Goal: Information Seeking & Learning: Learn about a topic

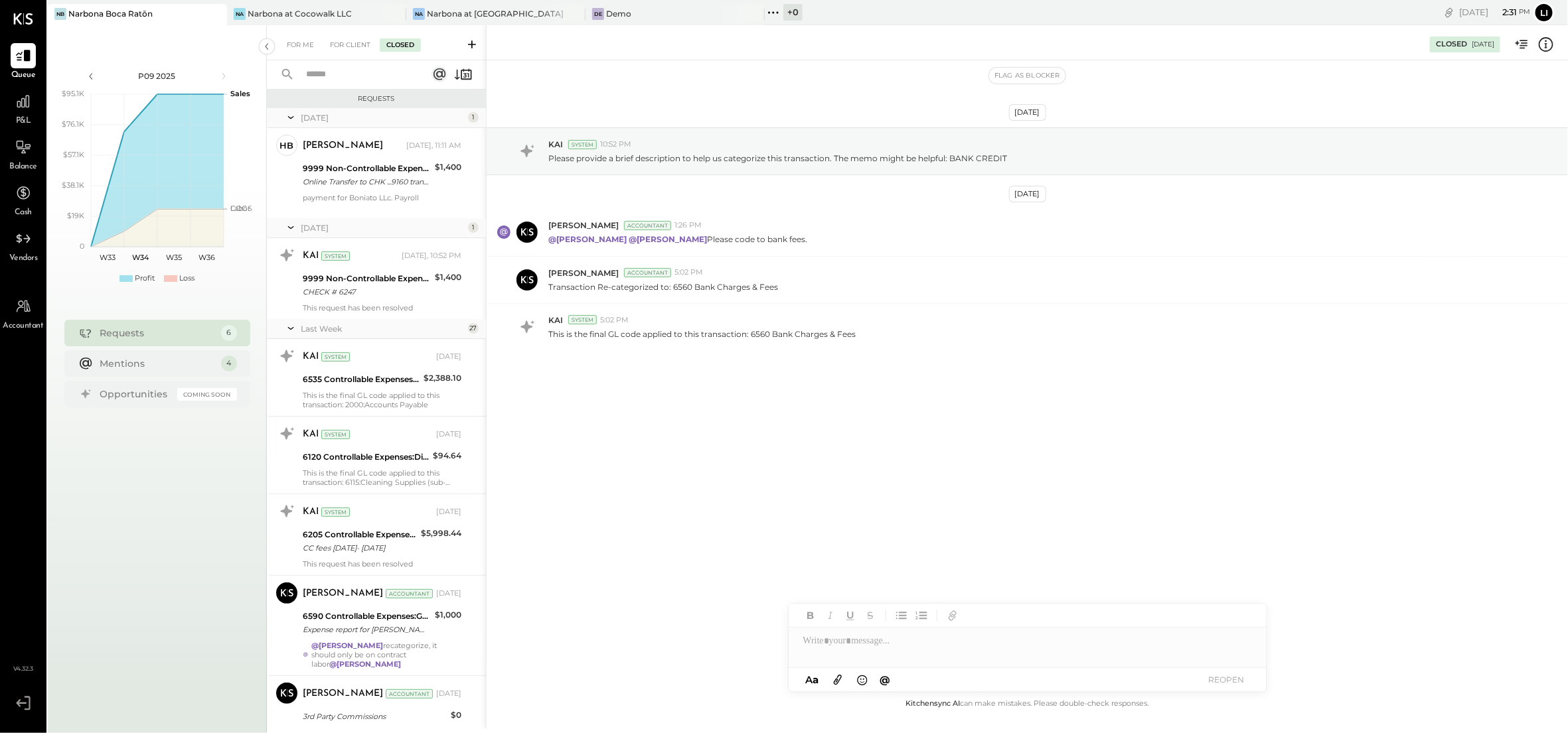
scroll to position [3869, 0]
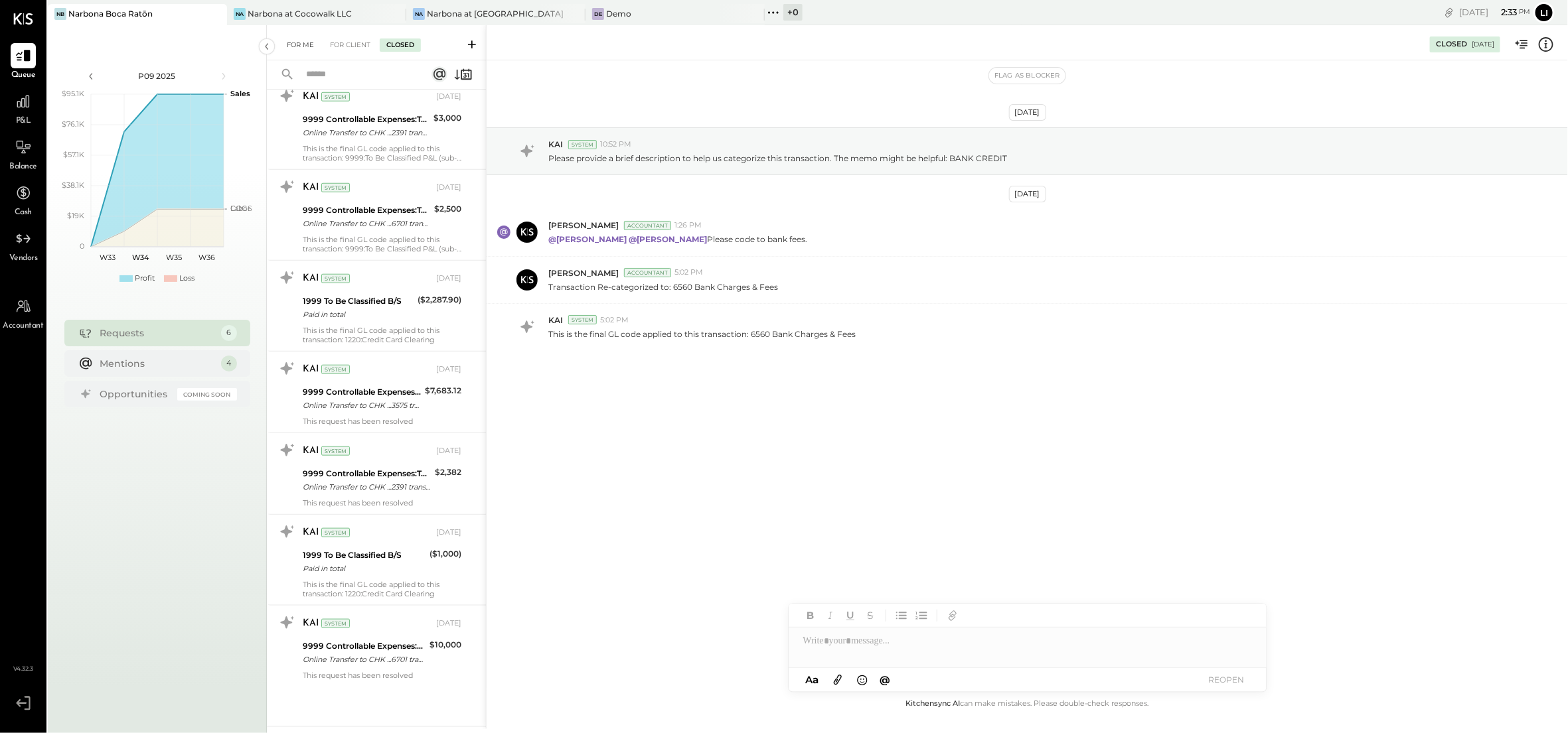
click at [298, 41] on div "For Me" at bounding box center [300, 44] width 41 height 13
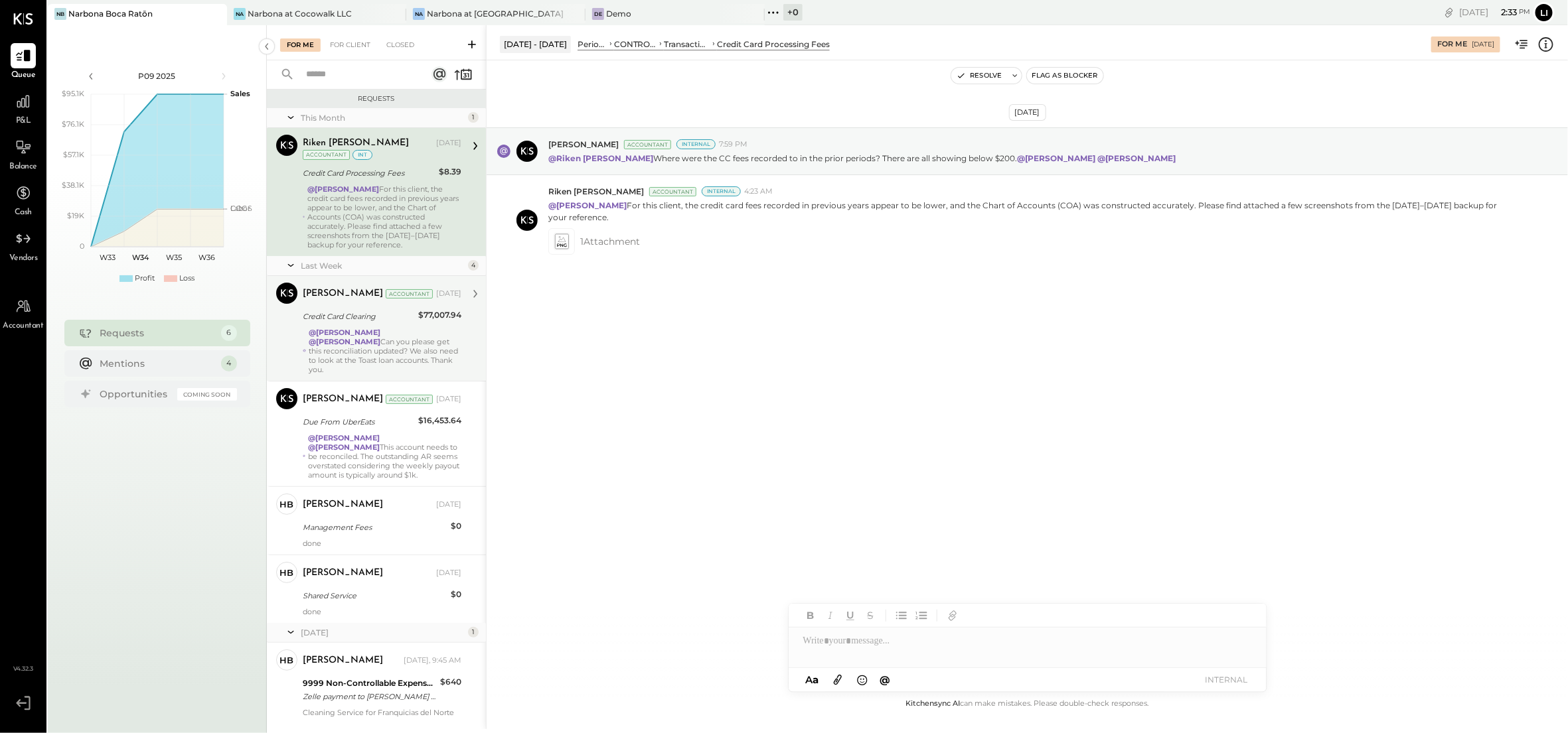
scroll to position [47, 0]
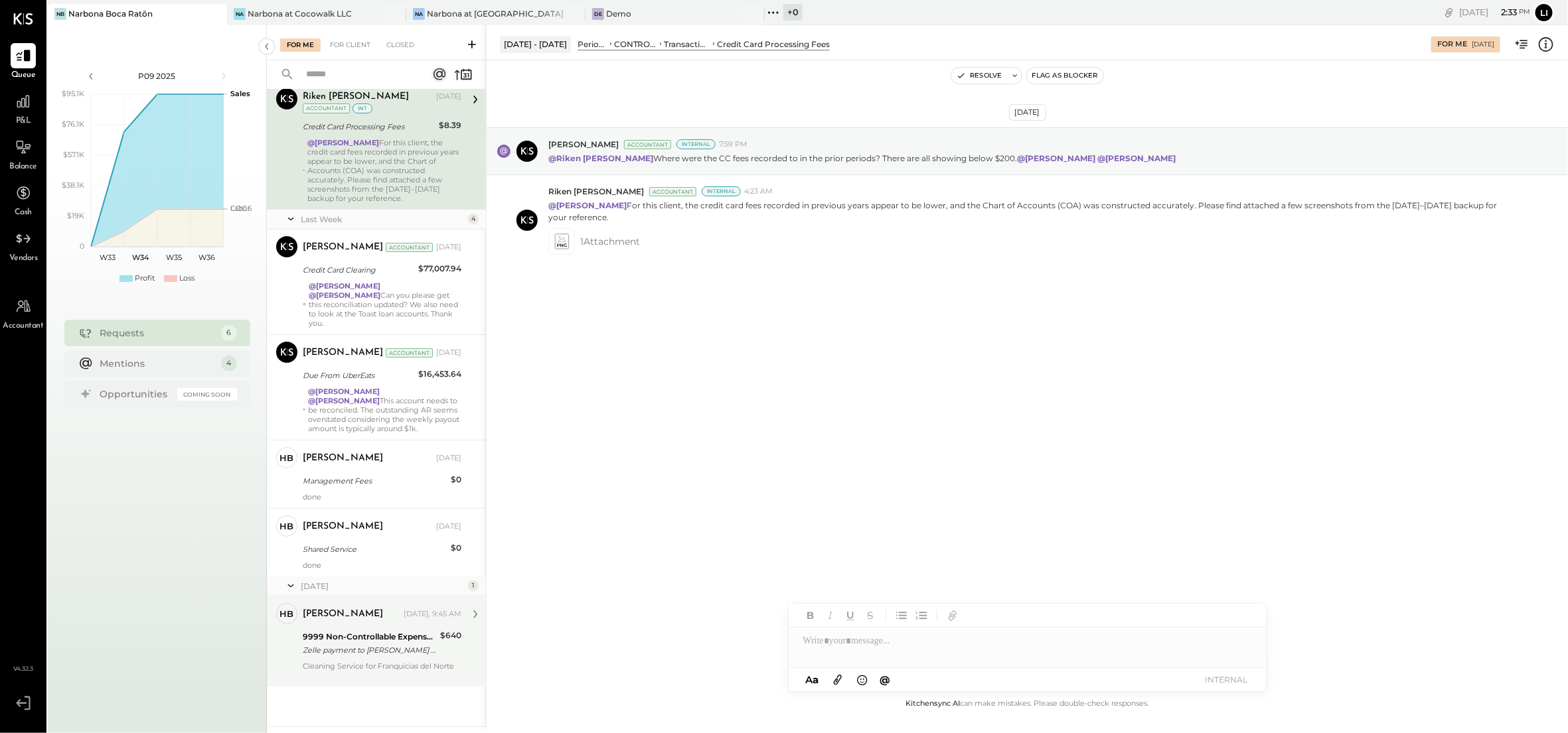
click at [336, 662] on div "Cleaning Service for Franquicias del Norte" at bounding box center [381, 671] width 159 height 19
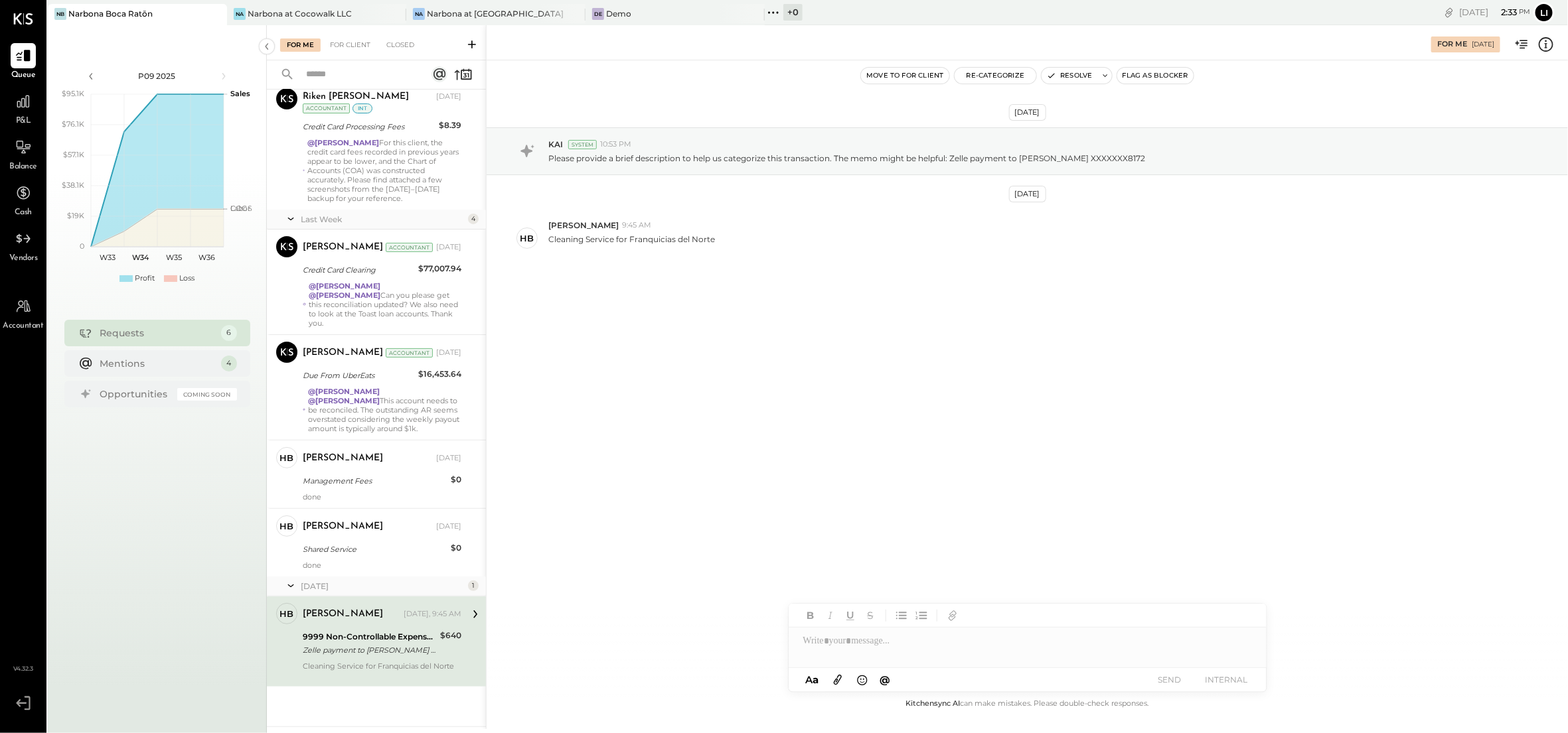
click at [784, 368] on div "[DATE] KAI System 10:53 PM Please provide a brief description to help us catego…" at bounding box center [1027, 378] width 1081 height 636
click at [991, 76] on button "Re-Categorize" at bounding box center [995, 76] width 82 height 16
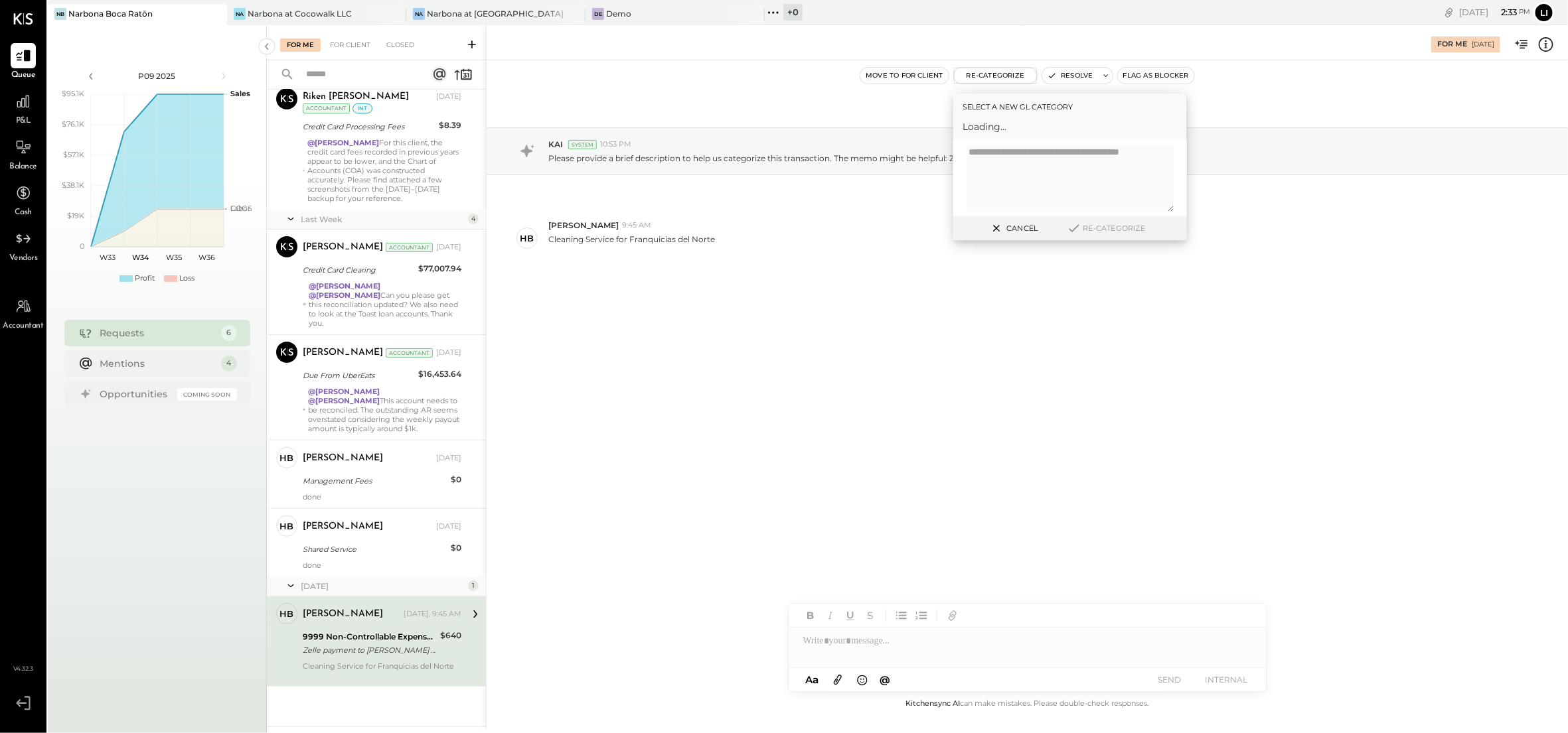
click at [938, 358] on div "[DATE] KAI System 10:53 PM Please provide a brief description to help us catego…" at bounding box center [1027, 230] width 1081 height 274
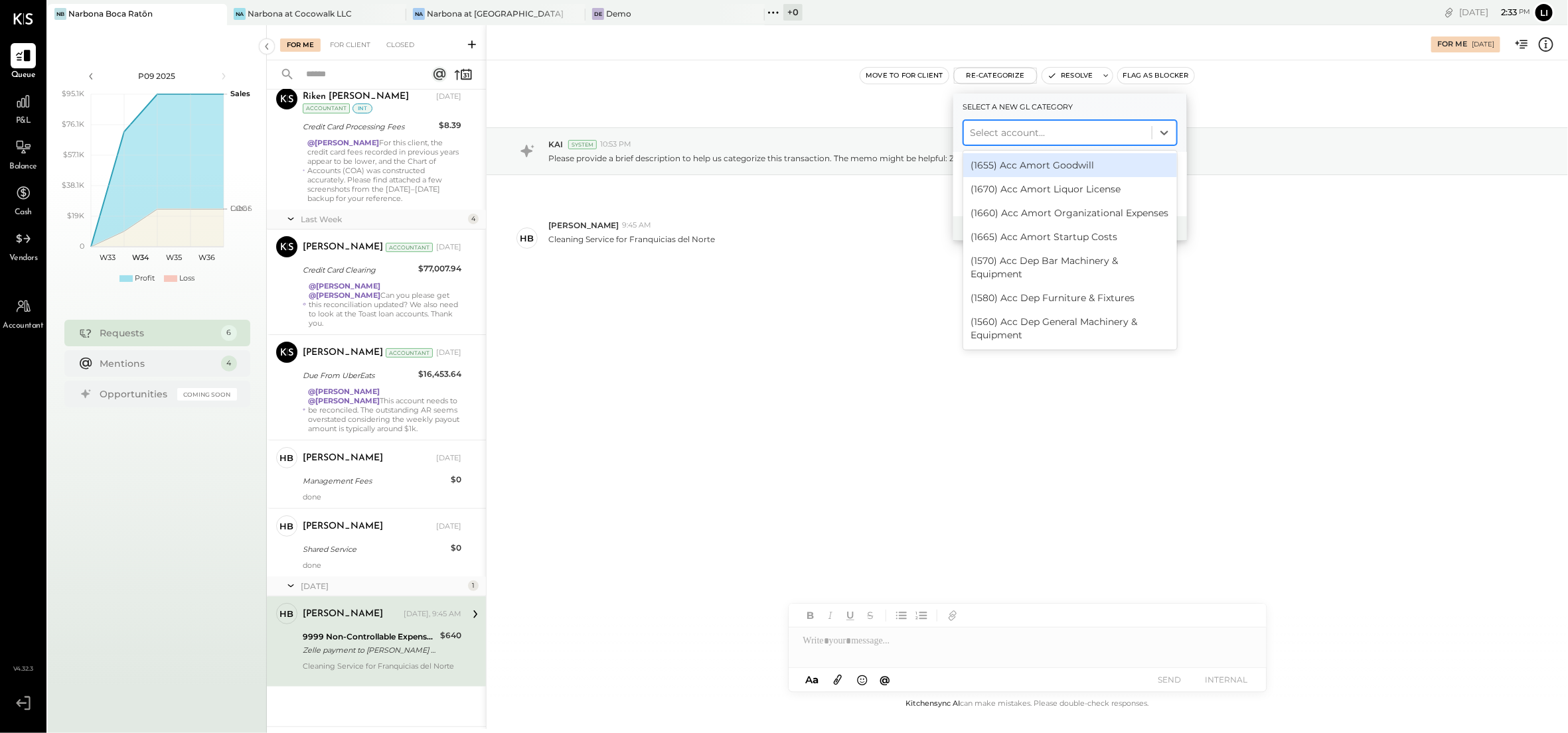
click at [1017, 130] on div at bounding box center [1057, 132] width 175 height 16
type input "********"
click at [1074, 163] on div "(1760) Due from [GEOGRAPHIC_DATA]" at bounding box center [1070, 165] width 213 height 24
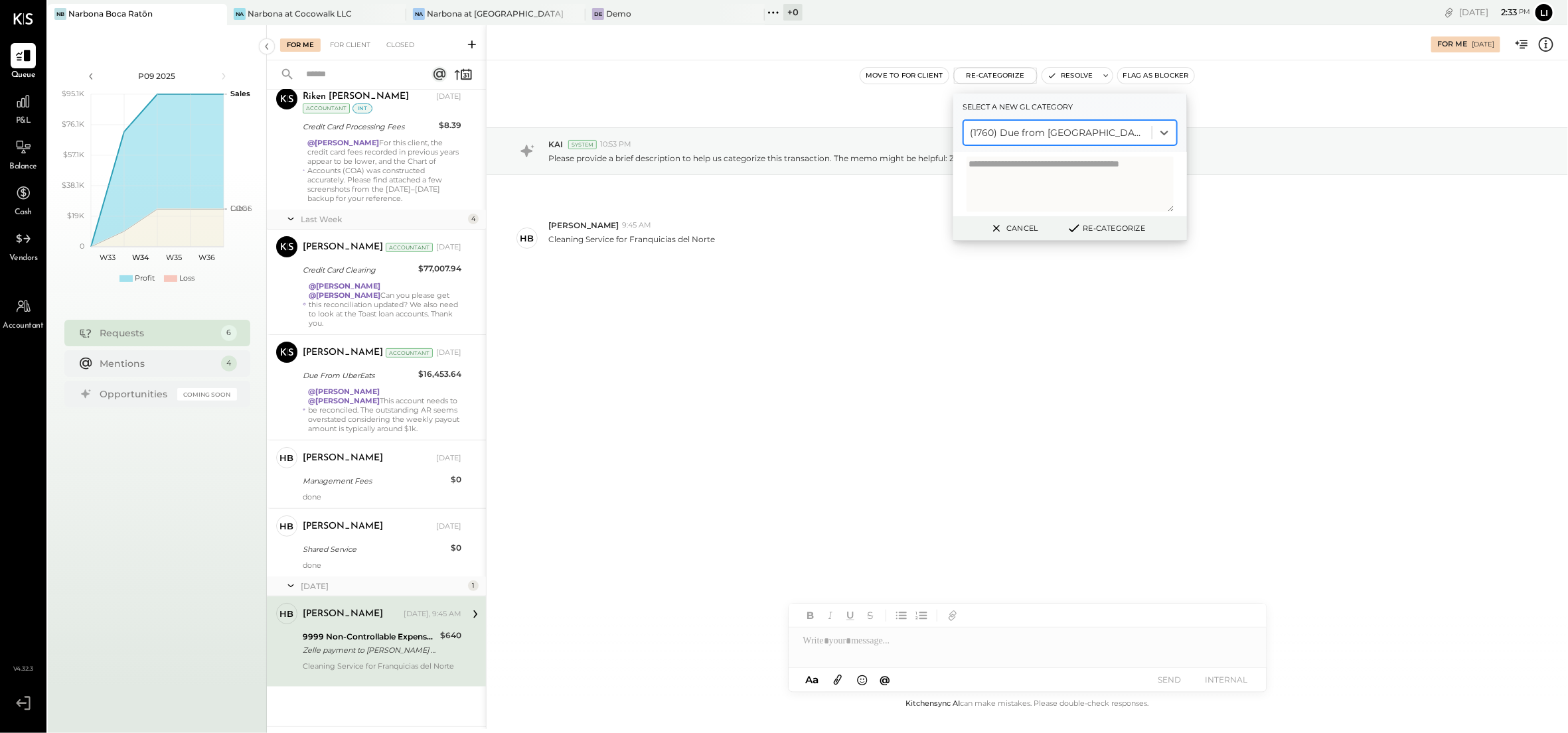
click at [1123, 226] on button "Re-Categorize" at bounding box center [1106, 228] width 88 height 16
click at [1114, 223] on button "Re-Categorize" at bounding box center [1111, 228] width 88 height 16
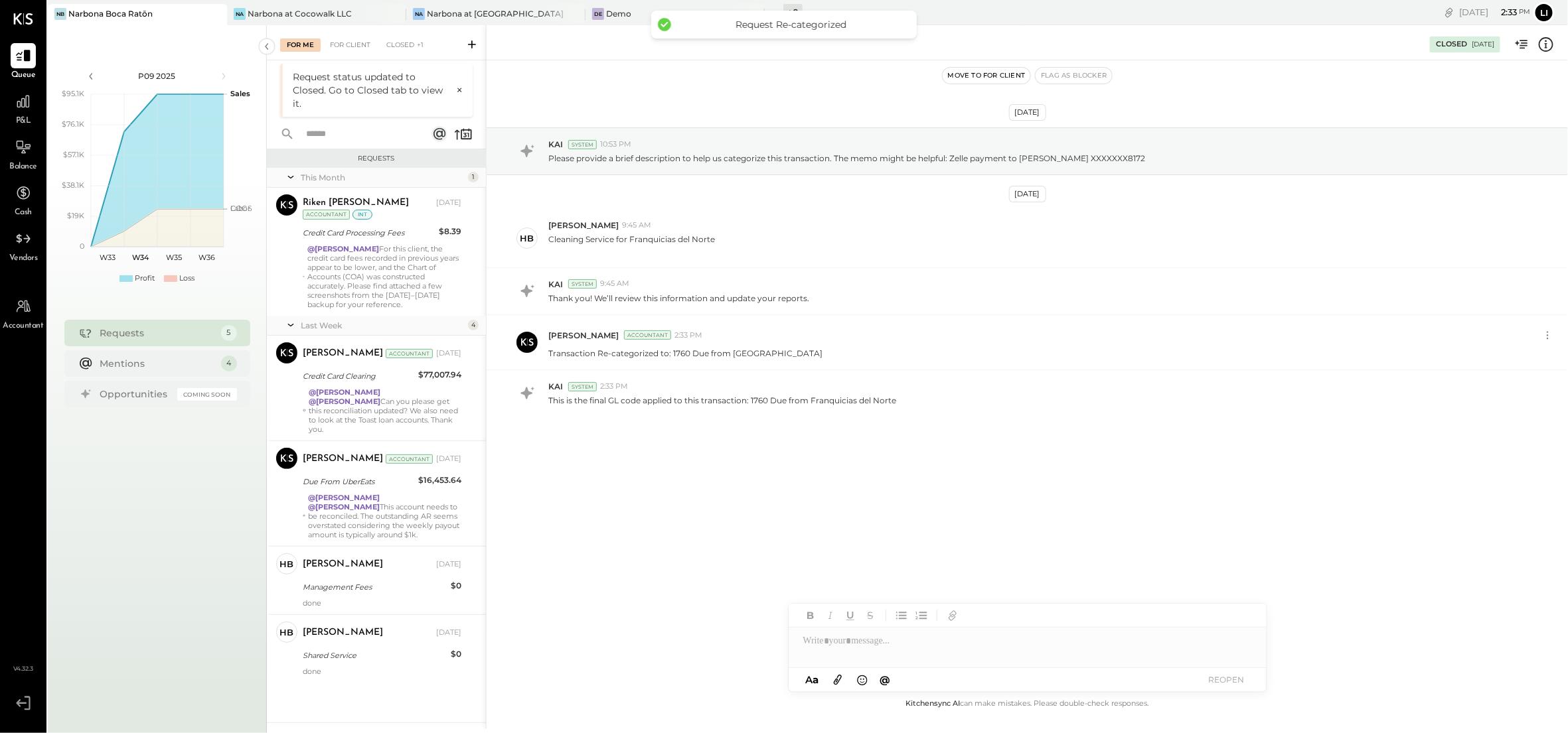
click at [777, 466] on div "[DATE] KAI System 10:53 PM Please provide a brief description to help us catego…" at bounding box center [1027, 305] width 1081 height 423
click at [636, 505] on div "[DATE] KAI System 10:53 PM Please provide a brief description to help us catego…" at bounding box center [1027, 305] width 1081 height 423
click at [363, 672] on div "done" at bounding box center [381, 671] width 159 height 9
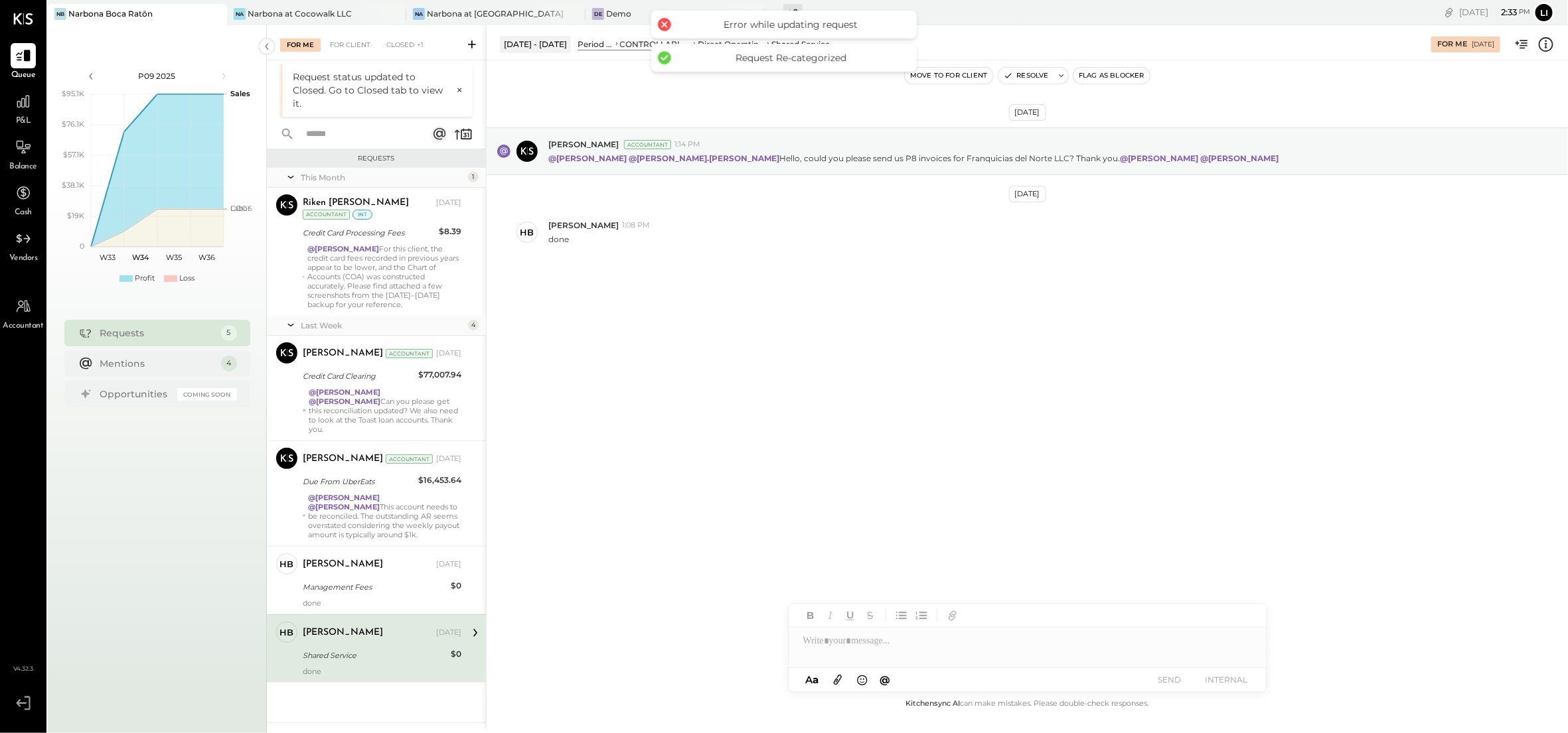
click at [658, 351] on div "[DATE] [PERSON_NAME] Accountant 1:14 PM @[PERSON_NAME] @[PERSON_NAME].[PERSON_N…" at bounding box center [1027, 224] width 1081 height 262
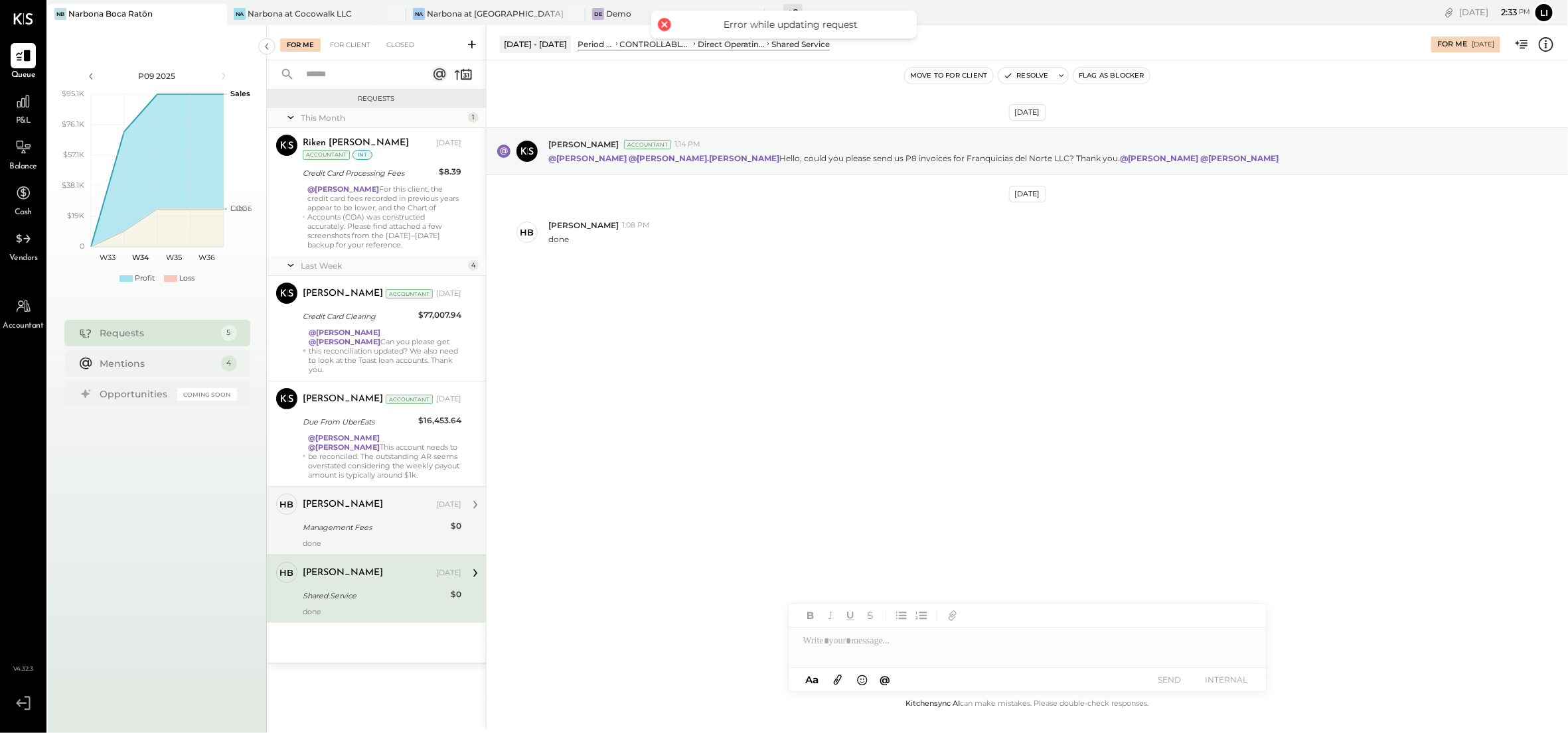
click at [383, 532] on div "Management Fees" at bounding box center [374, 527] width 144 height 13
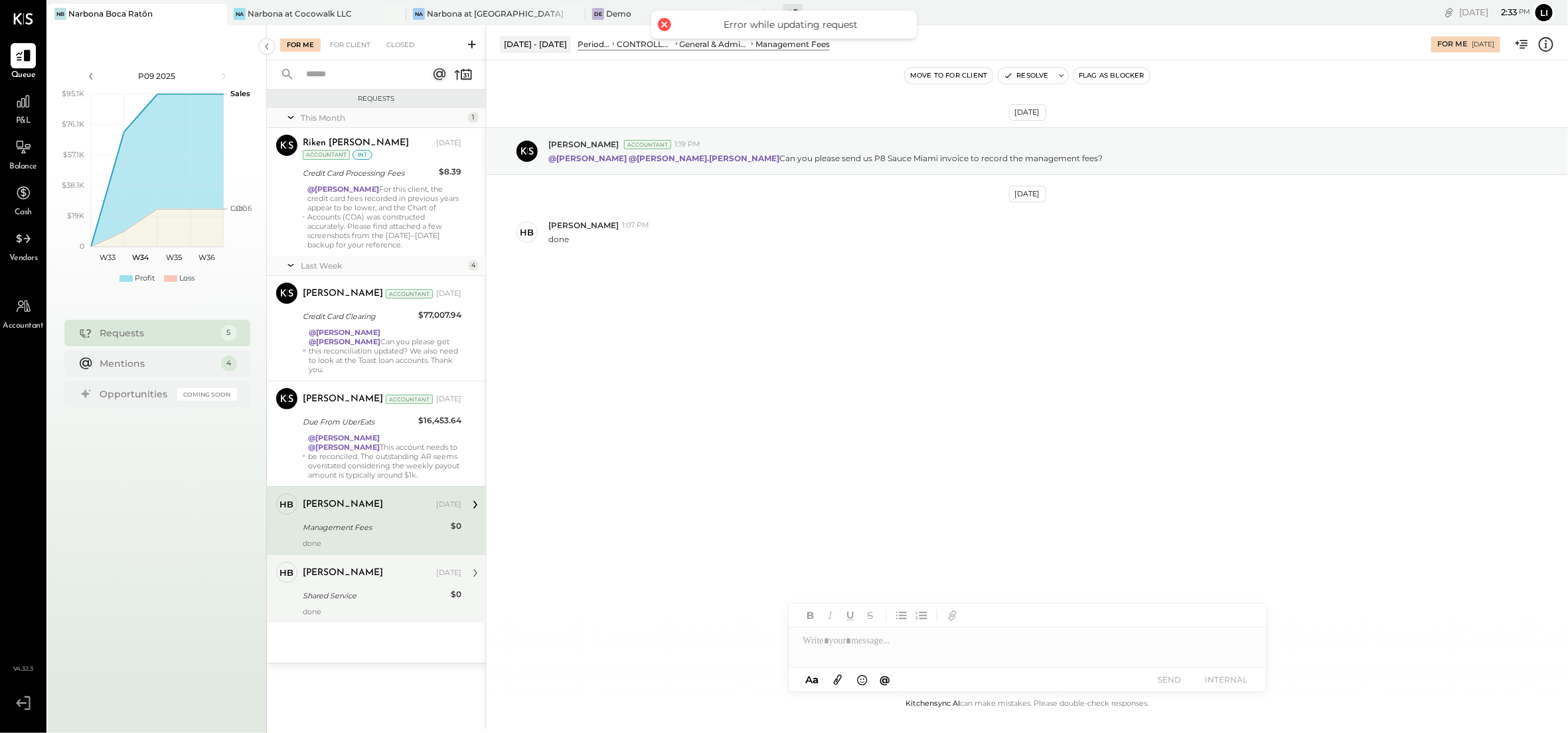
click at [644, 545] on div "[DATE] [PERSON_NAME] Accountant 1:19 PM @[PERSON_NAME] @[PERSON_NAME].[PERSON_N…" at bounding box center [1027, 378] width 1081 height 636
click at [711, 43] on div "General & Administrative Expenses" at bounding box center [714, 43] width 69 height 11
click at [24, 113] on div at bounding box center [24, 102] width 26 height 26
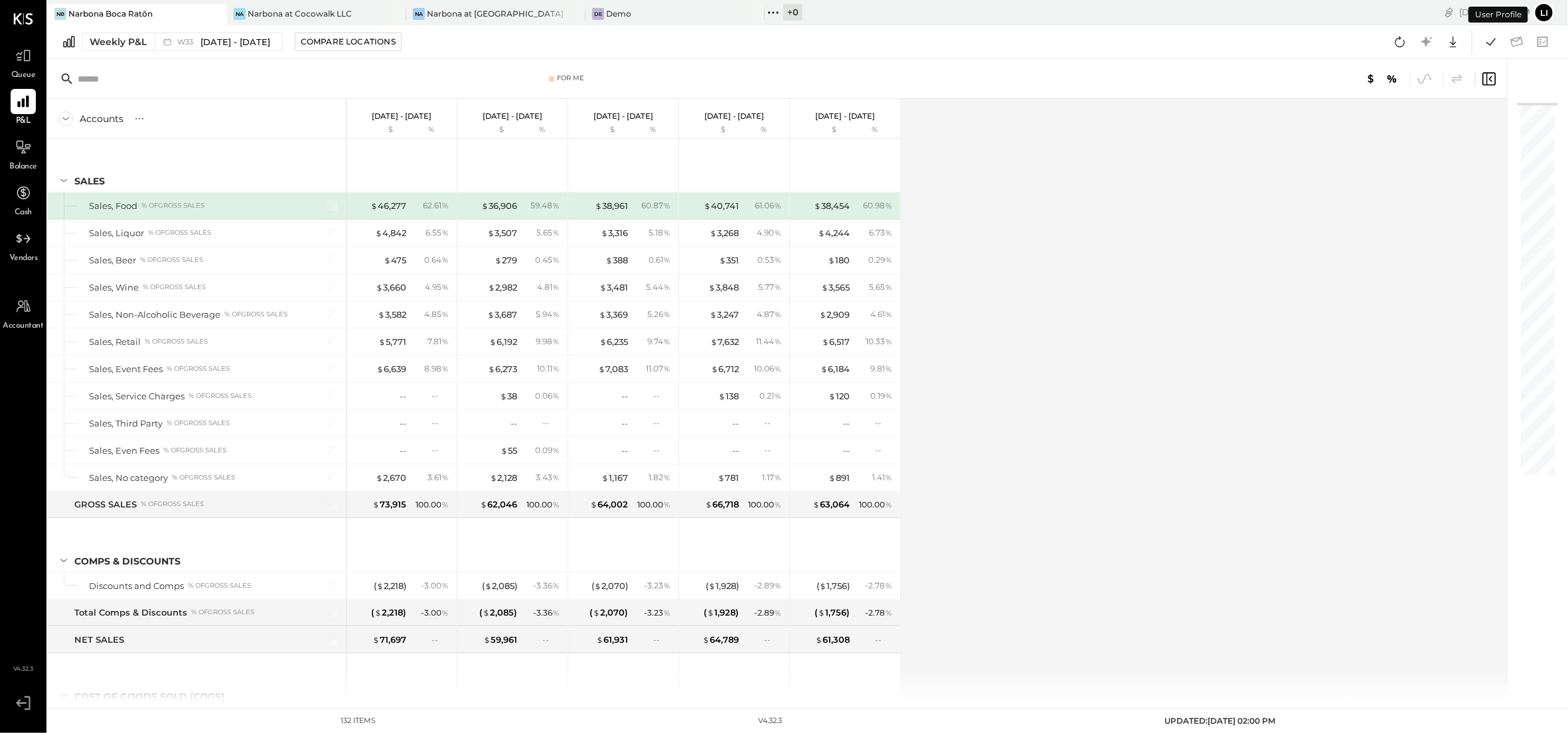
click at [117, 26] on div "Weekly P&L W33 [DATE] - [DATE] Compare Locations Google Sheets Excel" at bounding box center [807, 42] width 1521 height 34
click at [117, 42] on div "Weekly P&L" at bounding box center [119, 41] width 57 height 13
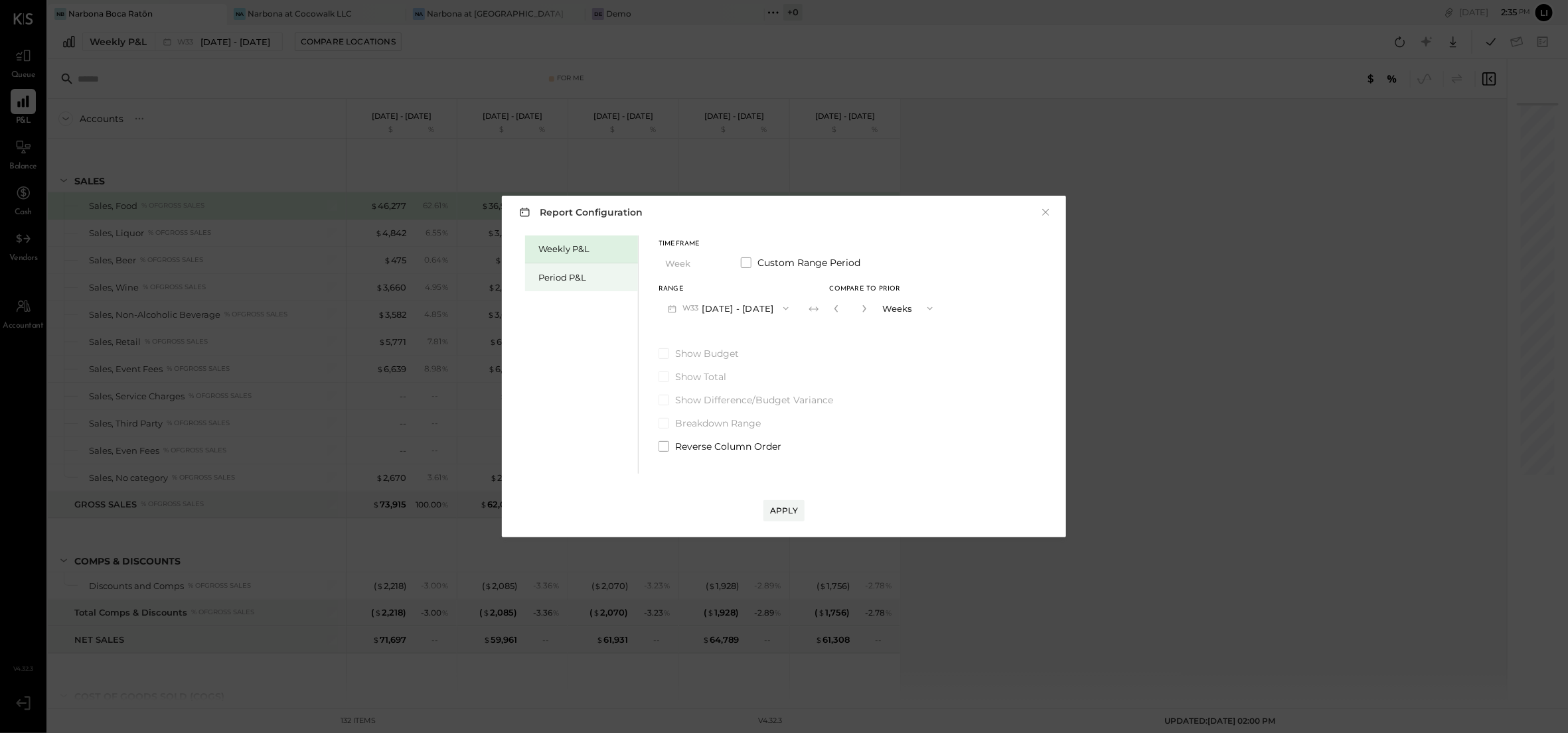
click at [573, 288] on div "Period P&L" at bounding box center [581, 278] width 113 height 28
click at [845, 308] on div "Compare" at bounding box center [834, 307] width 43 height 11
click at [867, 308] on icon "button" at bounding box center [863, 308] width 8 height 8
type input "*"
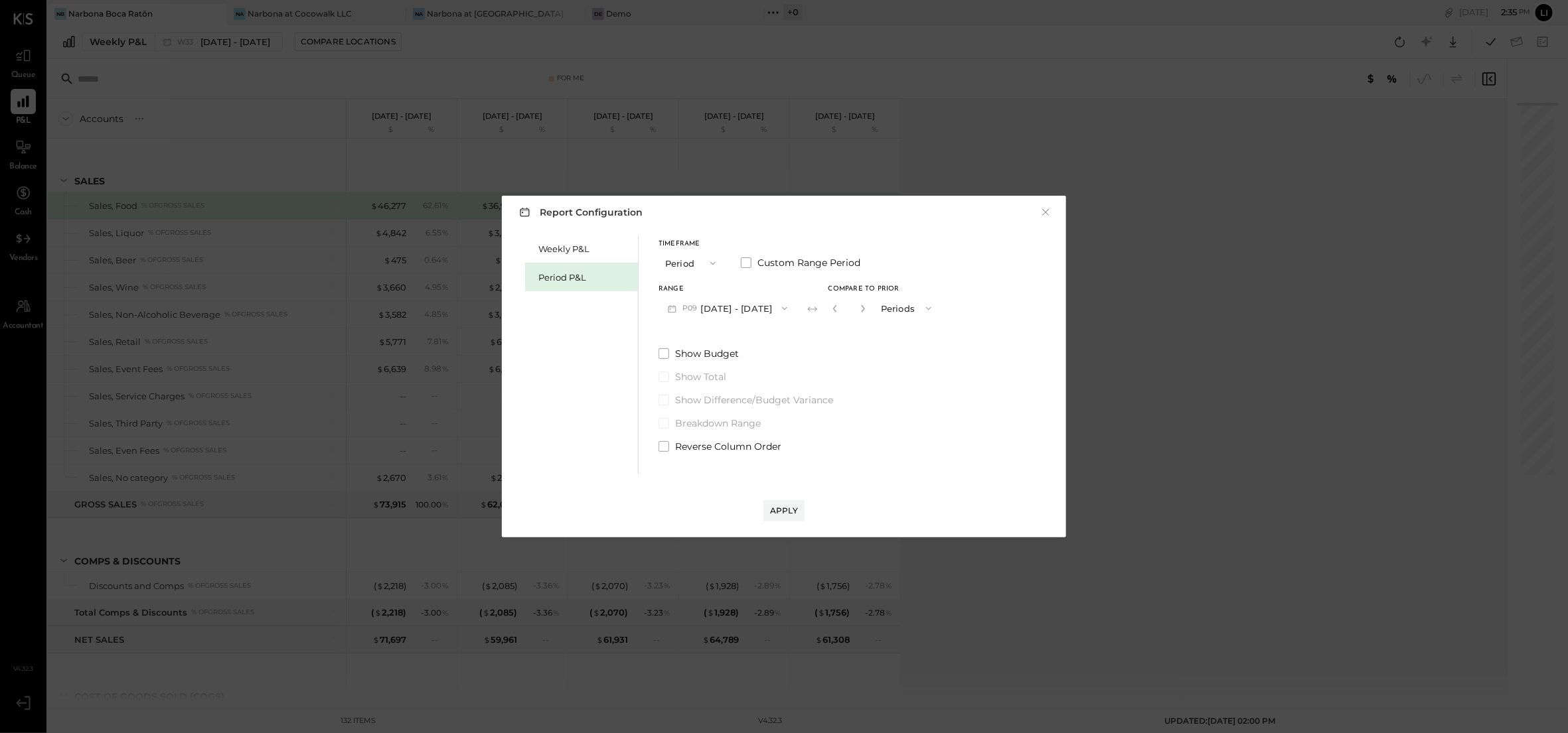
click at [784, 310] on button "P09 [DATE] - [DATE]" at bounding box center [727, 308] width 138 height 25
click at [753, 339] on span "[DATE] - [DATE]" at bounding box center [721, 338] width 63 height 11
click at [768, 511] on button "Apply" at bounding box center [784, 511] width 41 height 21
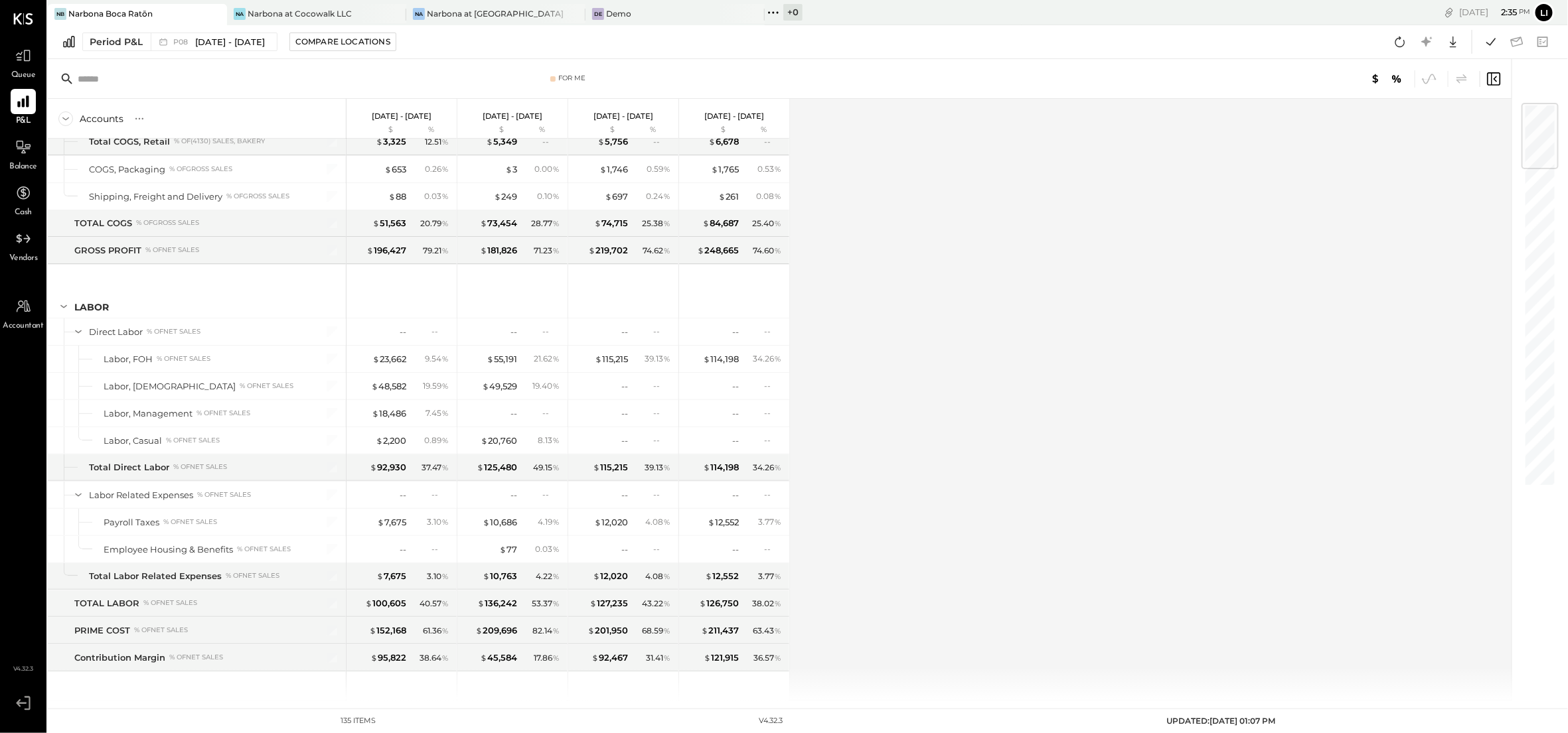
scroll to position [1944, 0]
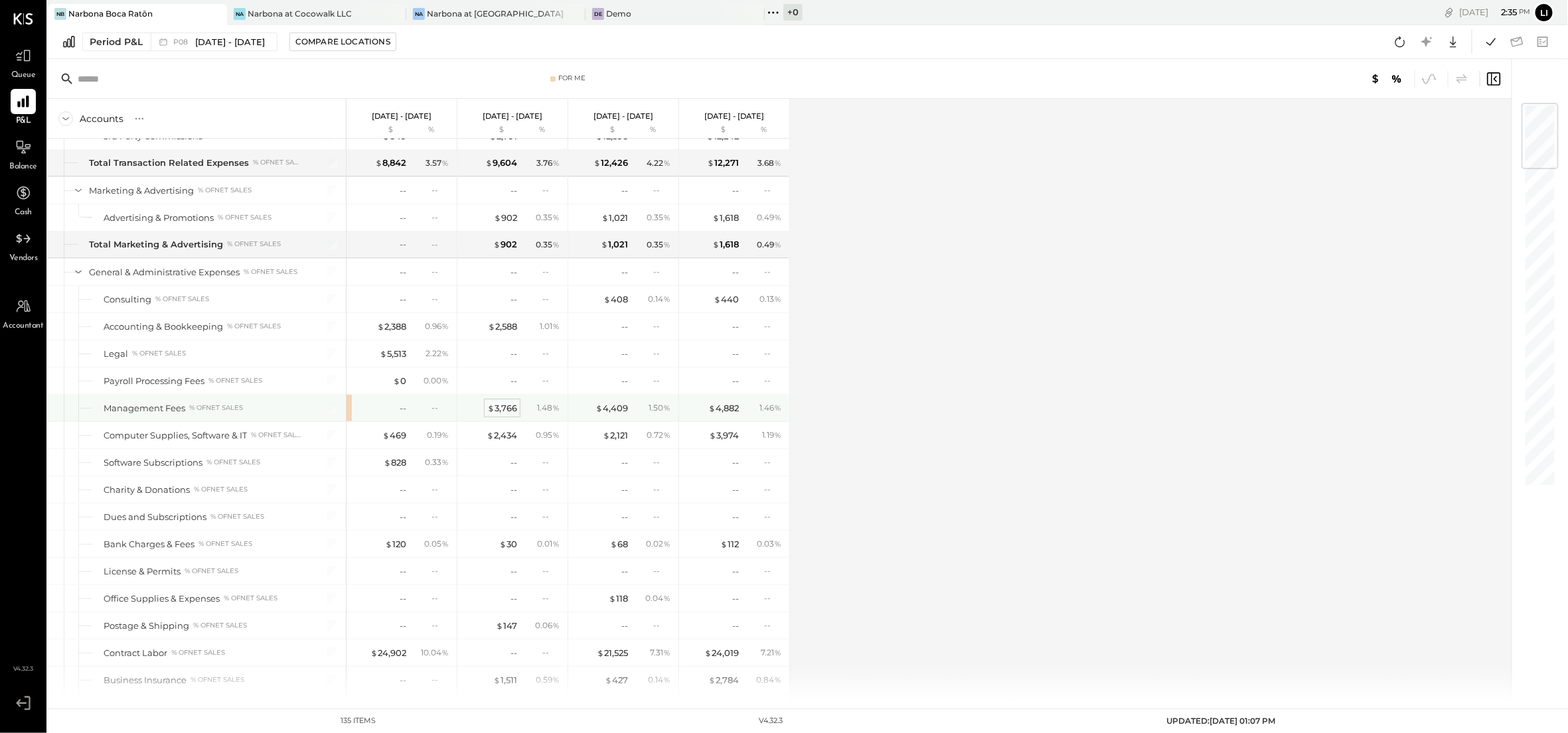
click at [511, 415] on div "$ 3,766" at bounding box center [502, 408] width 30 height 13
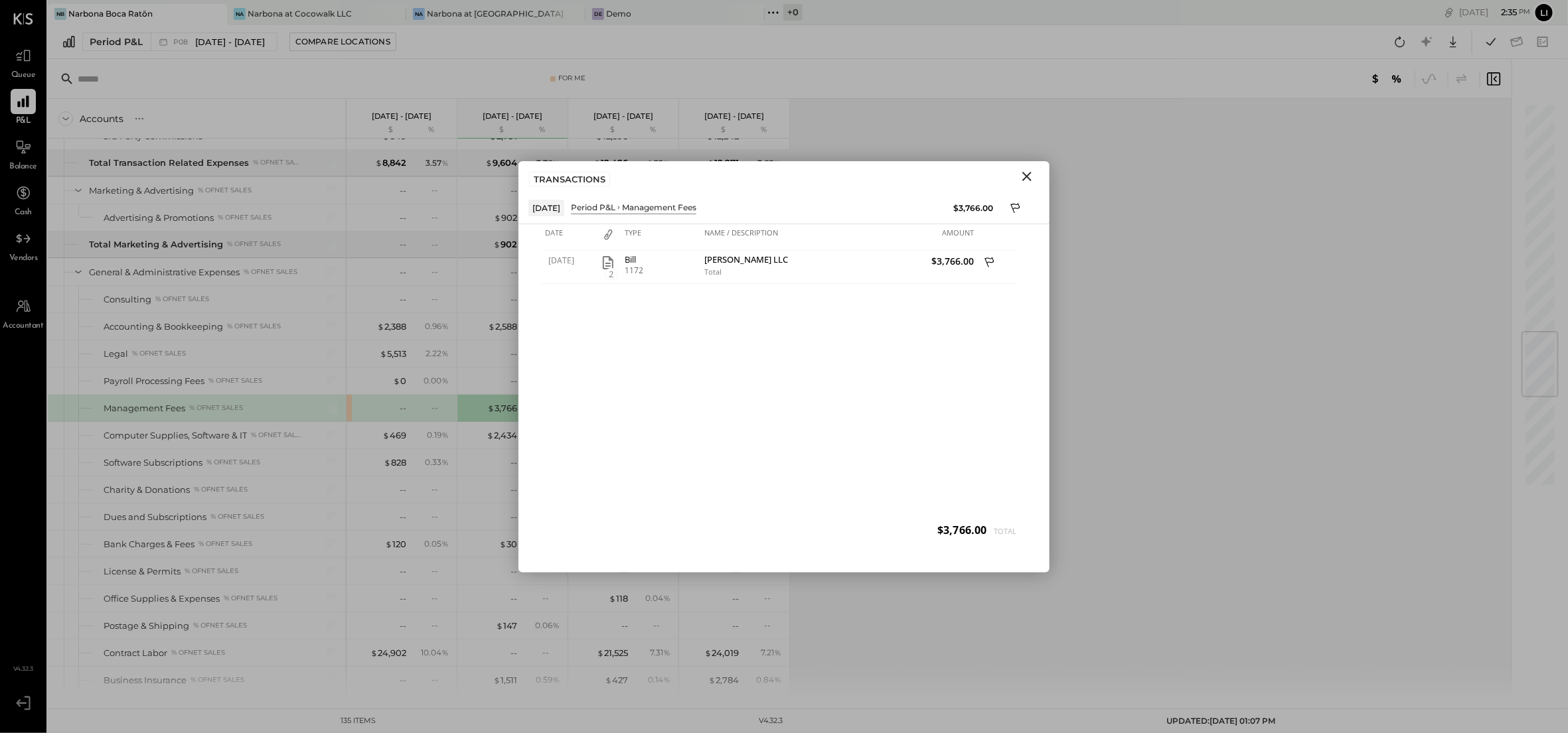
click at [1023, 178] on icon "Close" at bounding box center [1027, 177] width 16 height 16
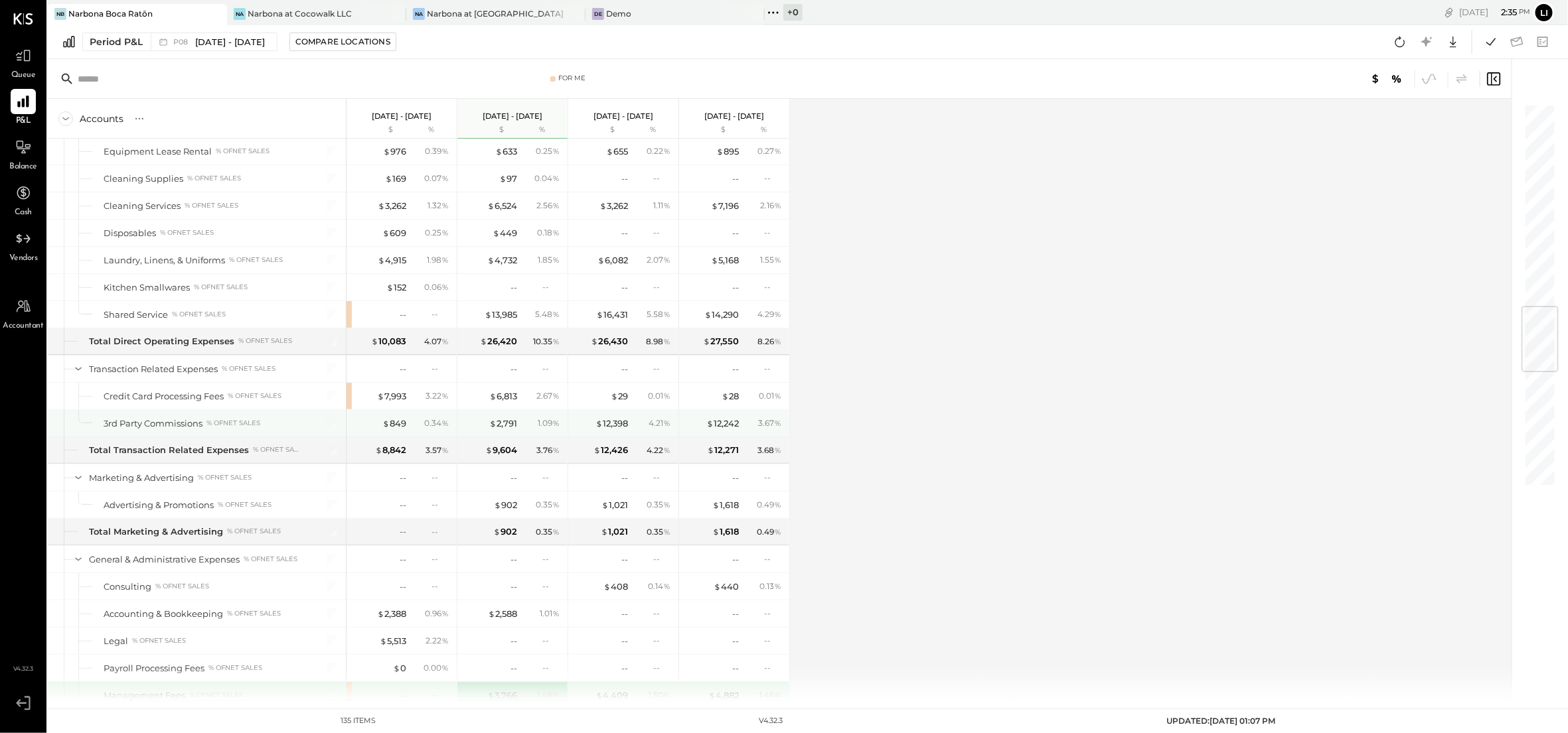
scroll to position [1635, 0]
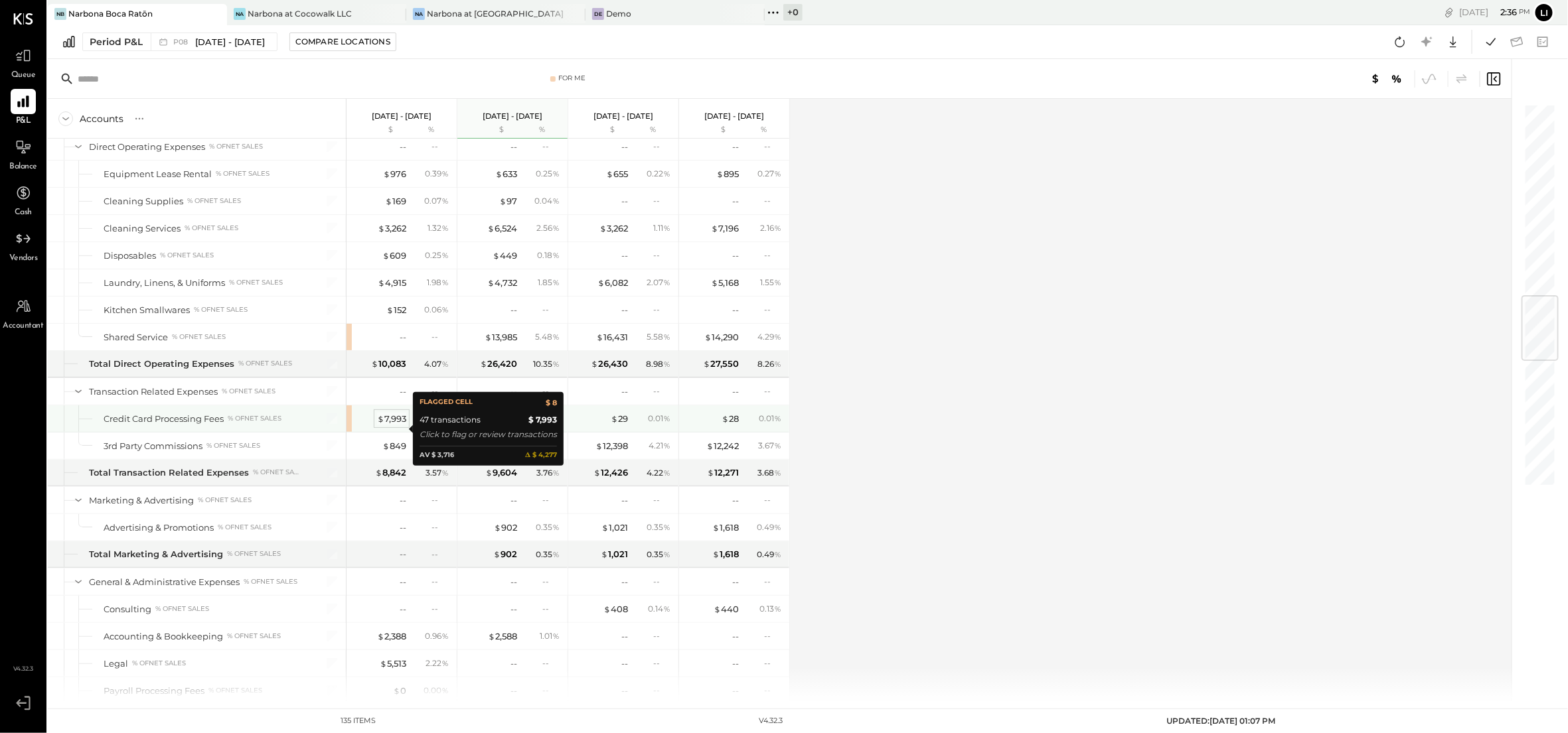
click at [386, 426] on div "$ 7,993" at bounding box center [392, 419] width 30 height 13
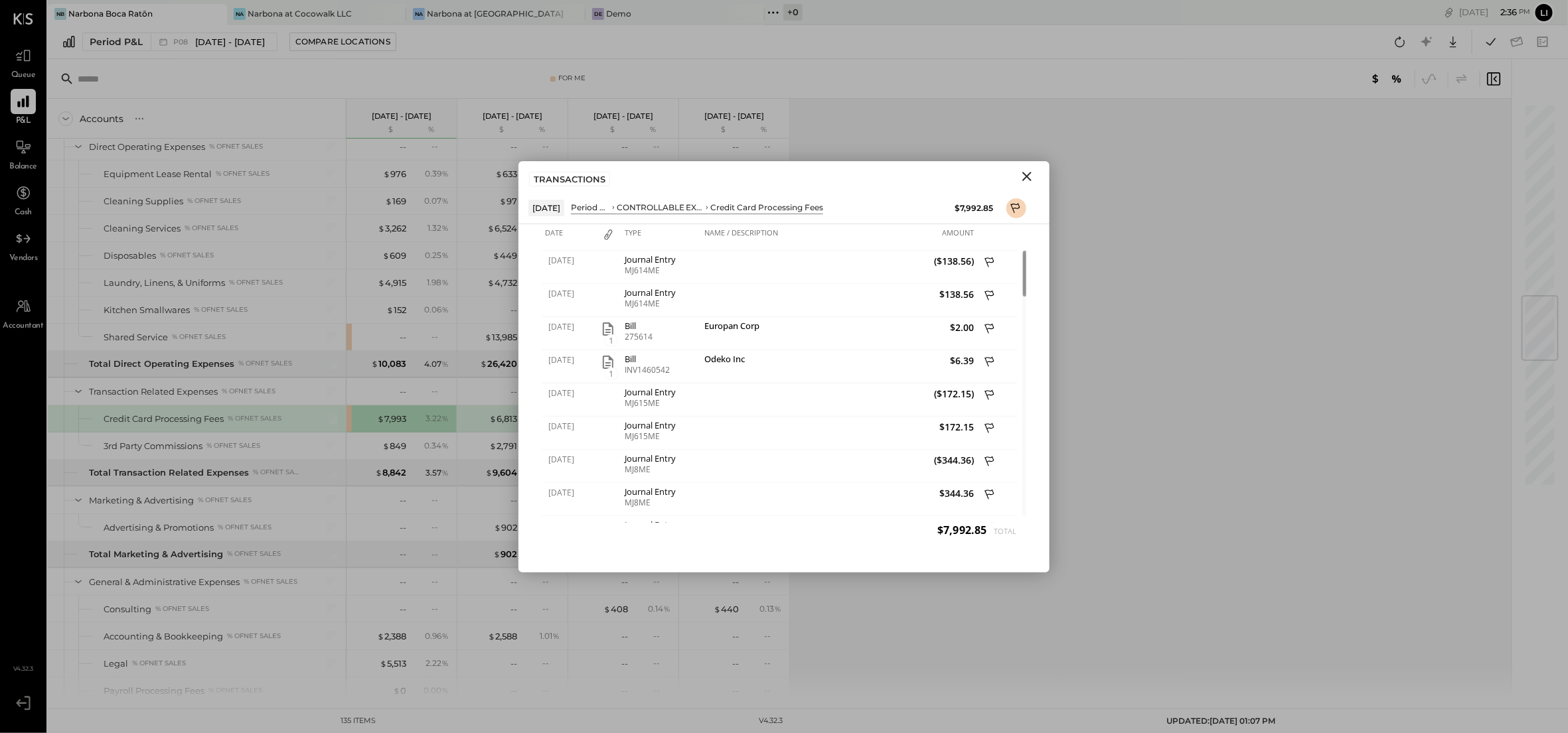
click at [1032, 173] on icon "Close" at bounding box center [1027, 177] width 16 height 16
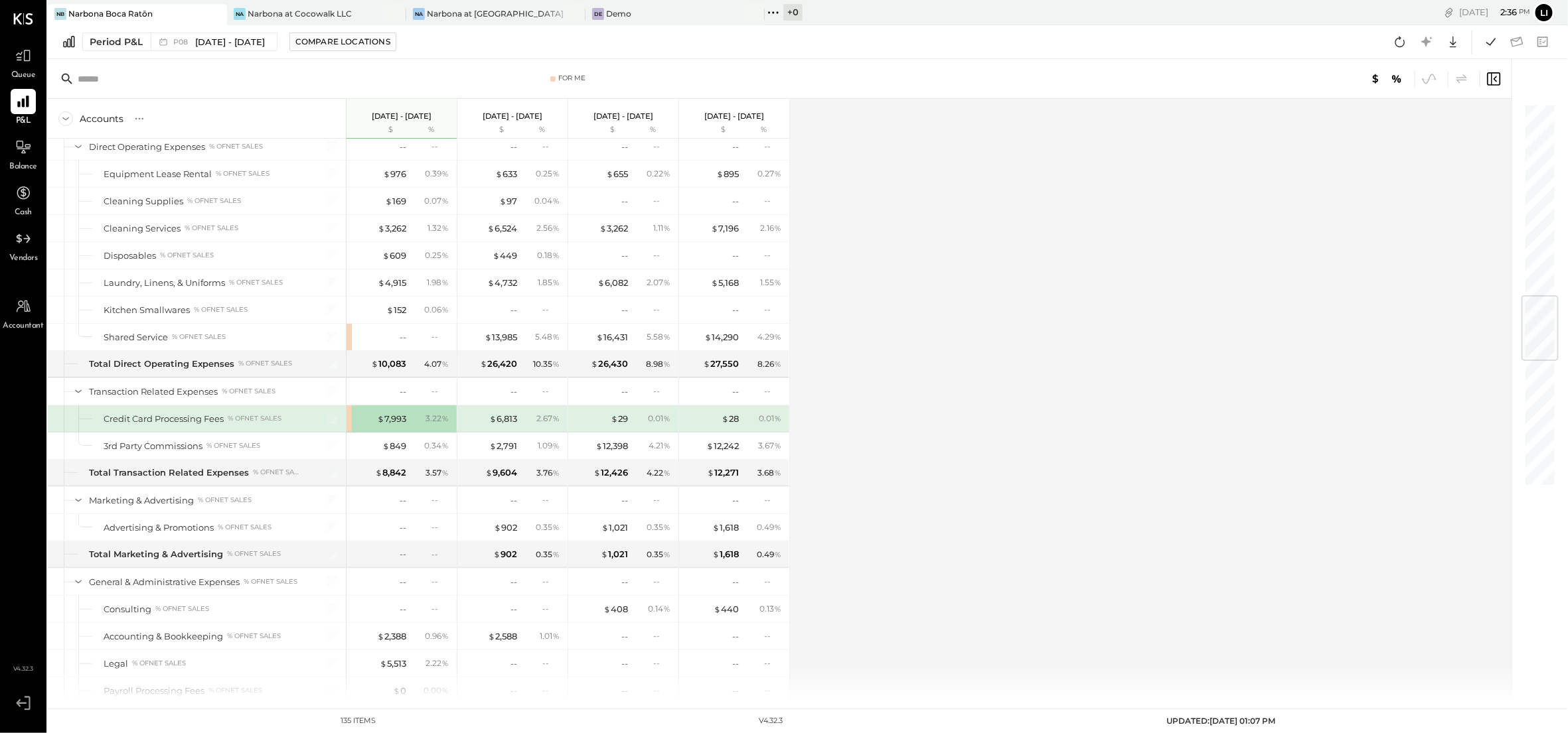
click at [17, 72] on span "Queue" at bounding box center [23, 76] width 25 height 12
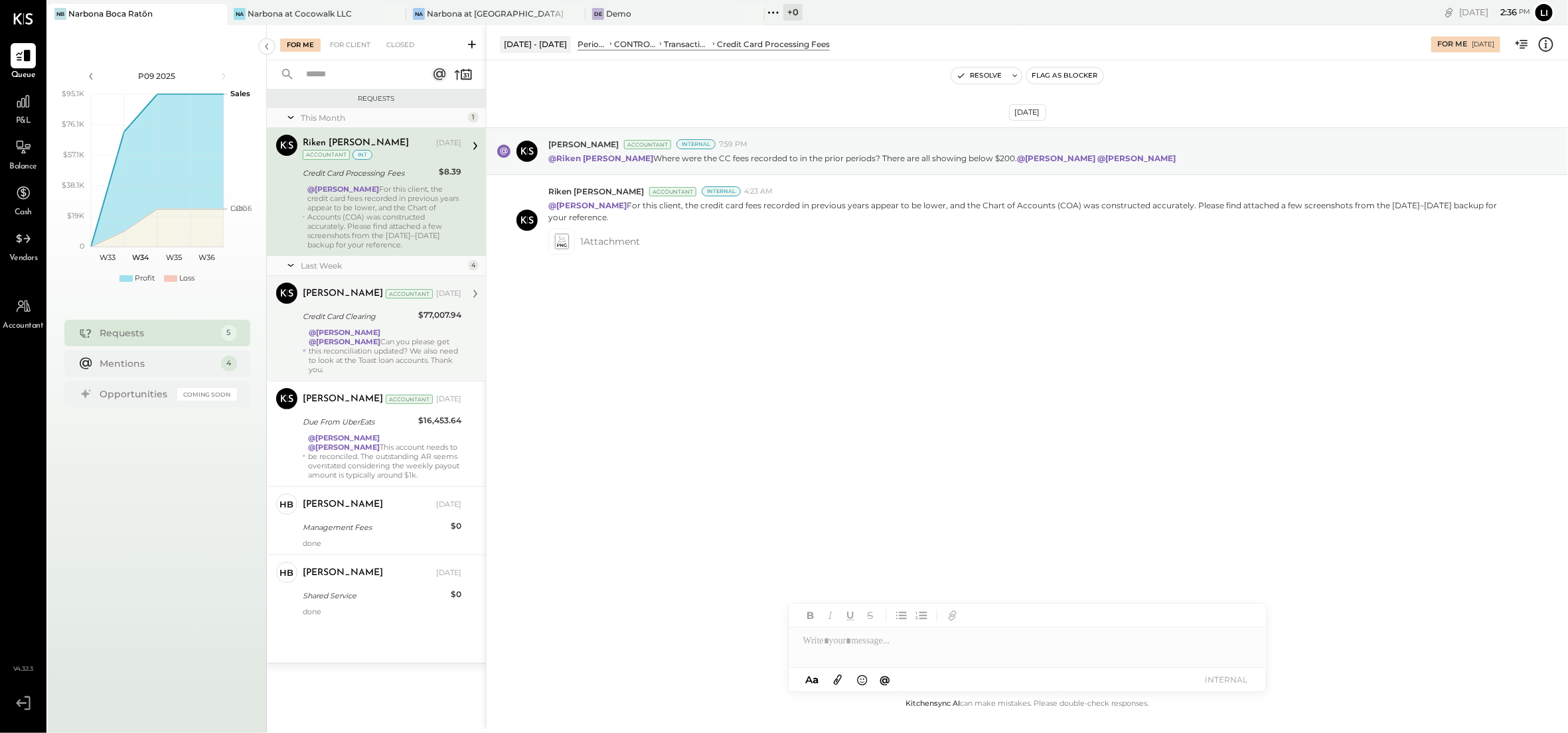
click at [381, 345] on div "@[PERSON_NAME] @[PERSON_NAME] Can you please get this reconciliation updated? W…" at bounding box center [384, 351] width 153 height 46
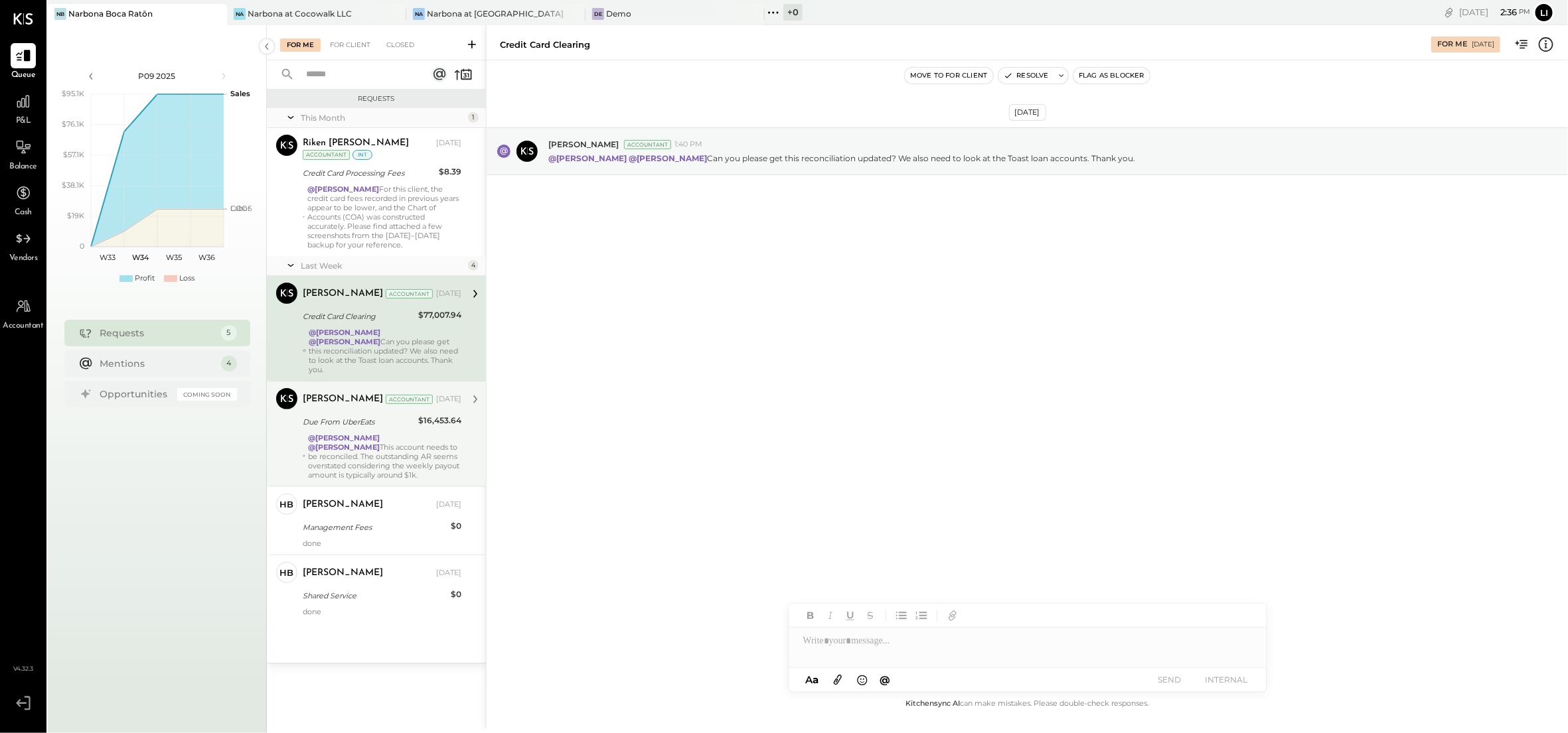
click at [379, 443] on strong "@[PERSON_NAME]" at bounding box center [344, 447] width 72 height 9
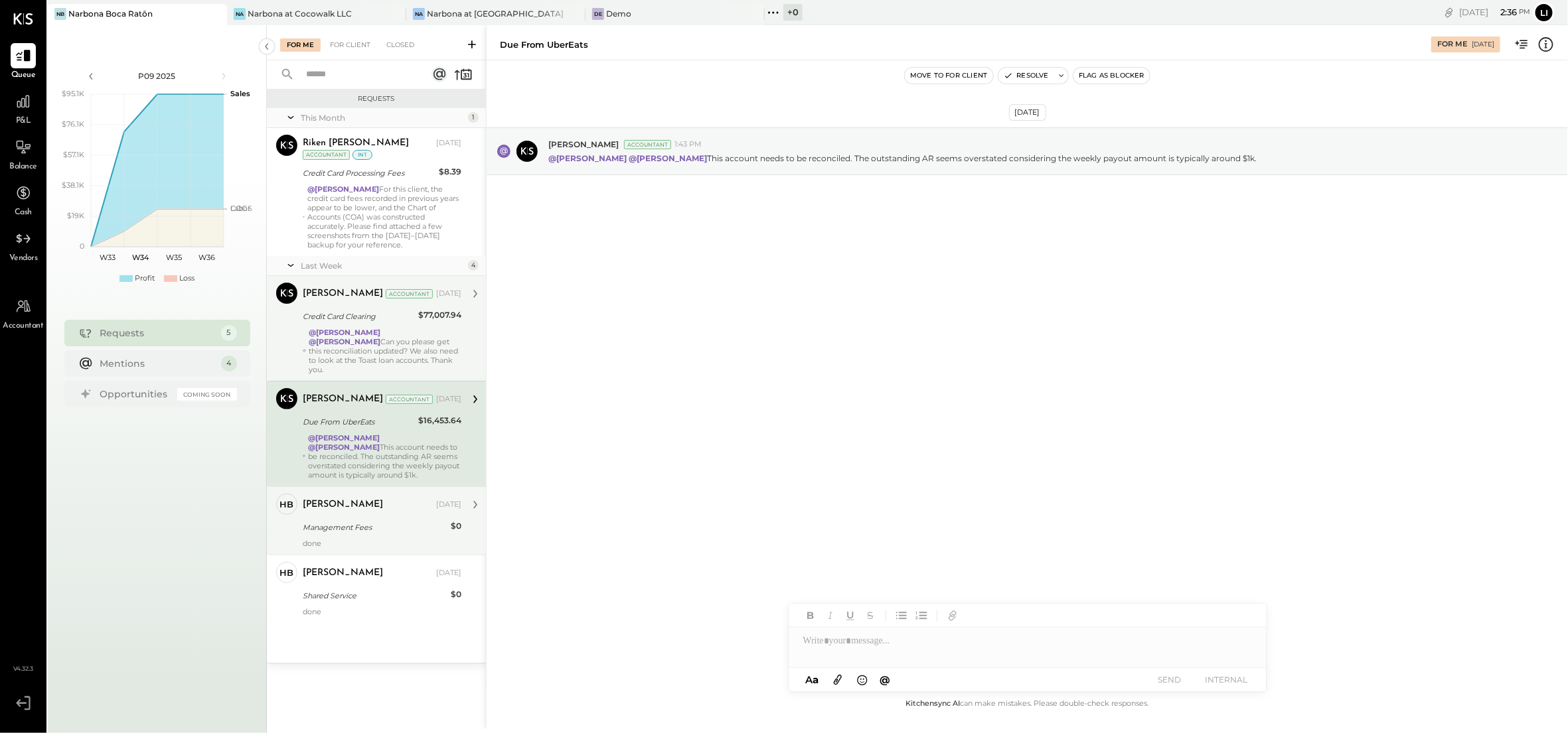
click at [396, 529] on div "Management Fees" at bounding box center [374, 527] width 144 height 13
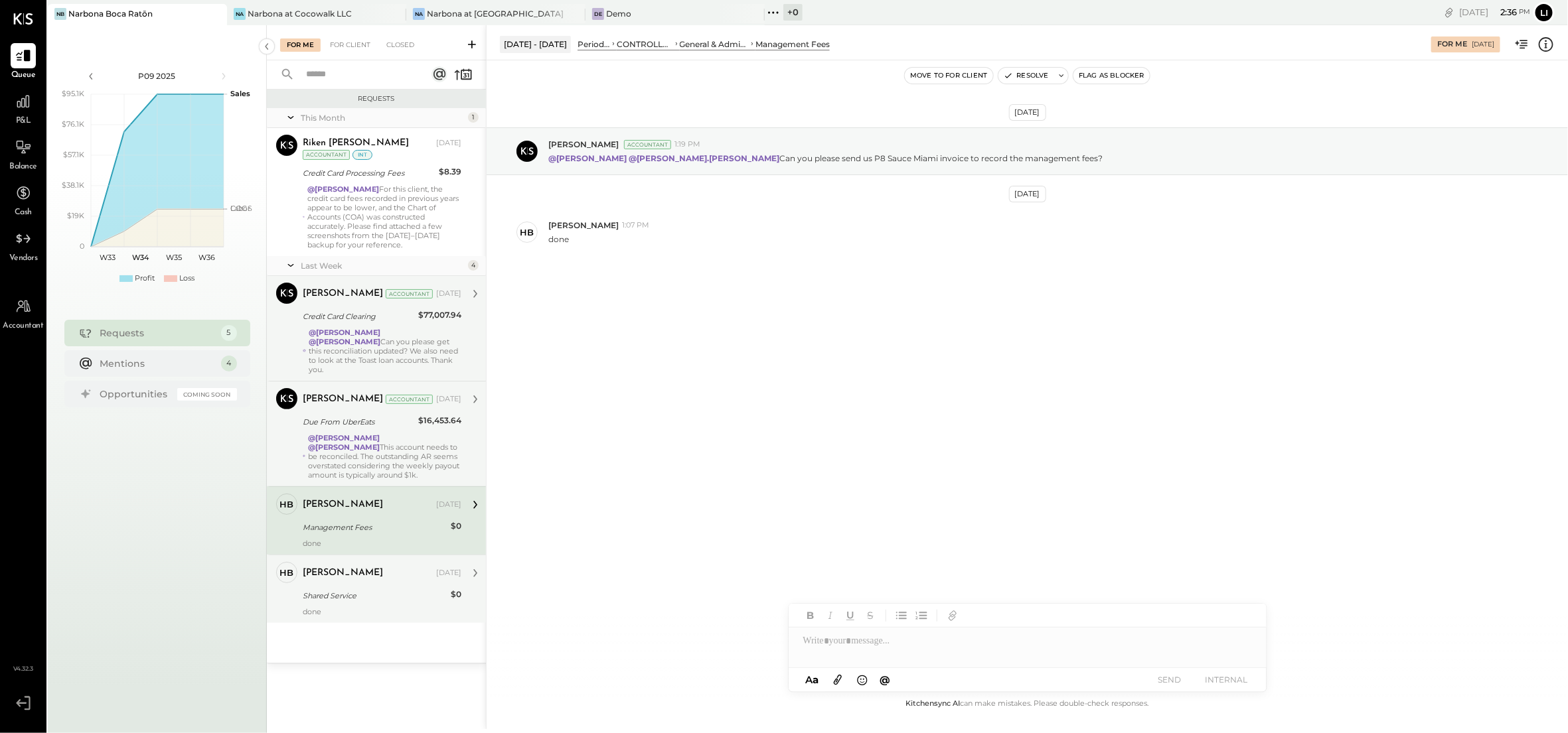
click at [387, 611] on div "done" at bounding box center [381, 611] width 159 height 9
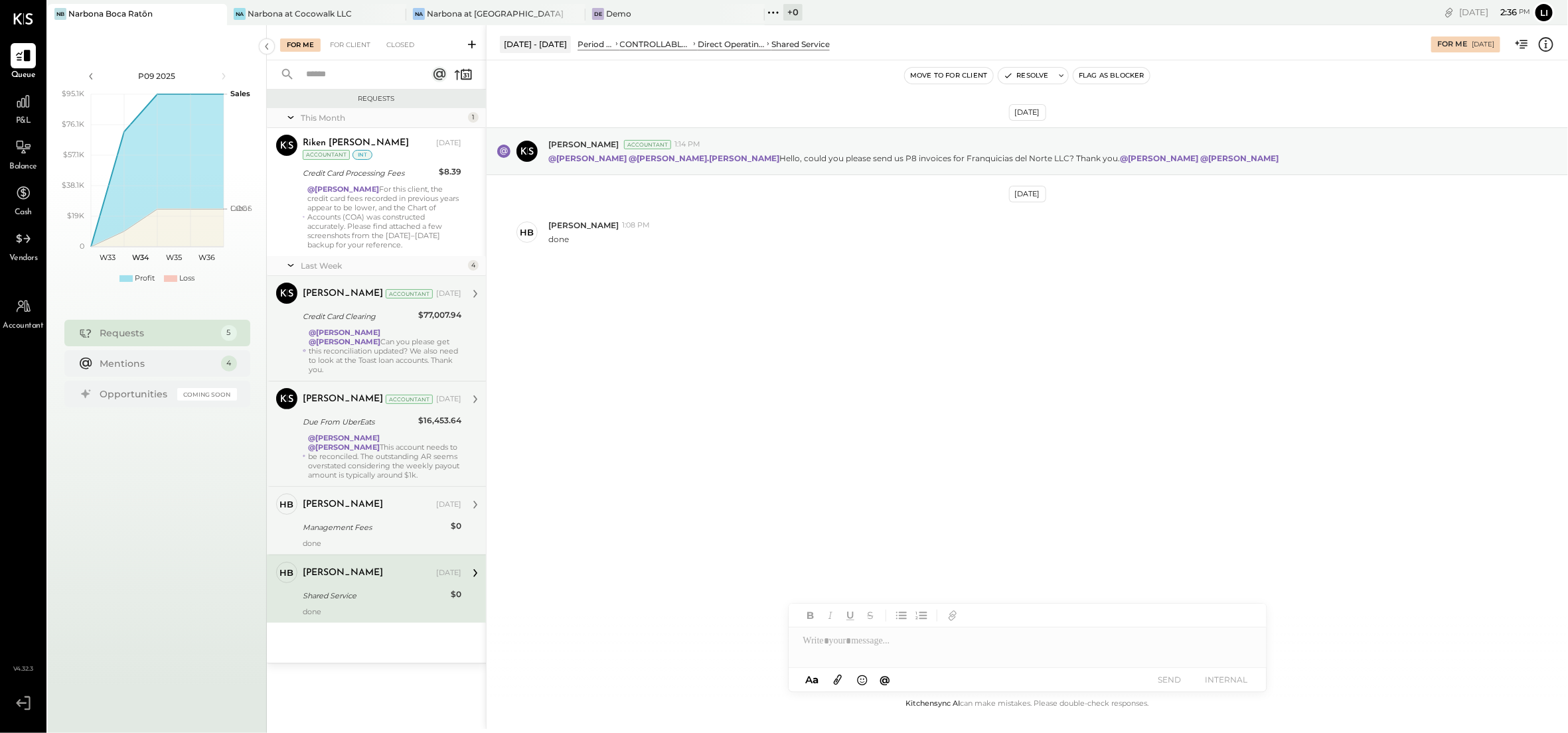
click at [387, 544] on div "done" at bounding box center [381, 543] width 159 height 9
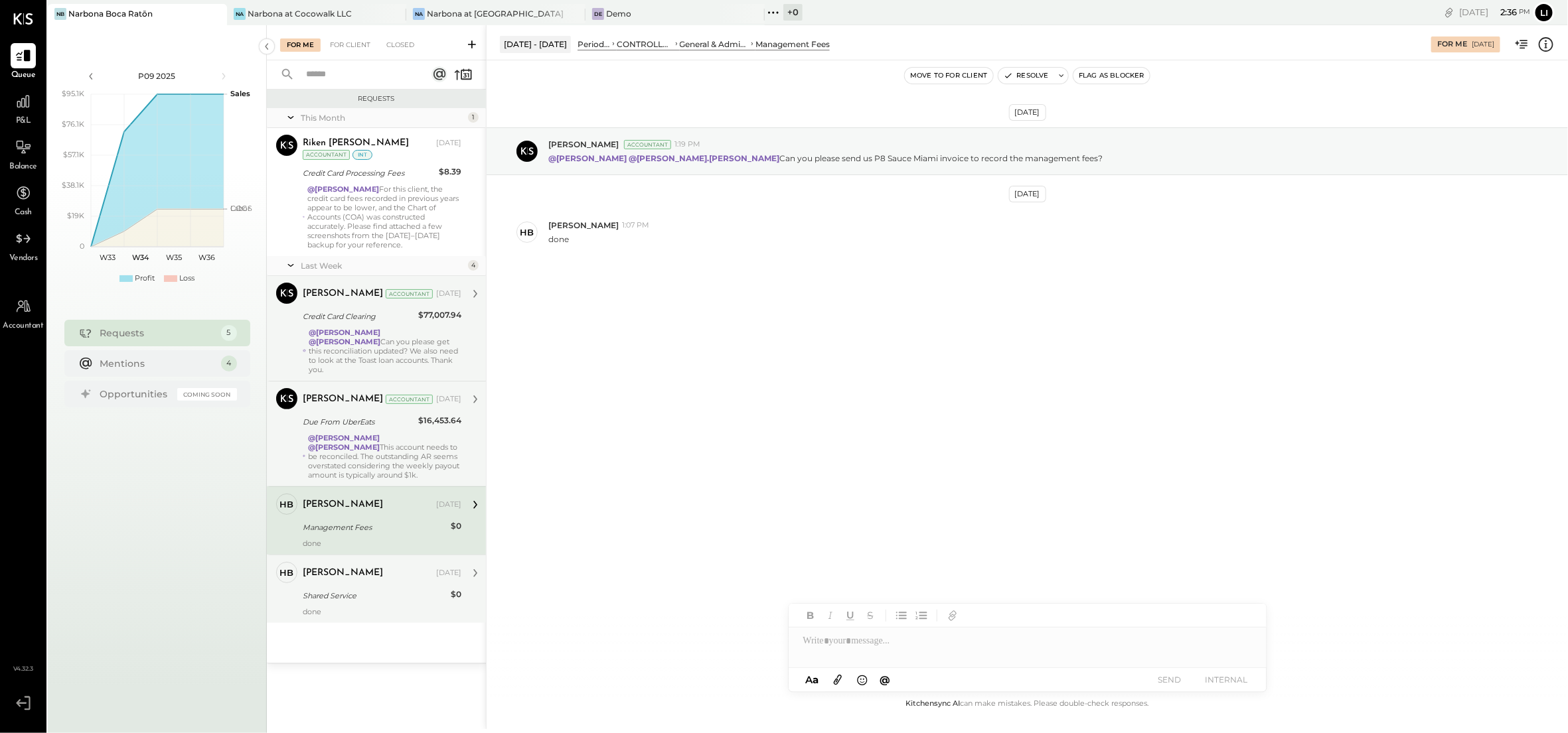
click at [395, 584] on div "[PERSON_NAME] [DATE]" at bounding box center [381, 573] width 159 height 23
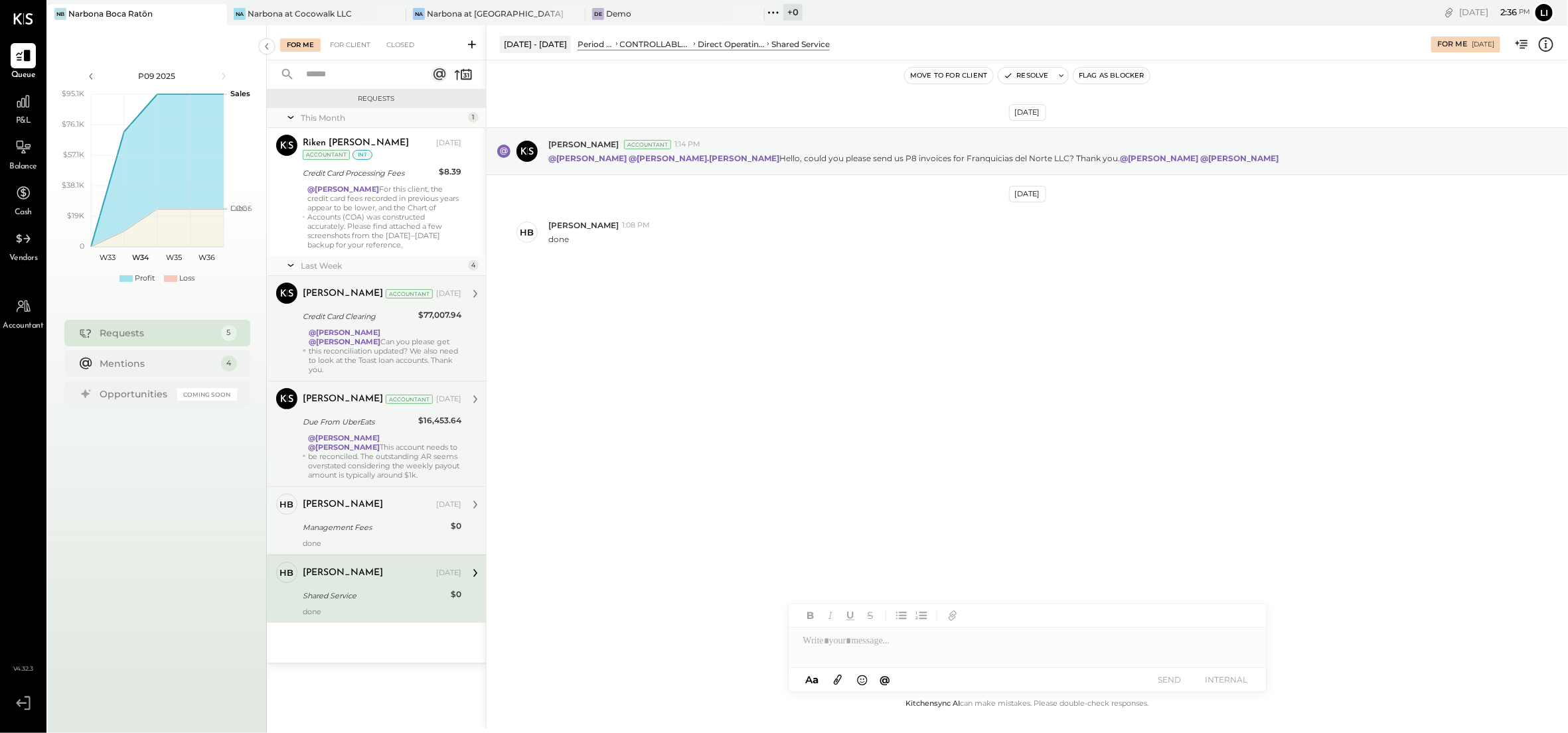
click at [392, 497] on div "[PERSON_NAME] [DATE]" at bounding box center [381, 505] width 159 height 19
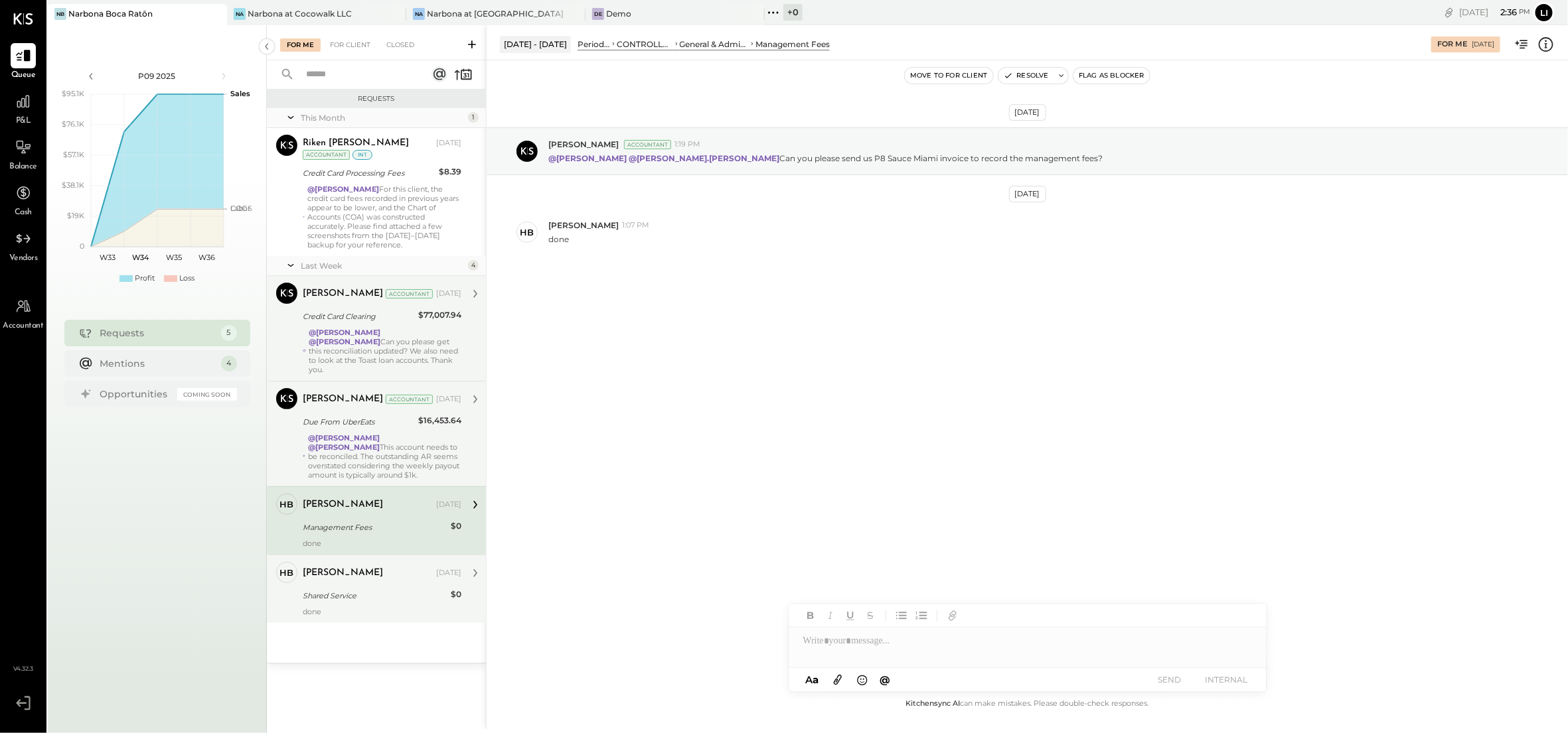
click at [390, 598] on div "Shared Service" at bounding box center [374, 596] width 144 height 13
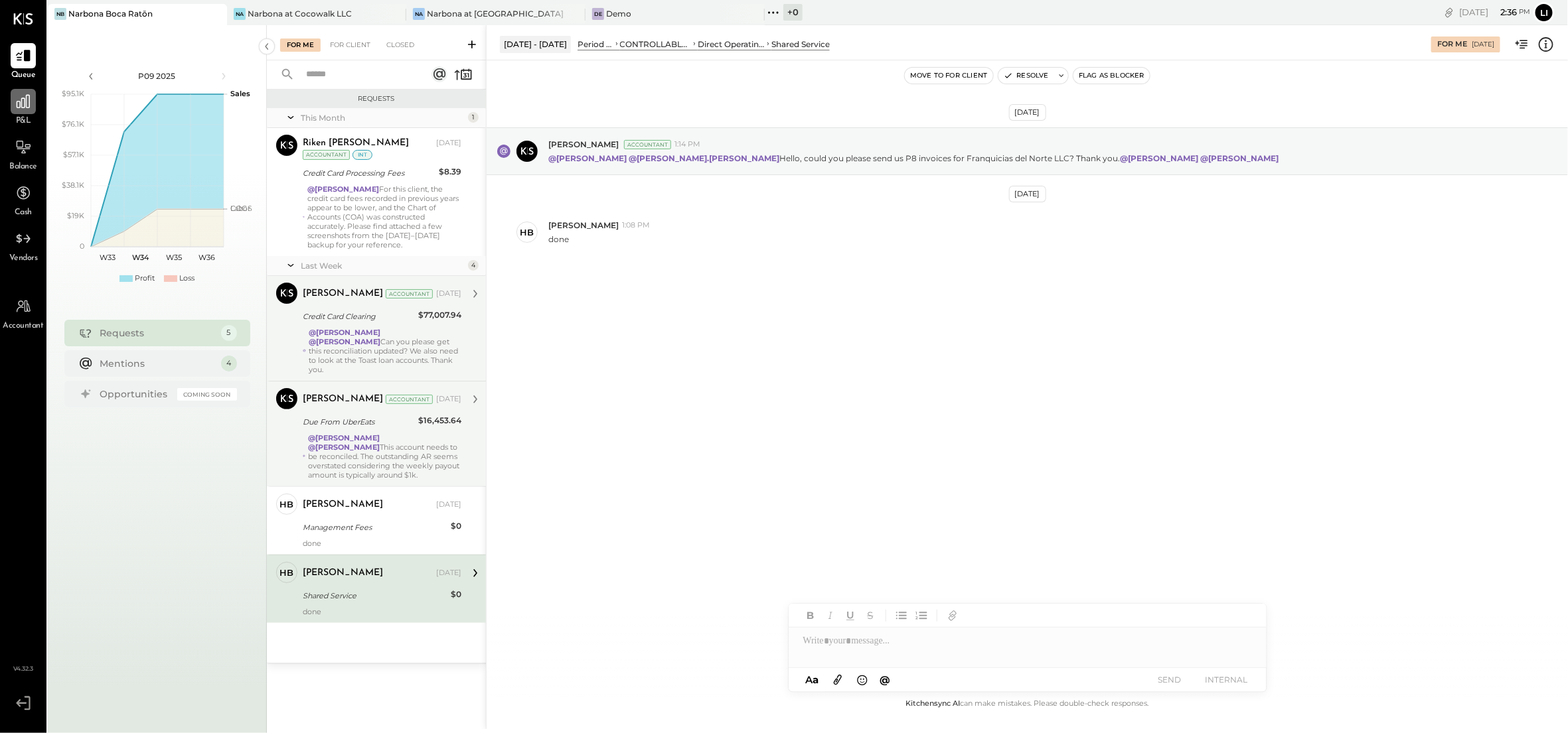
click at [18, 104] on icon at bounding box center [23, 101] width 17 height 17
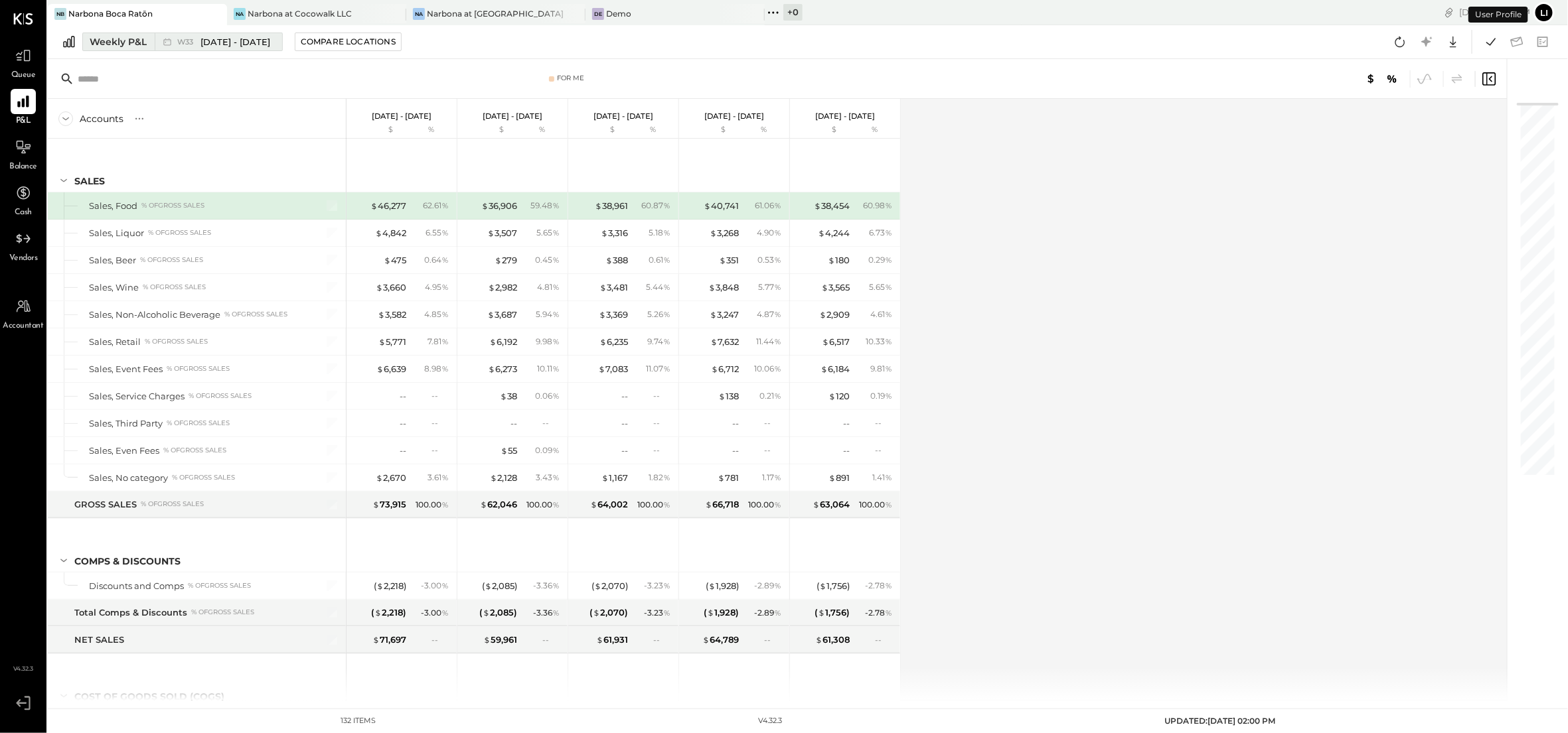
click at [191, 43] on span "W33" at bounding box center [187, 41] width 20 height 7
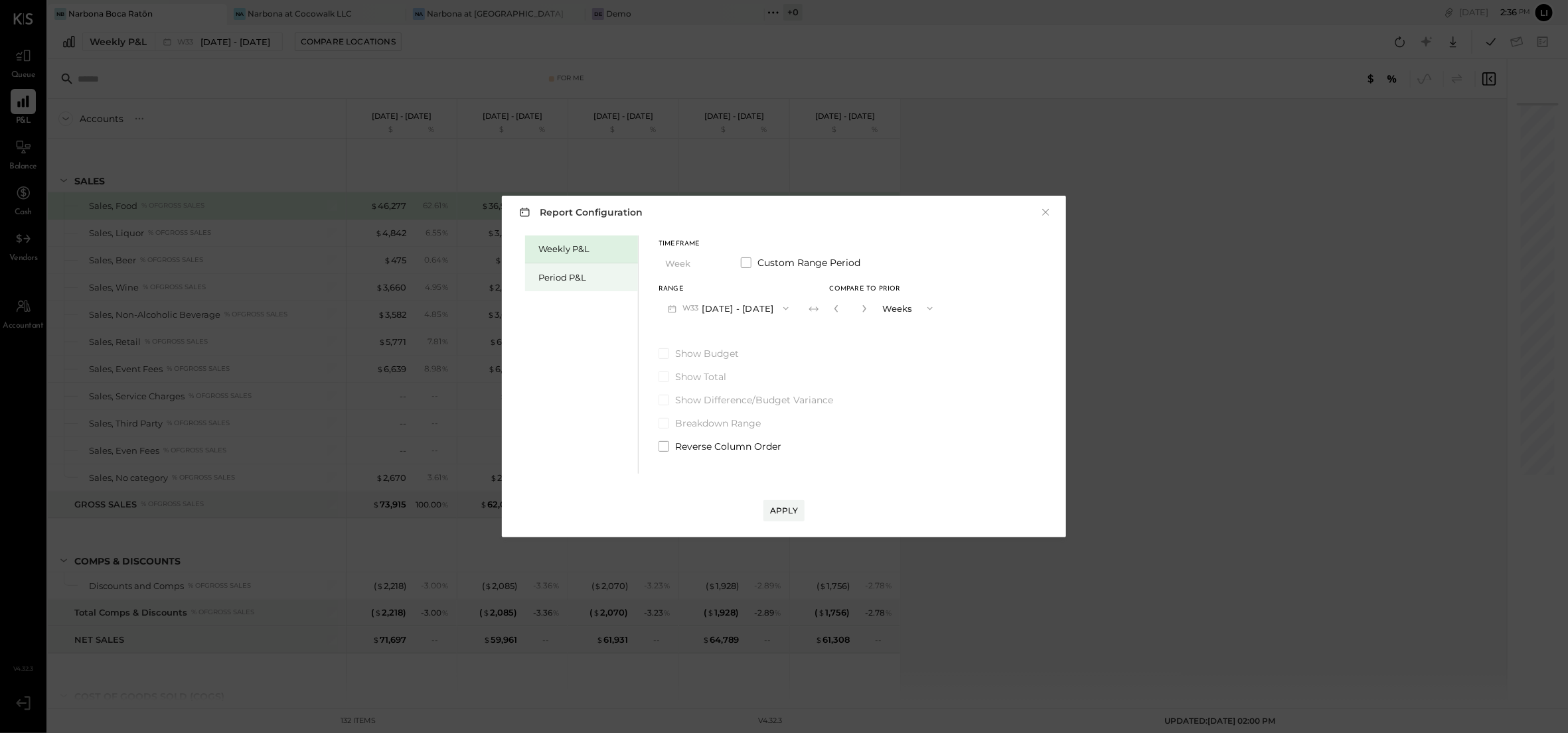
click at [555, 264] on div "Period P&L" at bounding box center [581, 278] width 113 height 28
click at [861, 300] on div "Compare" at bounding box center [834, 306] width 55 height 13
click at [855, 306] on div "Compare" at bounding box center [834, 307] width 43 height 11
click at [858, 308] on input "*" at bounding box center [849, 308] width 17 height 22
click at [867, 308] on icon "button" at bounding box center [863, 308] width 8 height 8
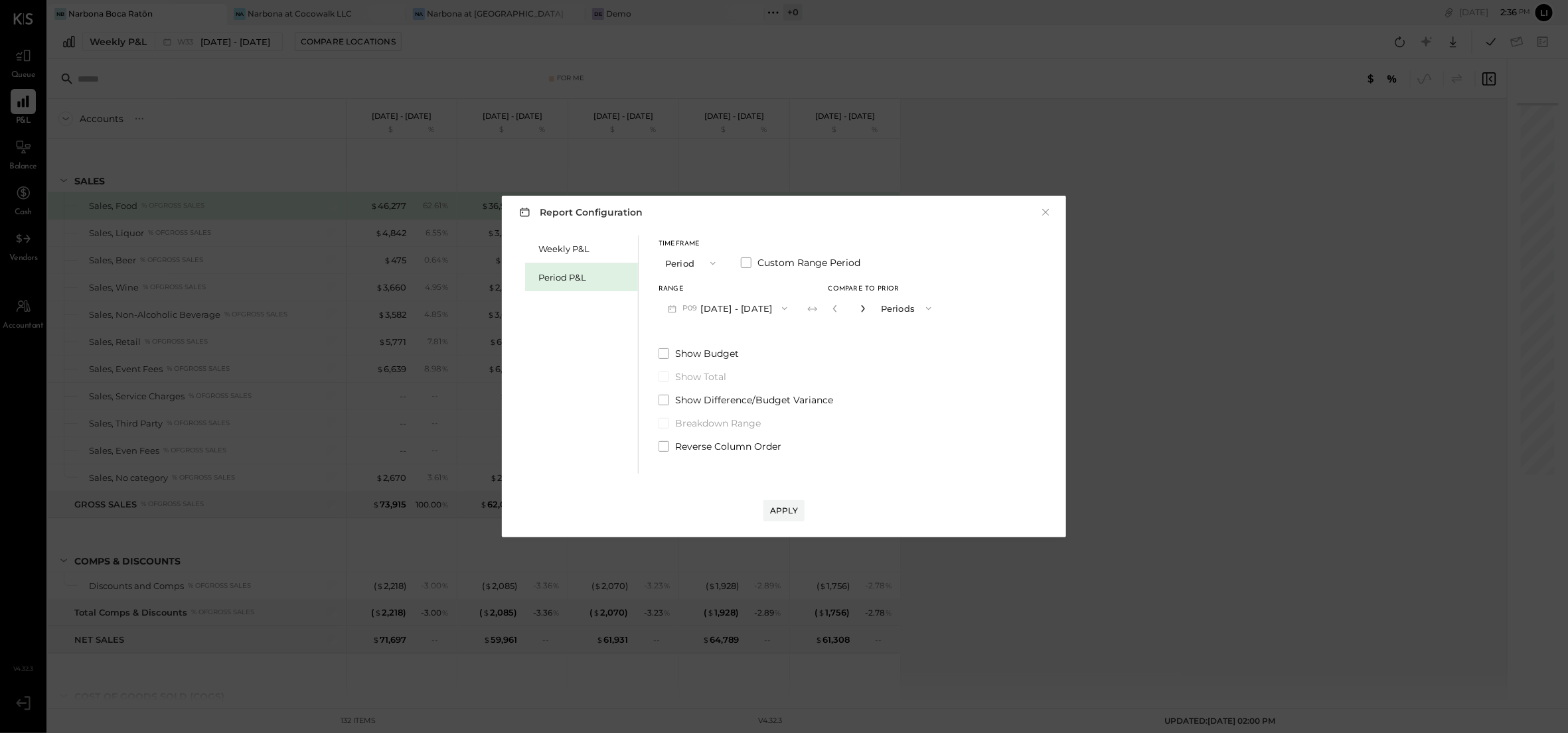
click at [867, 308] on icon "button" at bounding box center [863, 308] width 8 height 8
type input "*"
click at [795, 509] on div "Apply" at bounding box center [784, 510] width 28 height 11
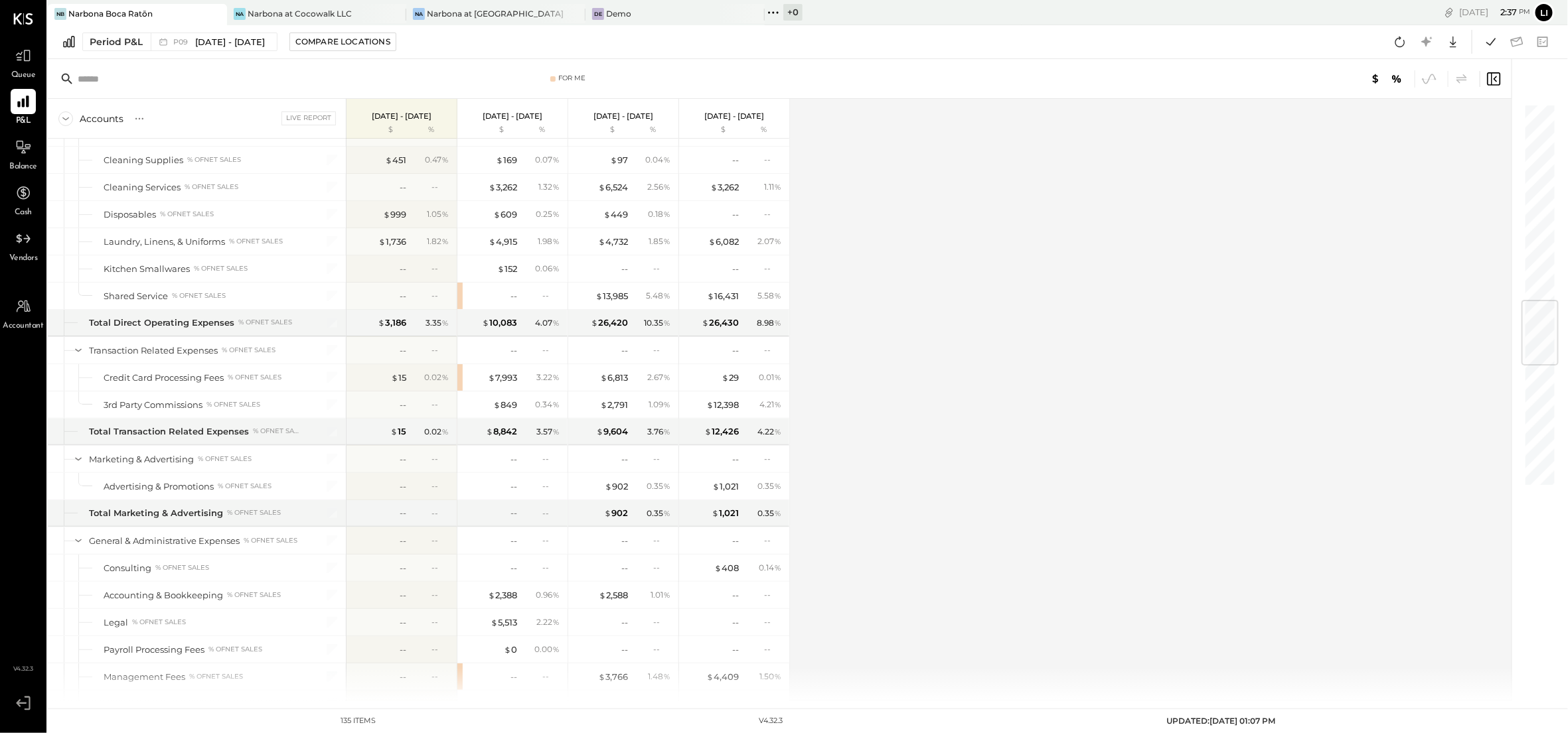
scroll to position [1679, 0]
click at [627, 297] on div "$ 13,985" at bounding box center [612, 292] width 33 height 13
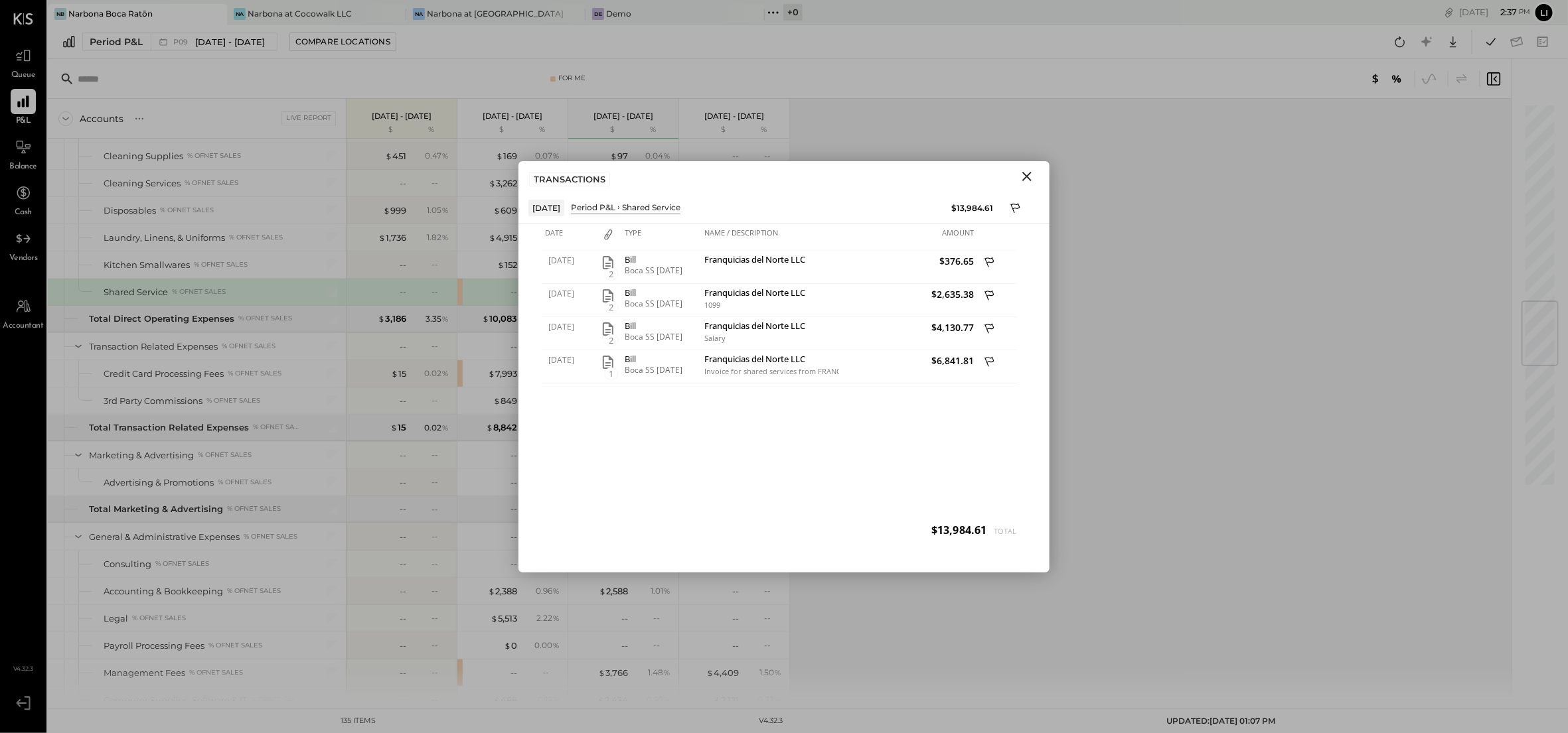
click at [1029, 175] on icon "Close" at bounding box center [1027, 176] width 9 height 9
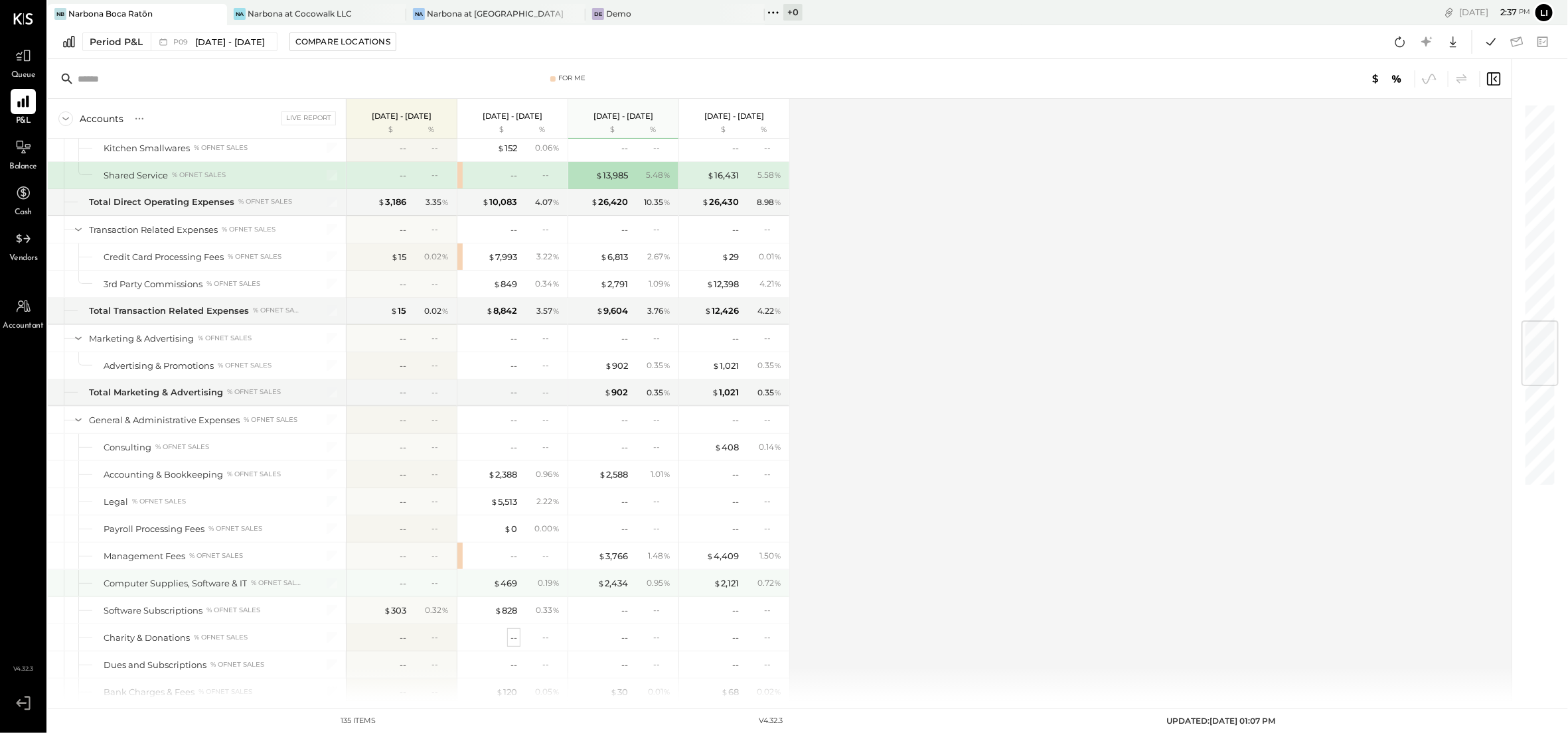
scroll to position [1792, 0]
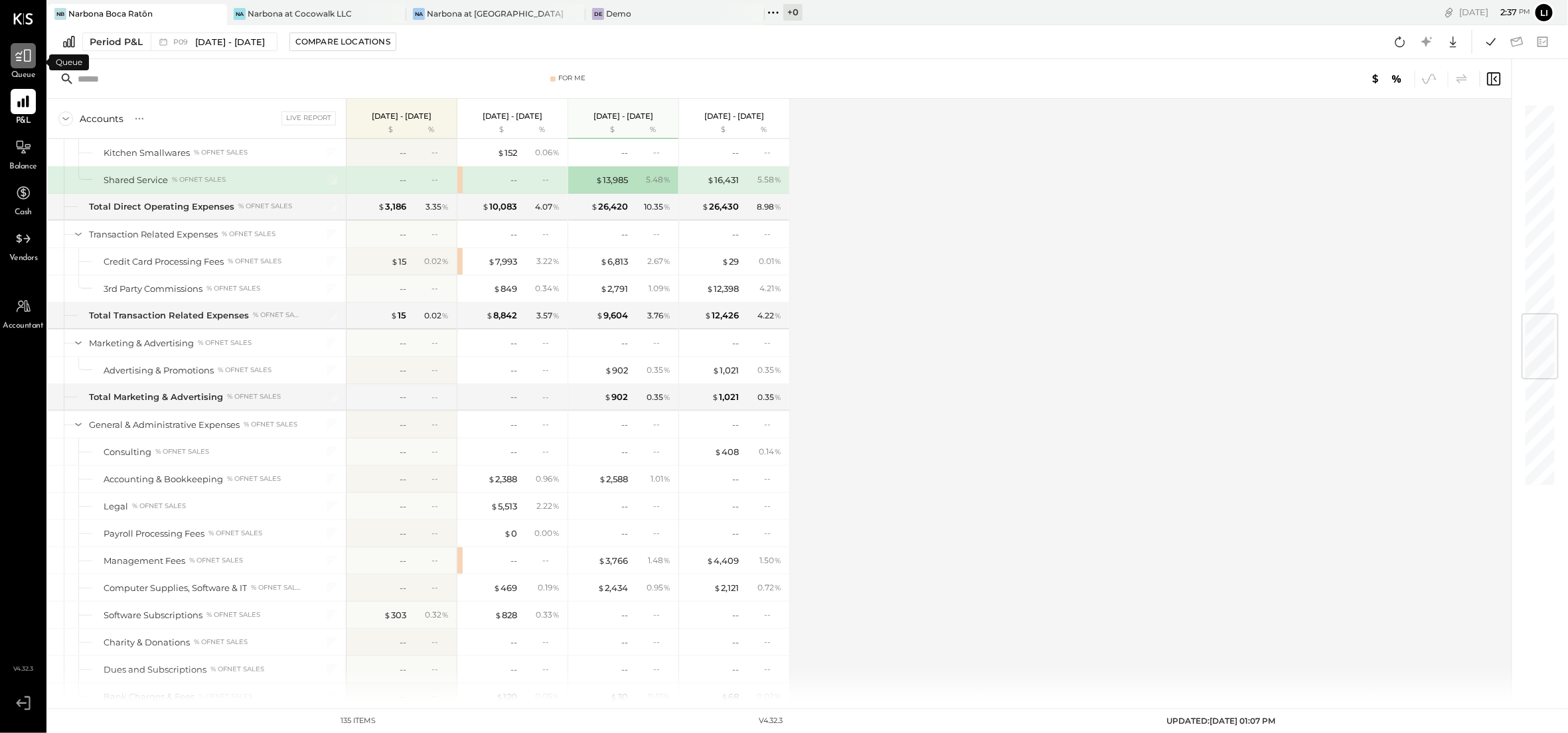
click at [32, 44] on div at bounding box center [24, 56] width 26 height 26
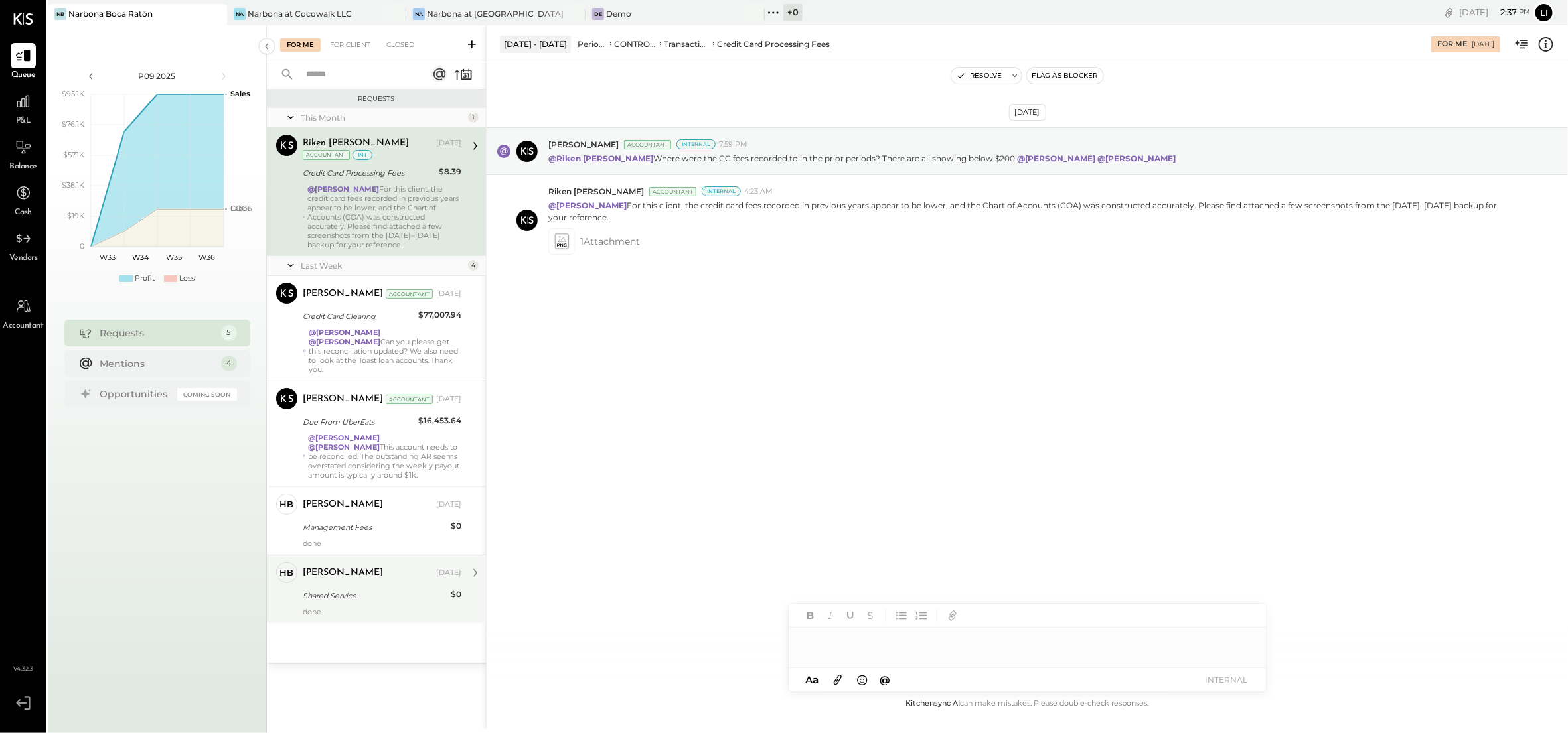
click at [354, 608] on div "done" at bounding box center [381, 611] width 159 height 9
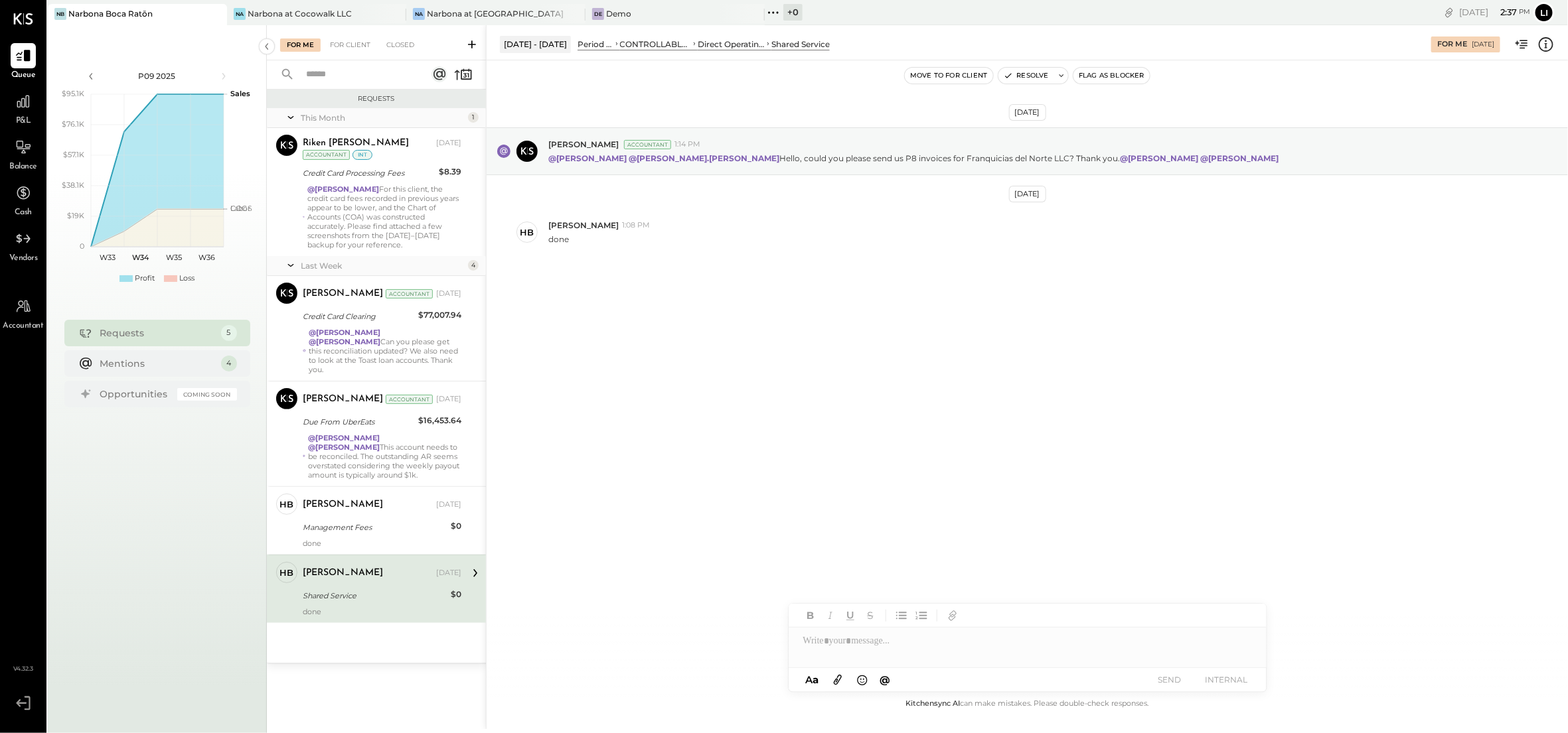
click at [793, 398] on div "[DATE] [PERSON_NAME] Accountant 1:14 PM @[PERSON_NAME] @[PERSON_NAME].[PERSON_N…" at bounding box center [1027, 378] width 1081 height 636
click at [786, 362] on div "[DATE] [PERSON_NAME] Accountant 1:14 PM @[PERSON_NAME] @[PERSON_NAME].[PERSON_N…" at bounding box center [1027, 378] width 1081 height 636
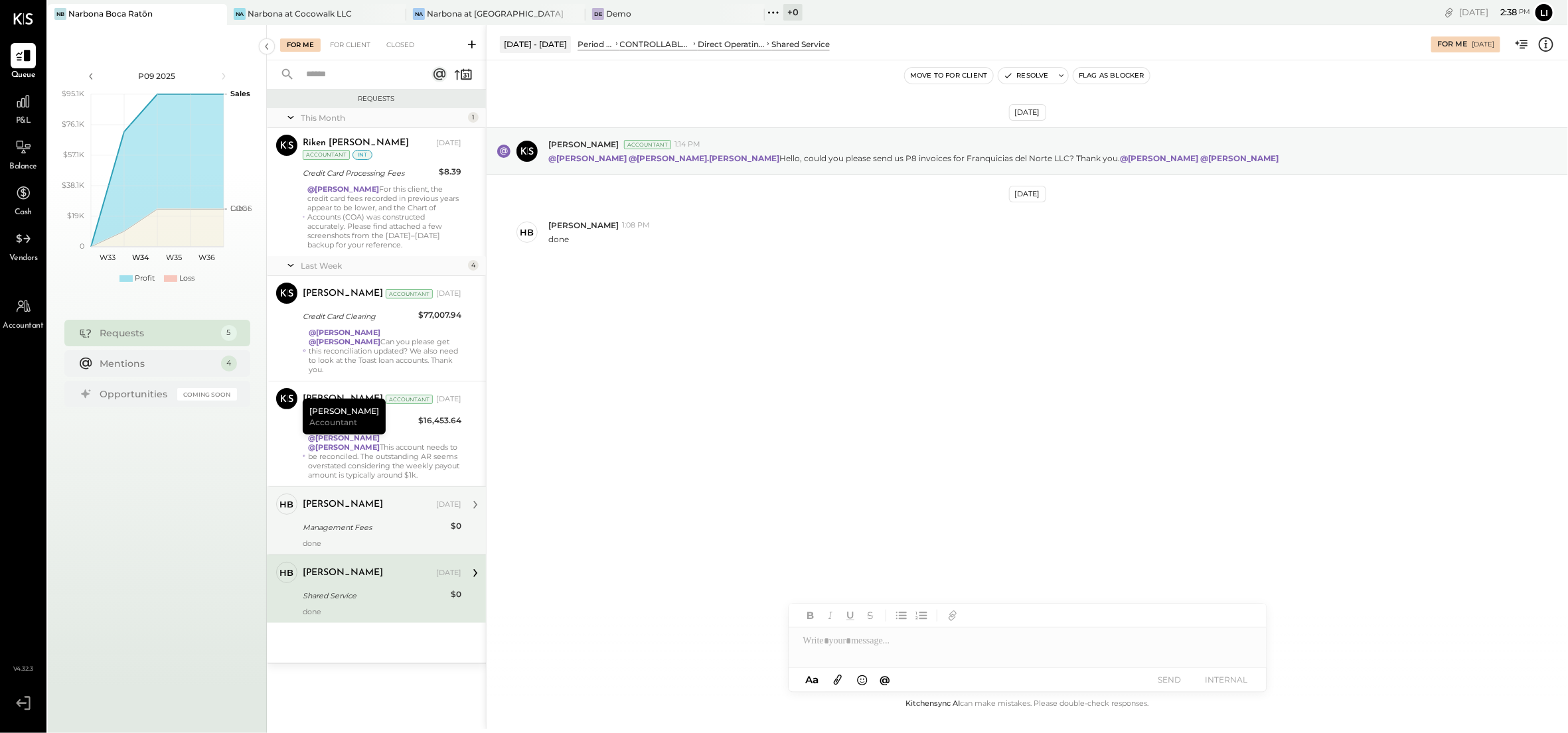
click at [361, 530] on div "Management Fees" at bounding box center [374, 527] width 144 height 13
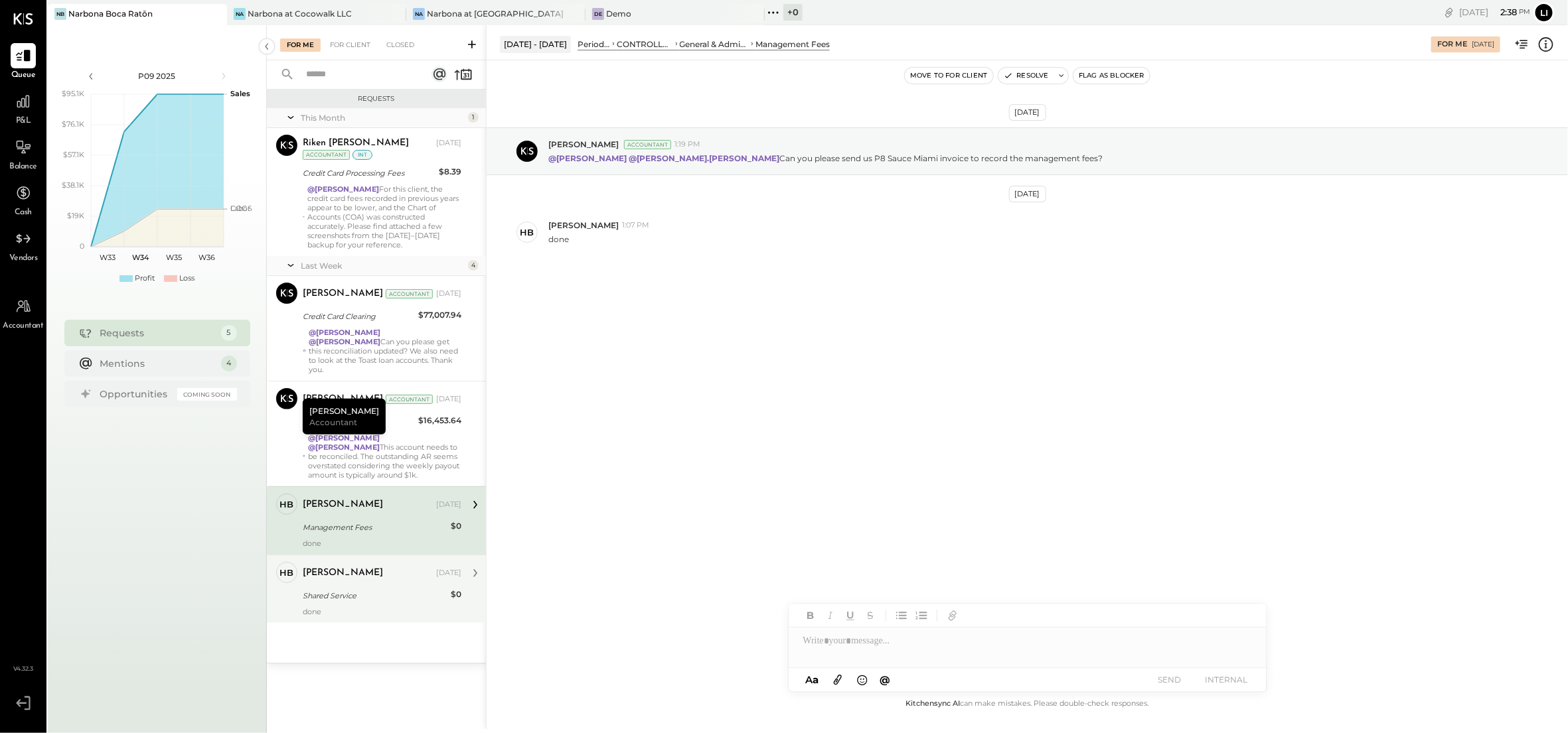
click at [341, 602] on div "Shared Service" at bounding box center [374, 596] width 144 height 13
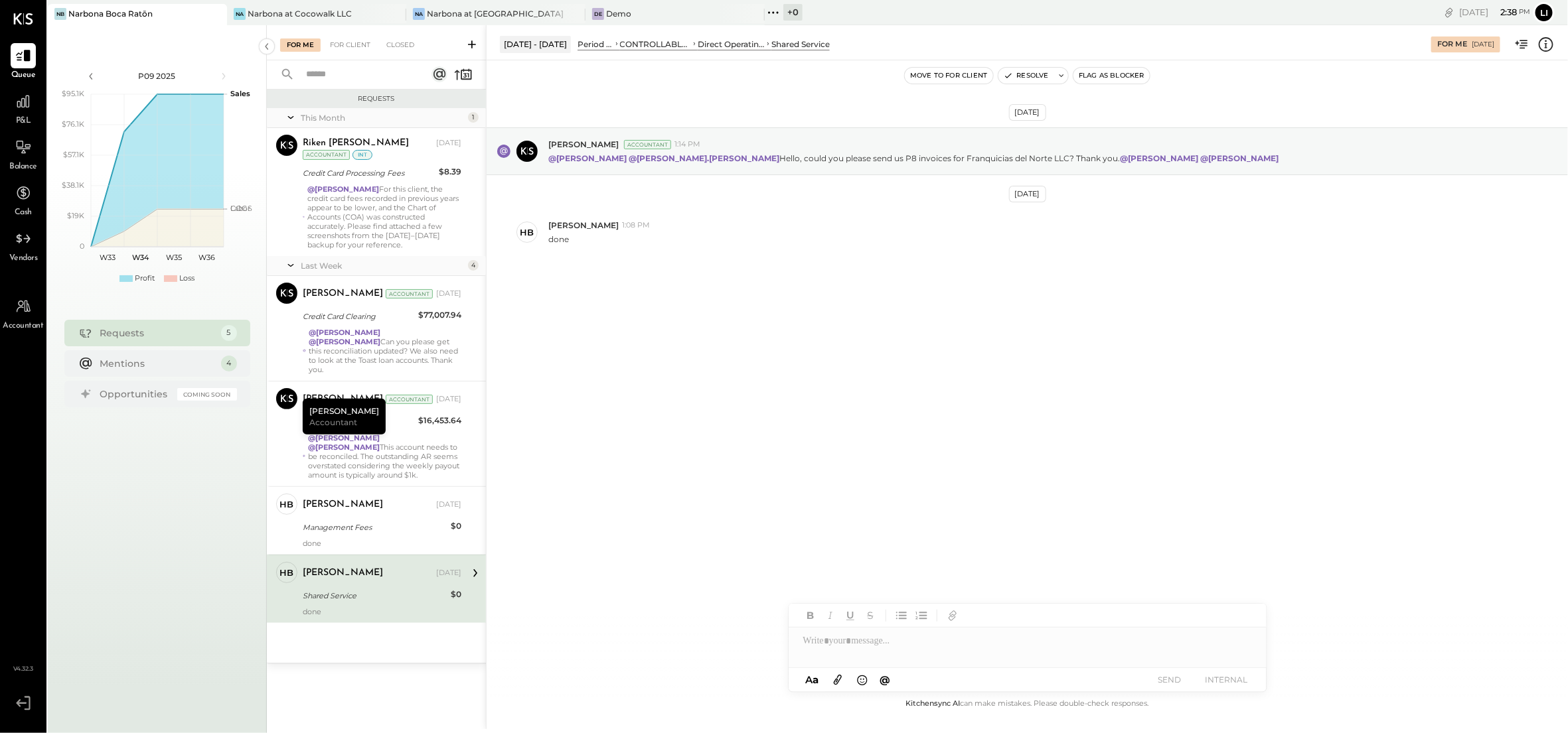
click at [899, 643] on div at bounding box center [1028, 641] width 478 height 27
click at [963, 649] on div "**********" at bounding box center [1028, 641] width 478 height 27
click at [963, 646] on div "**********" at bounding box center [1028, 641] width 478 height 27
click at [982, 643] on div "**********" at bounding box center [1028, 641] width 478 height 27
click at [924, 653] on div "**********" at bounding box center [1028, 641] width 478 height 27
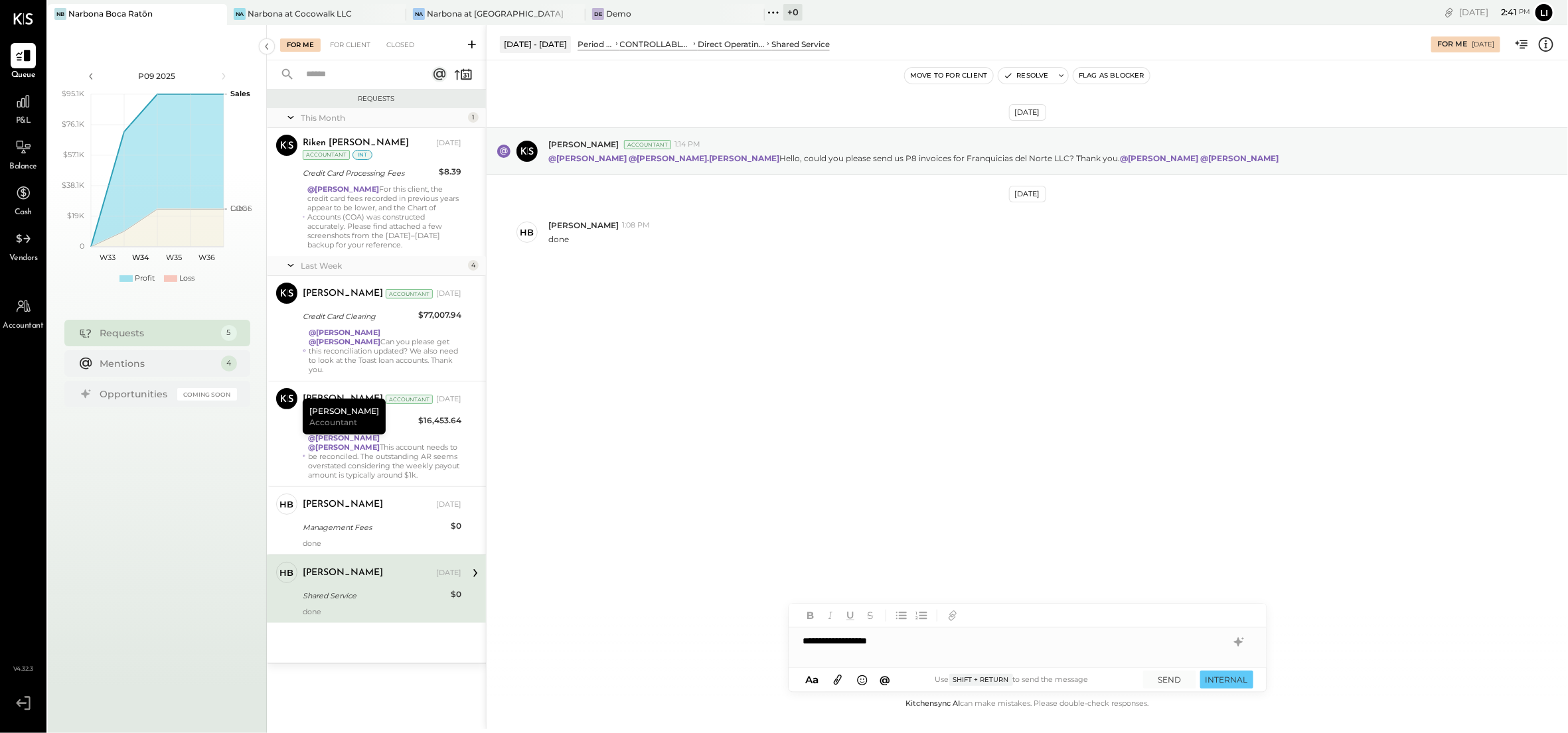
click at [1001, 396] on div "[DATE] [PERSON_NAME] Accountant 1:14 PM @[PERSON_NAME] @[PERSON_NAME].[PERSON_N…" at bounding box center [1027, 378] width 1081 height 636
click at [932, 636] on div "**********" at bounding box center [1028, 641] width 478 height 27
drag, startPoint x: 795, startPoint y: 284, endPoint x: 787, endPoint y: 286, distance: 8.2
click at [795, 284] on div "[DATE] [PERSON_NAME] Accountant 1:14 PM @[PERSON_NAME] @[PERSON_NAME].[PERSON_N…" at bounding box center [1027, 224] width 1081 height 262
click at [265, 26] on div "P09 2025 polygon, polyline { transition: fill-opacity 0.1s, stroke-opacity 0.1s…" at bounding box center [157, 392] width 219 height 733
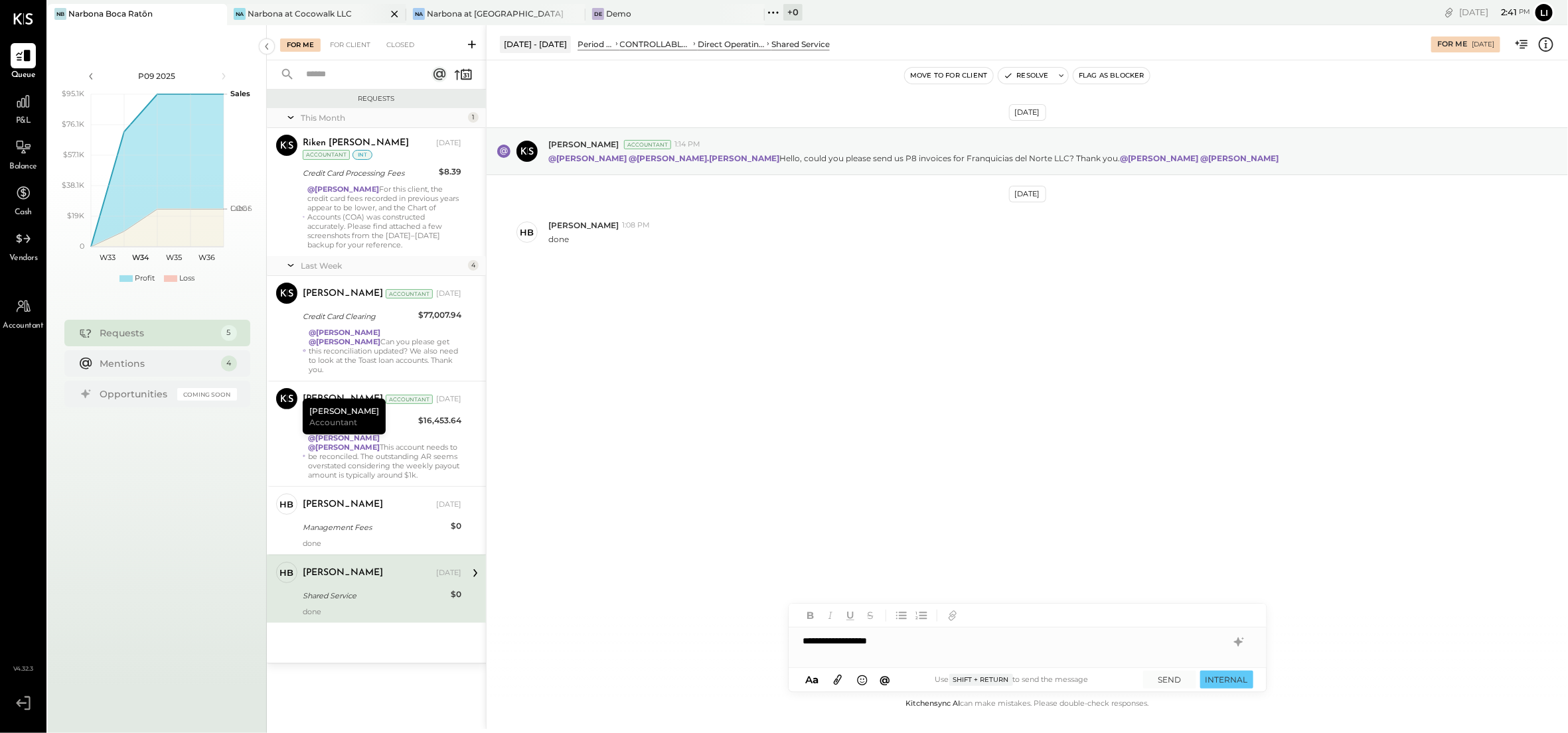
click at [260, 19] on div "Narbona at Cocowalk LLC" at bounding box center [299, 13] width 104 height 11
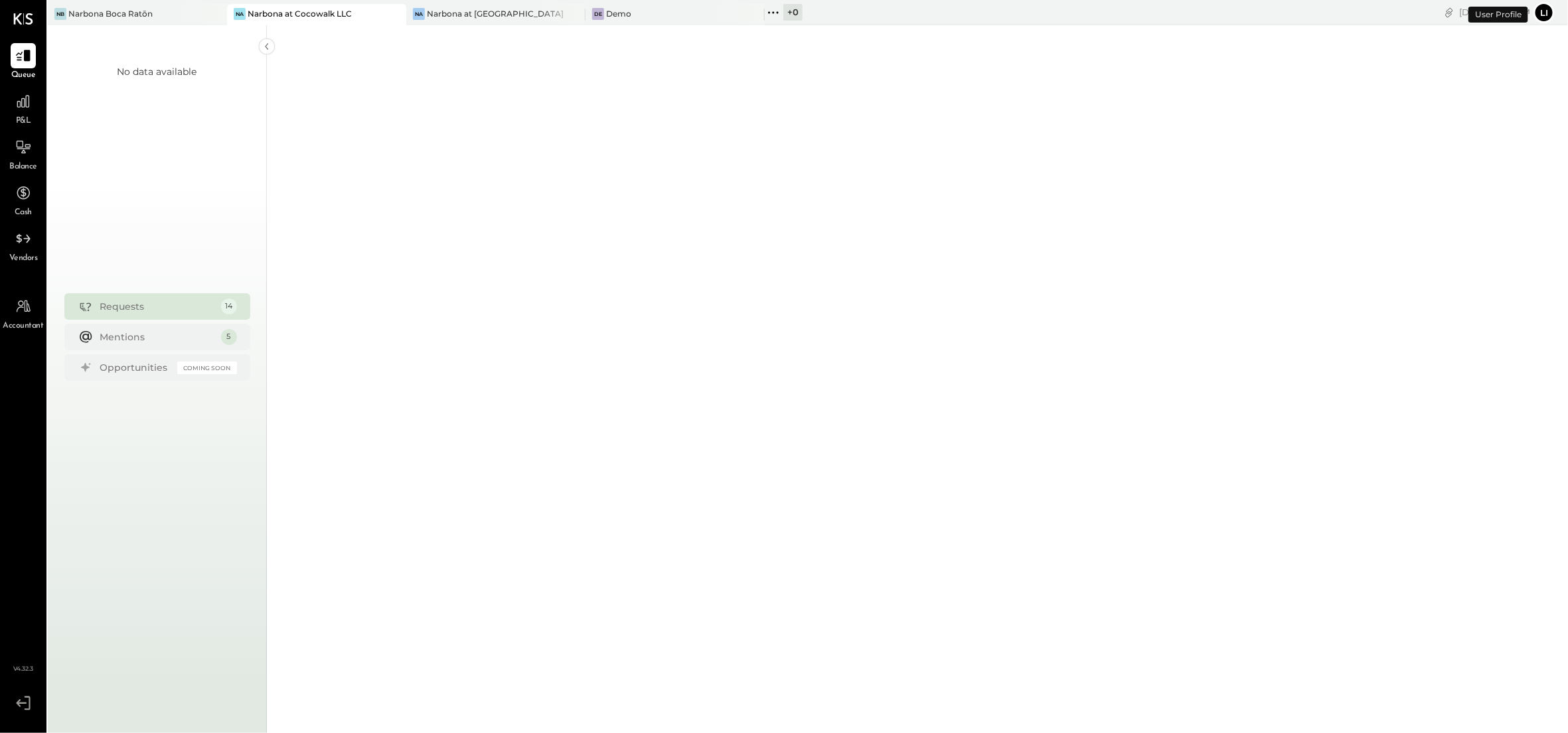
click at [15, 119] on div "P&L" at bounding box center [24, 108] width 26 height 39
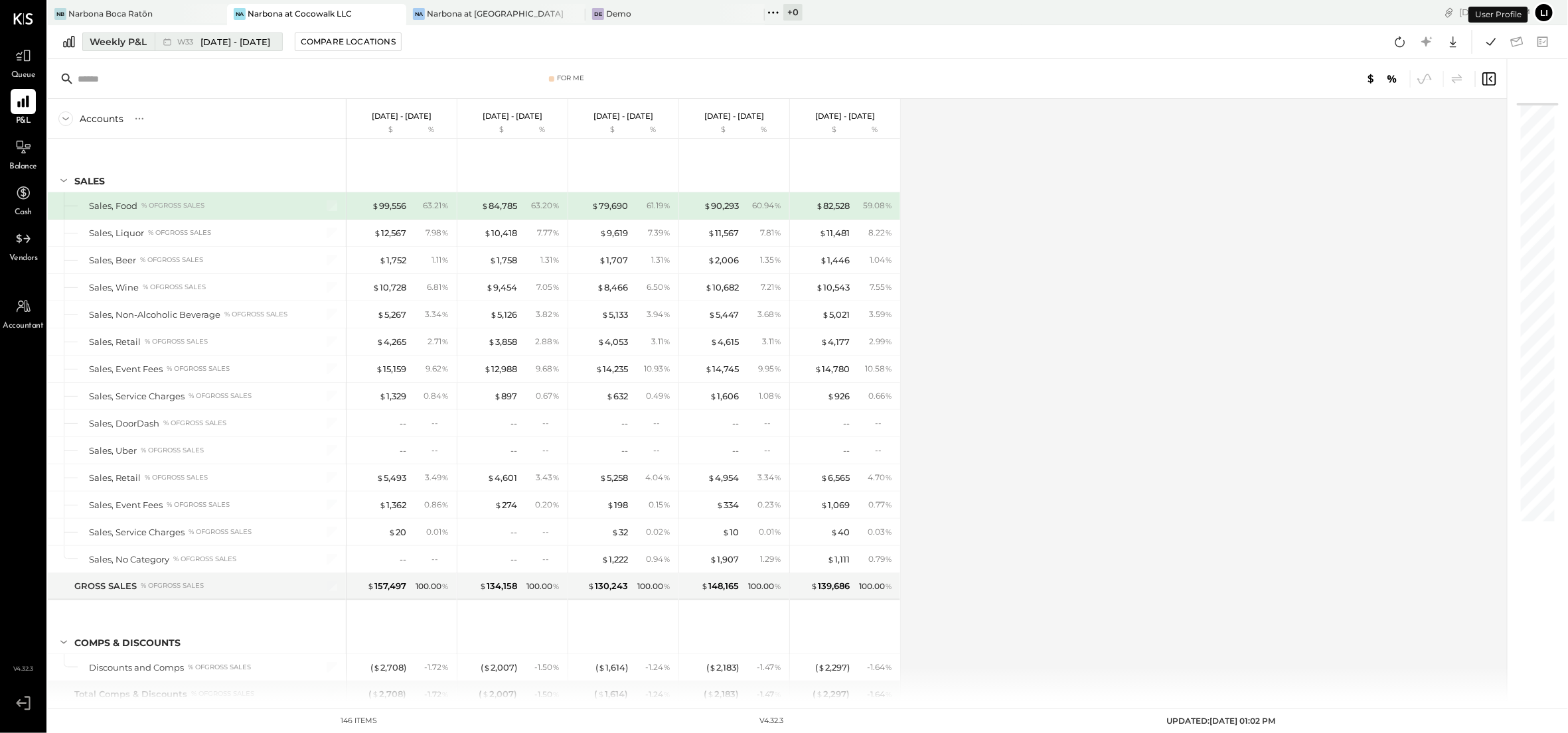
click at [240, 38] on span "[DATE] - [DATE]" at bounding box center [235, 41] width 70 height 13
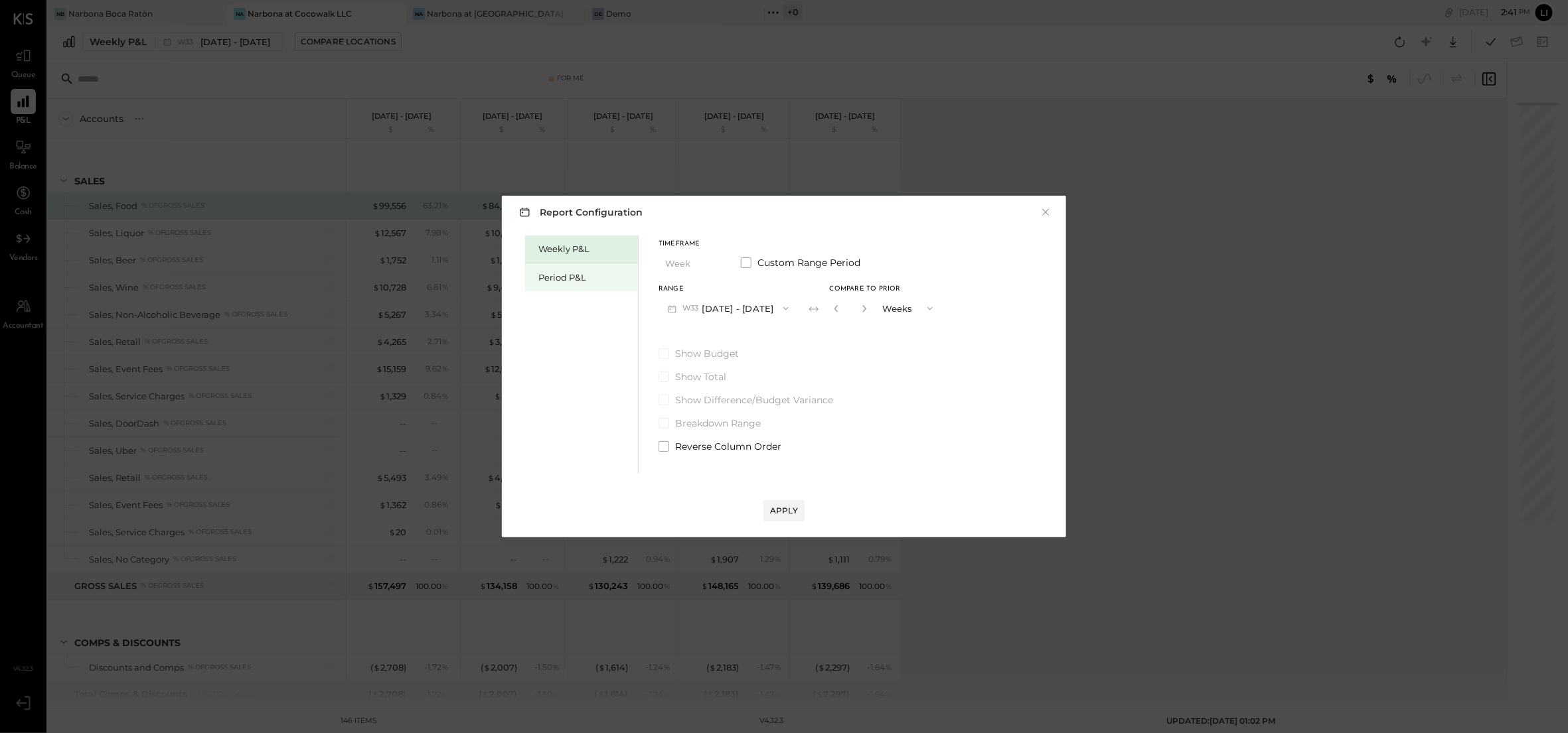
click at [590, 272] on div "Period P&L" at bounding box center [585, 278] width 93 height 13
click at [758, 306] on button "P09 [DATE] - [DATE]" at bounding box center [727, 308] width 138 height 25
click at [846, 303] on div "Compare" at bounding box center [834, 307] width 43 height 11
click at [867, 306] on icon "button" at bounding box center [863, 308] width 8 height 8
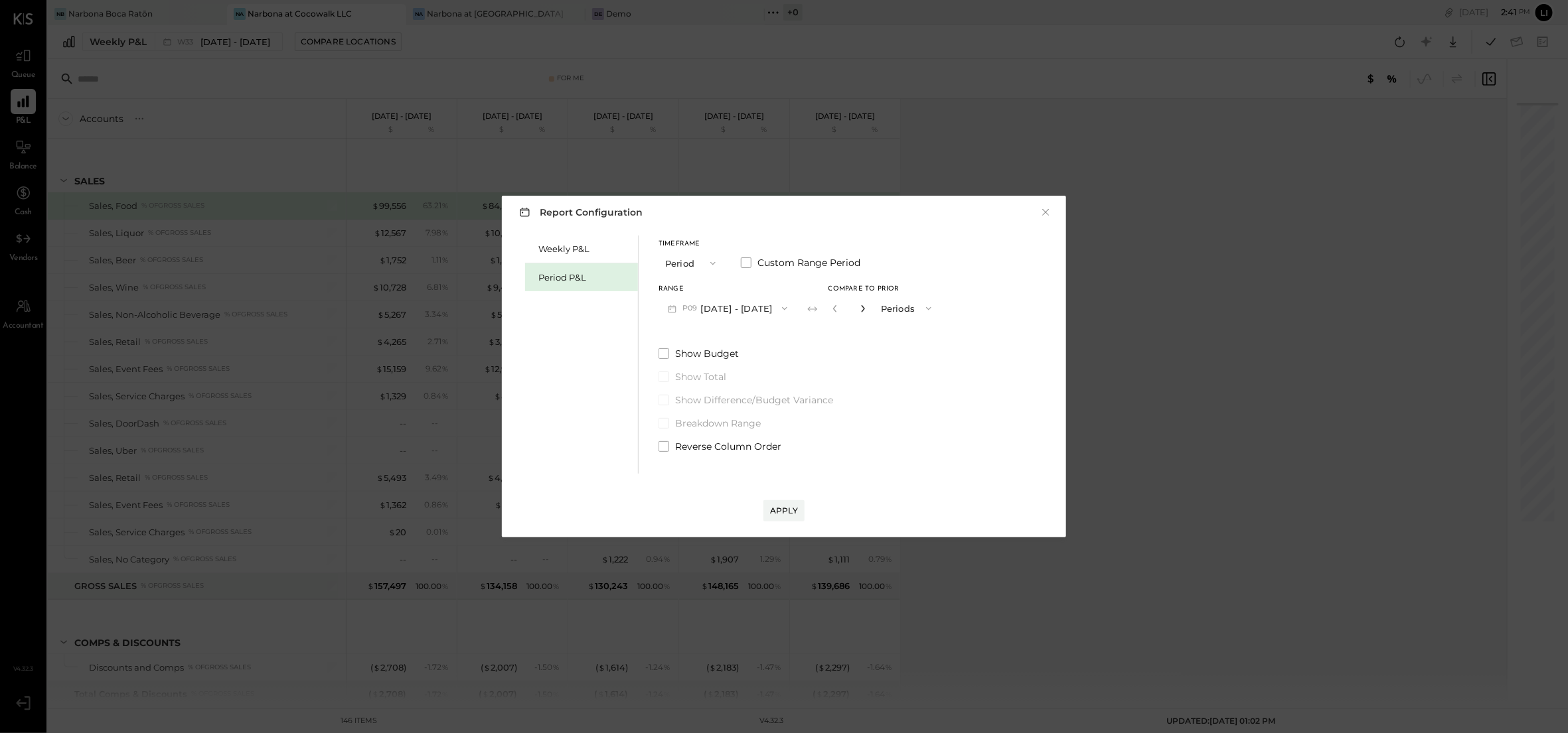
click at [867, 306] on icon "button" at bounding box center [863, 308] width 8 height 8
type input "*"
click at [794, 517] on button "Apply" at bounding box center [784, 511] width 41 height 21
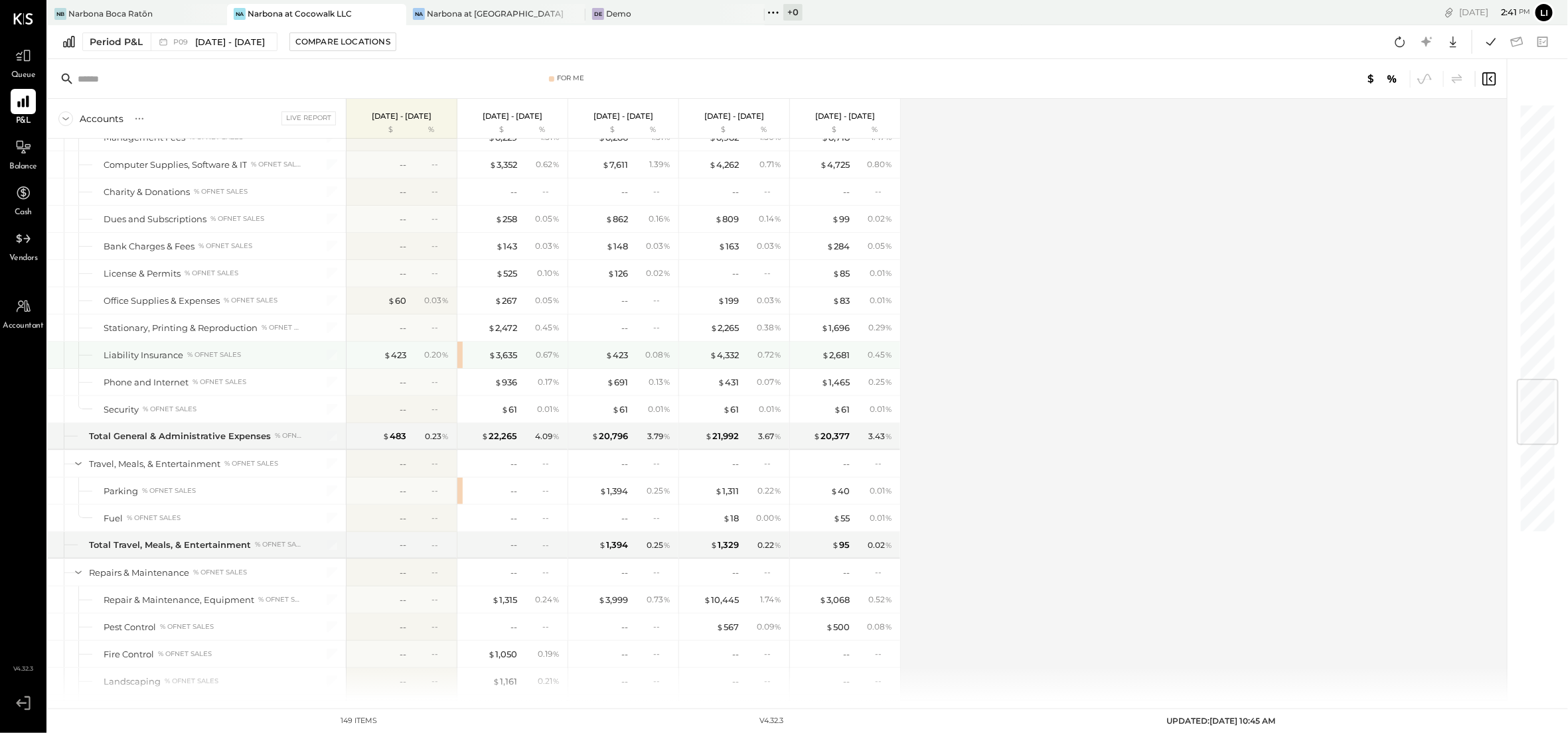
scroll to position [2407, 0]
click at [986, 315] on div "Accounts S % GL Live Report [DATE] - [DATE] $ % [DATE] - [DATE] $ % [DATE] - [D…" at bounding box center [778, 399] width 1461 height 602
click at [944, 264] on div "Accounts S % GL Live Report [DATE] - [DATE] $ % [DATE] - [DATE] $ % [DATE] - [D…" at bounding box center [778, 399] width 1461 height 602
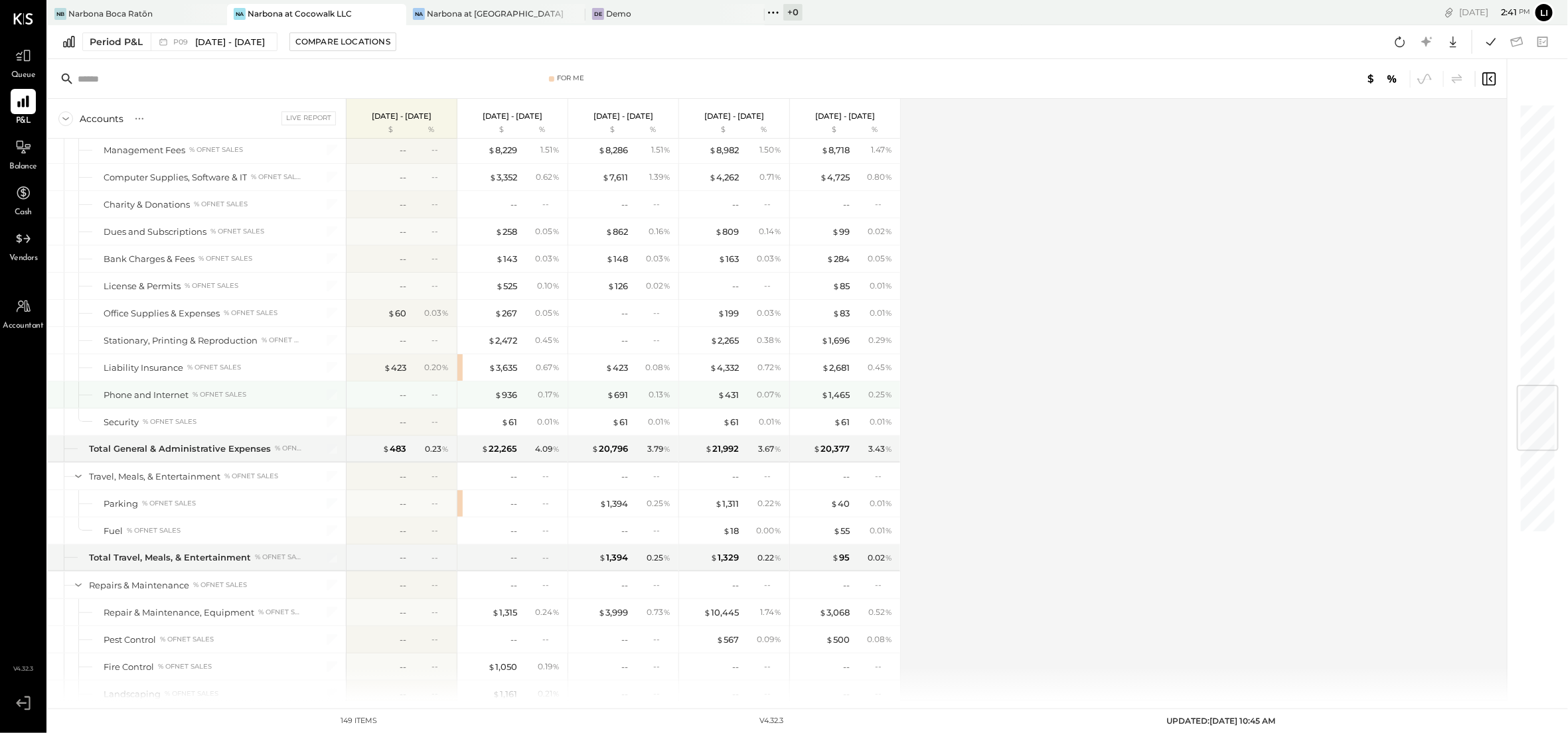
scroll to position [2393, 0]
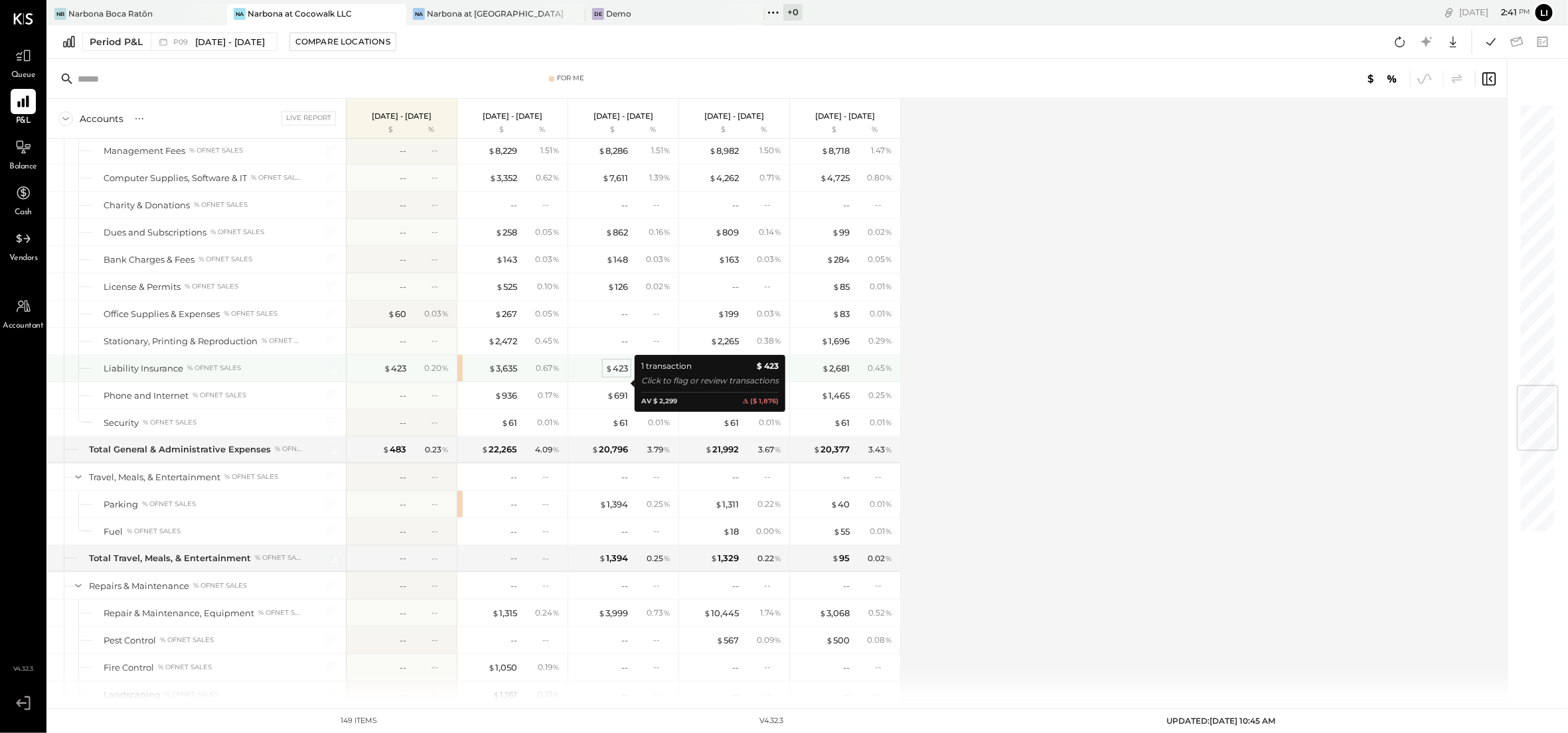
click at [618, 375] on div "$ 423" at bounding box center [617, 368] width 23 height 13
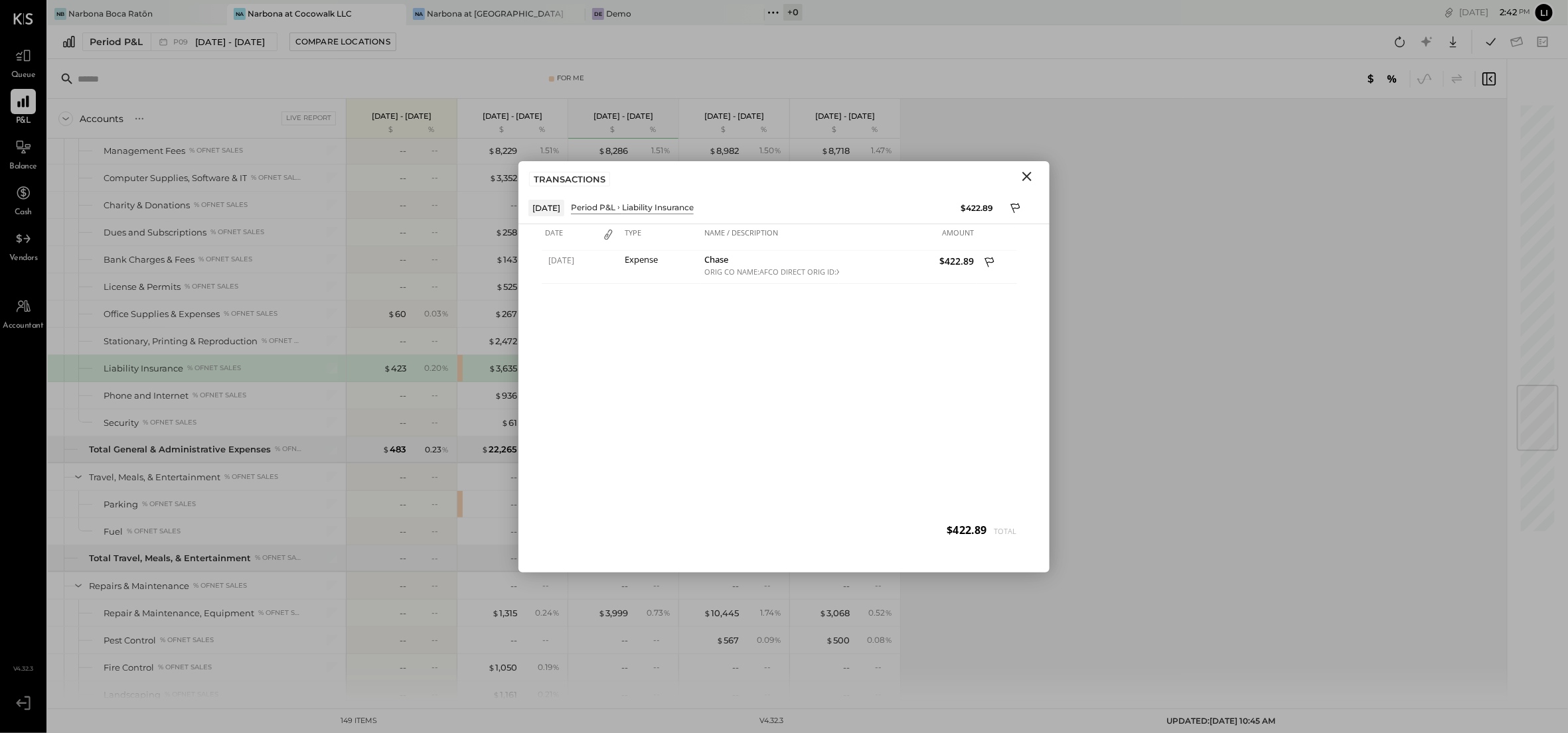
click at [1031, 179] on icon "Close" at bounding box center [1027, 176] width 9 height 9
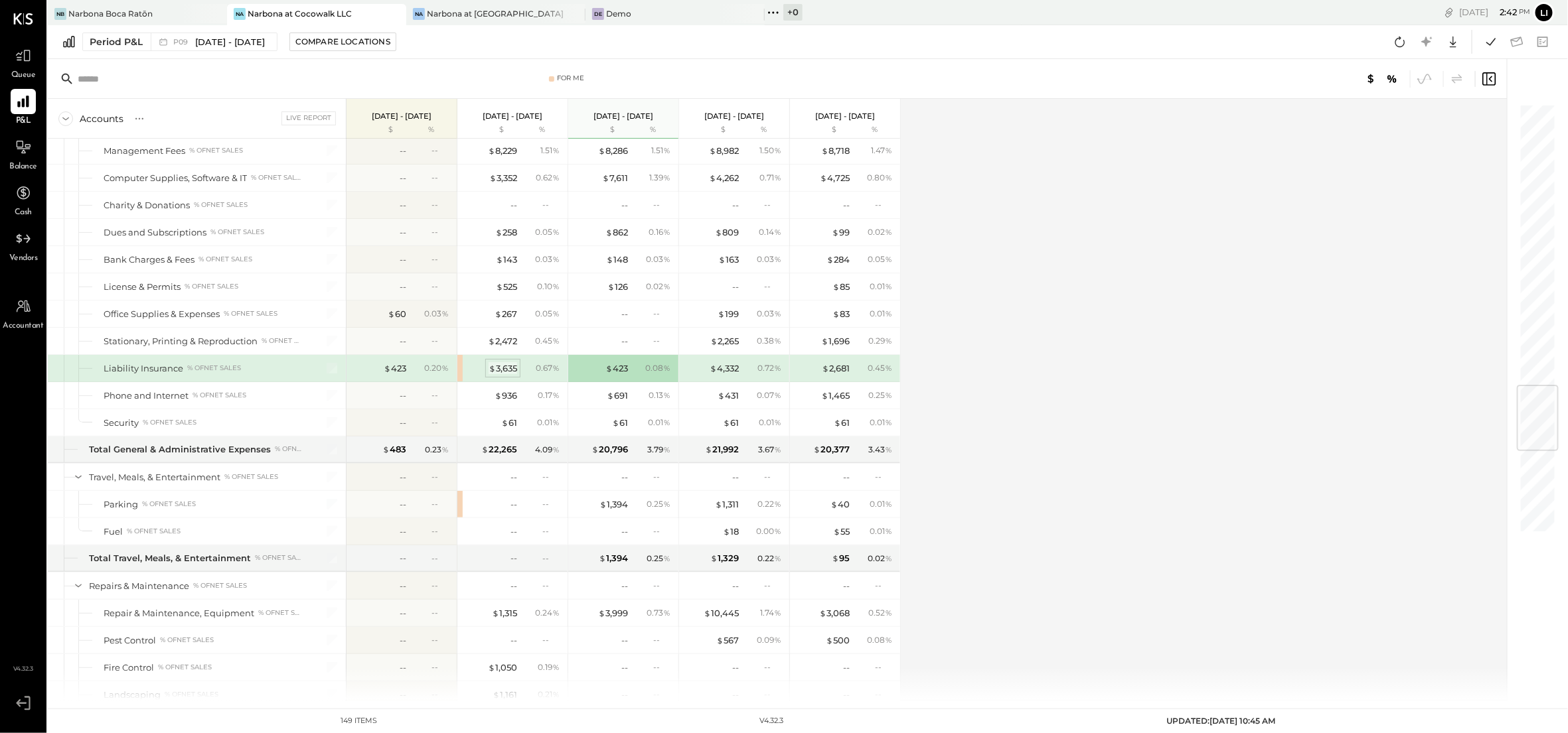
click at [505, 375] on div "$ 3,635" at bounding box center [502, 368] width 29 height 13
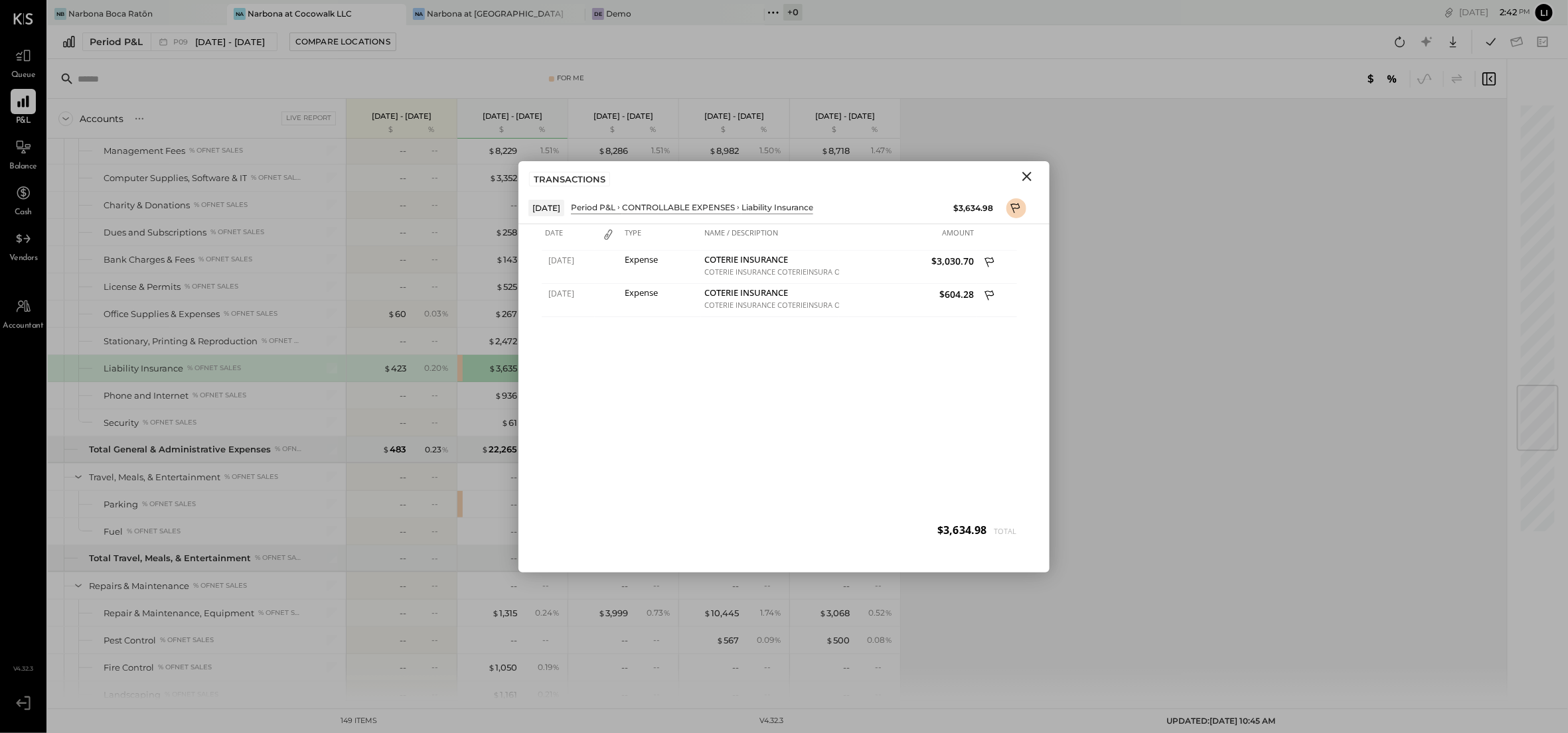
click at [770, 420] on div "[DATE] Expense COTERIE INSURANCE COTERIE INSURANCE COTERIEINSURA [GEOGRAPHIC_DA…" at bounding box center [784, 400] width 484 height 298
click at [1032, 177] on icon "Close" at bounding box center [1027, 177] width 16 height 16
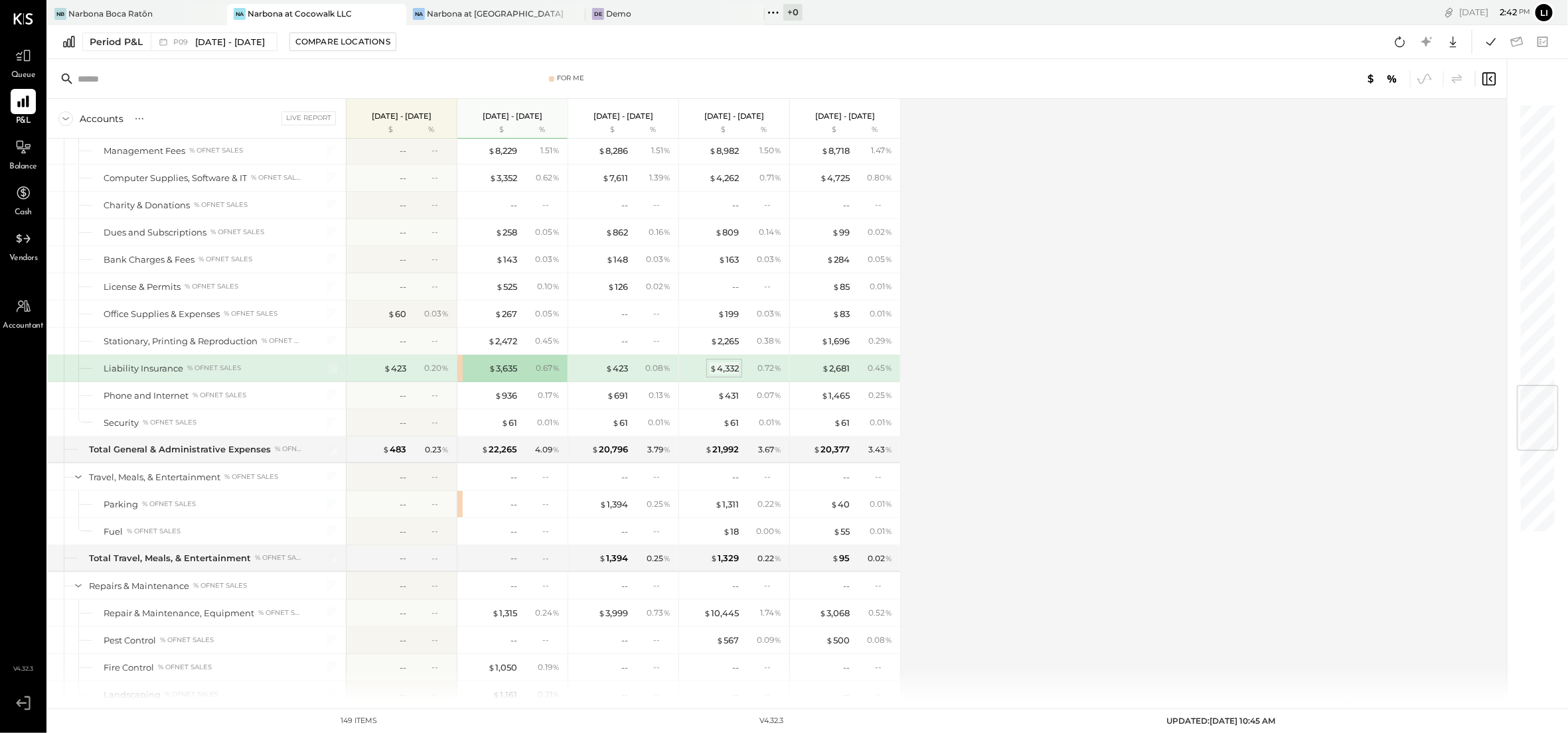
click at [735, 375] on div "$ 4,332" at bounding box center [724, 368] width 30 height 13
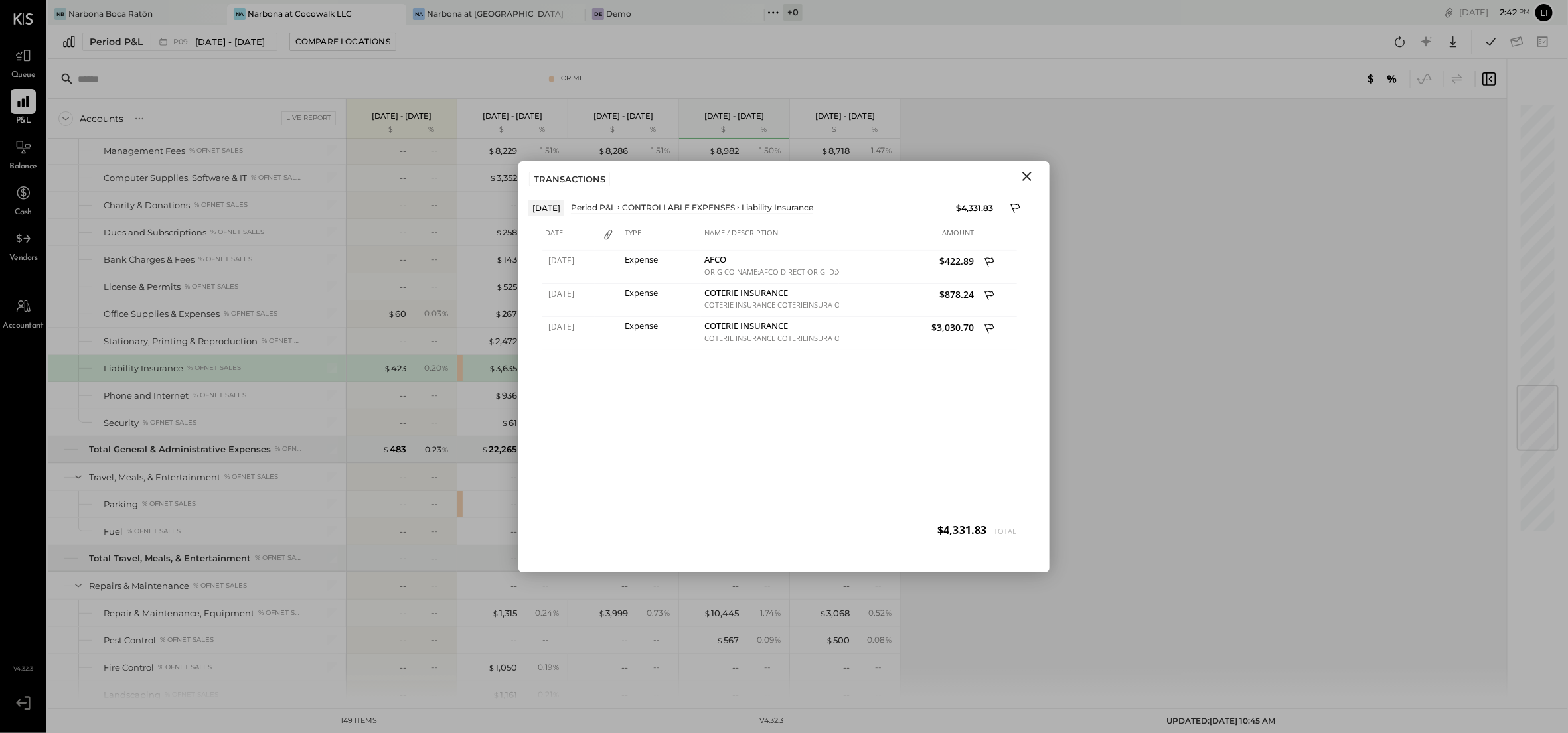
click at [1032, 170] on icon "Close" at bounding box center [1027, 177] width 16 height 16
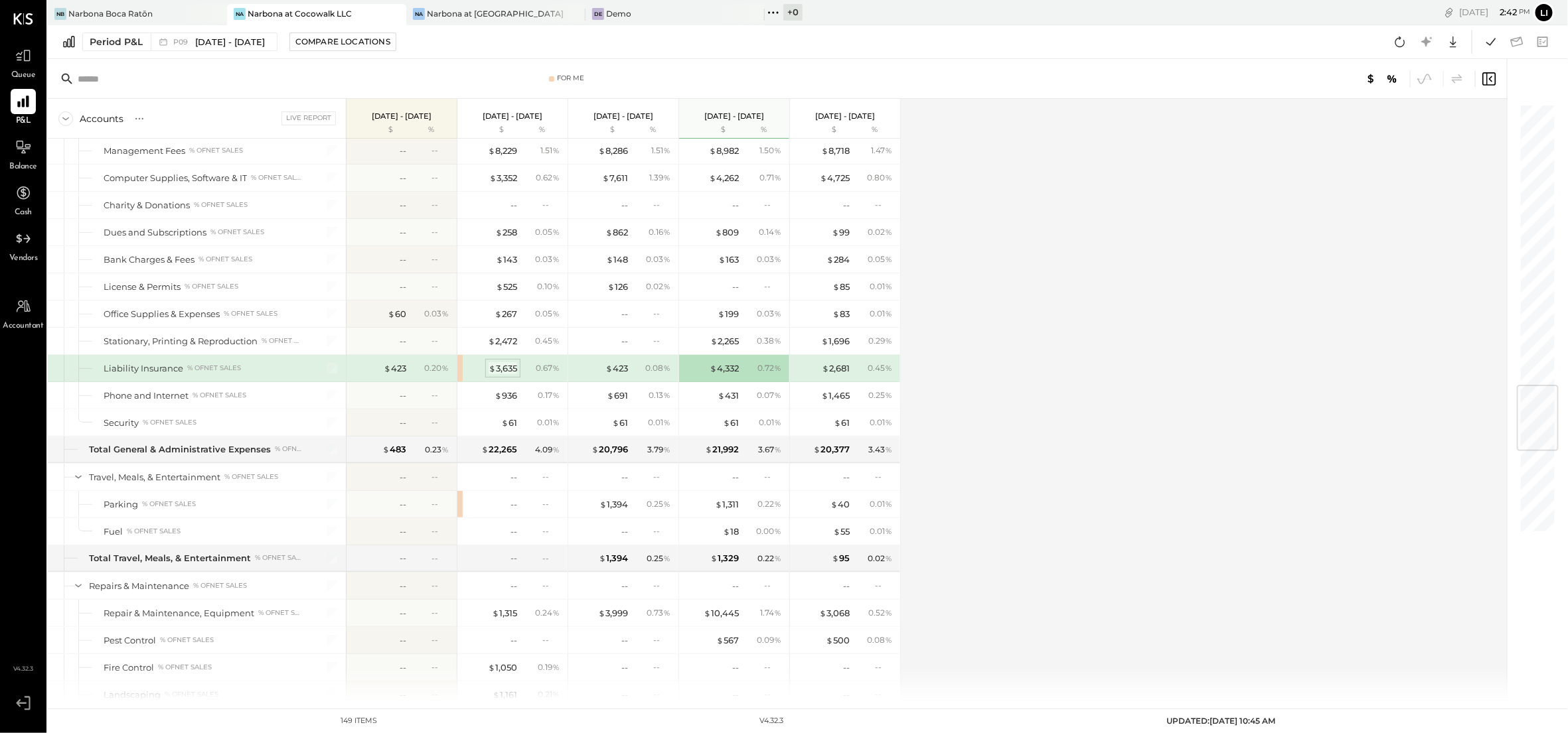
click at [503, 375] on div "$ 3,635" at bounding box center [502, 368] width 29 height 13
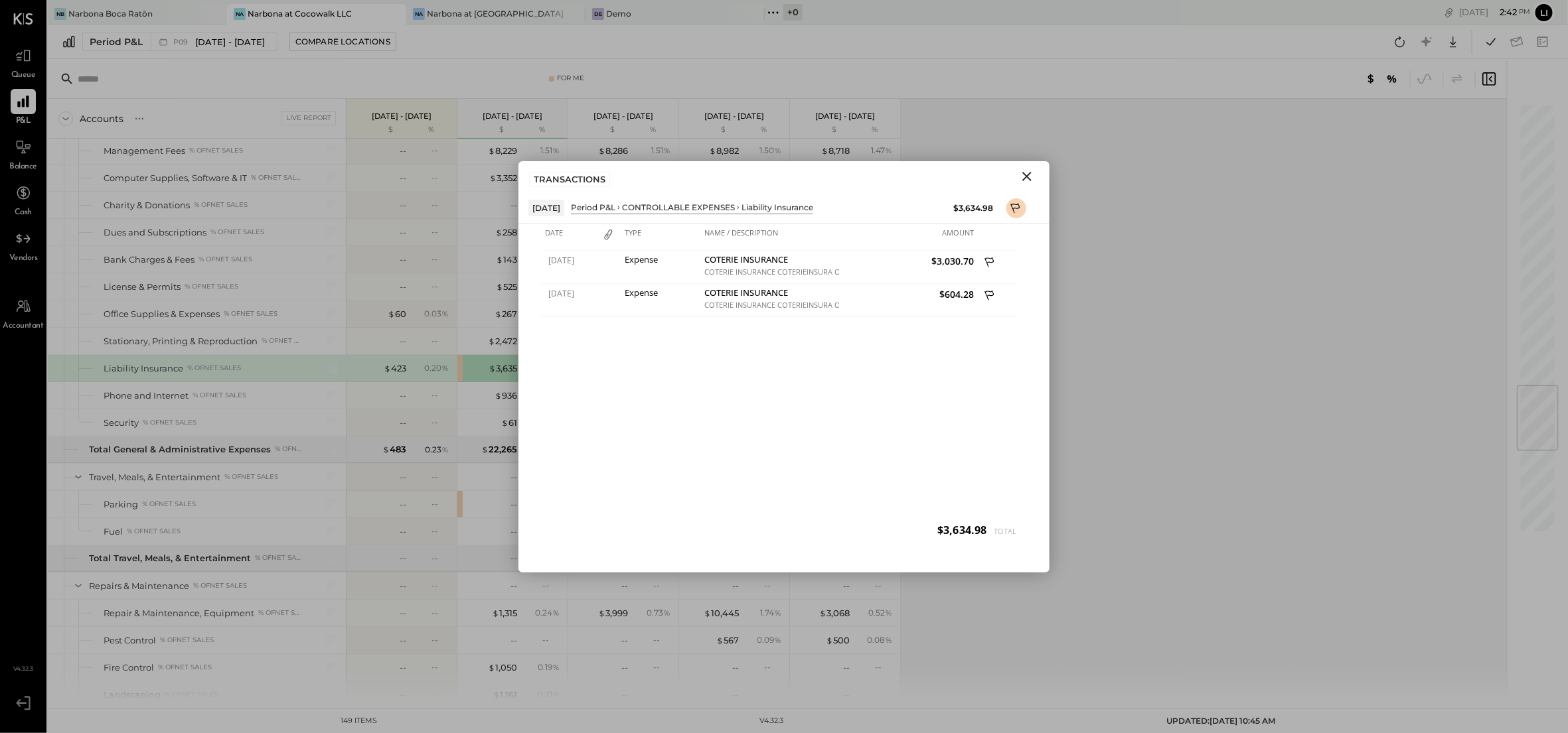
click at [767, 369] on div "[DATE] Expense COTERIE INSURANCE COTERIE INSURANCE COTERIEINSURA [GEOGRAPHIC_DA…" at bounding box center [784, 400] width 484 height 298
click at [1027, 175] on icon "Close" at bounding box center [1027, 176] width 9 height 9
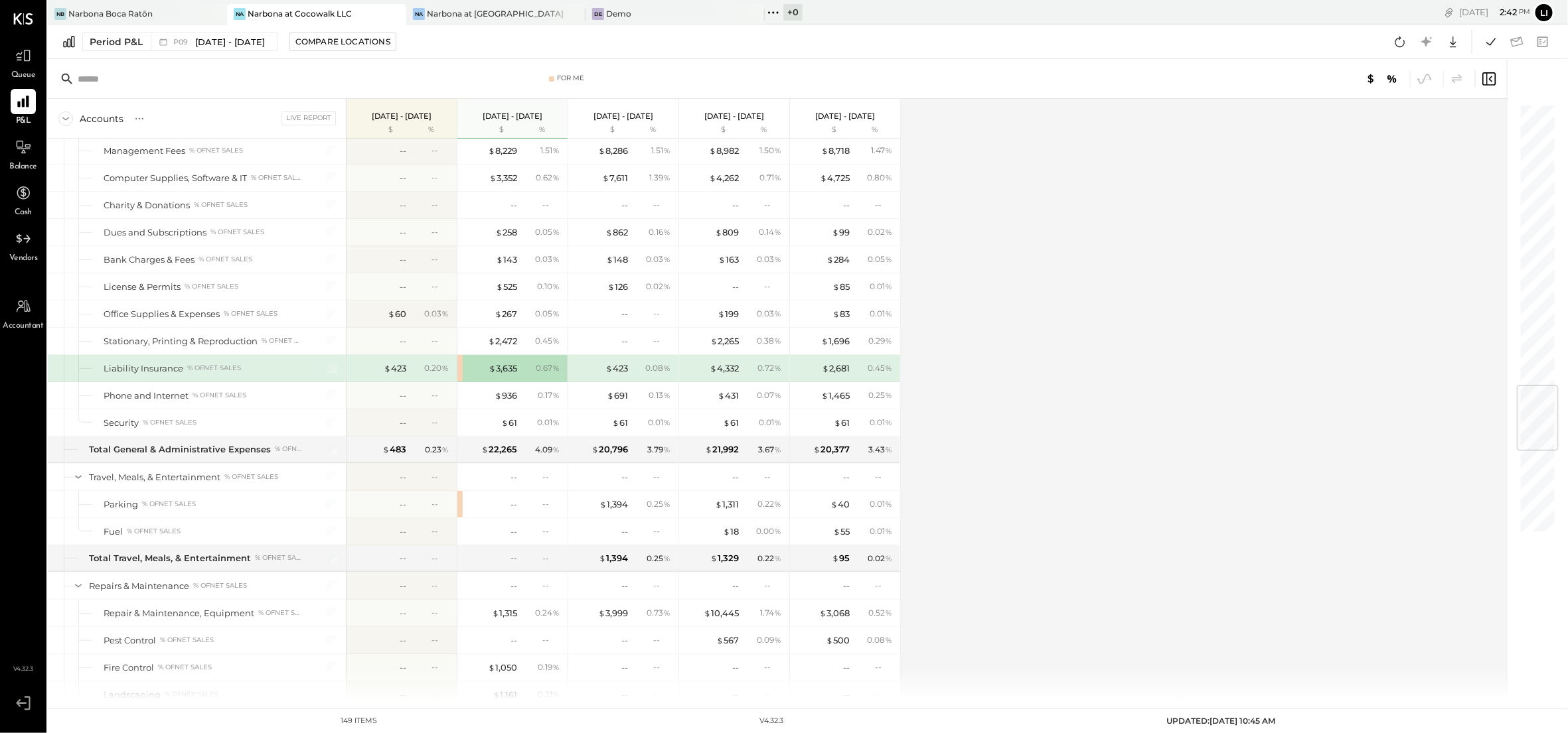
click at [917, 393] on div "Accounts S % GL Live Report [DATE] - [DATE] $ % [DATE] - [DATE] $ % [DATE] - [D…" at bounding box center [778, 399] width 1461 height 602
click at [397, 375] on div "$ 423" at bounding box center [394, 368] width 23 height 13
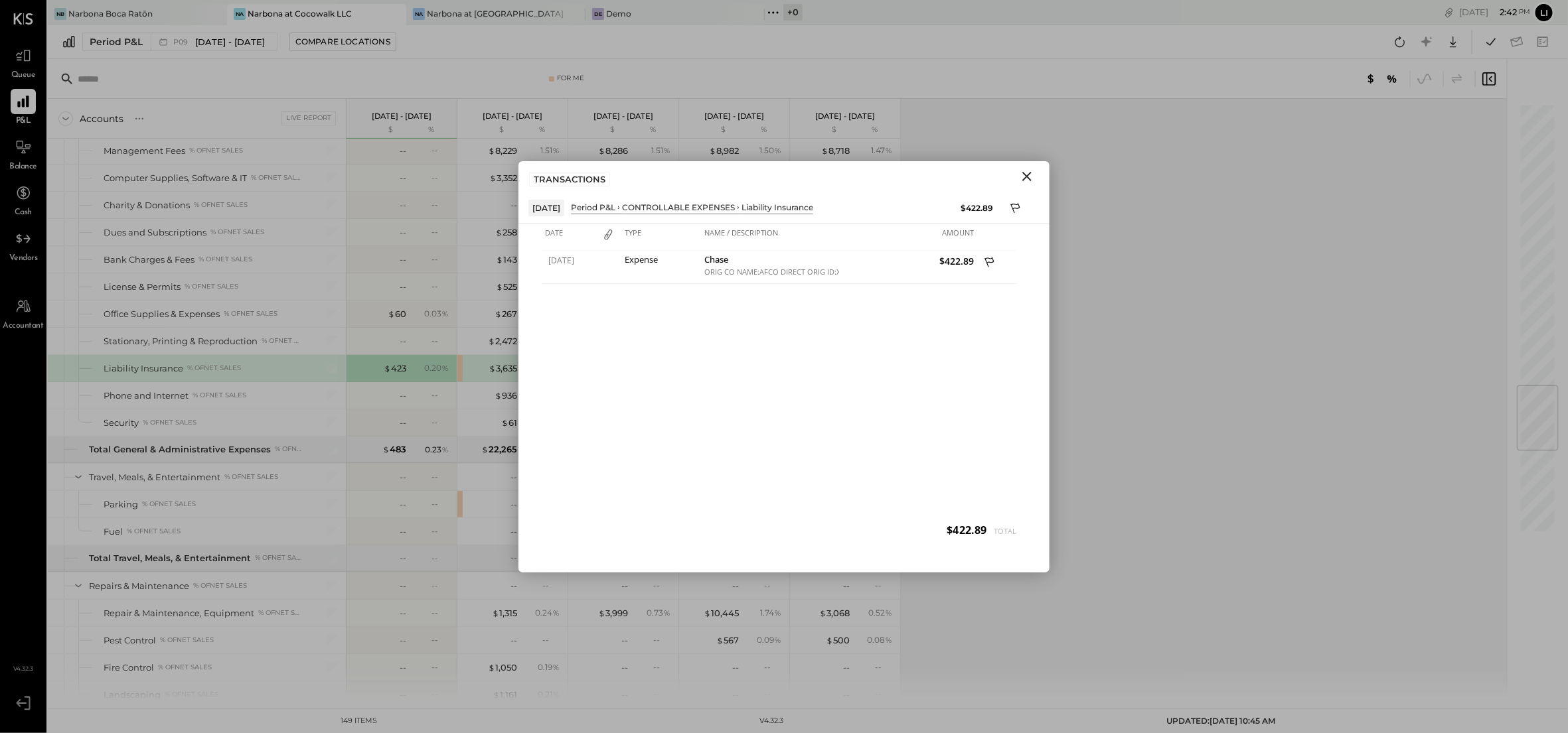
click at [1034, 180] on button "Close" at bounding box center [1027, 176] width 24 height 17
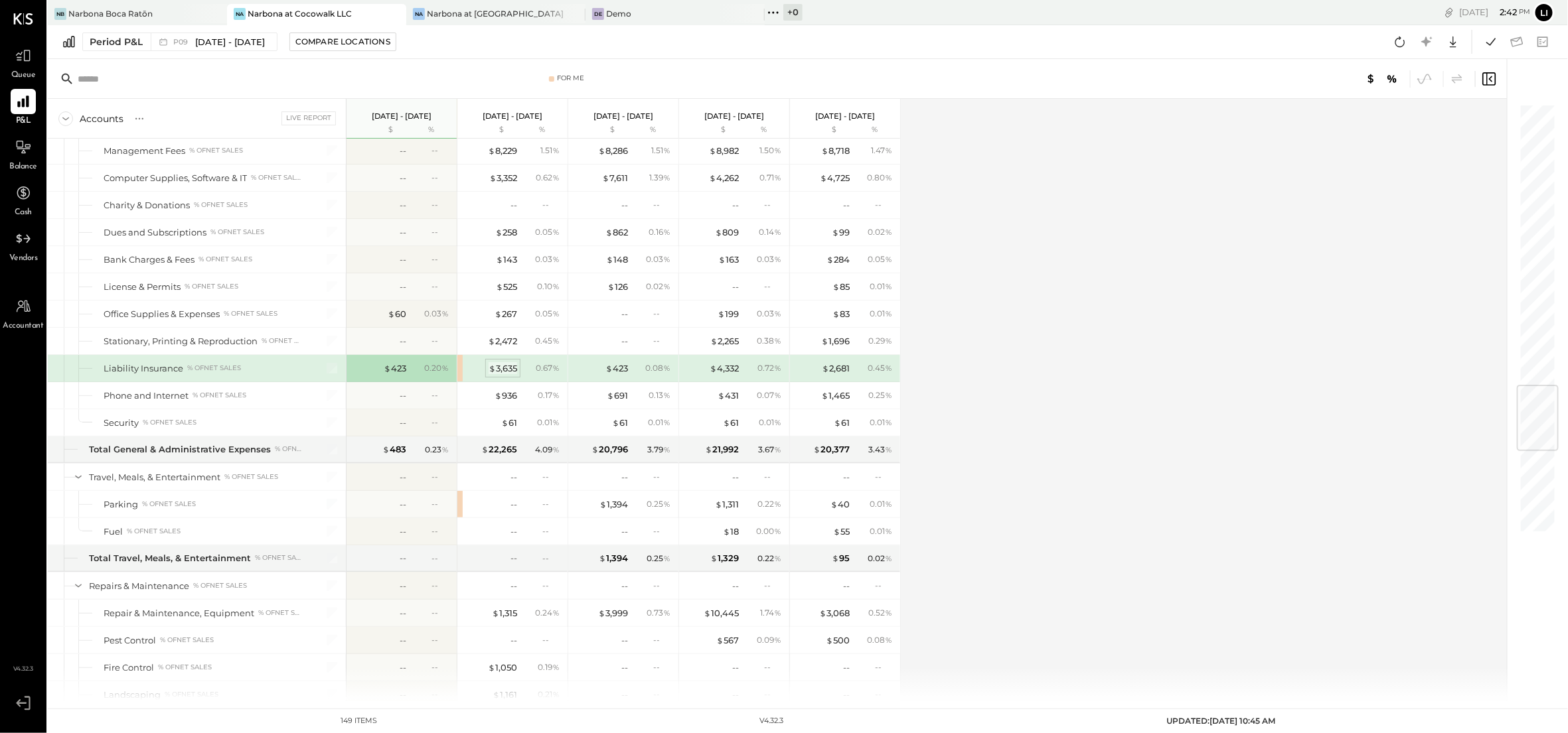
click at [505, 375] on div "$ 3,635" at bounding box center [502, 368] width 29 height 13
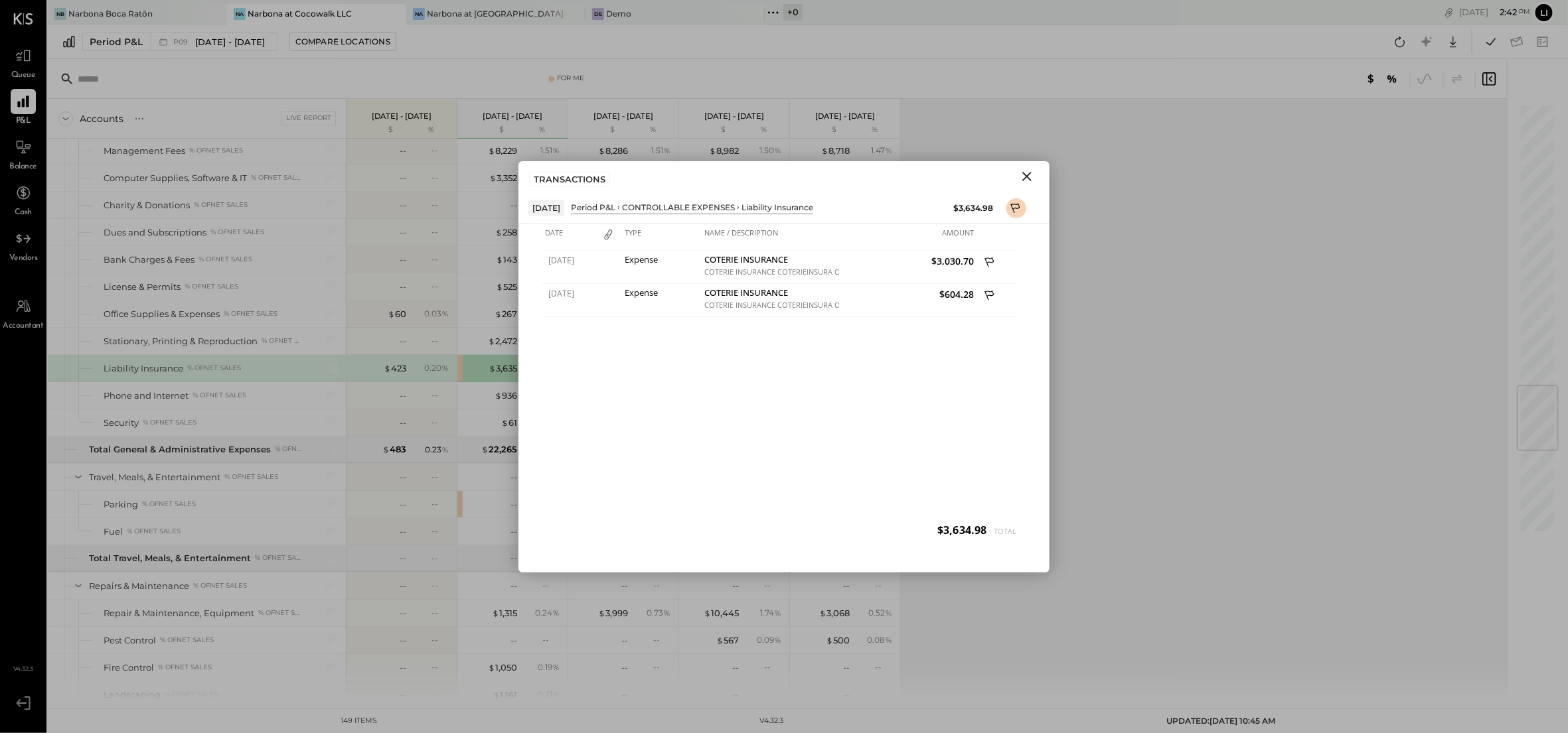
click at [1025, 172] on icon "Close" at bounding box center [1027, 177] width 16 height 16
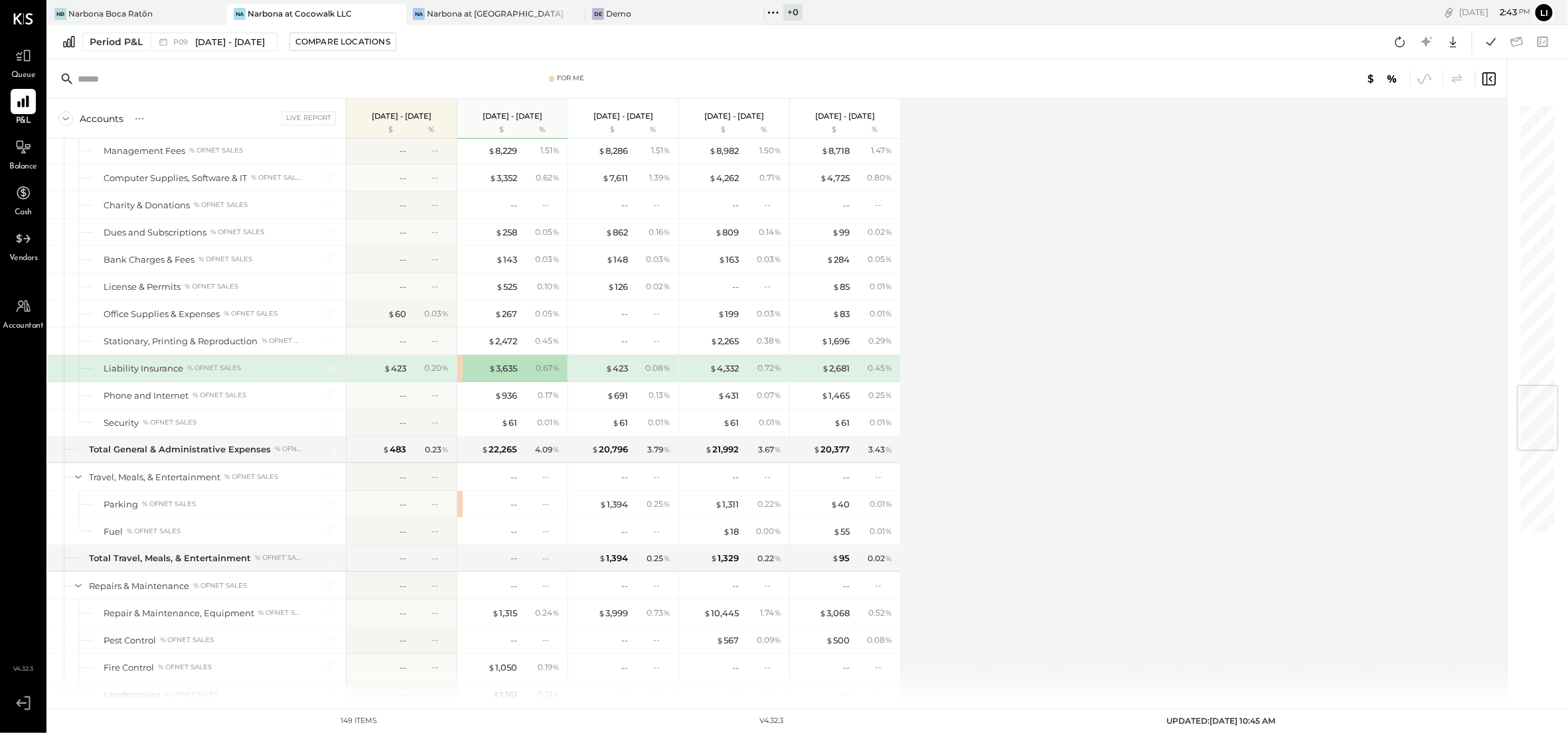
click at [481, 375] on div "$ 3,635" at bounding box center [491, 368] width 53 height 13
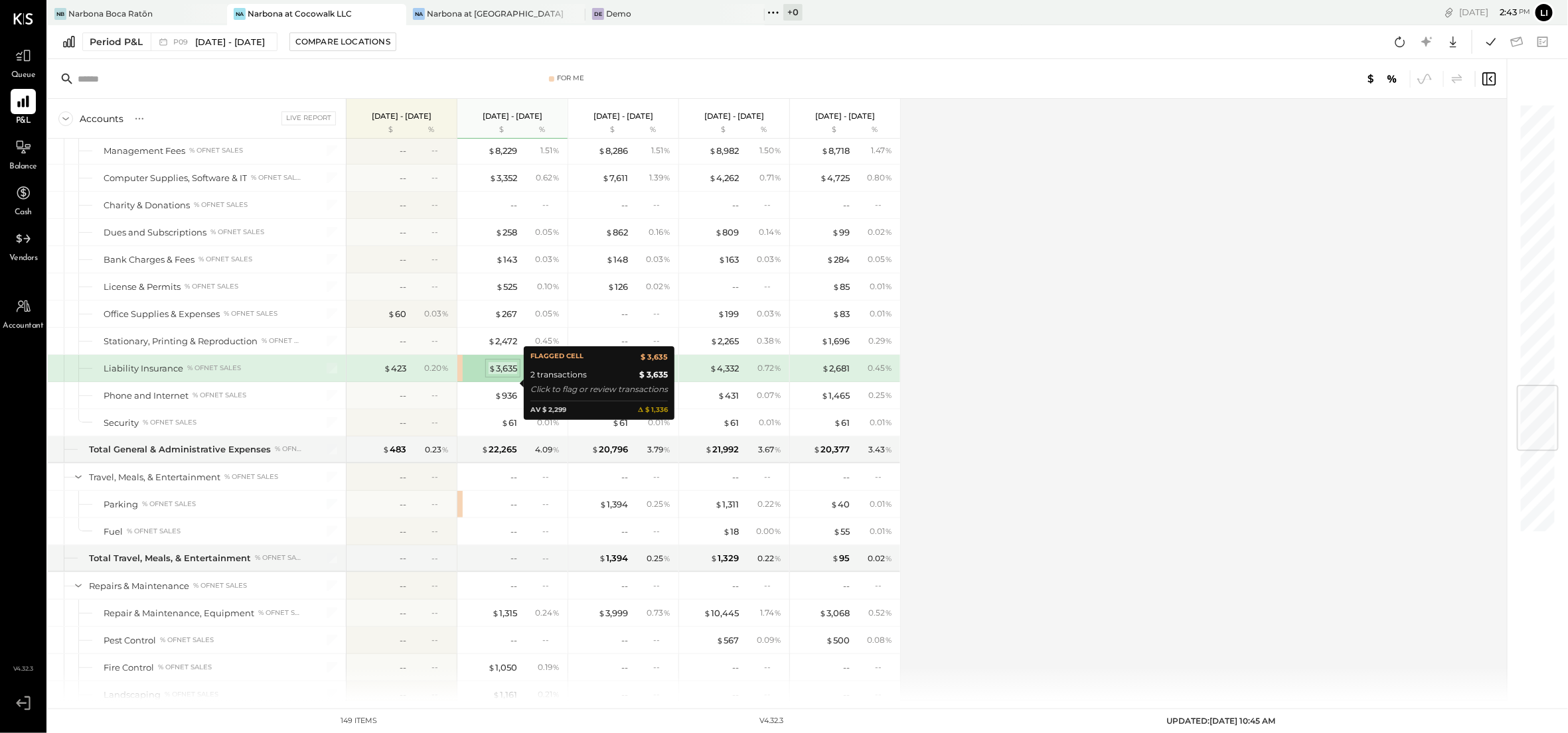
click at [501, 375] on div "$ 3,635" at bounding box center [502, 368] width 29 height 13
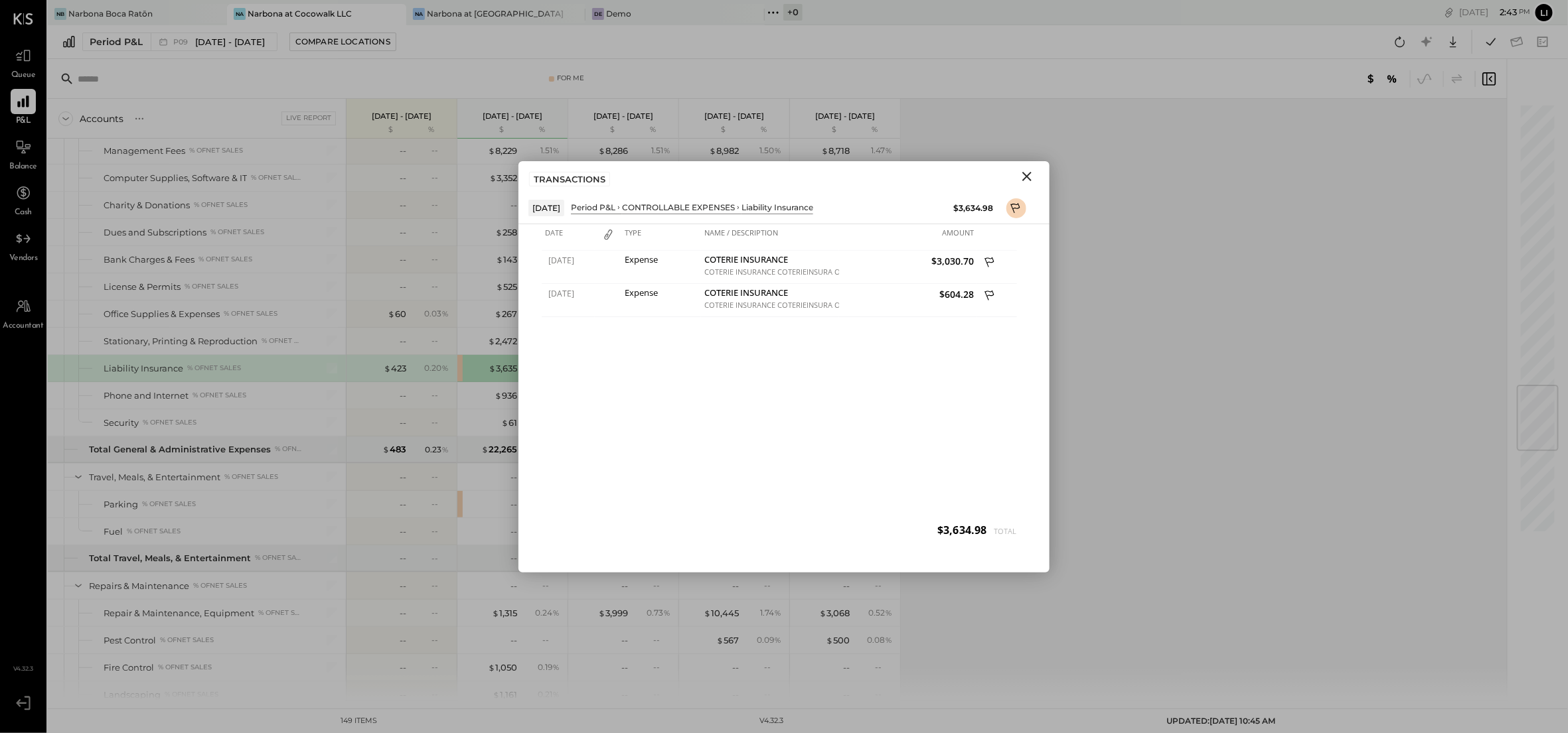
click at [771, 408] on div "[DATE] Expense COTERIE INSURANCE COTERIE INSURANCE COTERIEINSURA [GEOGRAPHIC_DA…" at bounding box center [784, 400] width 484 height 298
click at [798, 411] on div "[DATE] Expense COTERIE INSURANCE COTERIE INSURANCE COTERIEINSURA [GEOGRAPHIC_DA…" at bounding box center [784, 400] width 484 height 298
click at [1029, 179] on icon "Close" at bounding box center [1027, 177] width 16 height 16
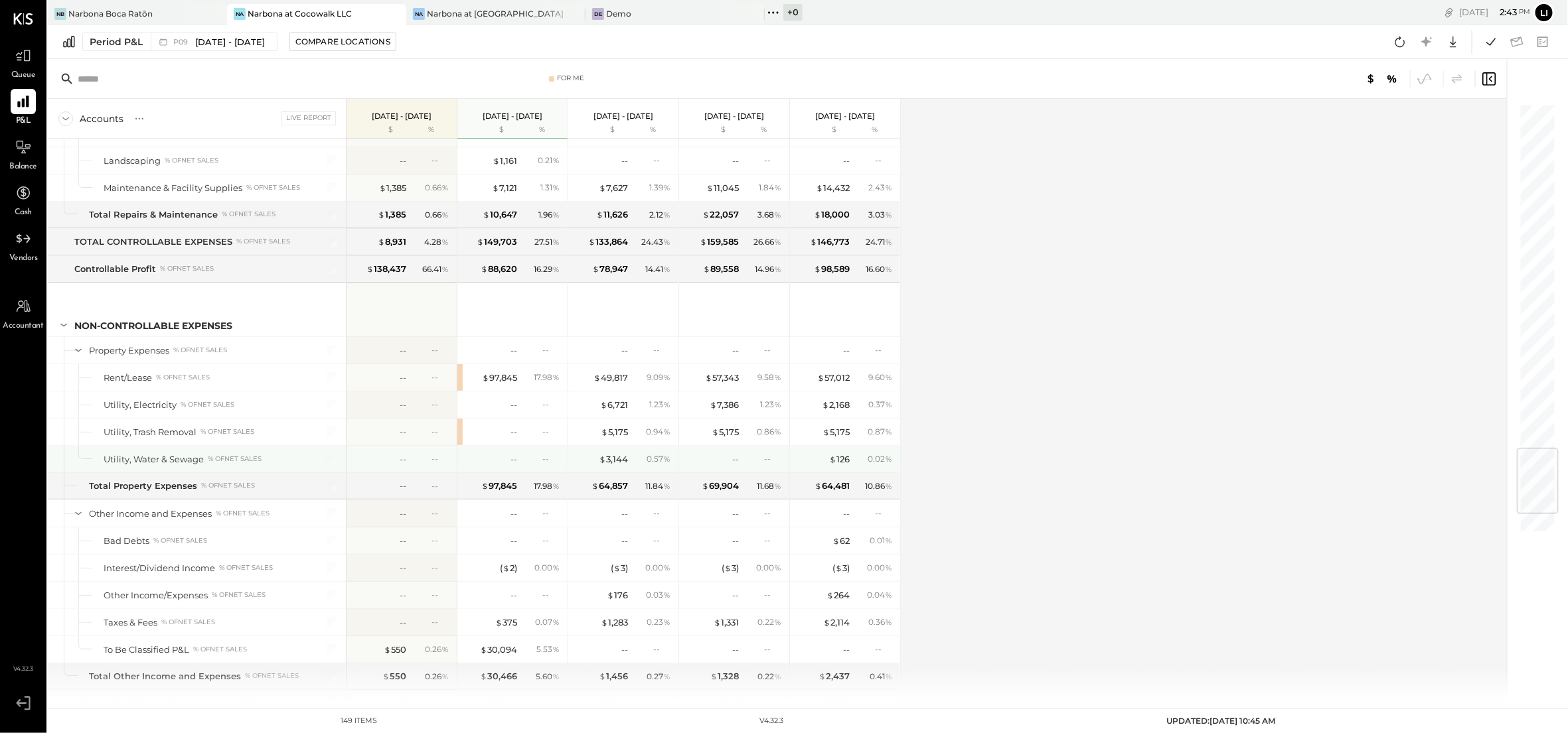
scroll to position [2927, 0]
click at [619, 438] on div "$ 5,175" at bounding box center [615, 432] width 28 height 13
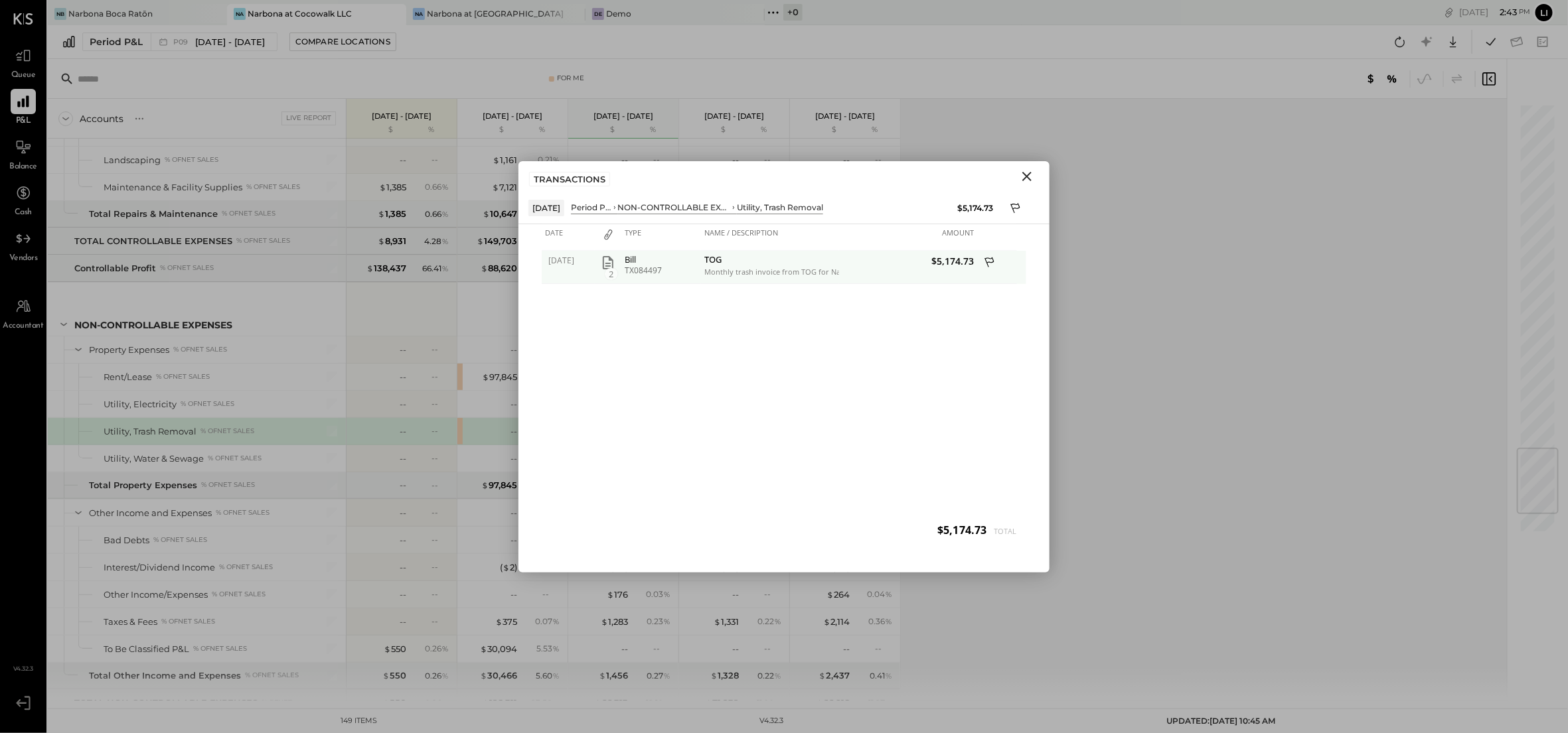
click at [614, 258] on icon "button" at bounding box center [608, 263] width 16 height 16
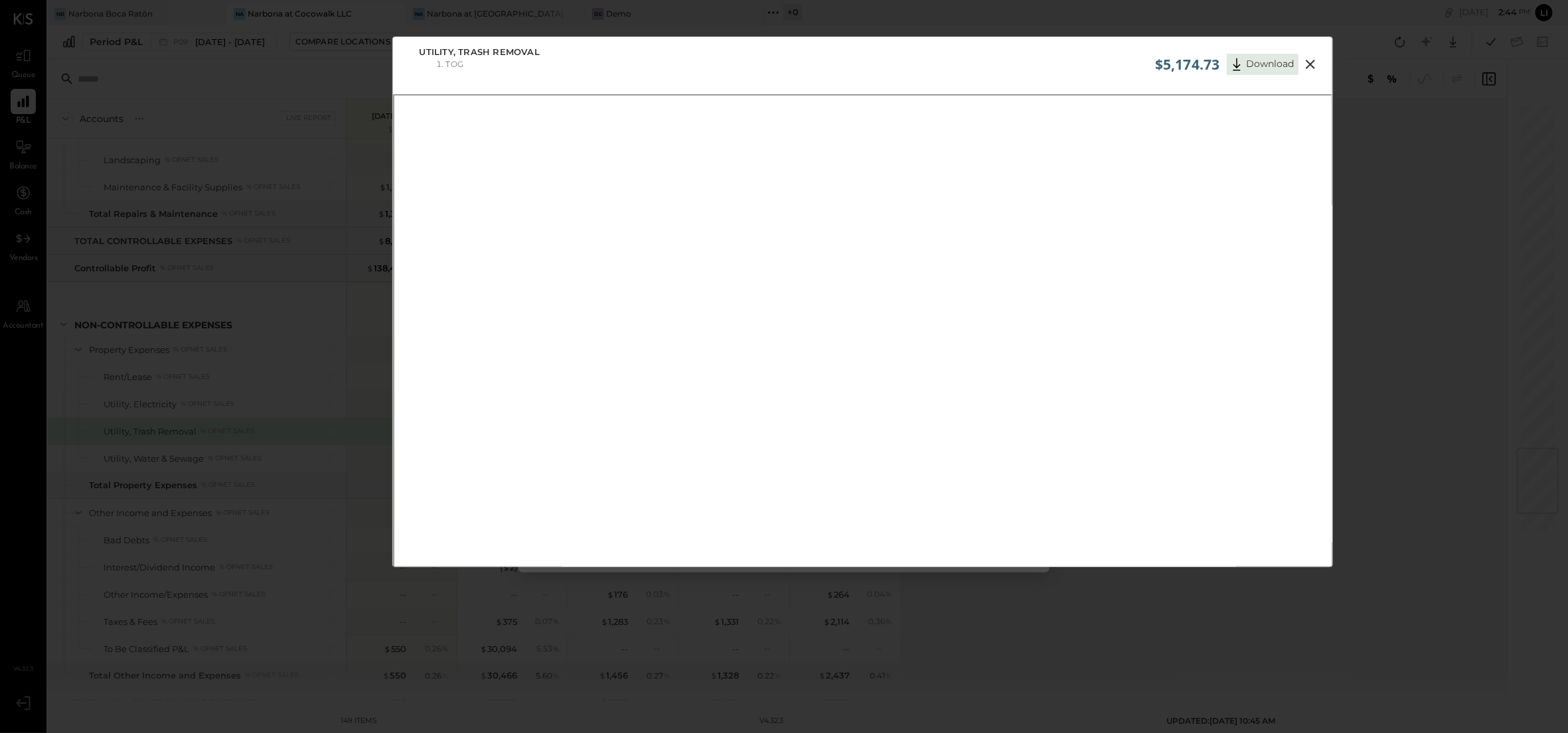
click at [1313, 61] on icon at bounding box center [1310, 63] width 9 height 9
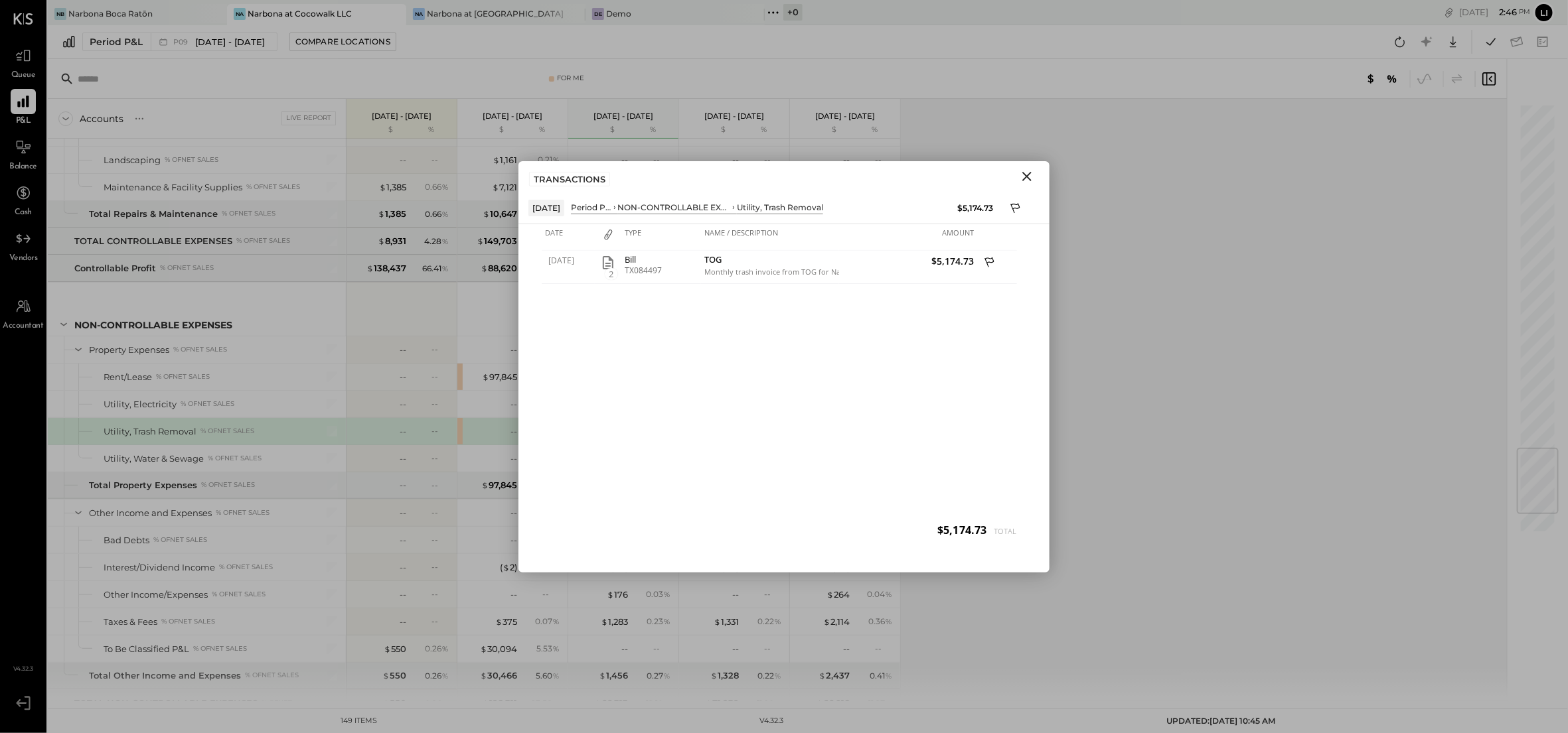
click at [1026, 172] on icon "Close" at bounding box center [1027, 177] width 16 height 16
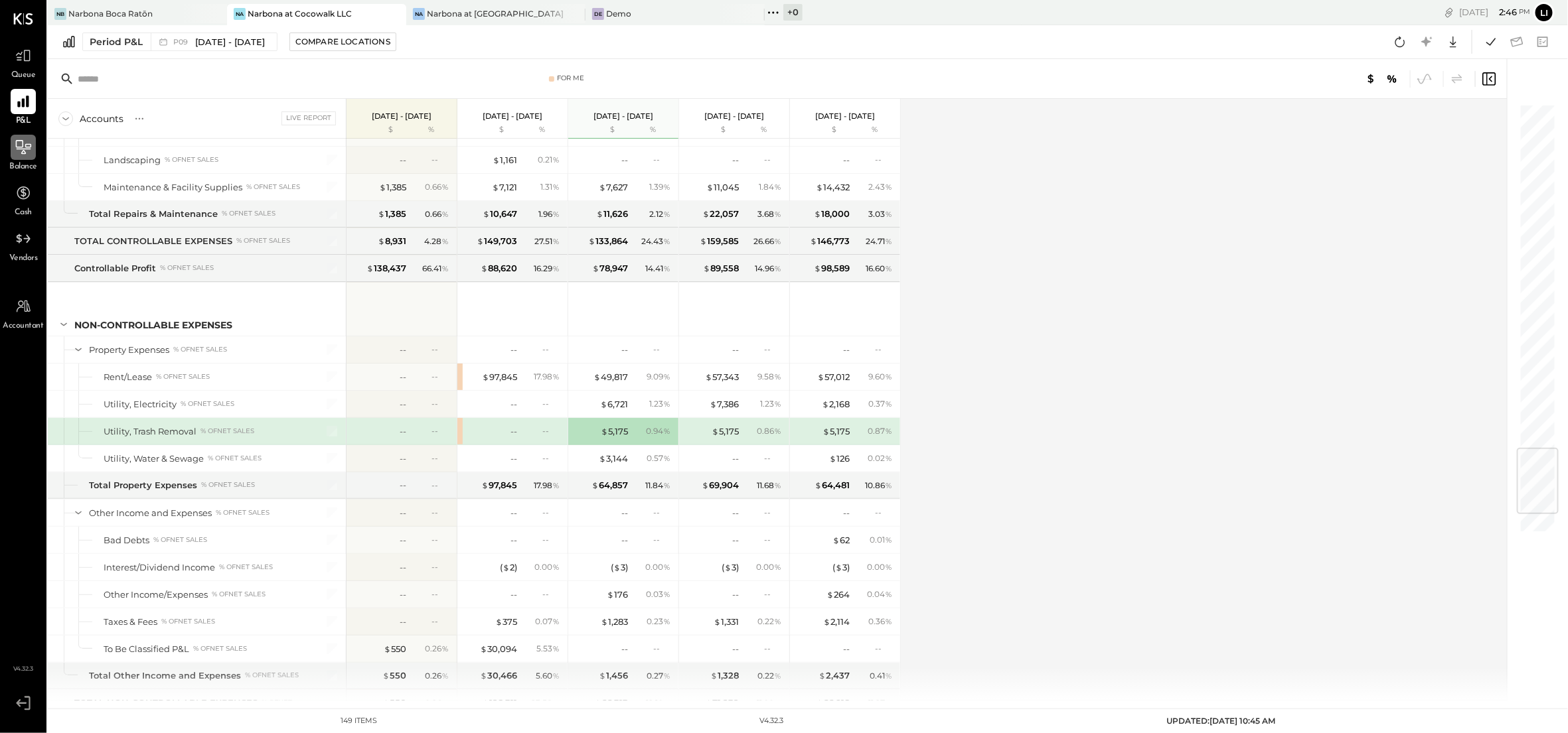
click at [11, 147] on div at bounding box center [24, 147] width 26 height 26
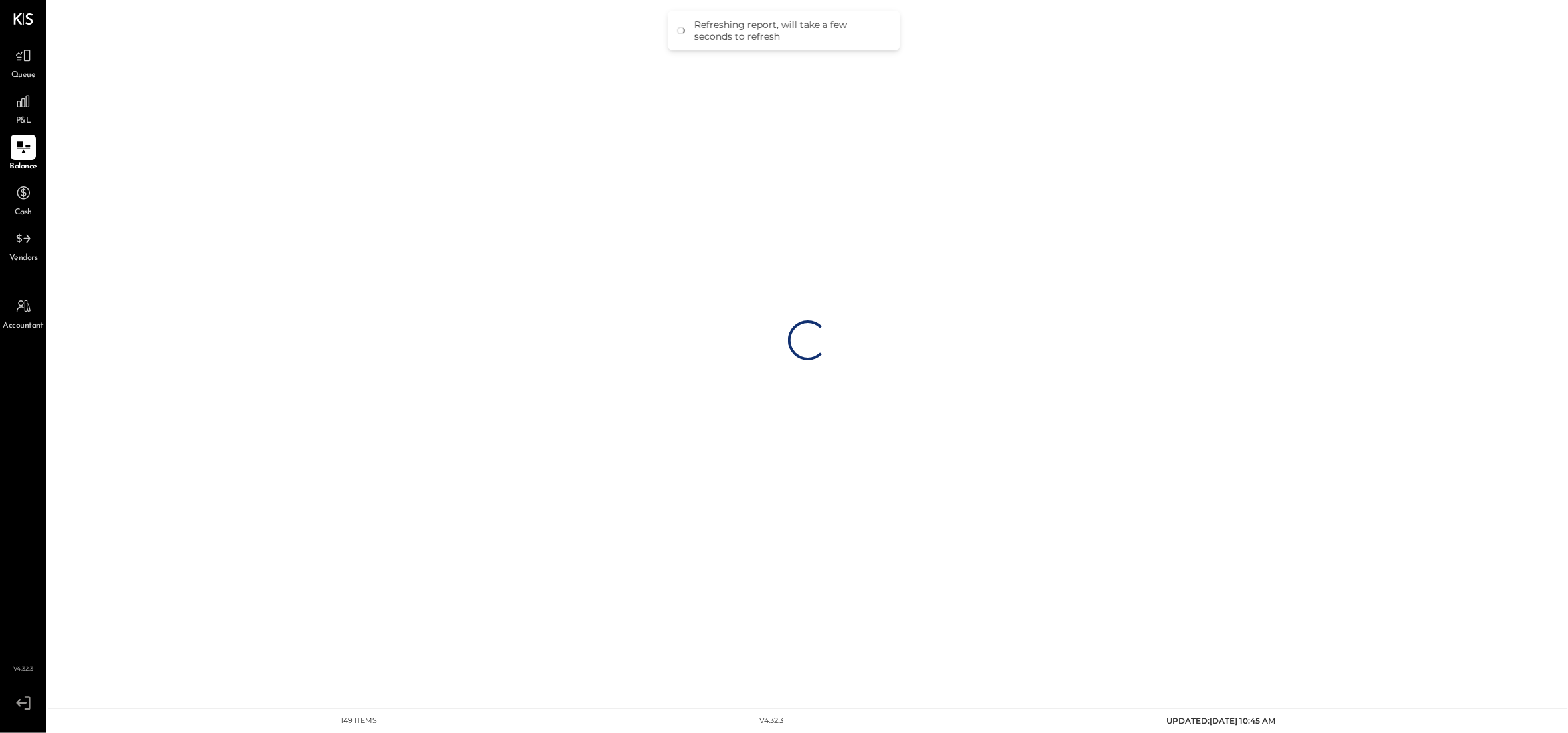
click at [21, 70] on span "Queue" at bounding box center [23, 76] width 25 height 12
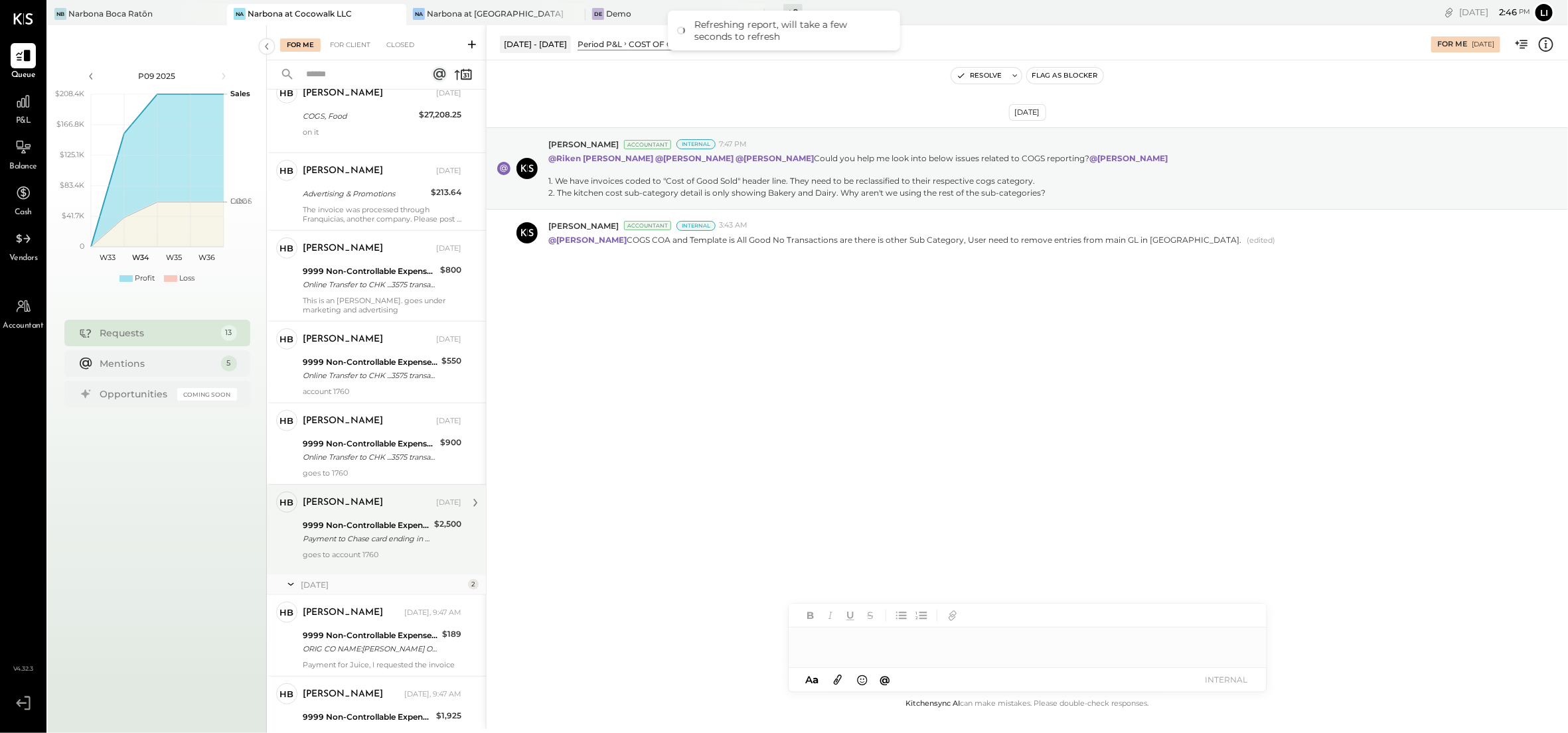
scroll to position [476, 0]
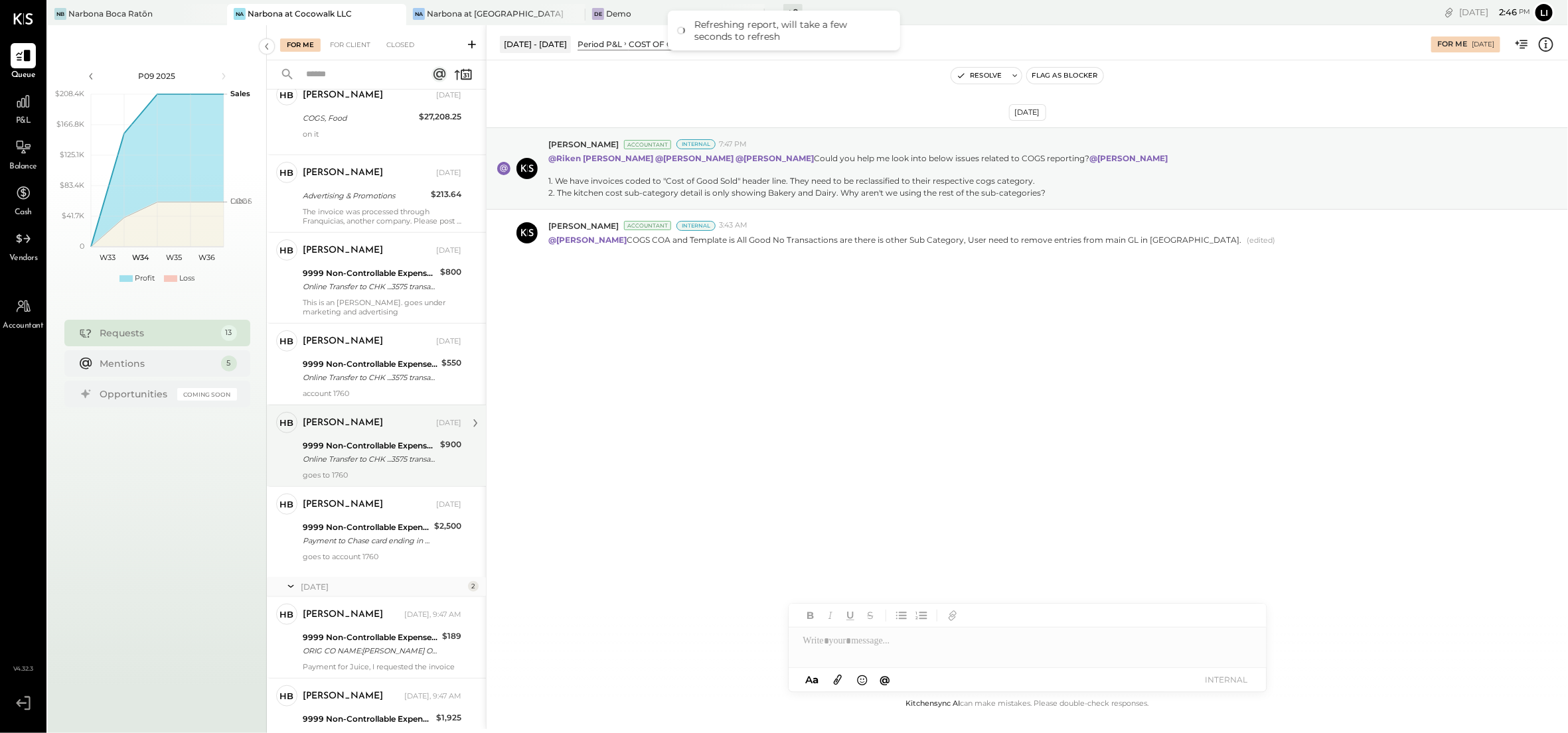
click at [364, 453] on div "Online Transfer to CHK ...3575 transaction#: XXXXXXX4061 07/28" at bounding box center [369, 458] width 133 height 13
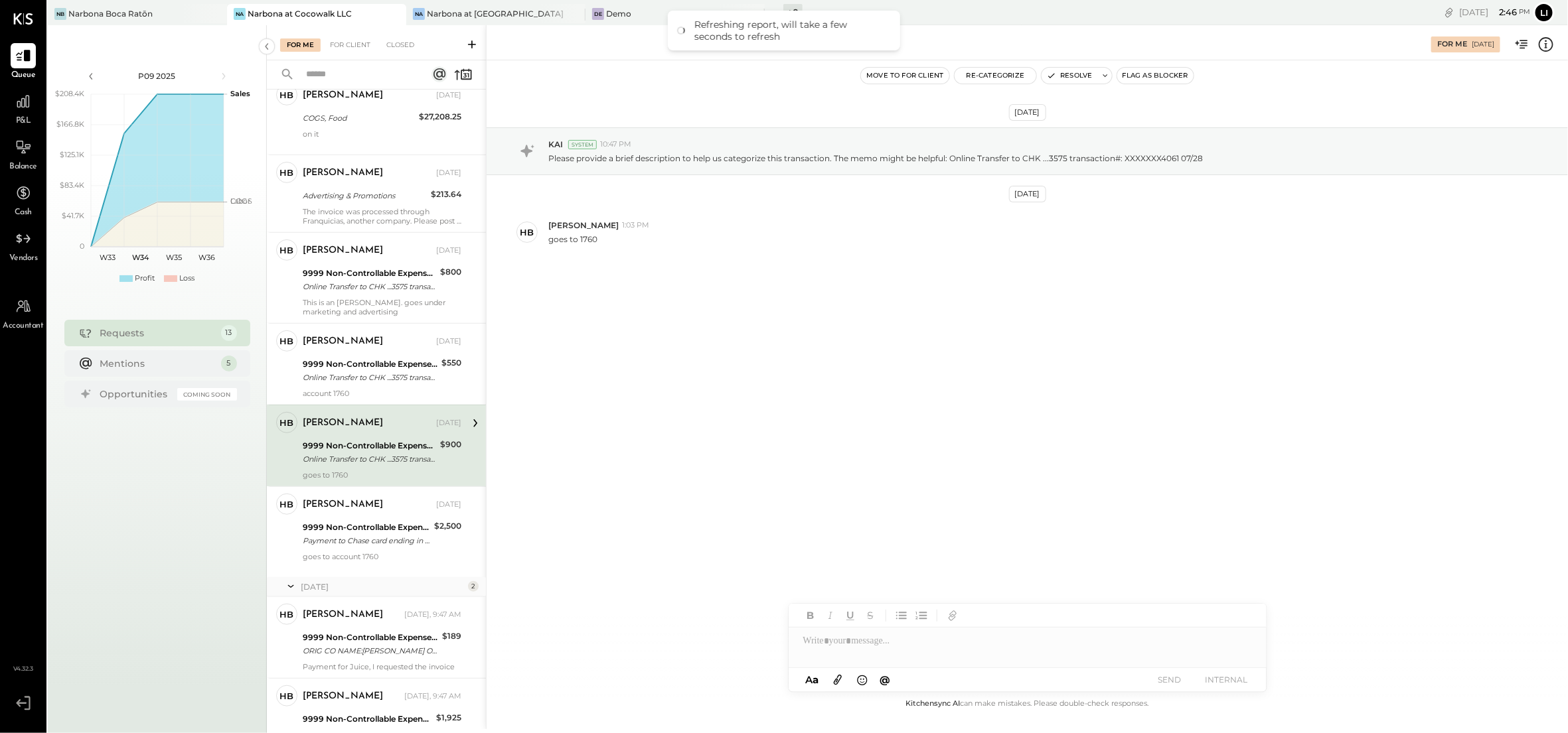
click at [975, 398] on div "[DATE] KAI System 10:47 PM Please provide a brief description to help us catego…" at bounding box center [1027, 378] width 1081 height 636
click at [834, 327] on div "[DATE] KAI System 10:47 PM Please provide a brief description to help us catego…" at bounding box center [1027, 224] width 1081 height 262
click at [847, 300] on div "[DATE] KAI System 10:47 PM Please provide a brief description to help us catego…" at bounding box center [1027, 224] width 1081 height 262
click at [996, 77] on button "Re-Categorize" at bounding box center [995, 76] width 82 height 16
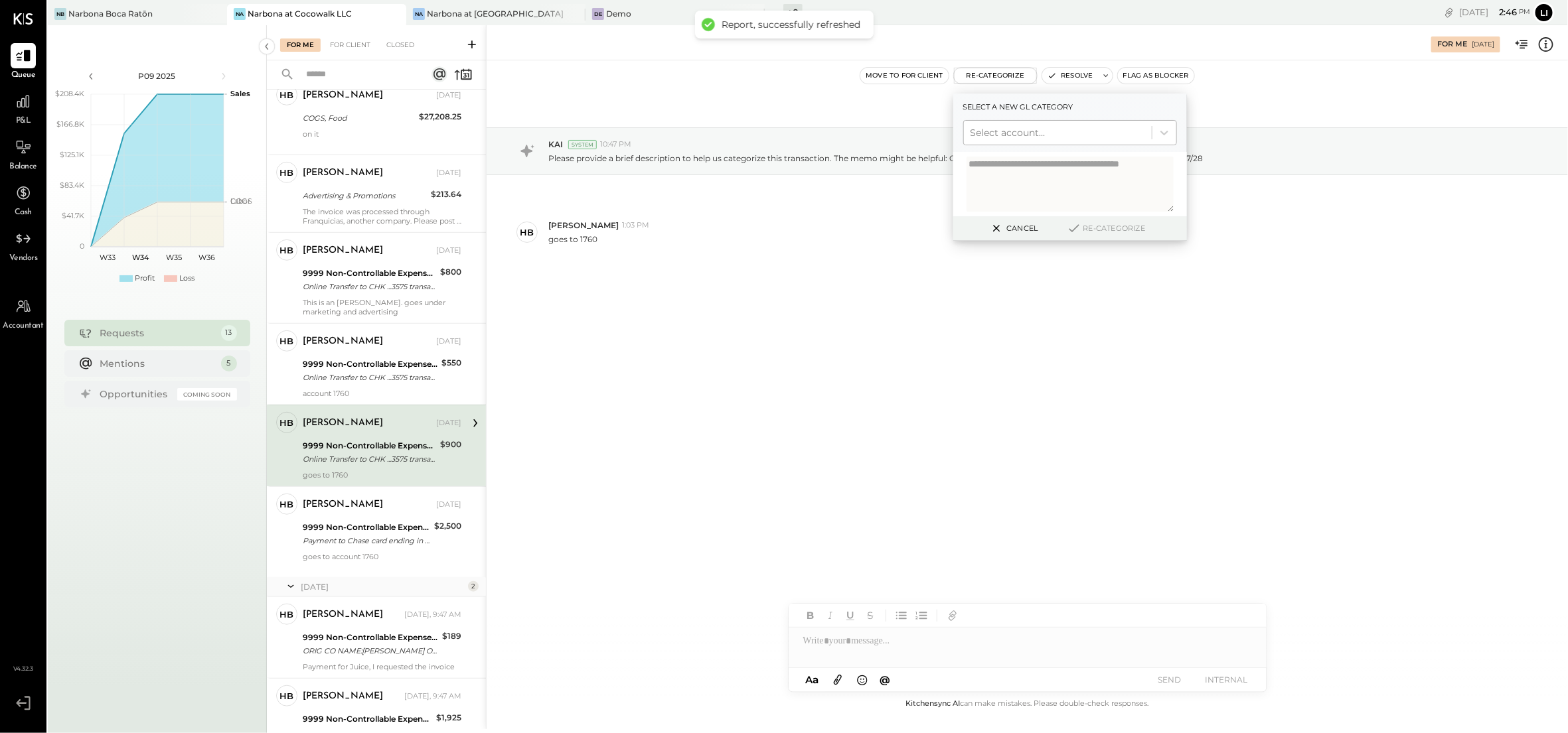
click at [1009, 129] on div at bounding box center [1057, 132] width 175 height 16
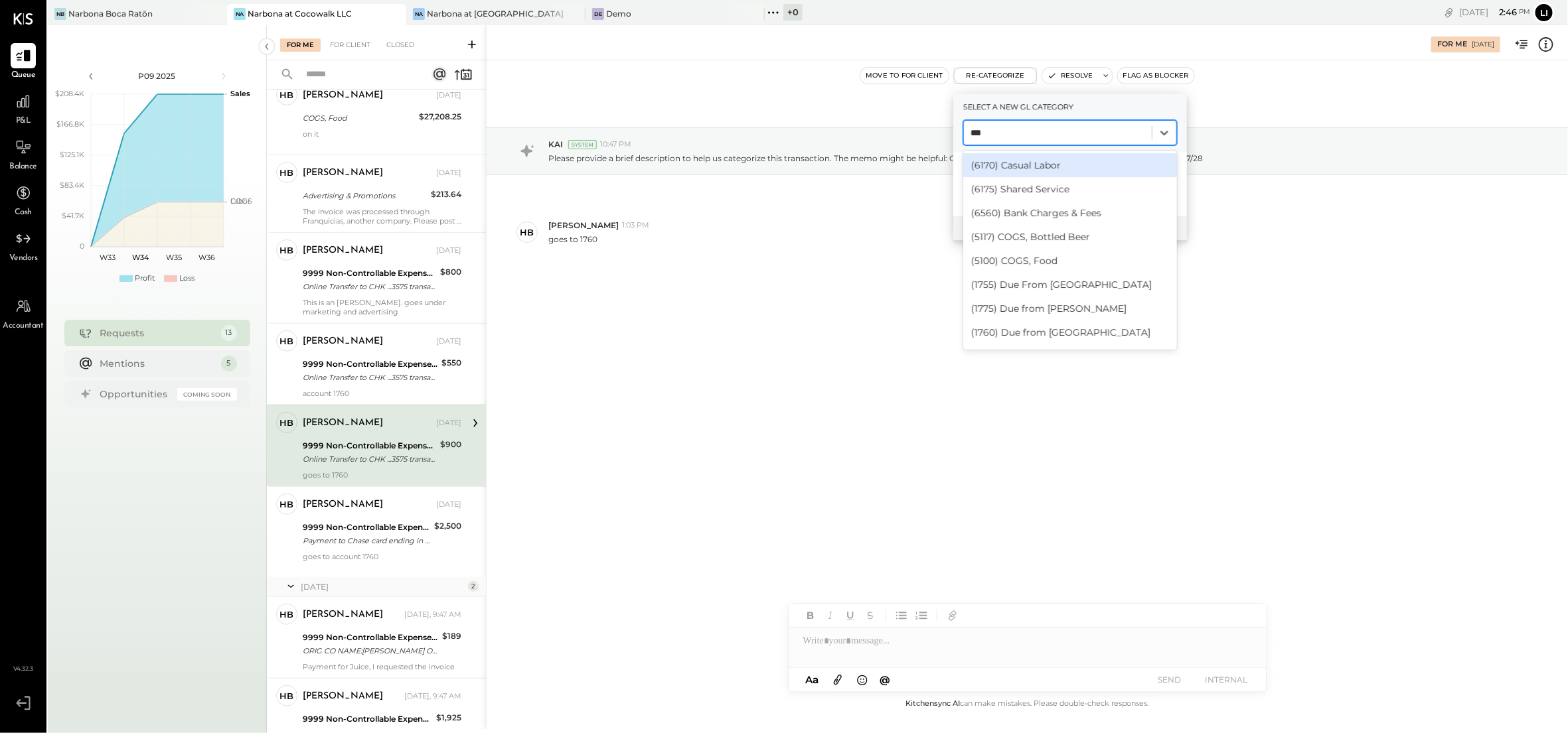
type input "****"
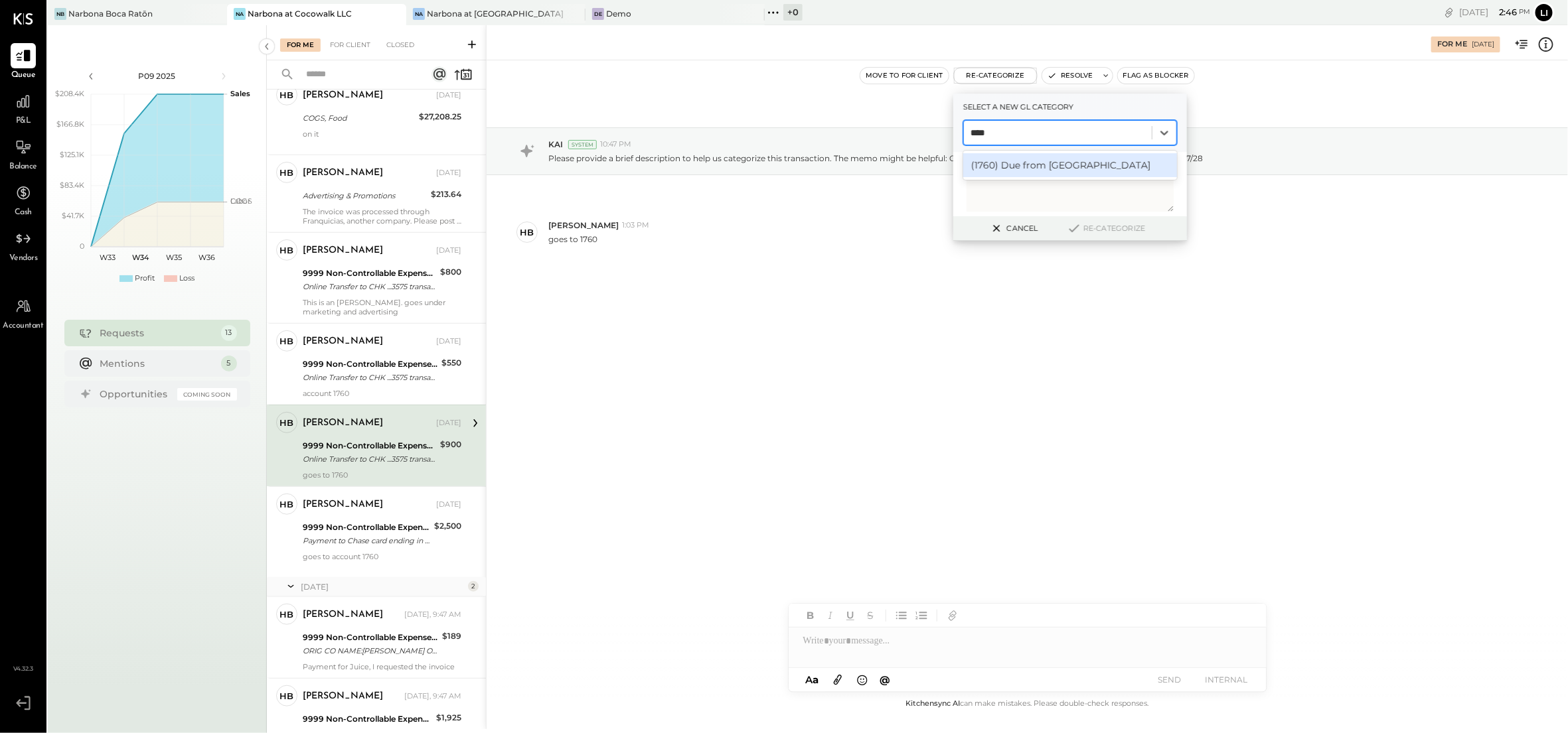
click at [1016, 157] on div "(1760) Due from [GEOGRAPHIC_DATA]" at bounding box center [1070, 165] width 213 height 24
click at [1117, 228] on button "Re-Categorize" at bounding box center [1106, 228] width 88 height 16
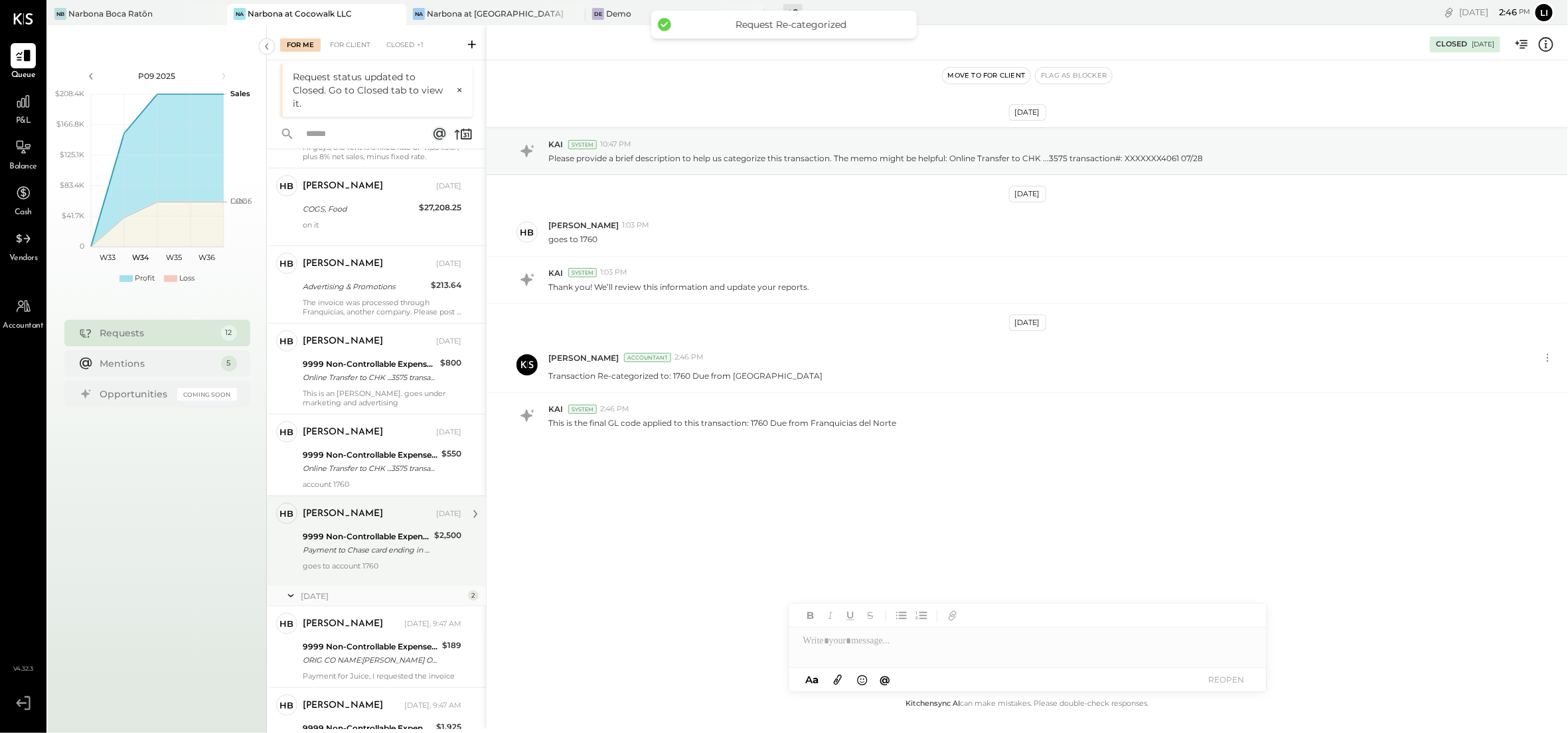
scroll to position [460, 0]
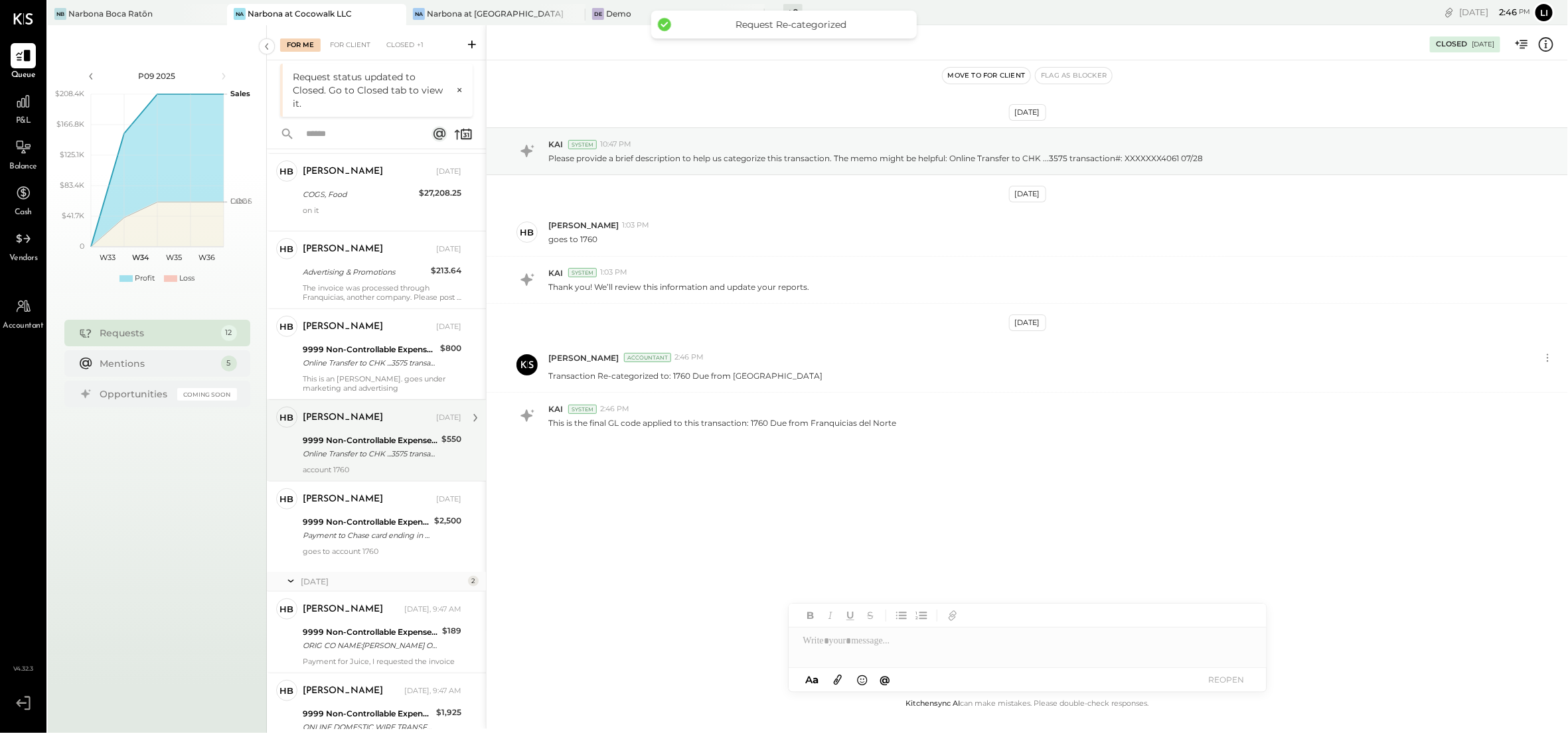
click at [364, 434] on div "9999 Non-Controllable Expenses:Other Income and Expenses:To Be Classified P&L" at bounding box center [370, 440] width 134 height 13
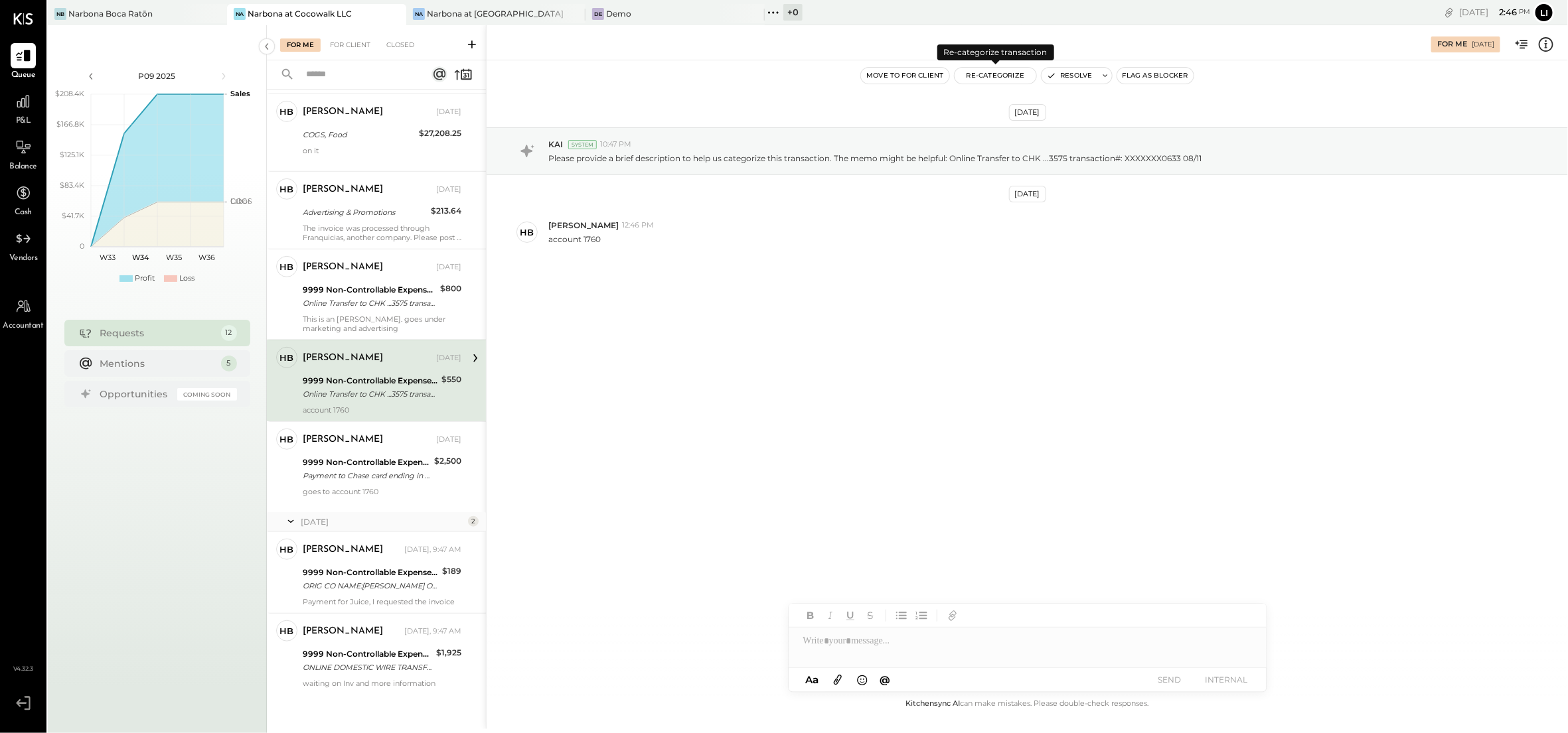
click at [1005, 75] on button "Re-Categorize" at bounding box center [995, 76] width 82 height 16
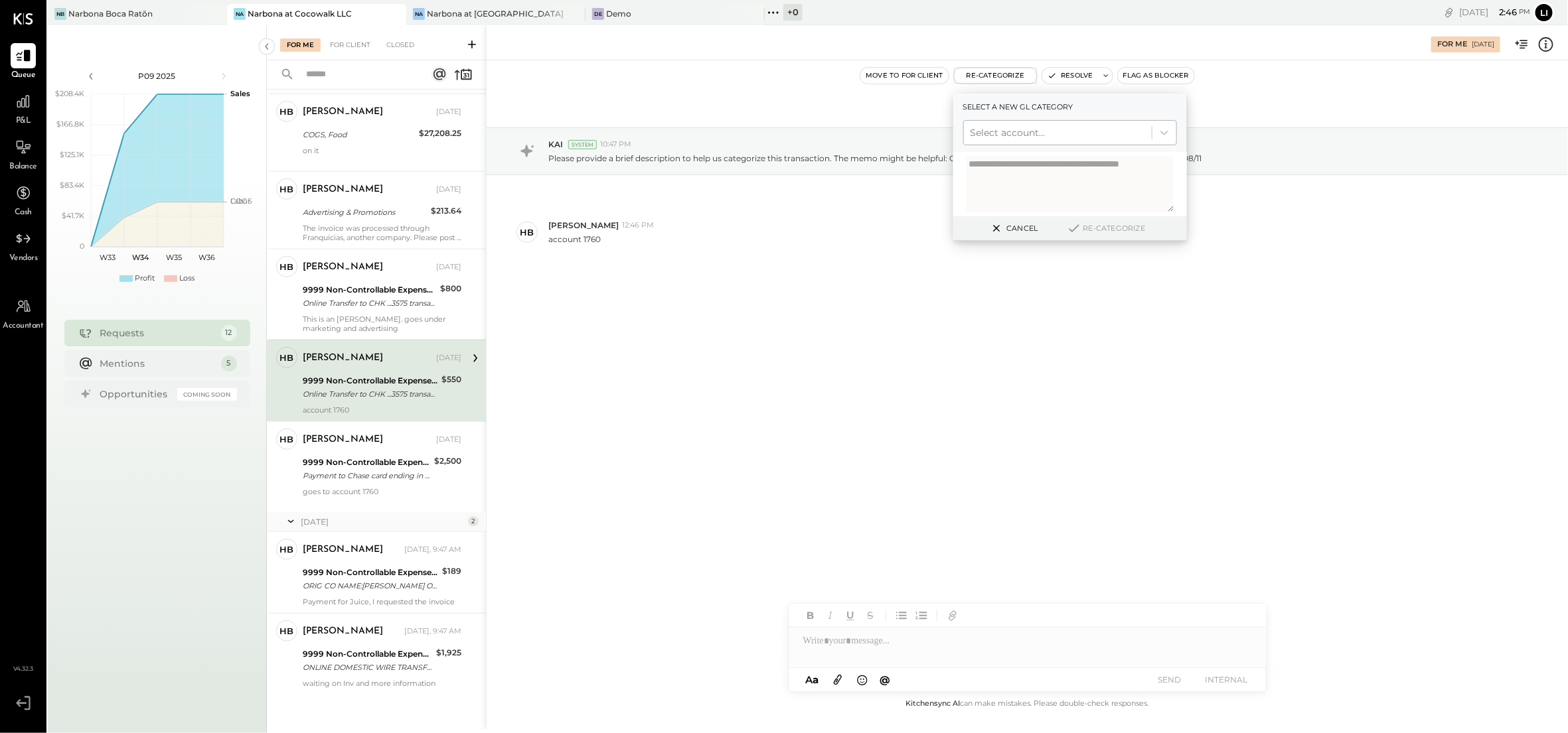
click at [1004, 140] on div "Select account..." at bounding box center [1058, 132] width 188 height 21
type input "****"
click at [1050, 163] on div "(1760) Due from [GEOGRAPHIC_DATA]" at bounding box center [1070, 165] width 213 height 24
click at [1120, 229] on button "Re-Categorize" at bounding box center [1106, 228] width 88 height 16
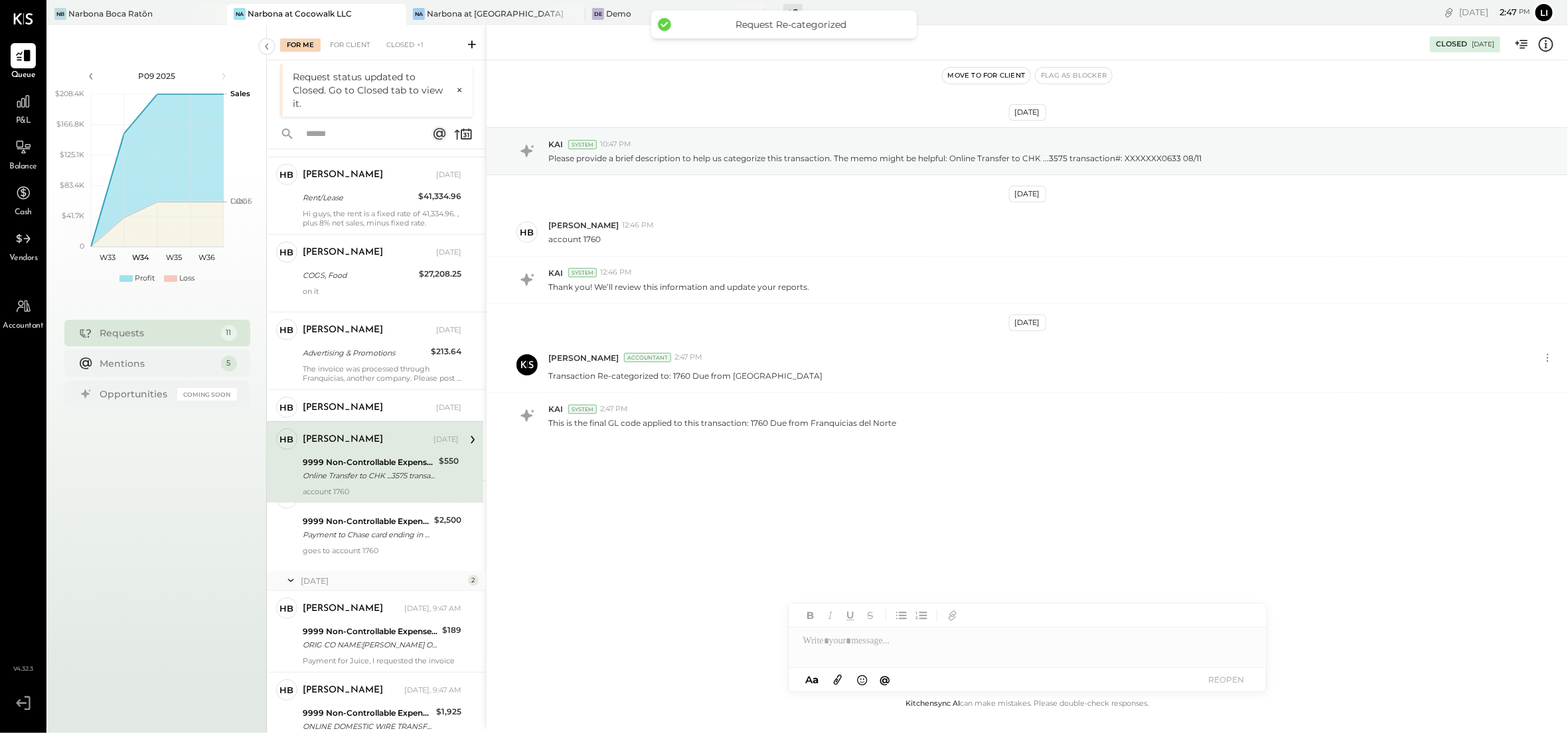
click at [1114, 229] on div "[PERSON_NAME] 12:46 PM" at bounding box center [1052, 224] width 1009 height 11
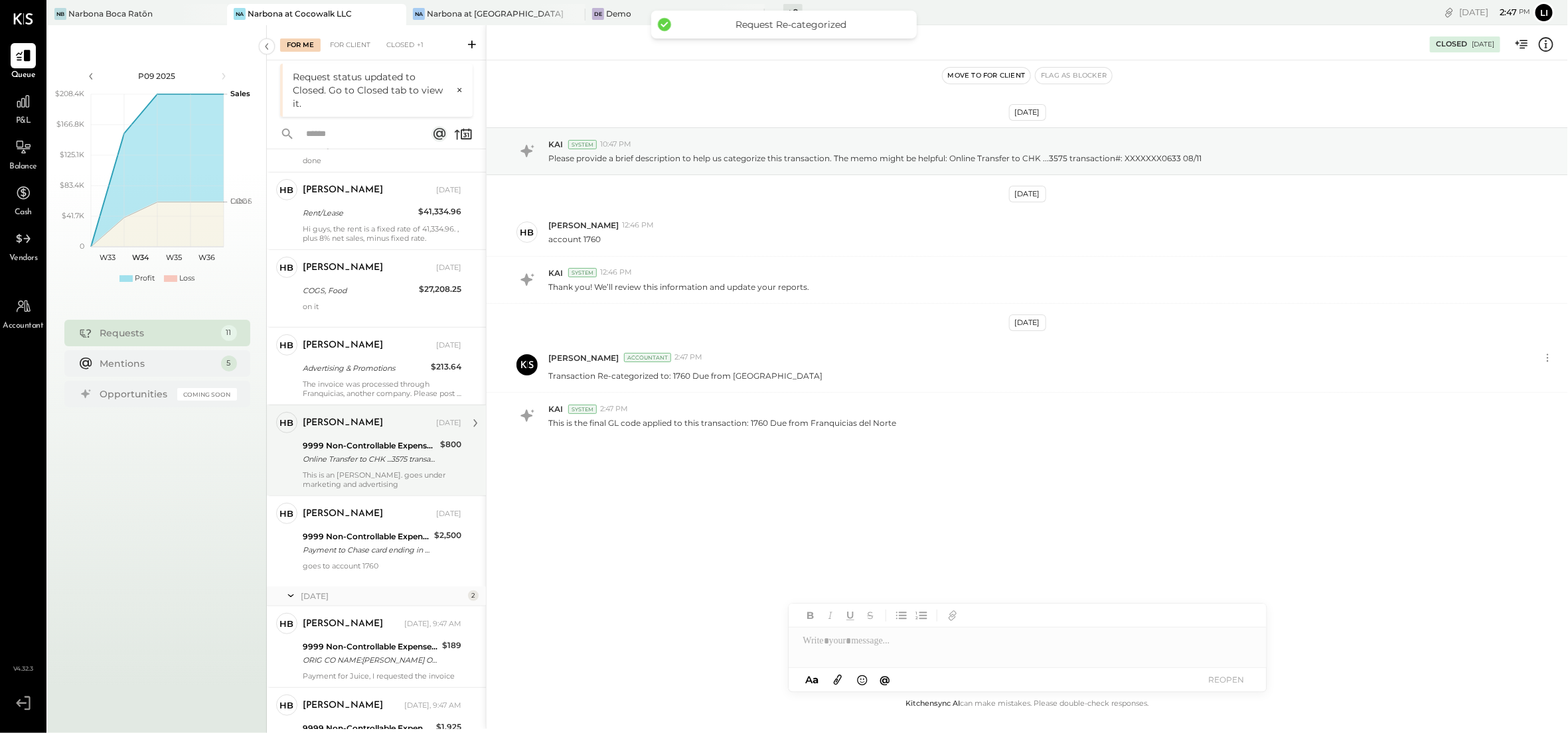
scroll to position [379, 0]
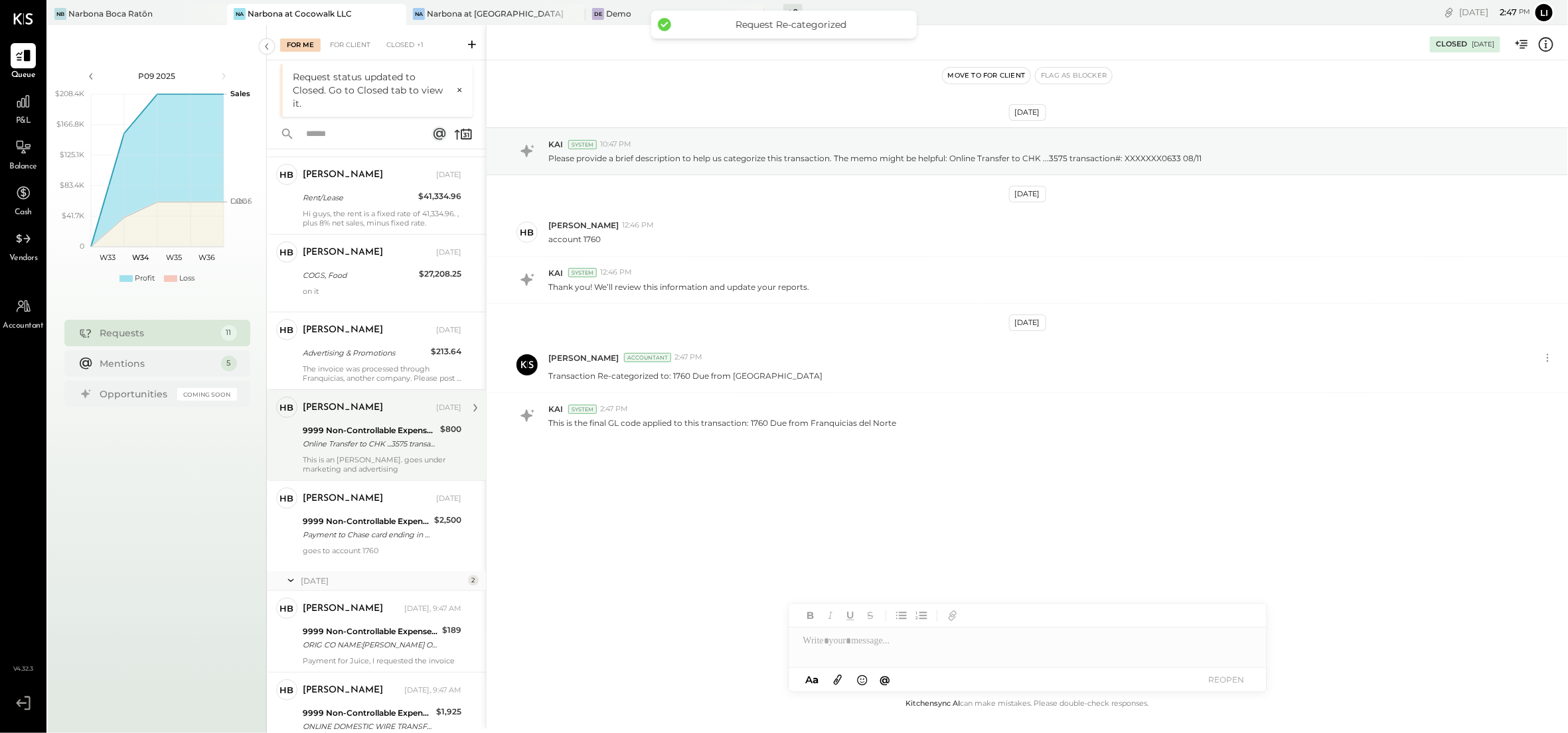
click at [358, 458] on div "This is an [PERSON_NAME]. goes under marketing and advertising" at bounding box center [381, 464] width 159 height 19
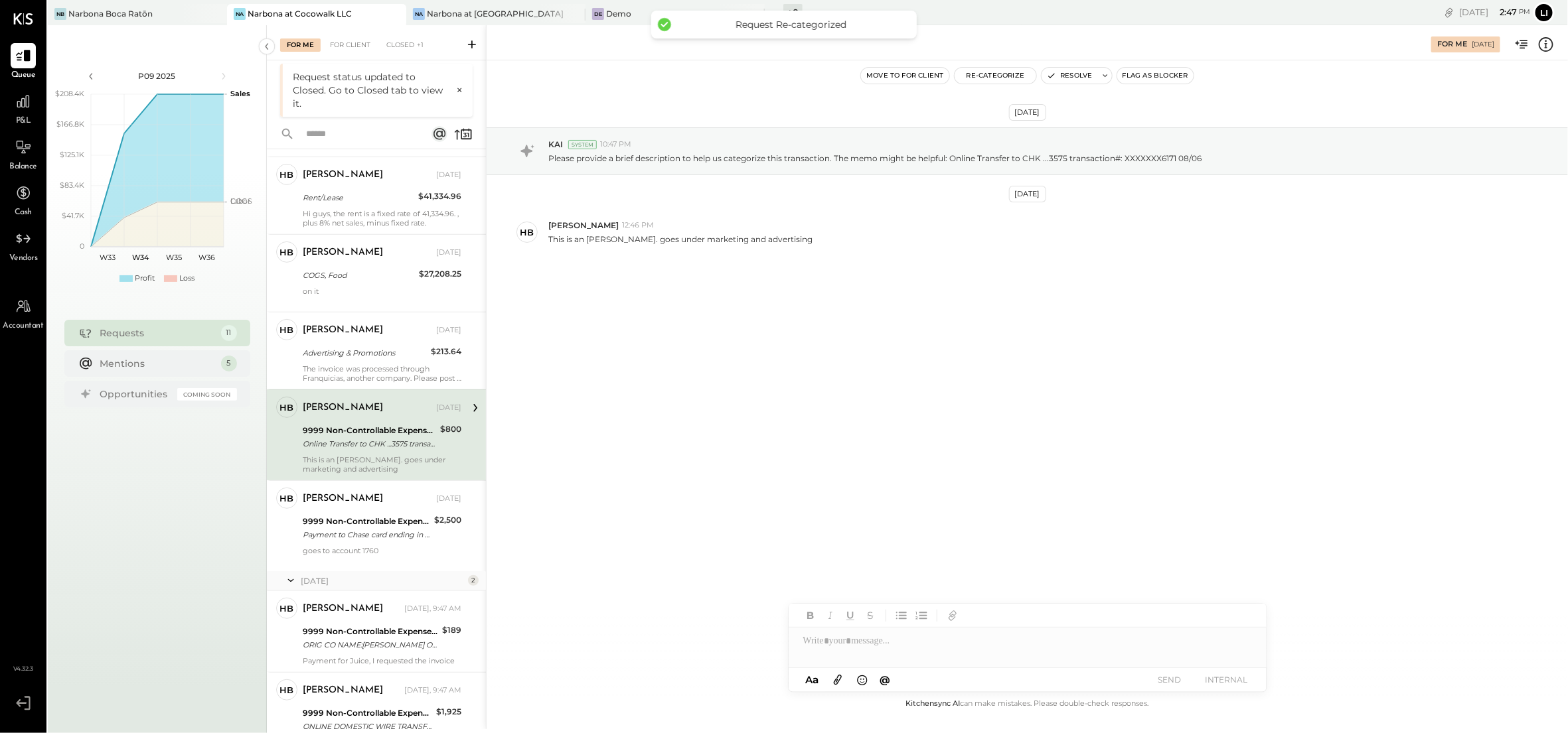
click at [866, 359] on div "[DATE] KAI System 10:47 PM Please provide a brief description to help us catego…" at bounding box center [1027, 378] width 1081 height 636
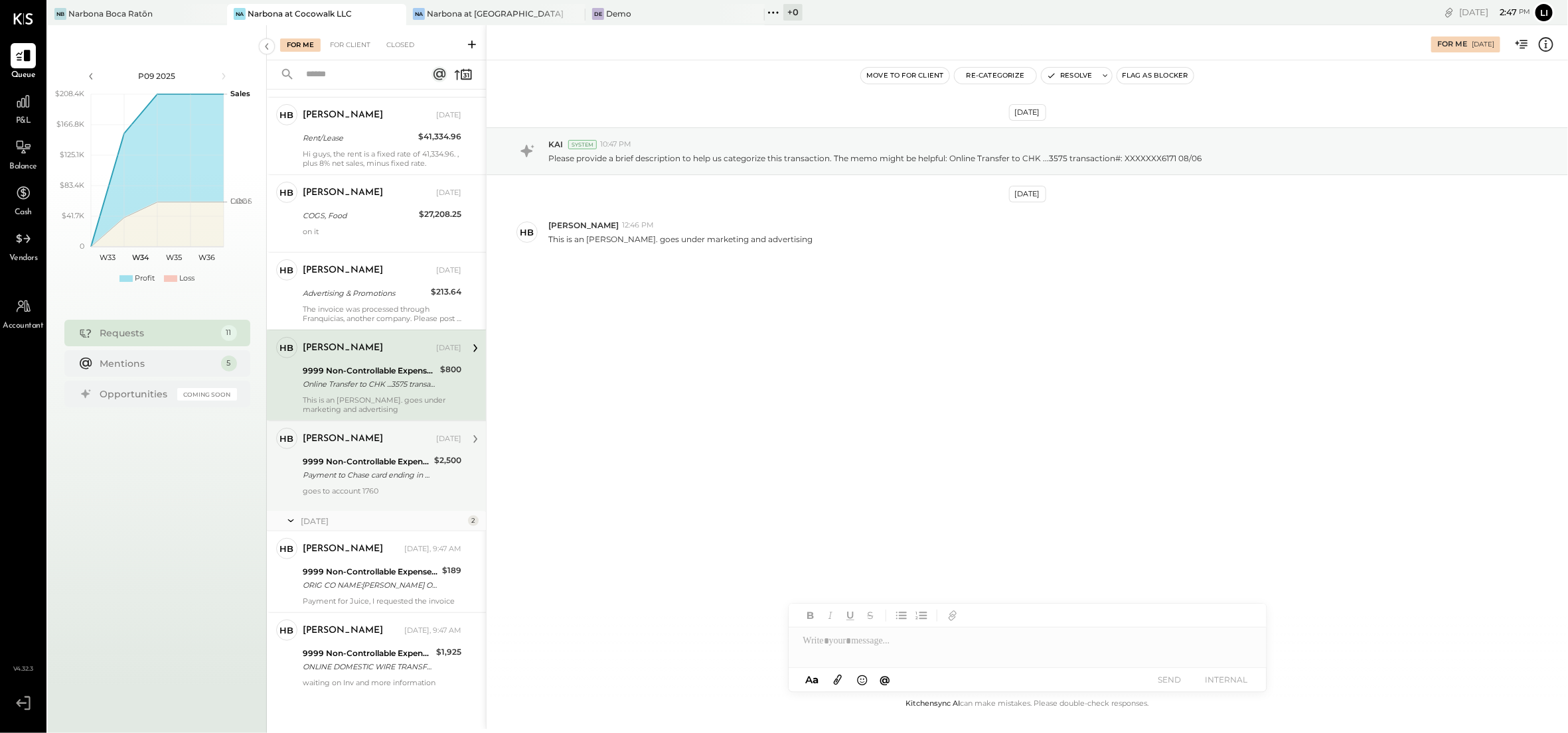
click at [392, 438] on div "[PERSON_NAME] [DATE]" at bounding box center [381, 439] width 159 height 19
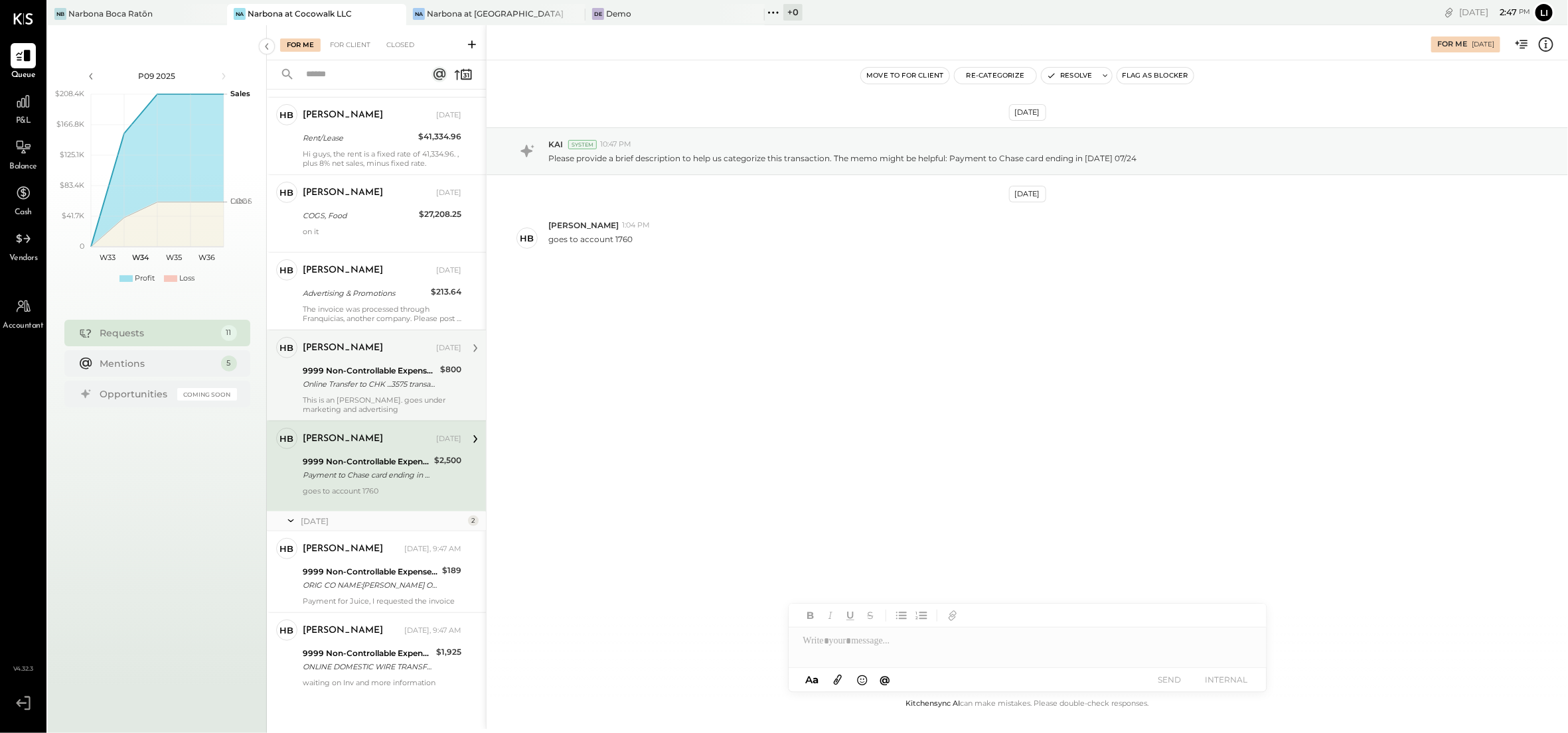
click at [728, 421] on div "[DATE] KAI System 10:47 PM Please provide a brief description to help us catego…" at bounding box center [1027, 378] width 1081 height 636
click at [1015, 78] on button "Re-Categorize" at bounding box center [995, 76] width 82 height 16
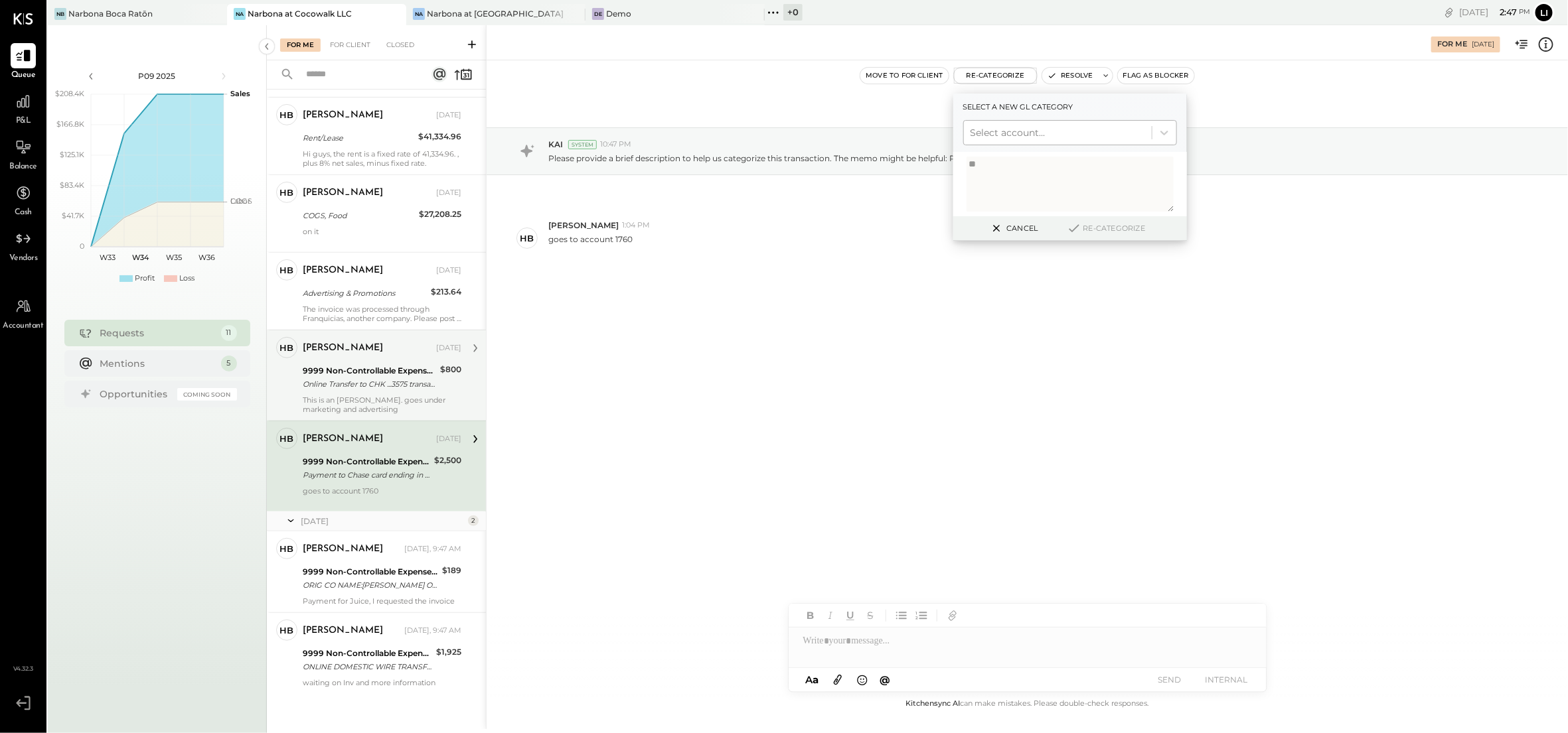
type textarea "*"
click at [989, 134] on div at bounding box center [1057, 132] width 175 height 16
type input "****"
click at [1014, 161] on div "(1760) Due from [GEOGRAPHIC_DATA]" at bounding box center [1070, 165] width 213 height 24
click at [1126, 225] on button "Re-Categorize" at bounding box center [1106, 228] width 88 height 16
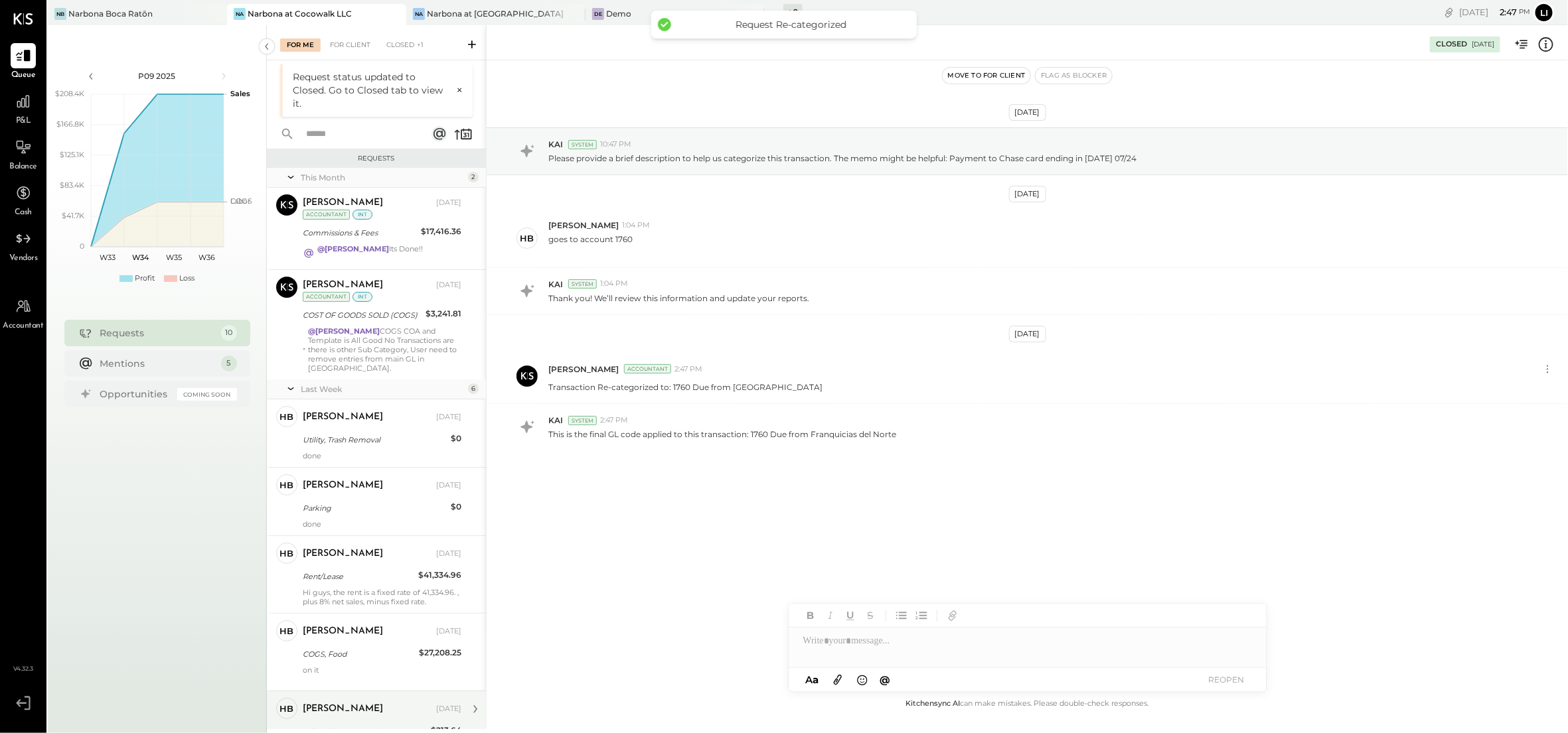
scroll to position [287, 0]
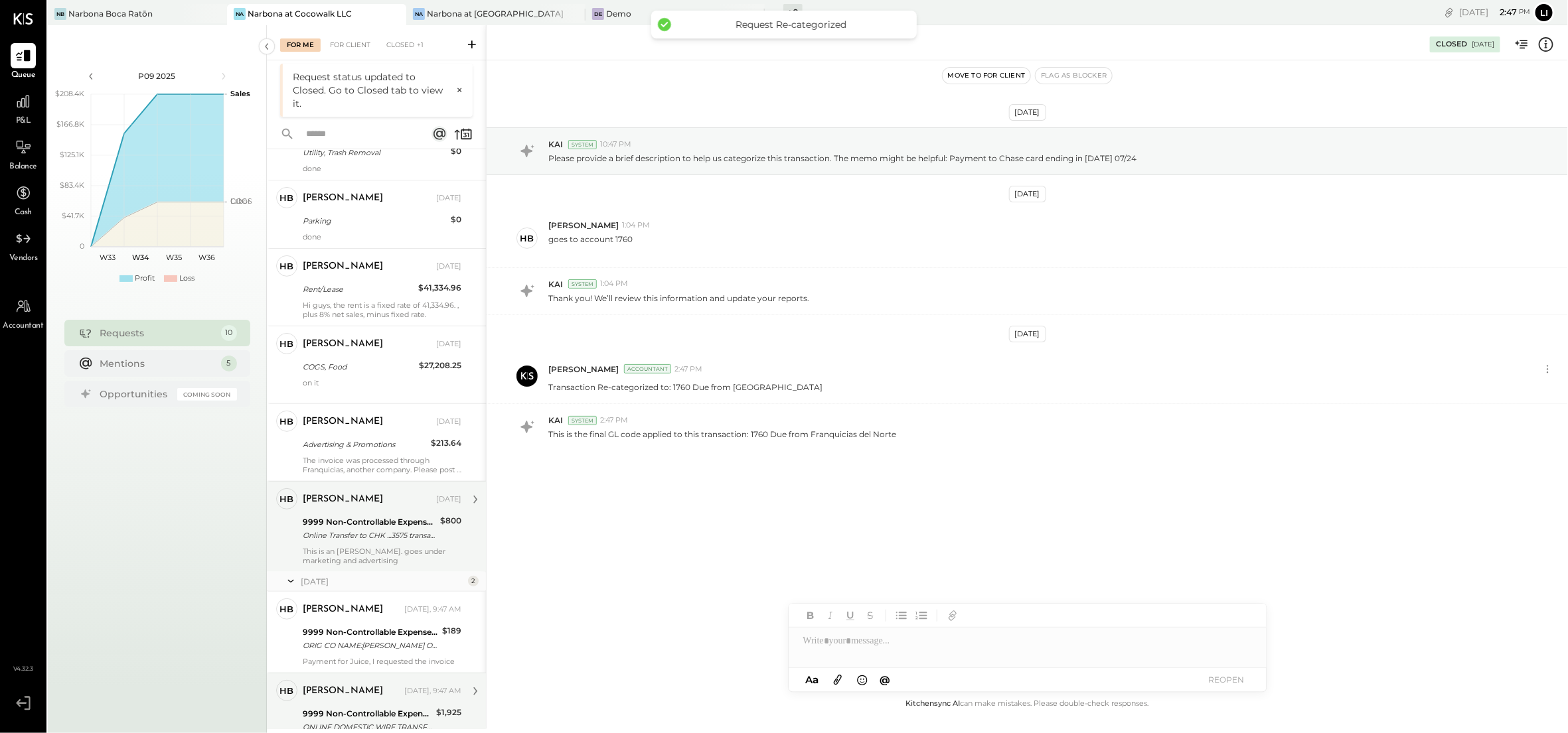
click at [355, 707] on div "9999 Non-Controllable Expenses:Other Income and Expenses:To Be Classified P&L" at bounding box center [367, 713] width 129 height 13
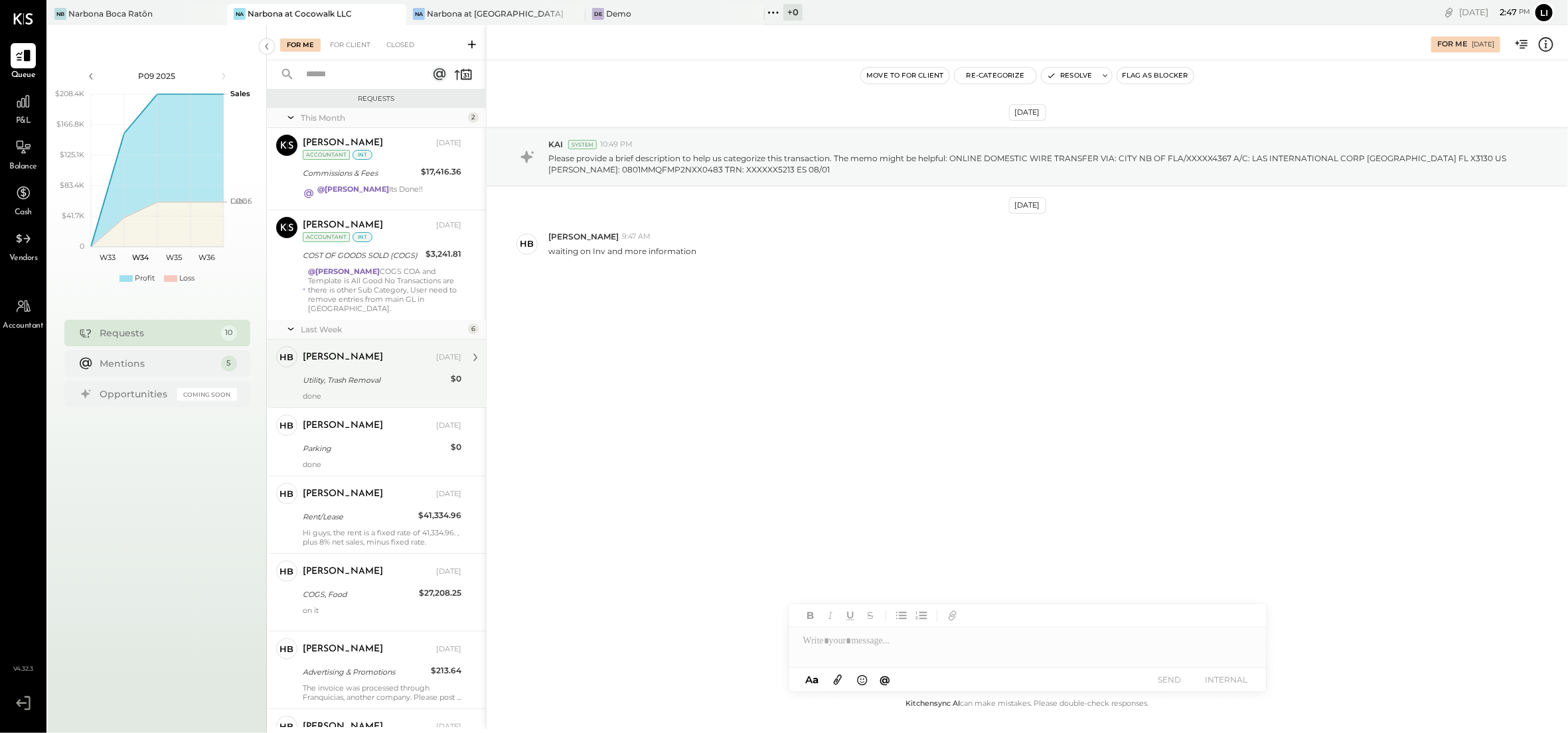
click at [395, 373] on div "Utility, Trash Removal" at bounding box center [374, 379] width 144 height 13
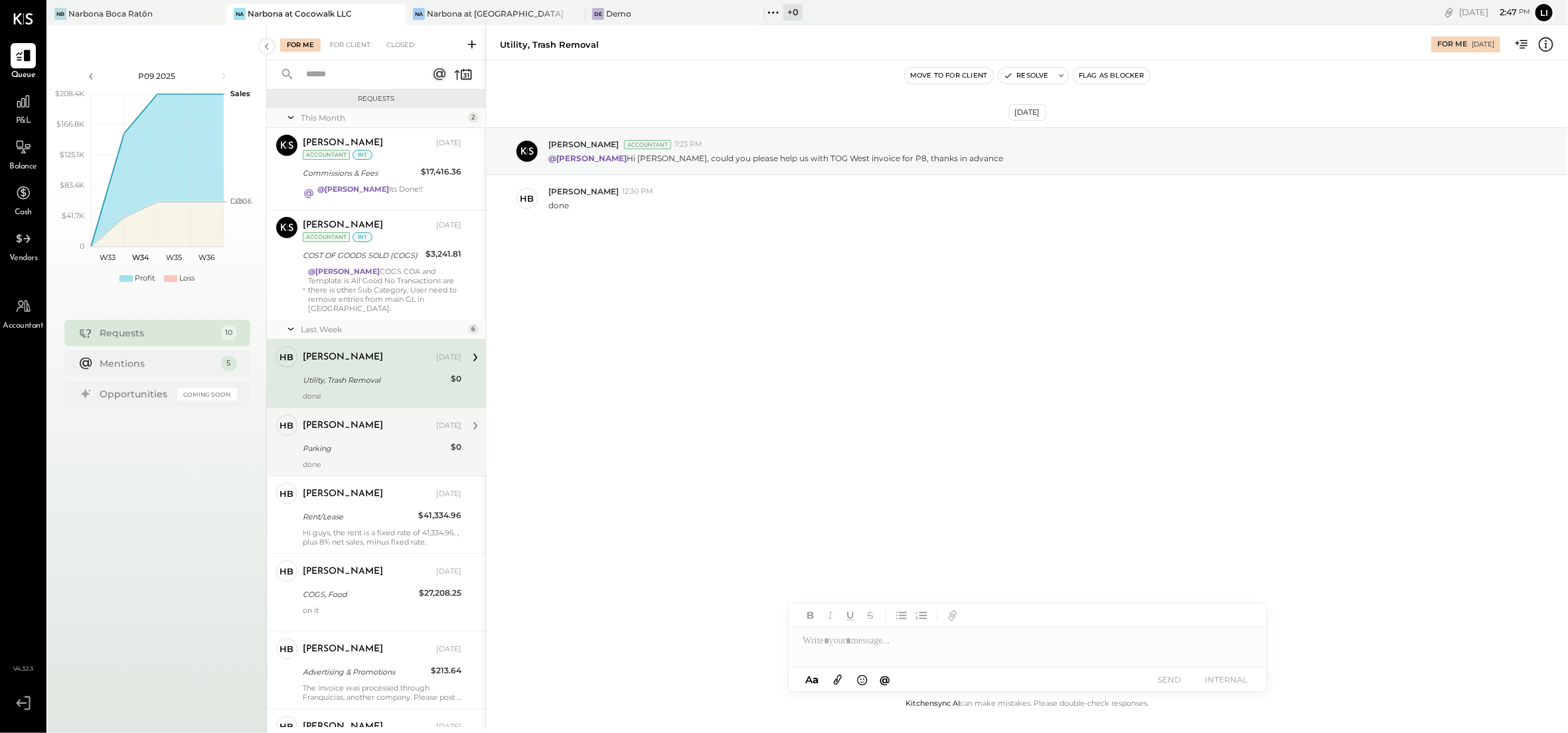
click at [381, 442] on div "Parking" at bounding box center [374, 448] width 144 height 13
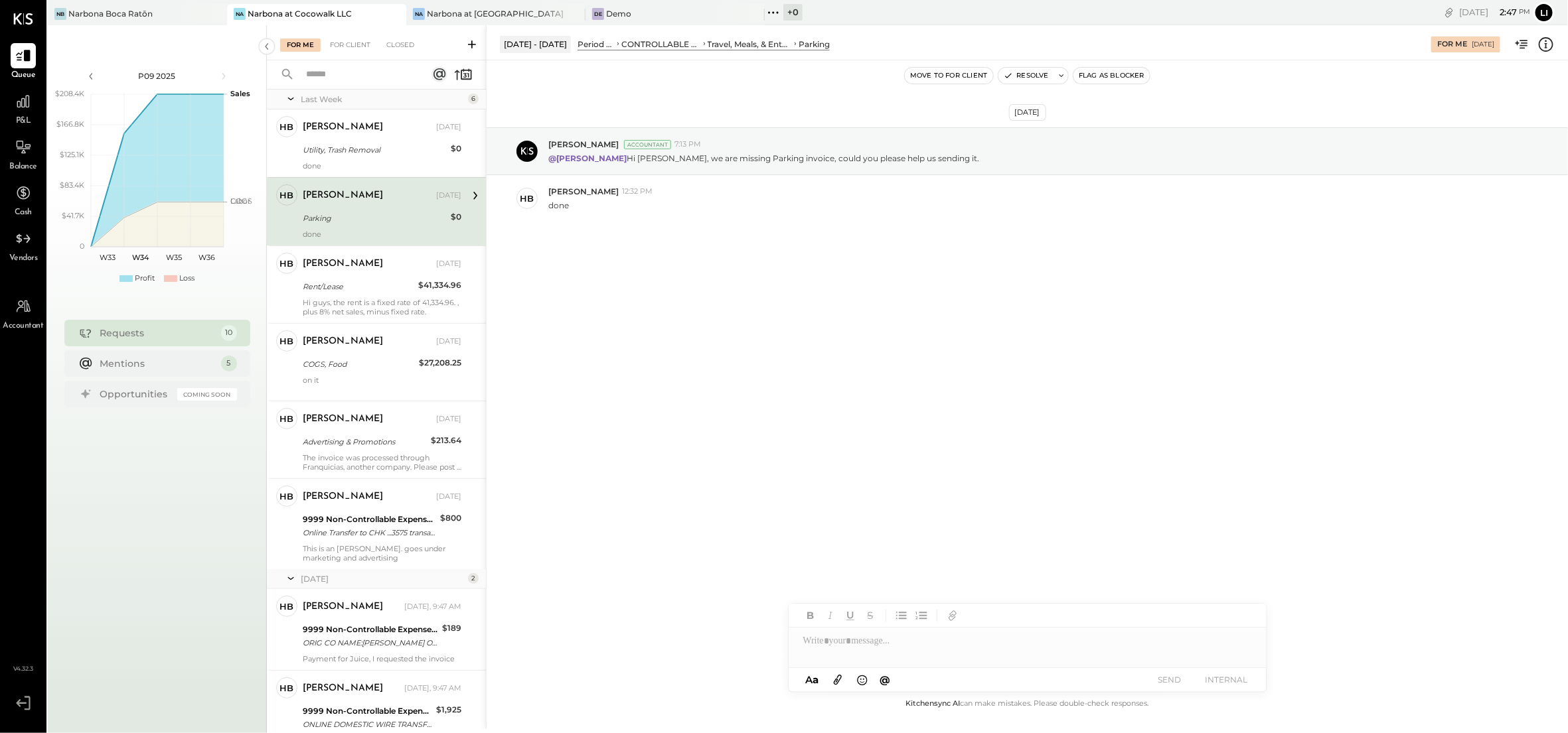
scroll to position [237, 0]
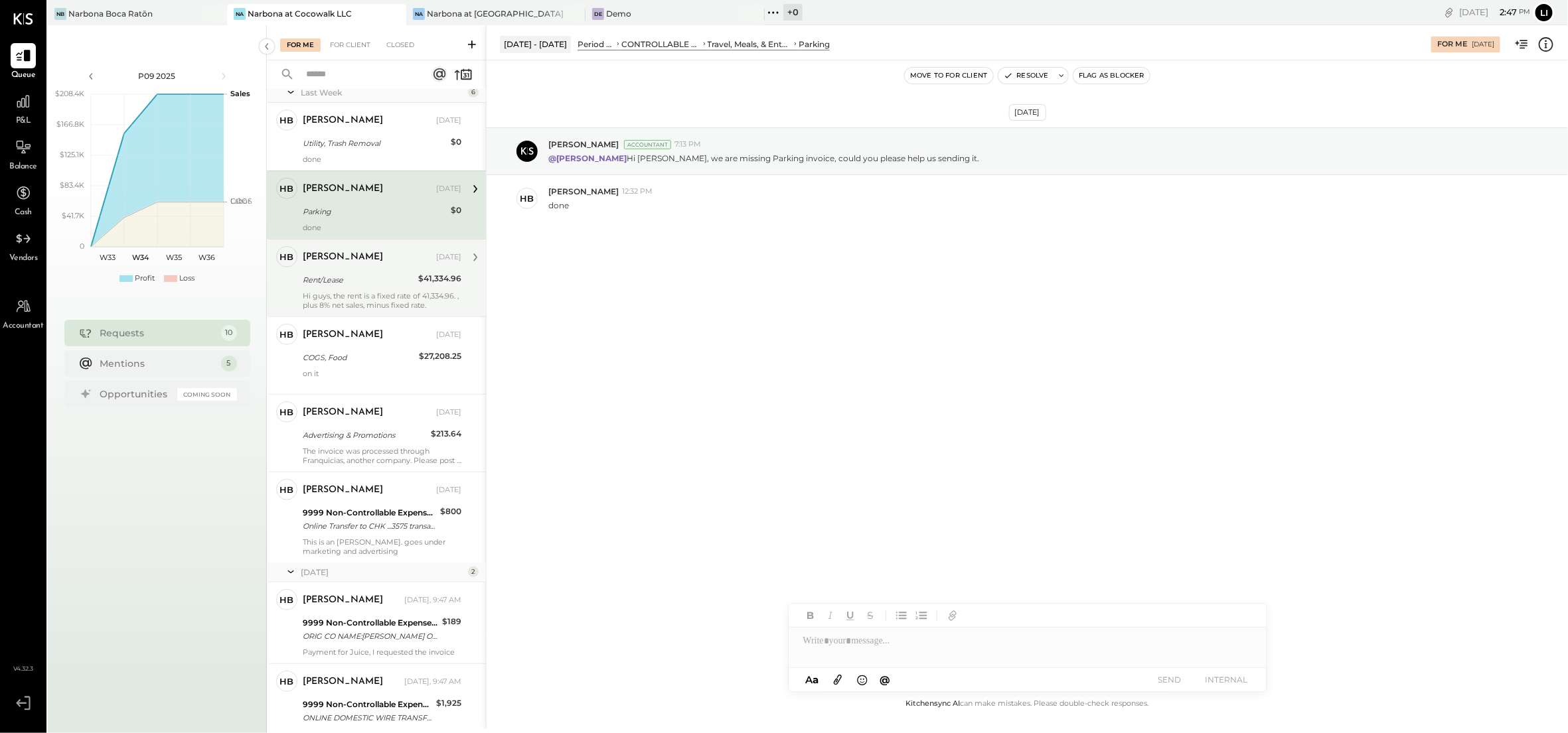
click at [352, 280] on div "[PERSON_NAME] [DATE] Rent/Lease $41,334.96 Hi guys, the rent is a fixed rate of…" at bounding box center [381, 278] width 159 height 63
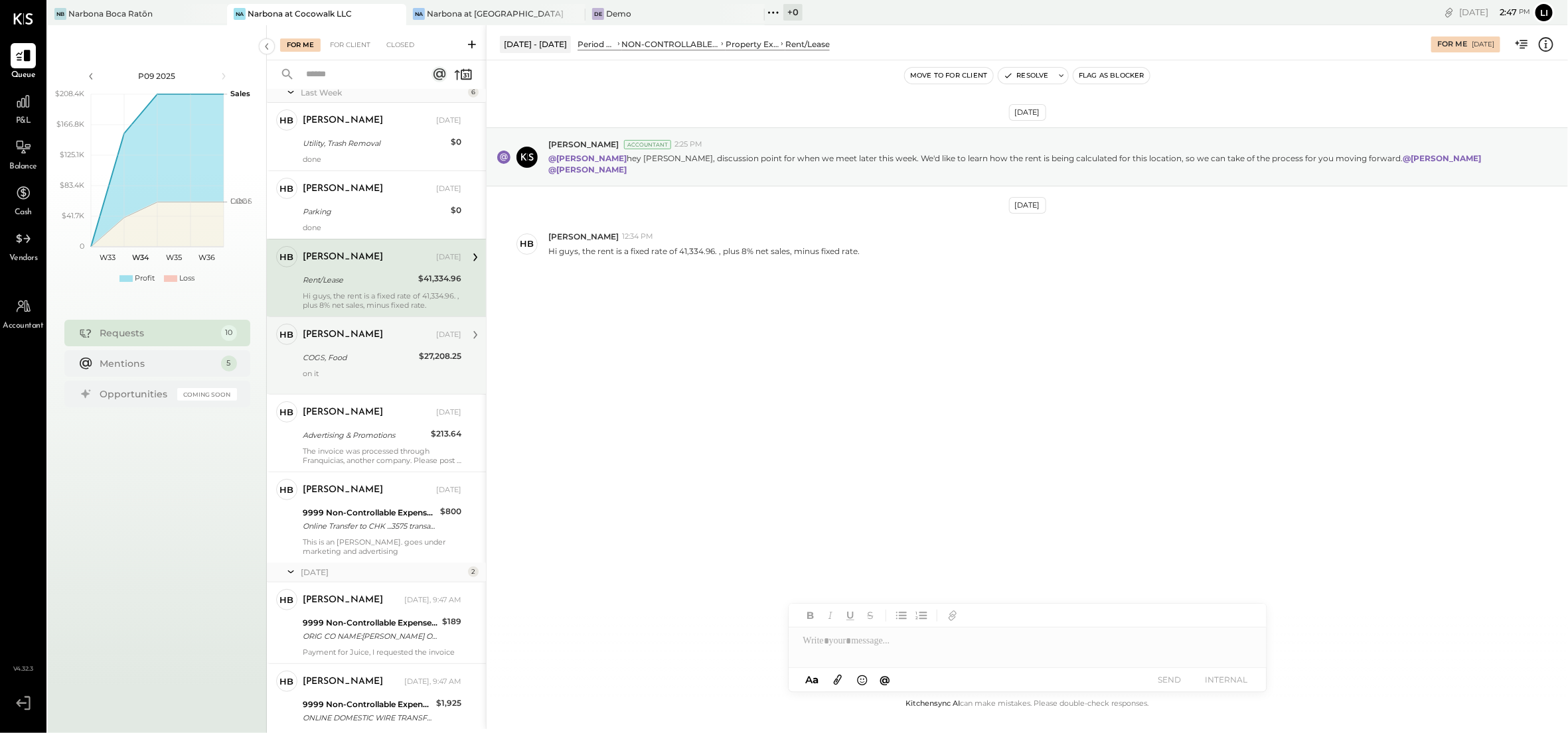
scroll to position [287, 0]
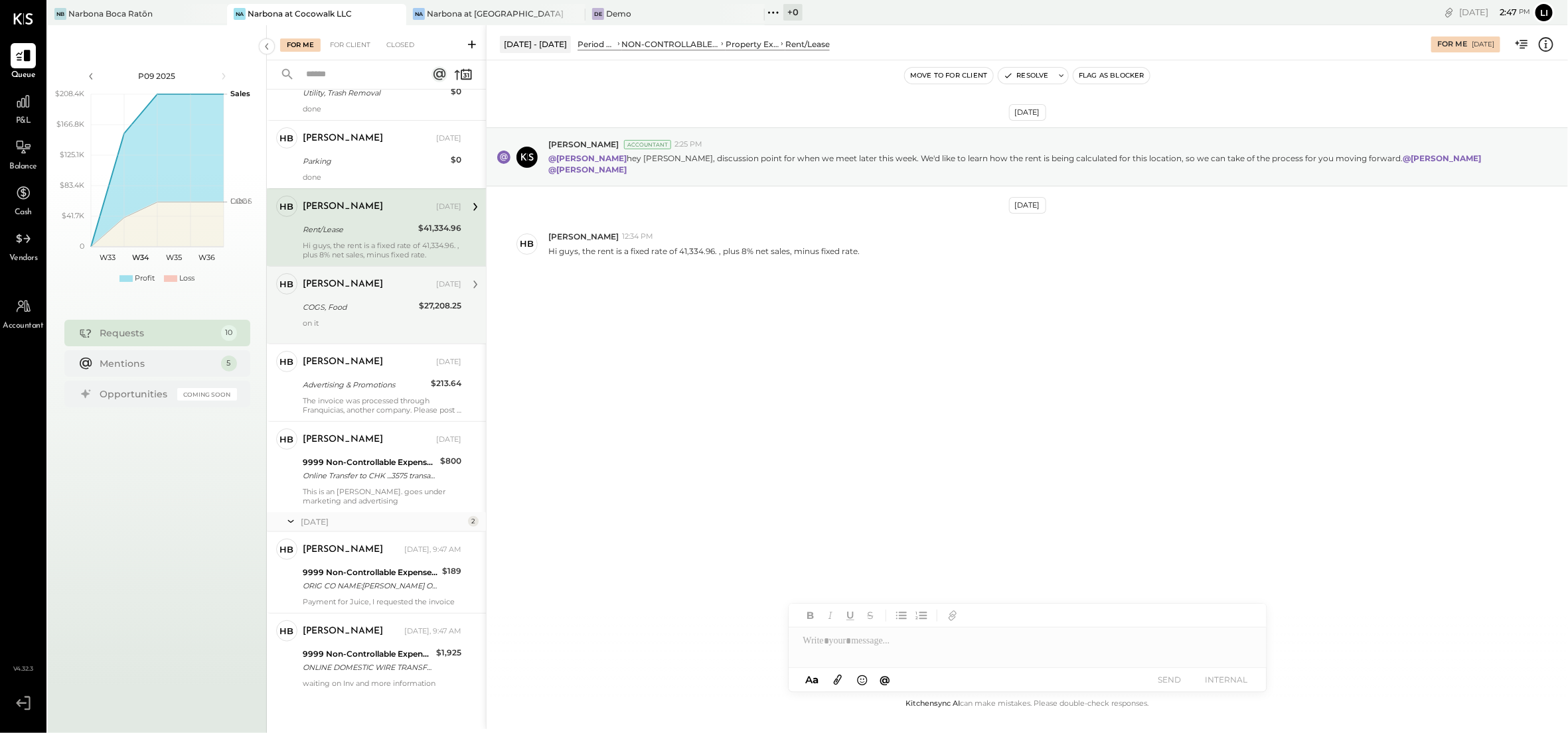
click at [352, 300] on div "COGS, Food" at bounding box center [359, 306] width 113 height 13
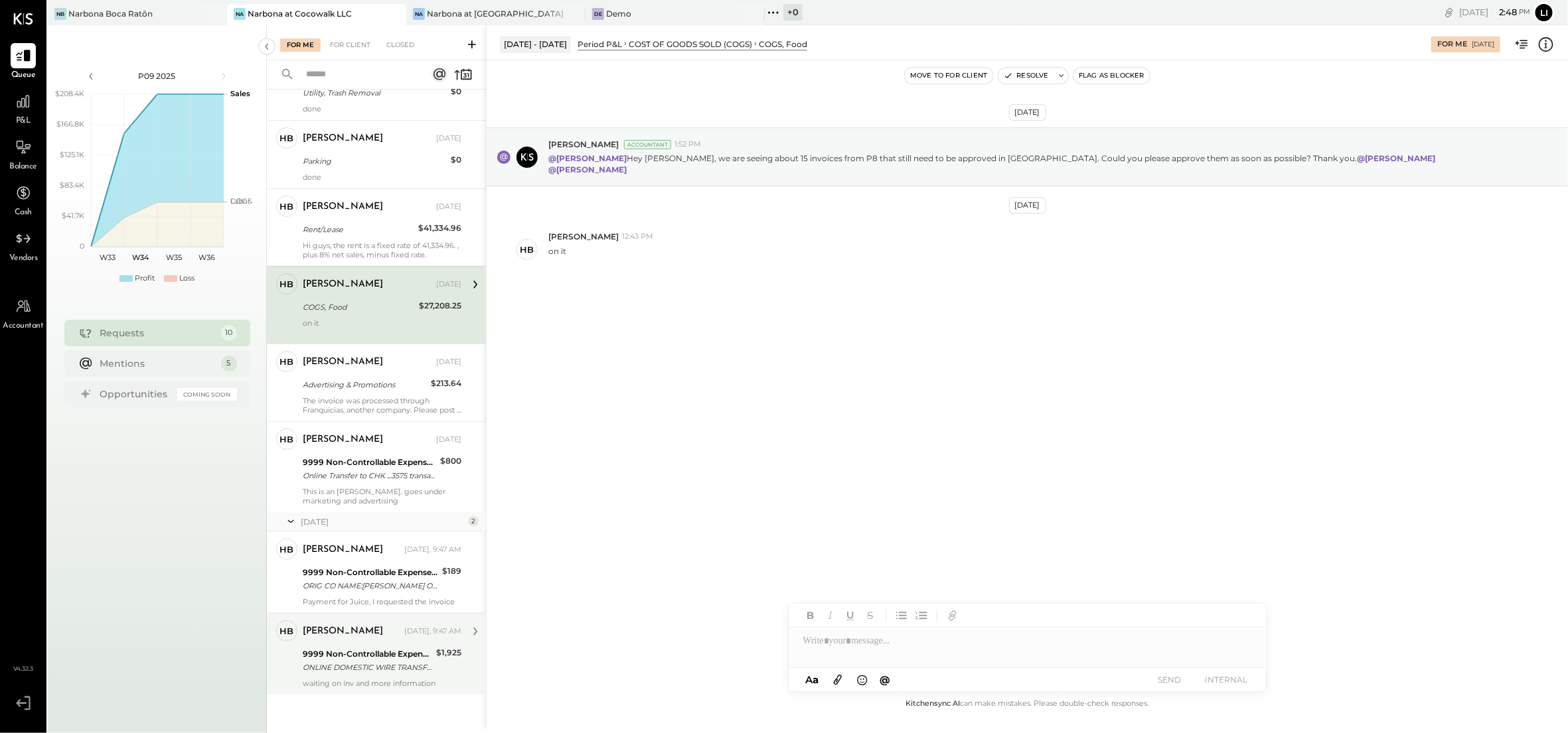
click at [356, 682] on div "HB [PERSON_NAME] Owner [PERSON_NAME] [DATE], 9:47 AM 9999 Non-Controllable Expe…" at bounding box center [376, 654] width 219 height 82
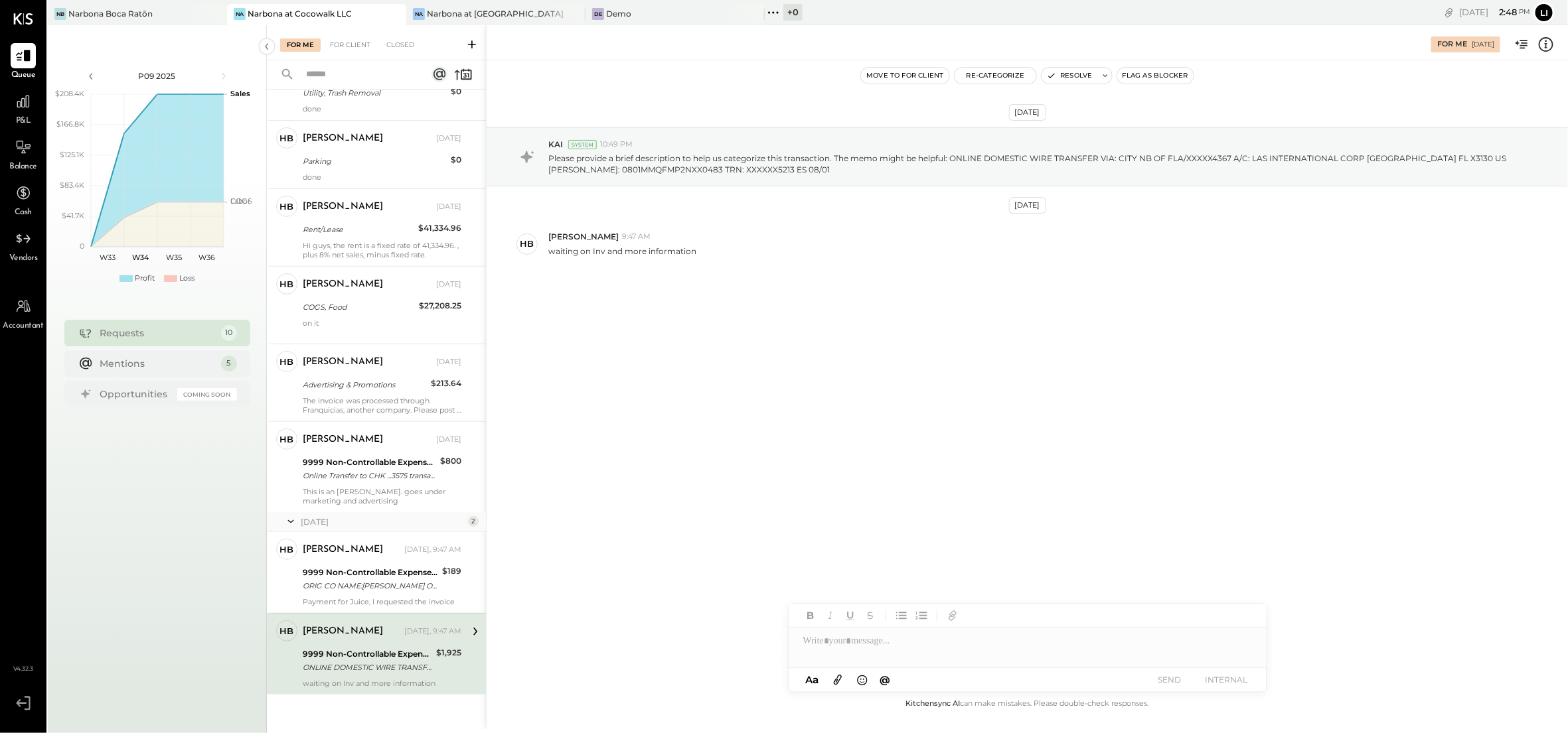
click at [874, 648] on div at bounding box center [1028, 641] width 478 height 27
type input "****"
click at [893, 611] on span "[PERSON_NAME]" at bounding box center [916, 612] width 104 height 13
drag, startPoint x: 1152, startPoint y: 647, endPoint x: 802, endPoint y: 645, distance: 350.0
click at [802, 645] on div "**********" at bounding box center [1028, 641] width 478 height 27
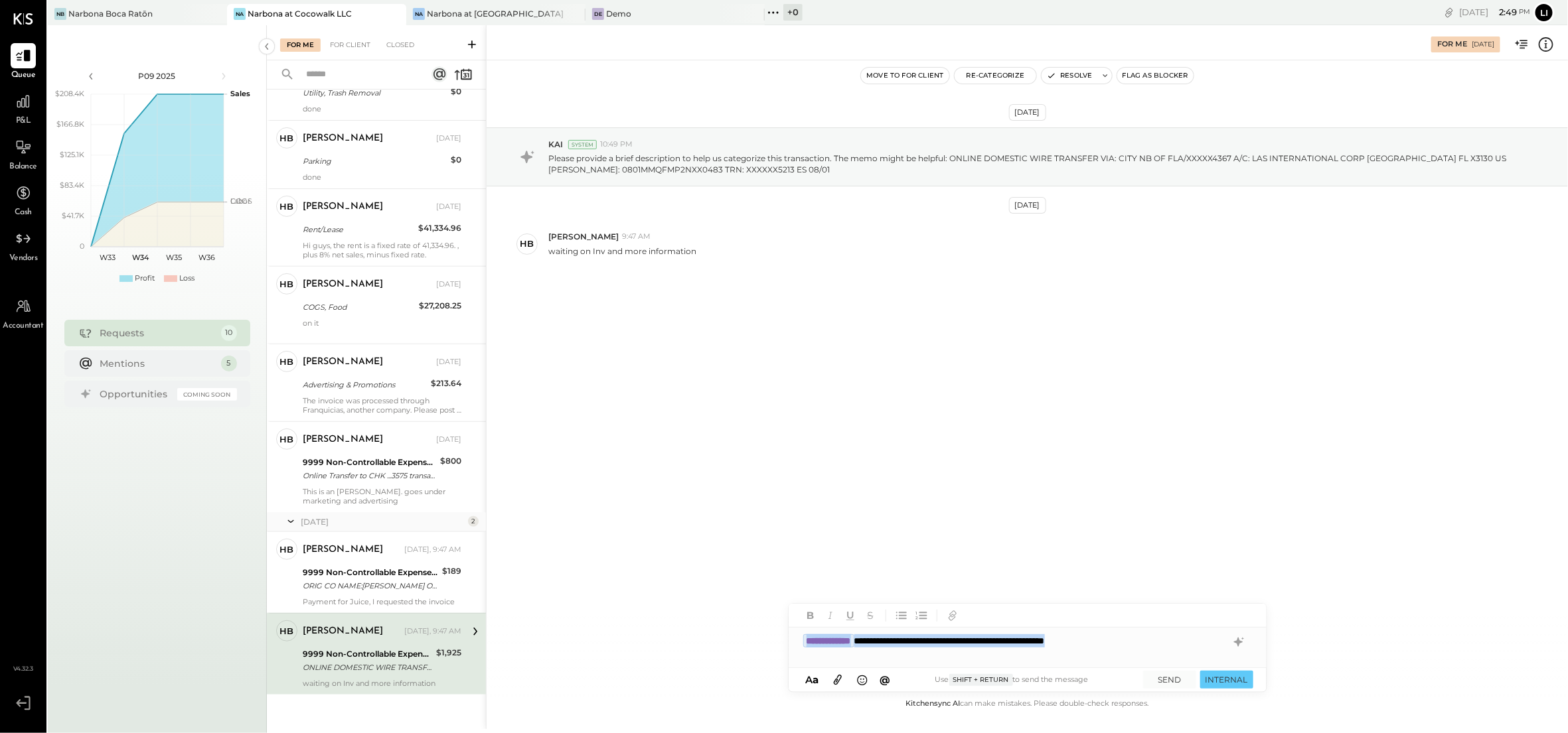
click at [1163, 640] on div "**********" at bounding box center [1028, 641] width 478 height 27
click at [1172, 687] on button "SEND" at bounding box center [1170, 680] width 53 height 18
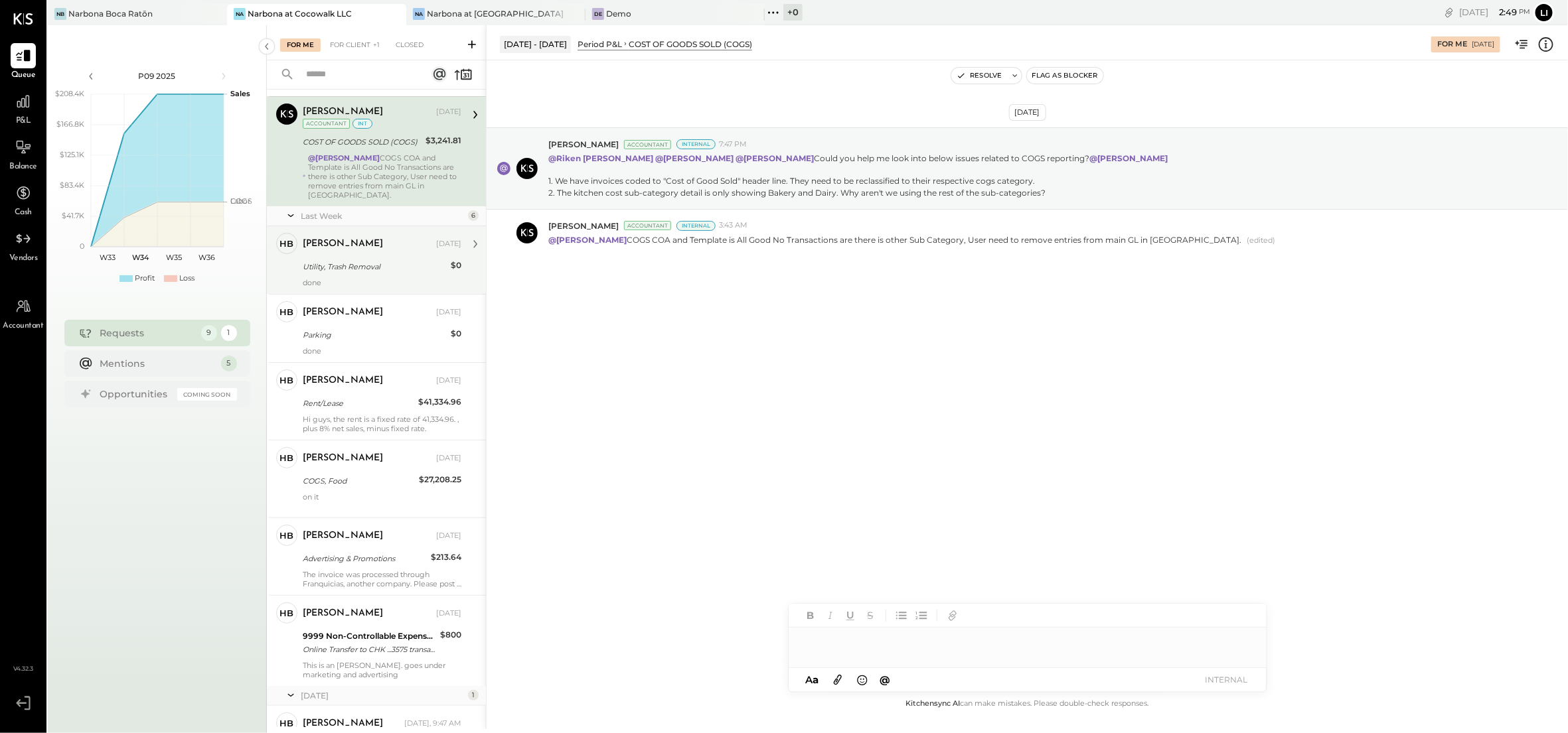
scroll to position [205, 0]
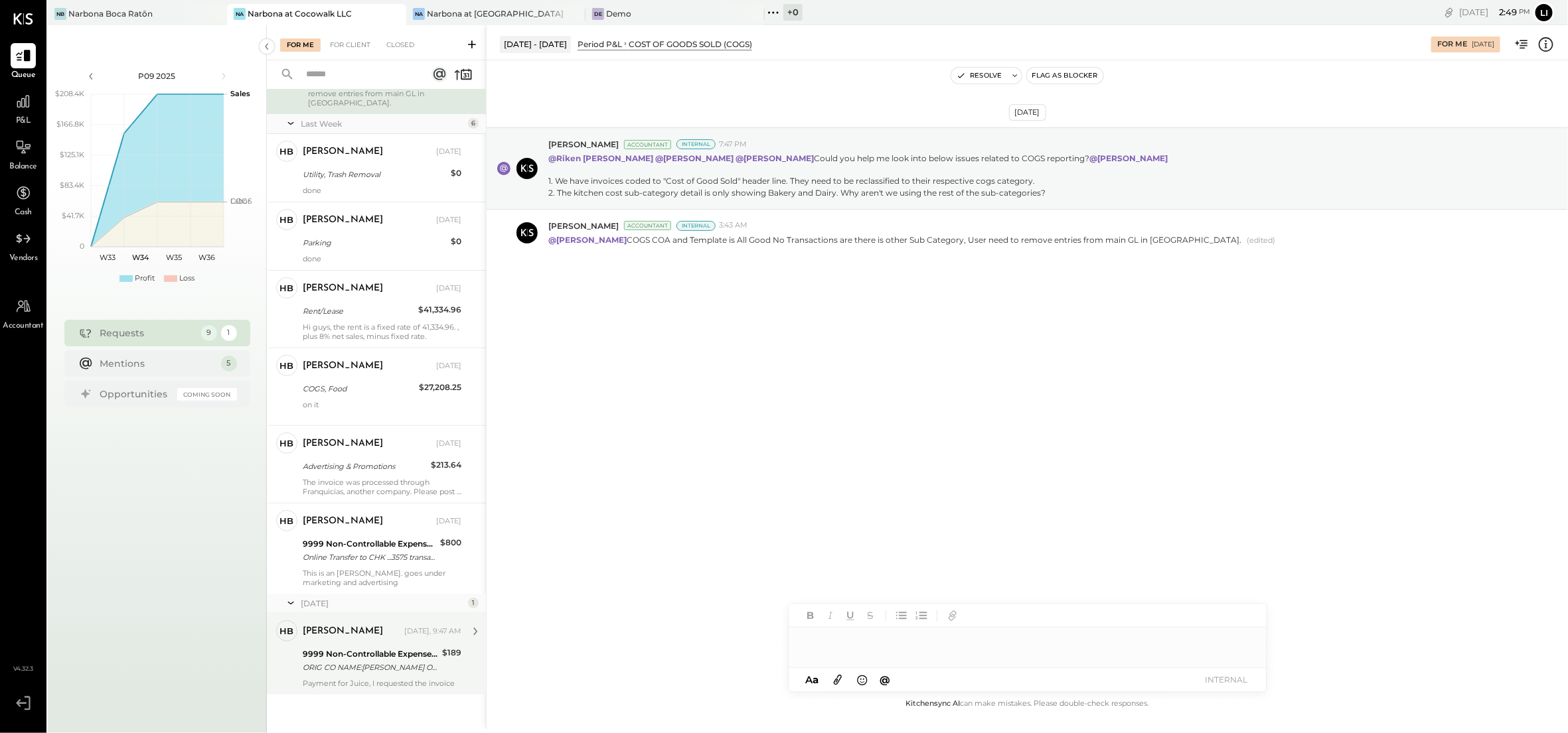
click at [363, 667] on div "9999 Non-Controllable Expenses:Other Income and Expenses:To Be Classified P&L O…" at bounding box center [370, 661] width 135 height 30
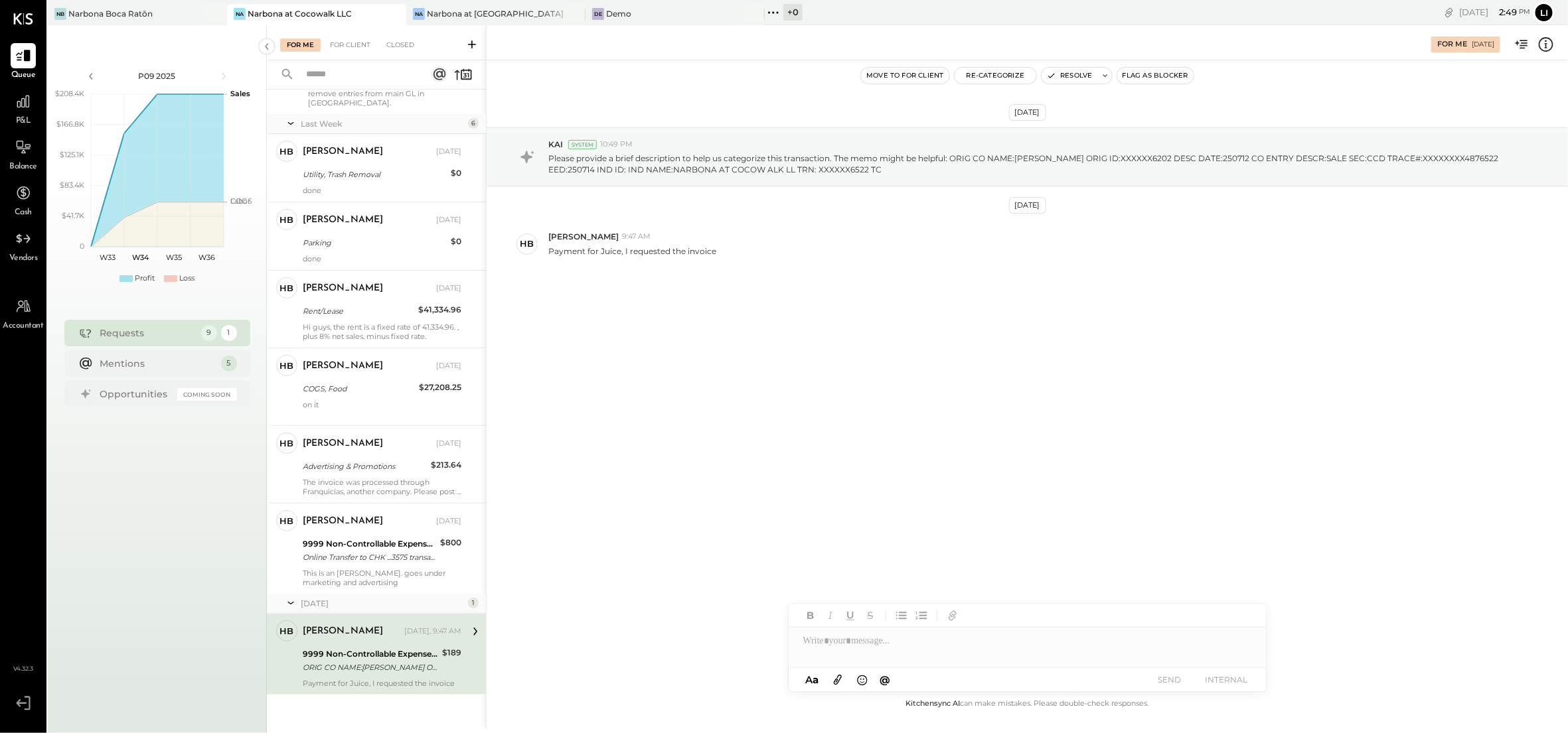
click at [752, 442] on div "[DATE] KAI System 10:49 PM Please provide a brief description to help us catego…" at bounding box center [1027, 378] width 1081 height 636
click at [892, 644] on div at bounding box center [1028, 641] width 478 height 27
click at [1177, 685] on button "SEND" at bounding box center [1170, 680] width 53 height 18
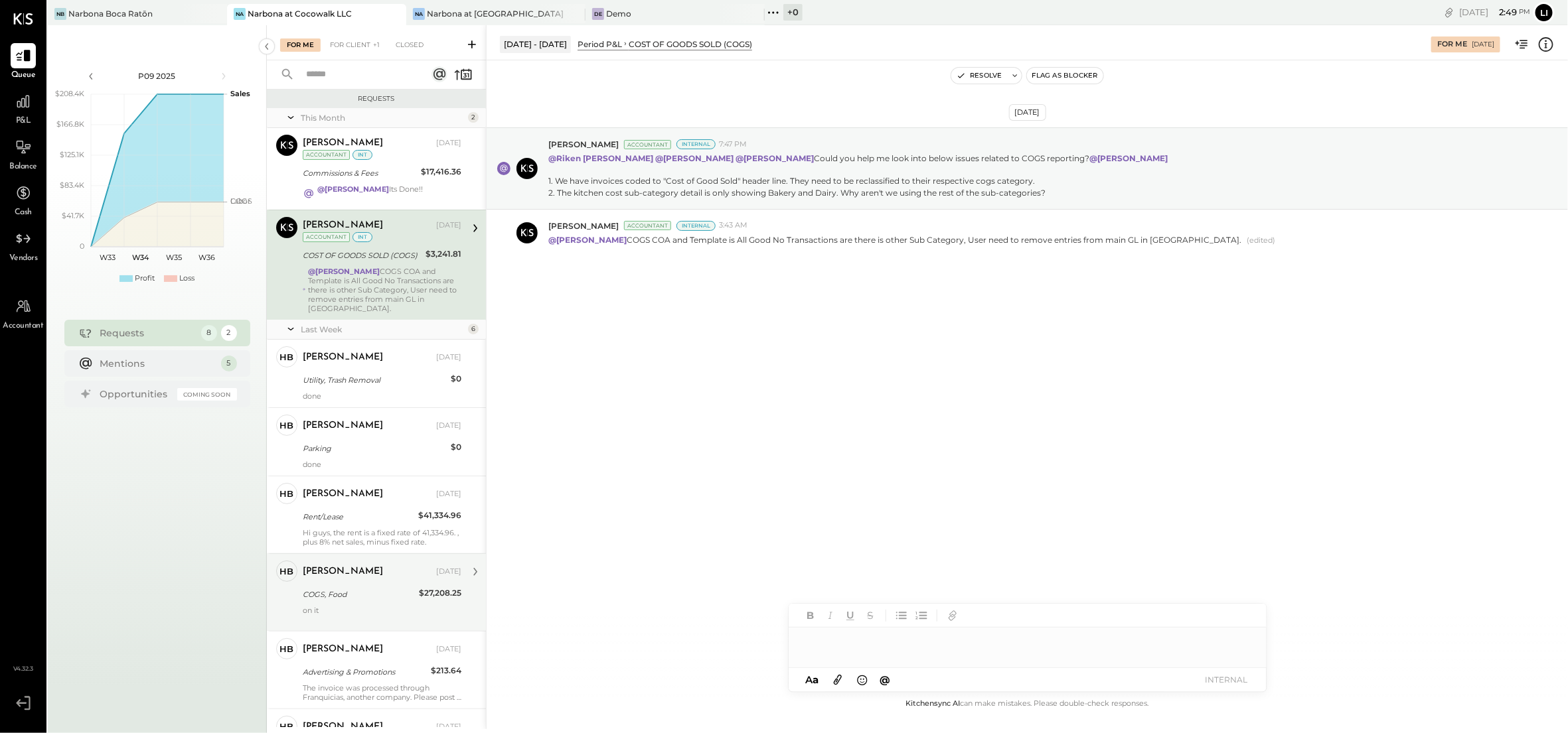
scroll to position [105, 0]
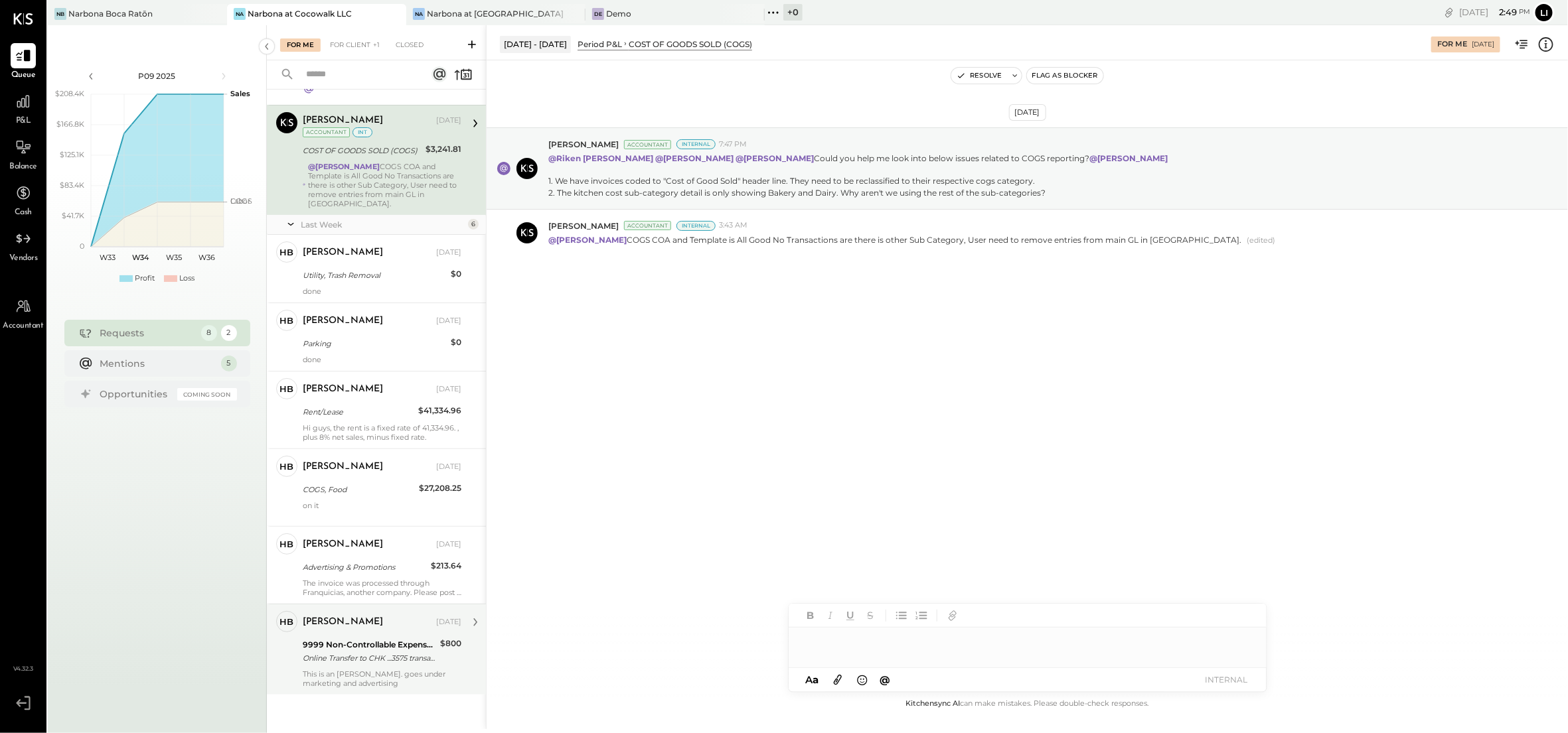
click at [370, 675] on div "This is an [PERSON_NAME]. goes under marketing and advertising" at bounding box center [381, 679] width 159 height 19
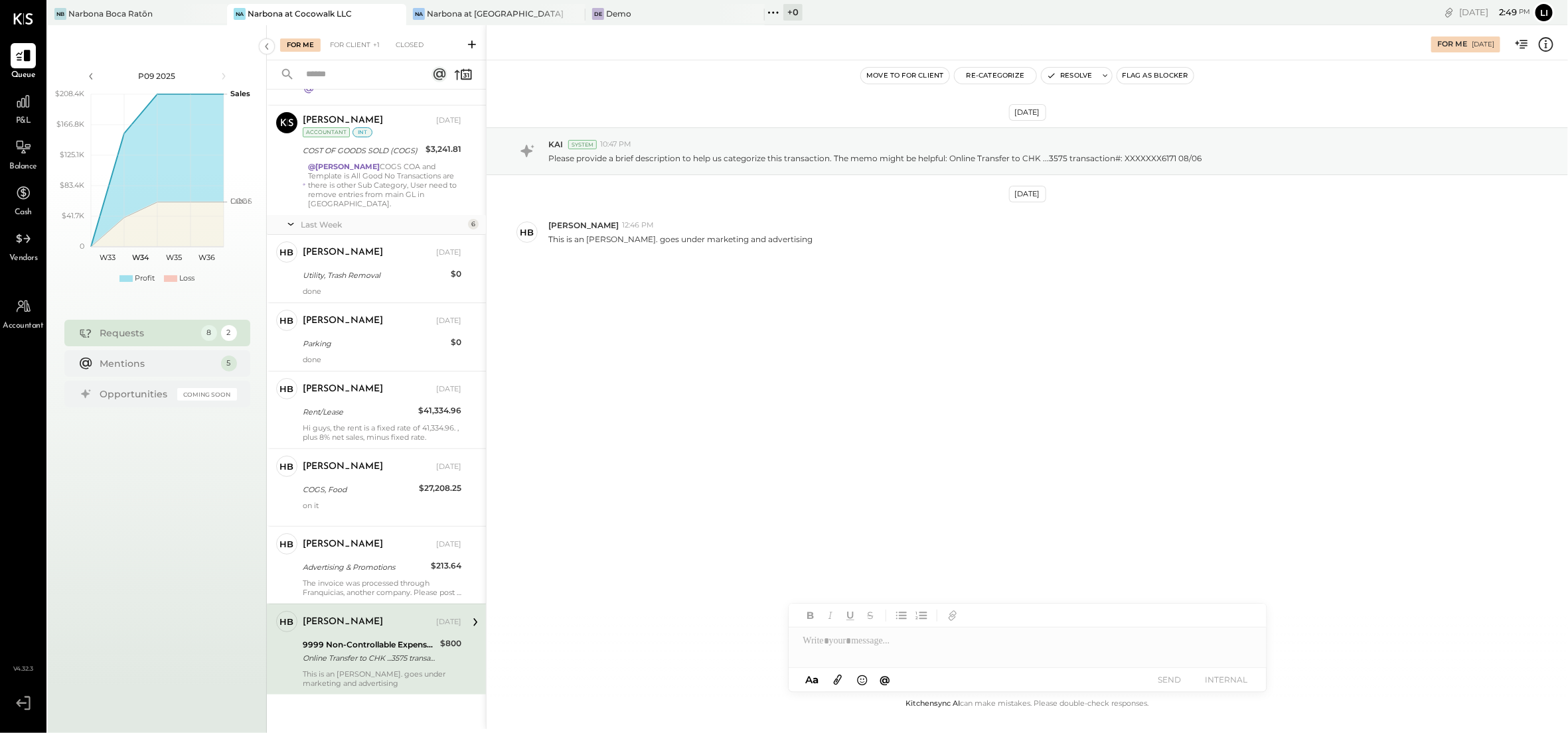
click at [918, 455] on div "[DATE] KAI System 10:47 PM Please provide a brief description to help us catego…" at bounding box center [1027, 378] width 1081 height 636
click at [1002, 74] on button "Re-Categorize" at bounding box center [995, 76] width 82 height 16
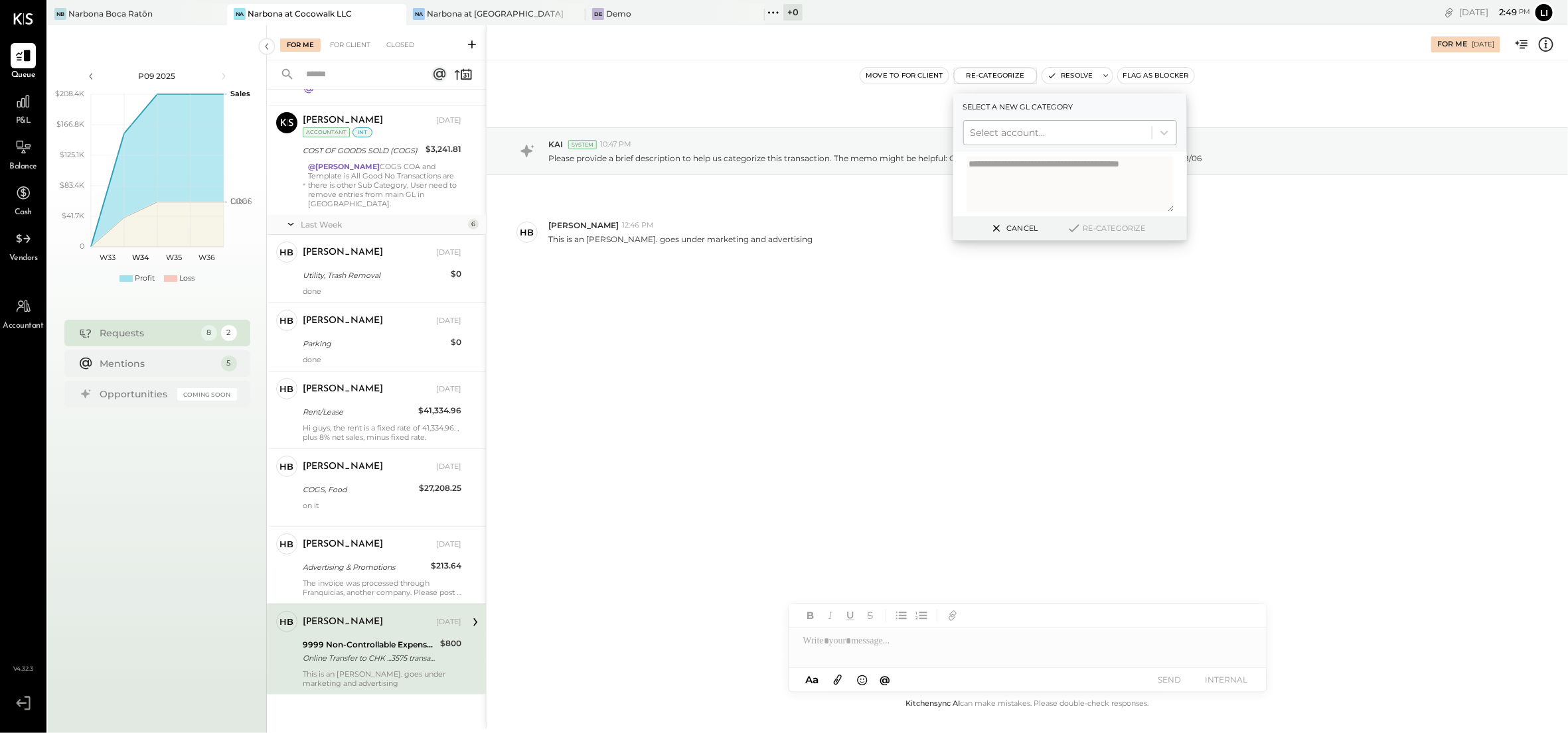
click at [1024, 134] on div at bounding box center [1057, 132] width 175 height 16
type input "********"
click at [1102, 167] on div "(6250) Marketing & Advertising" at bounding box center [1070, 165] width 213 height 24
click at [1109, 225] on button "Re-Categorize" at bounding box center [1106, 228] width 88 height 16
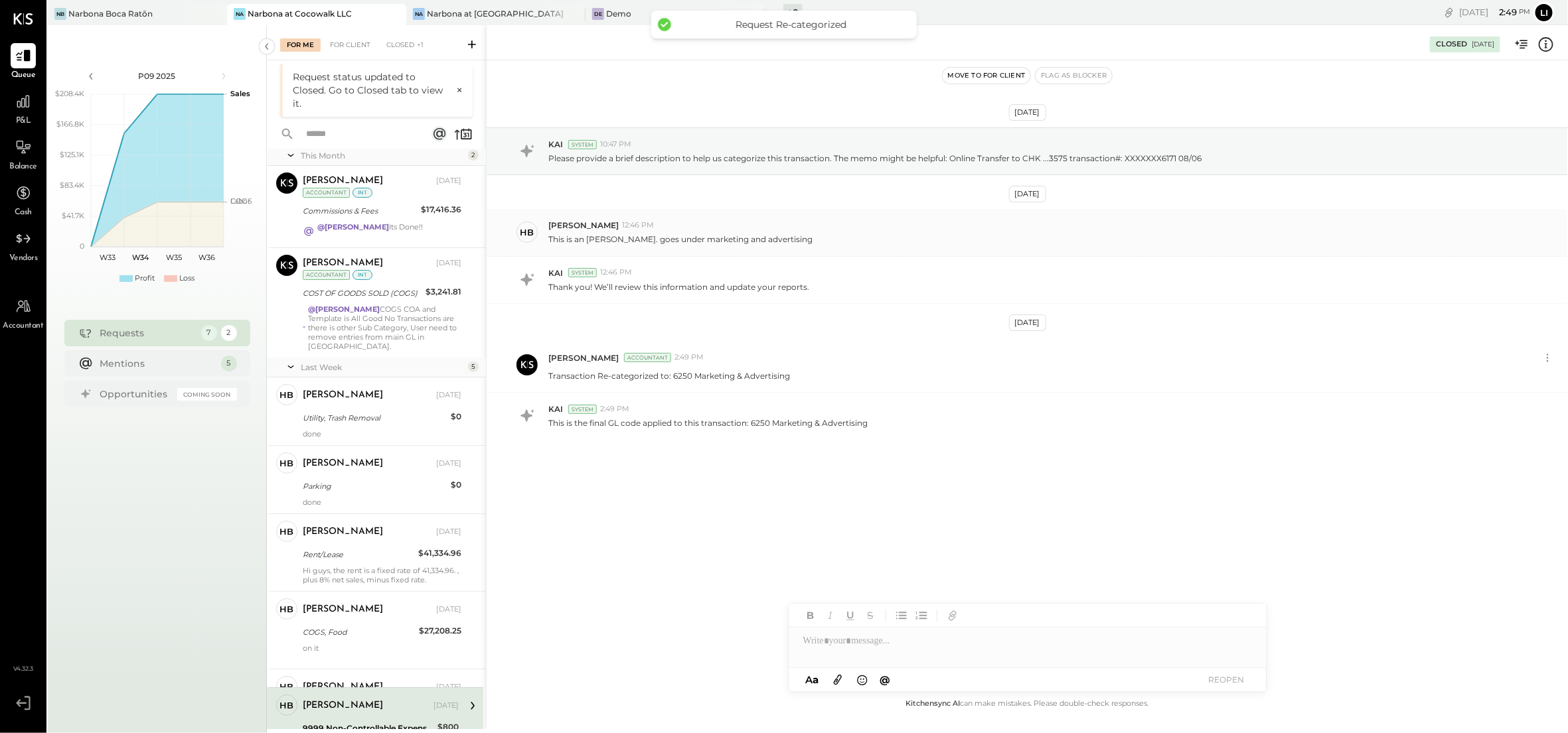
scroll to position [14, 0]
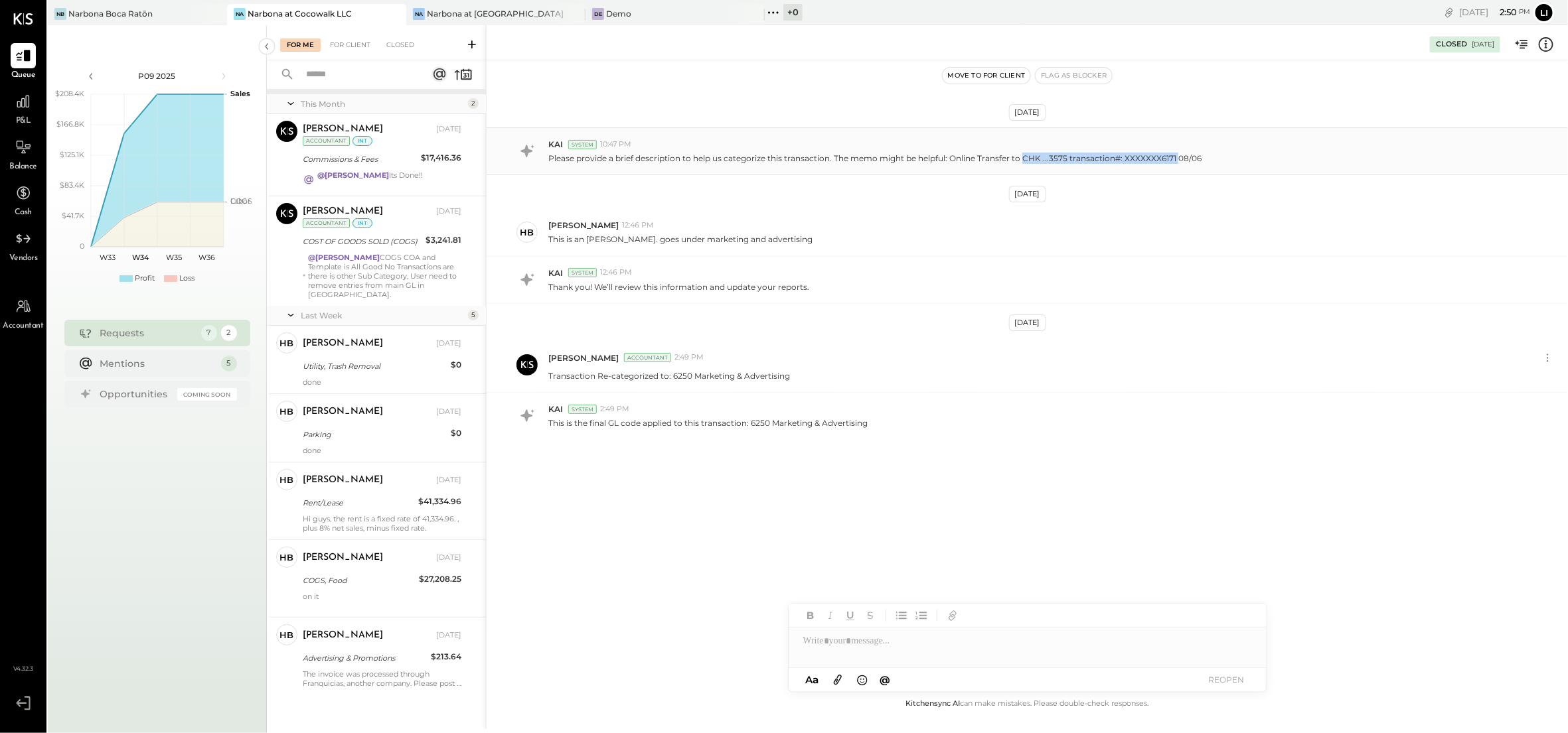
drag, startPoint x: 1174, startPoint y: 159, endPoint x: 1024, endPoint y: 160, distance: 150.0
click at [1024, 160] on p "Please provide a brief description to help us categorize this transaction. The …" at bounding box center [874, 158] width 653 height 11
copy p "CHK ...3575 transaction#: XXXXXXX6171"
click at [661, 523] on div "[DATE] KAI System 10:47 PM Please provide a brief description to help us catego…" at bounding box center [1027, 316] width 1081 height 446
click at [375, 670] on div "The invoice was processed through Franquicias, another company. Please post it …" at bounding box center [381, 679] width 159 height 19
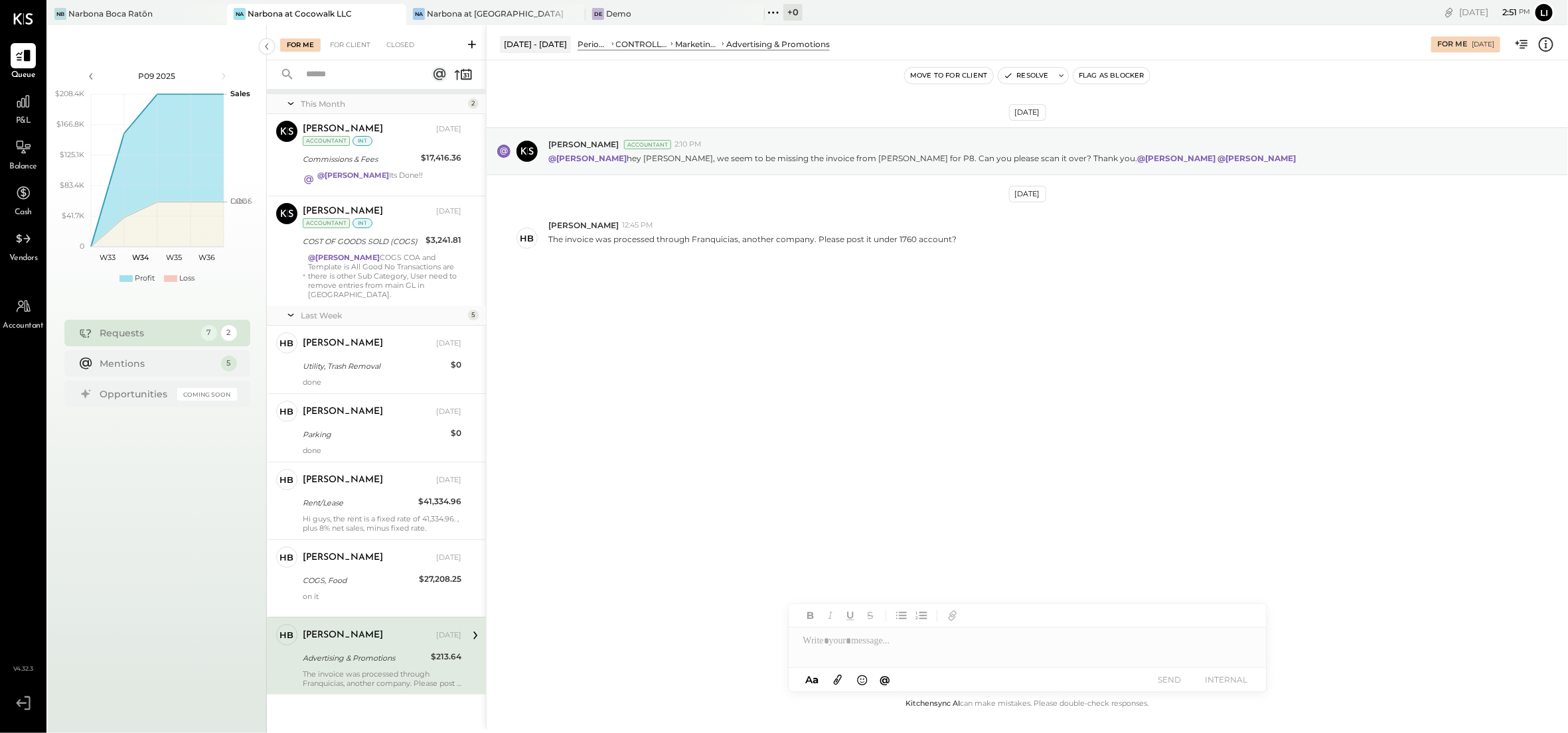
click at [782, 275] on div "[DATE] [PERSON_NAME] Accountant 2:10 PM @[PERSON_NAME] hey [PERSON_NAME], we se…" at bounding box center [1027, 230] width 1081 height 274
click at [815, 357] on div "[DATE] [PERSON_NAME] Accountant 2:10 PM @[PERSON_NAME] hey [PERSON_NAME], we se…" at bounding box center [1027, 230] width 1081 height 274
click at [873, 364] on div "[DATE] [PERSON_NAME] Accountant 2:10 PM @[PERSON_NAME] hey [PERSON_NAME], we se…" at bounding box center [1027, 230] width 1081 height 274
click at [913, 347] on div "[DATE] [PERSON_NAME] Accountant 2:10 PM @[PERSON_NAME] hey [PERSON_NAME], we se…" at bounding box center [1027, 230] width 1081 height 274
click at [691, 462] on div "[DATE] [PERSON_NAME] Accountant 2:10 PM @[PERSON_NAME] hey [PERSON_NAME], we se…" at bounding box center [1027, 378] width 1081 height 636
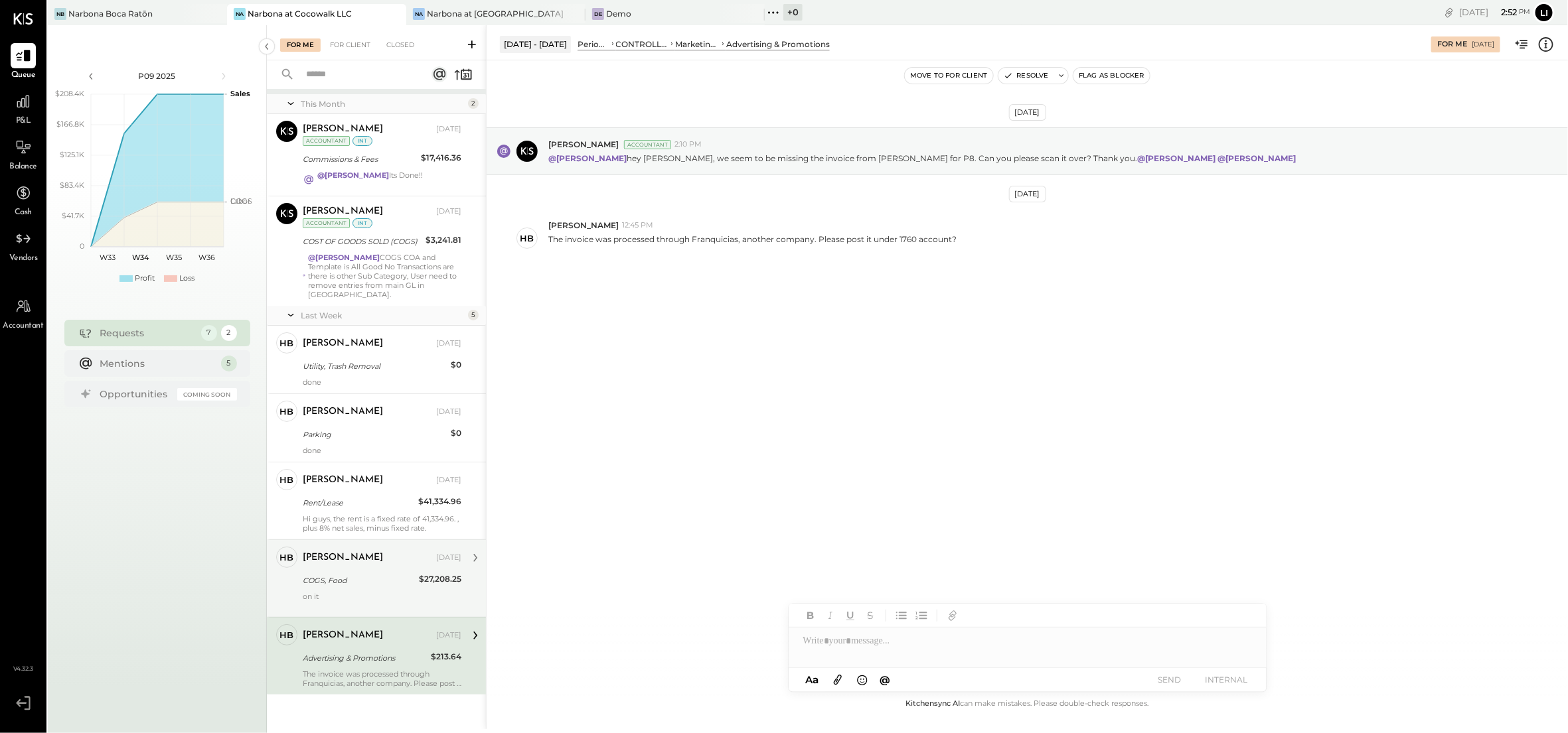
click at [340, 561] on div "[PERSON_NAME] [DATE]" at bounding box center [381, 558] width 159 height 23
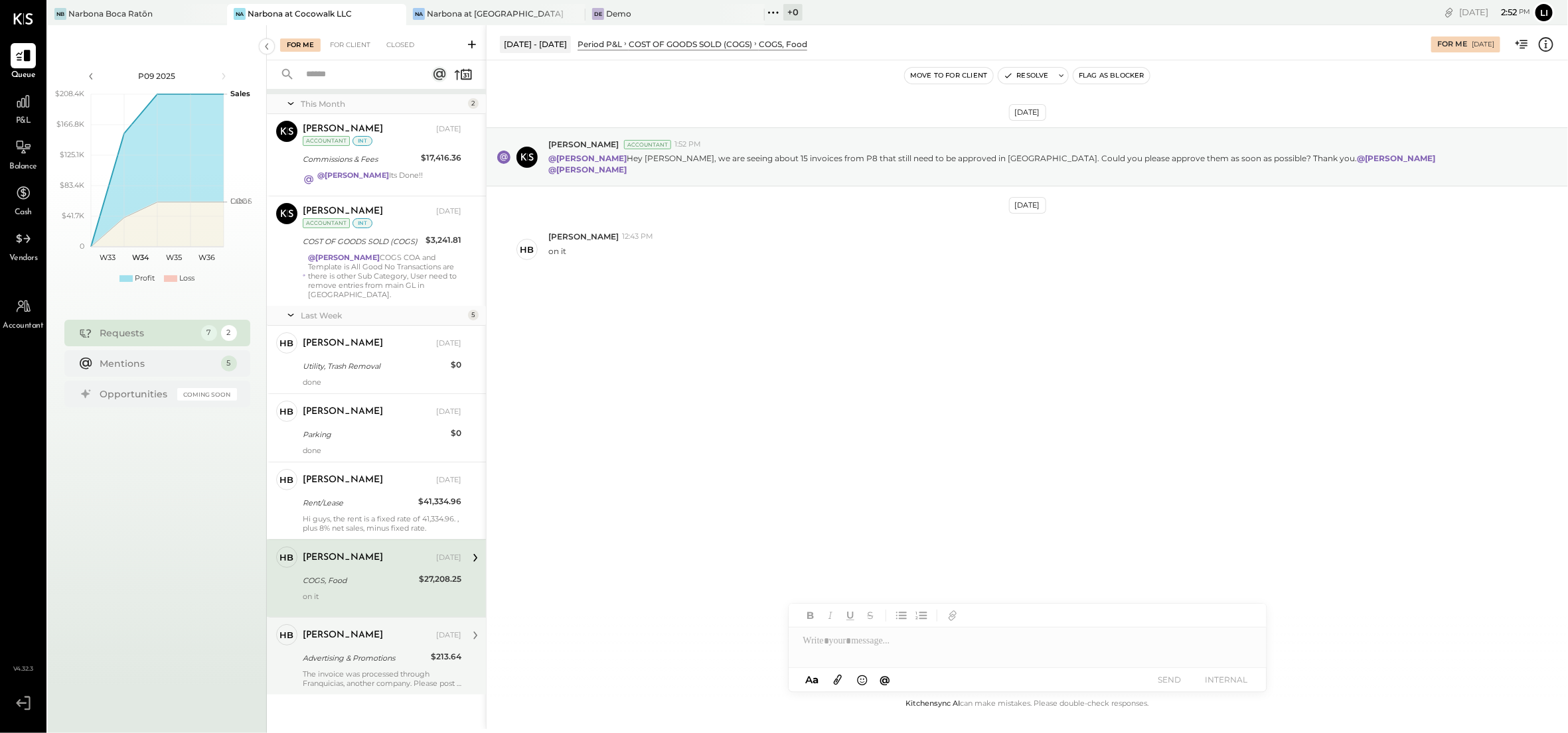
click at [771, 414] on div "[DATE] [PERSON_NAME] Accountant 1:52 PM @[PERSON_NAME] Hey [PERSON_NAME], we ar…" at bounding box center [1027, 378] width 1081 height 636
click at [901, 266] on div "HB [PERSON_NAME] 12:43 PM on it" at bounding box center [1027, 249] width 1081 height 57
click at [853, 651] on div at bounding box center [1028, 641] width 478 height 27
click at [880, 651] on div at bounding box center [1028, 641] width 478 height 27
click at [878, 636] on div "******" at bounding box center [1028, 641] width 478 height 27
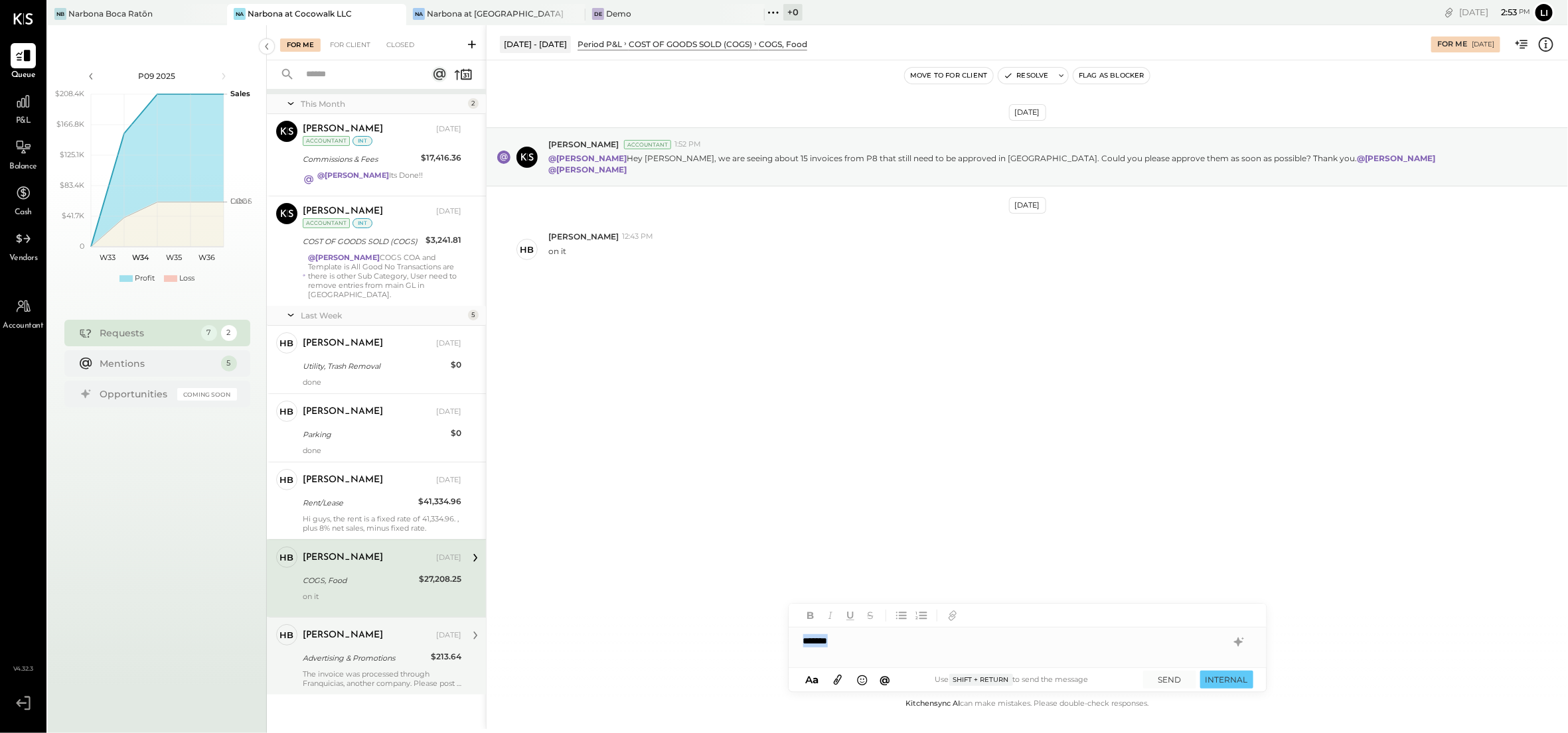
drag, startPoint x: 889, startPoint y: 638, endPoint x: 746, endPoint y: 636, distance: 143.0
click at [746, 636] on div "[DATE] - [DATE] Period P&L COST OF GOODS SOLD (COGS) COGS, Food For Me [DATE] M…" at bounding box center [1027, 377] width 1082 height 704
type input "*****"
click at [895, 610] on span "[PERSON_NAME]" at bounding box center [916, 612] width 104 height 13
click at [1168, 678] on button "SEND" at bounding box center [1170, 680] width 53 height 18
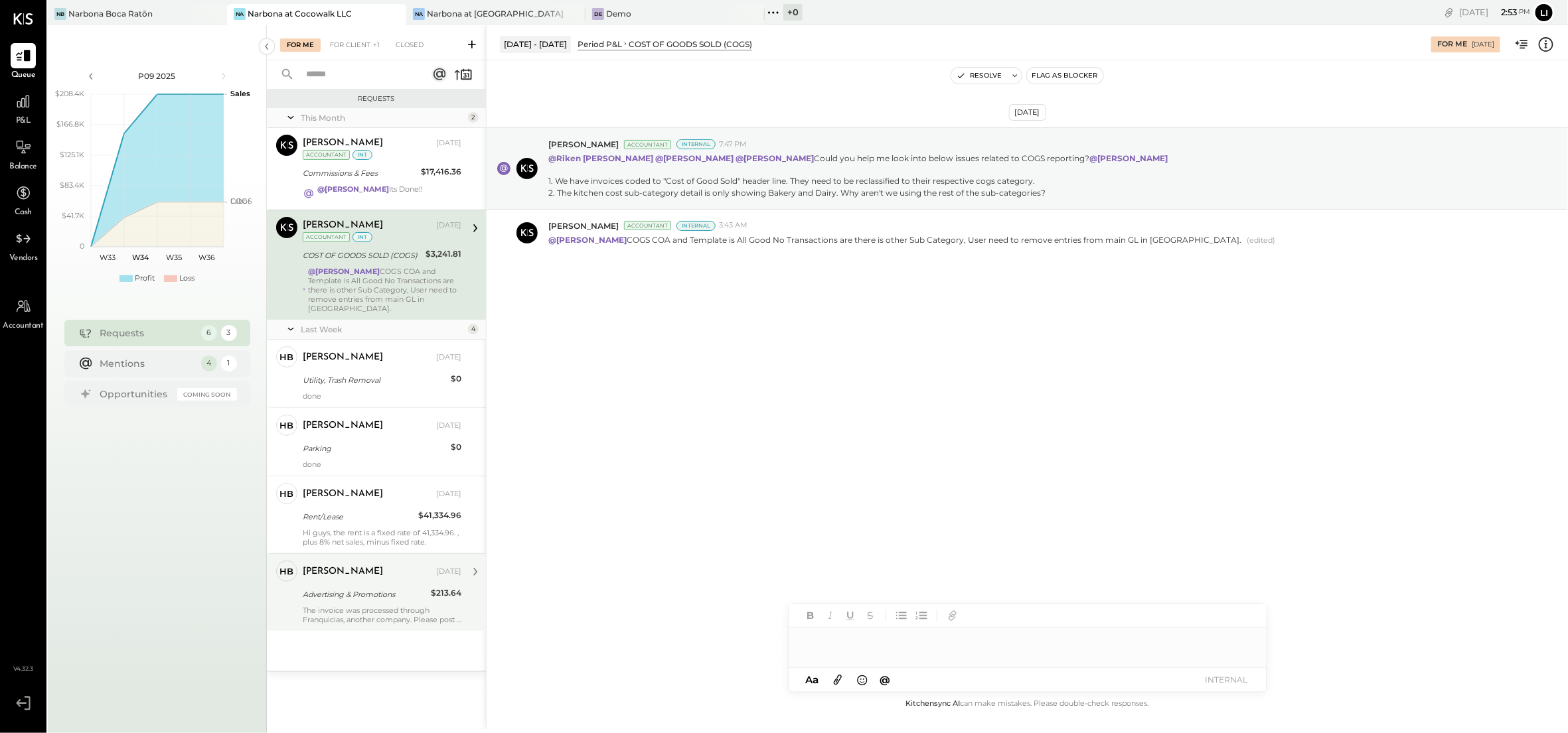
click at [338, 53] on div "For Me For Client +1 Closed" at bounding box center [376, 43] width 219 height 36
click at [341, 52] on div "For Me For Client +1 Closed" at bounding box center [376, 43] width 219 height 36
click at [341, 43] on div "For Client +1" at bounding box center [355, 44] width 63 height 13
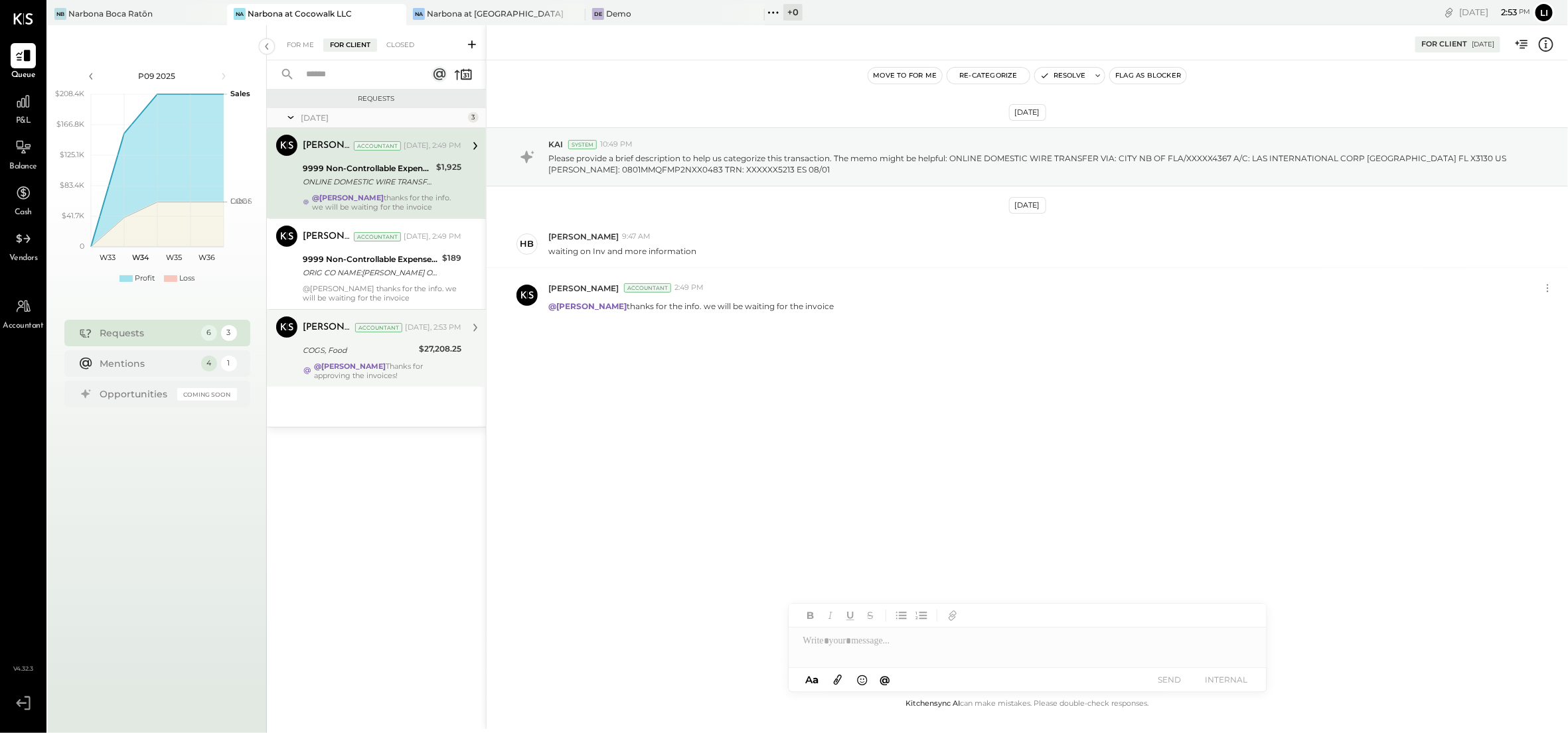
click at [371, 334] on div "[PERSON_NAME] Accountant" at bounding box center [352, 327] width 100 height 13
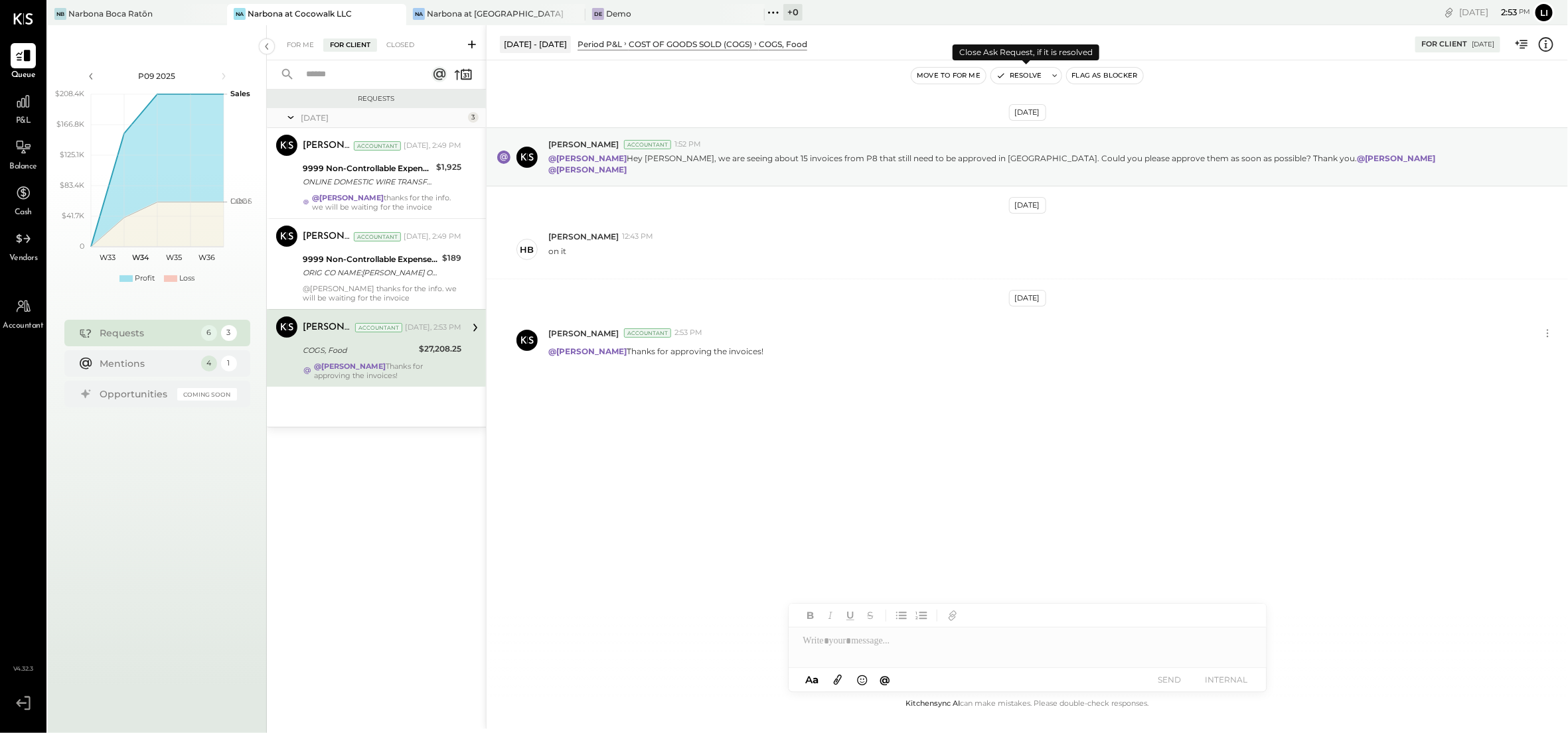
click at [1016, 76] on button "Resolve" at bounding box center [1019, 76] width 55 height 16
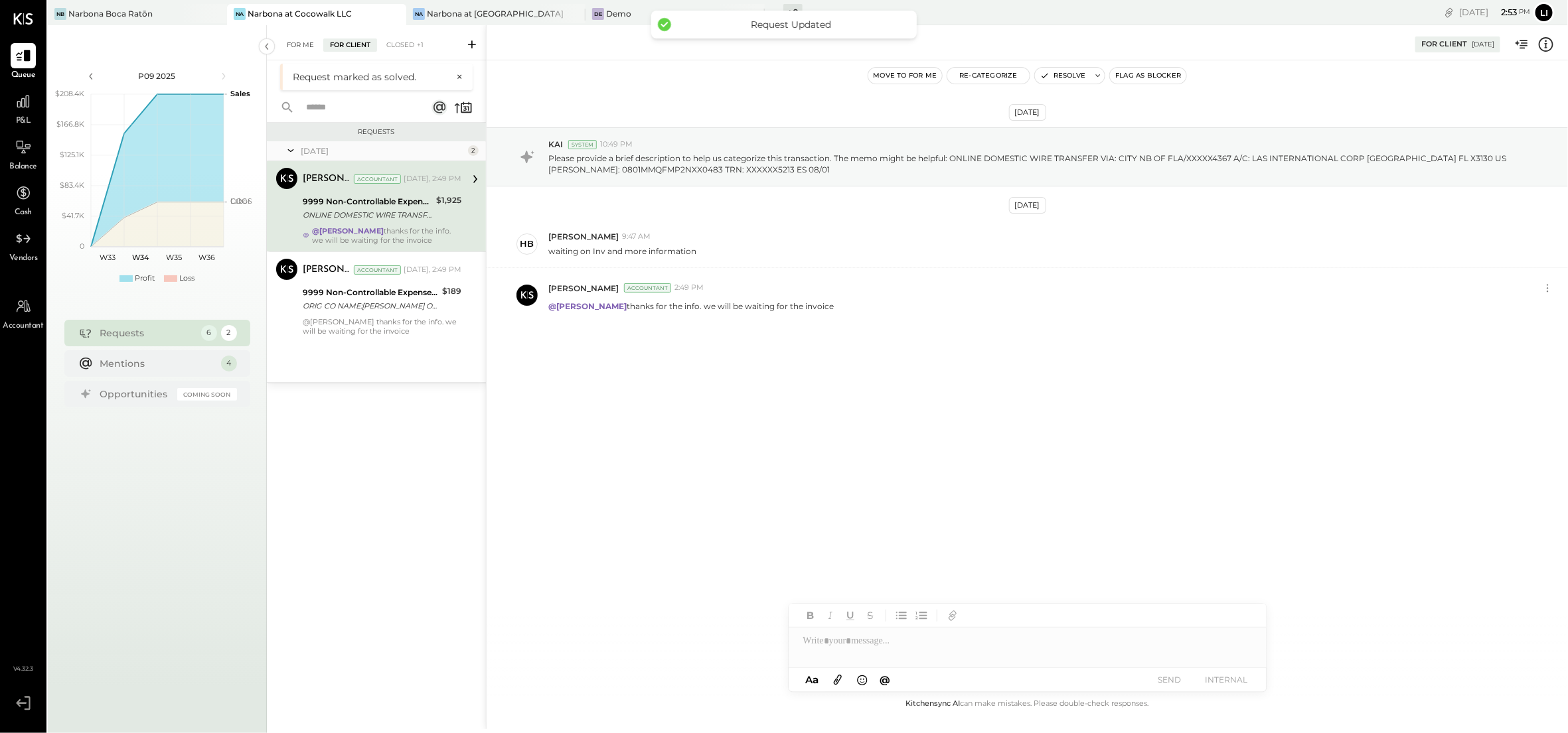
click at [292, 51] on div "For Me" at bounding box center [300, 44] width 41 height 13
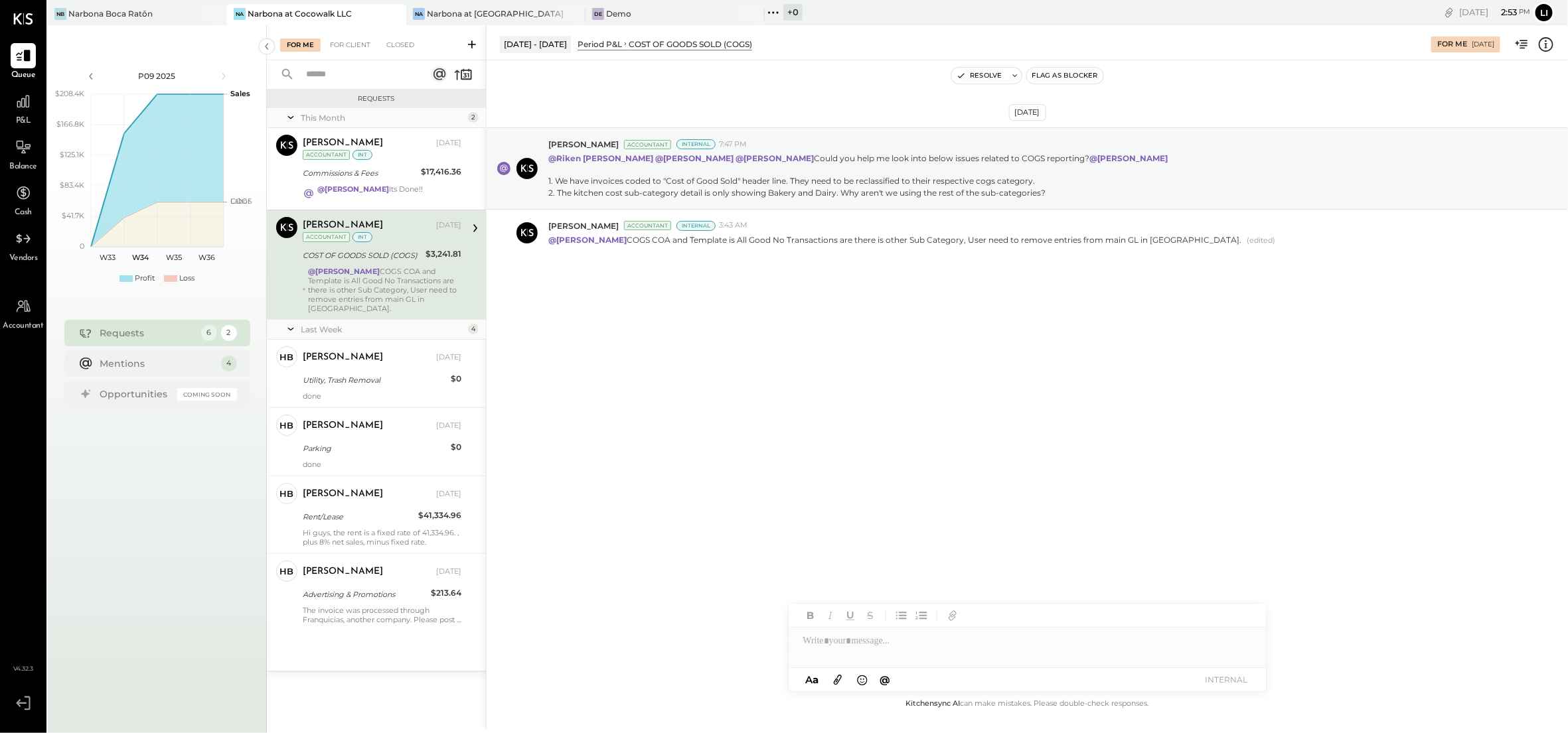
click at [745, 345] on div "[DATE] [PERSON_NAME] Accountant Internal 7:47 PM @[PERSON_NAME] @[PERSON_NAME] …" at bounding box center [1027, 225] width 1081 height 263
click at [745, 373] on div "[DATE] [PERSON_NAME] Accountant Internal 7:47 PM @[PERSON_NAME] @[PERSON_NAME] …" at bounding box center [1027, 378] width 1081 height 636
click at [604, 446] on div "[DATE] [PERSON_NAME] Accountant Internal 7:47 PM @[PERSON_NAME] @[PERSON_NAME] …" at bounding box center [1027, 378] width 1081 height 636
click at [681, 450] on div "[DATE] [PERSON_NAME] Accountant Internal 7:47 PM @[PERSON_NAME] @[PERSON_NAME] …" at bounding box center [1027, 378] width 1081 height 636
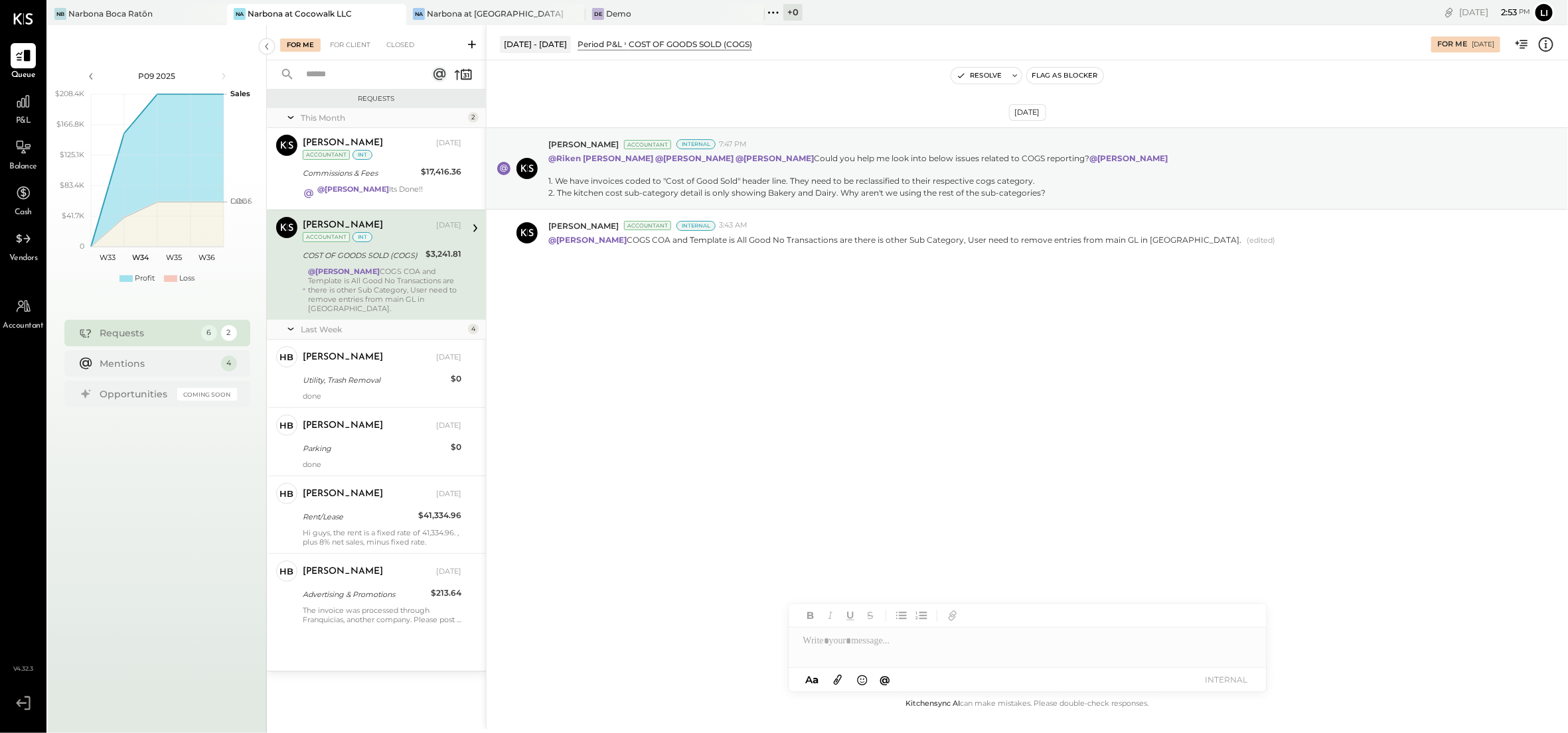
click at [637, 545] on div "[DATE] [PERSON_NAME] Accountant Internal 7:47 PM @[PERSON_NAME] @[PERSON_NAME] …" at bounding box center [1027, 378] width 1081 height 636
click at [381, 606] on div "The invoice was processed through Franquicias, another company. Please post it …" at bounding box center [381, 614] width 159 height 19
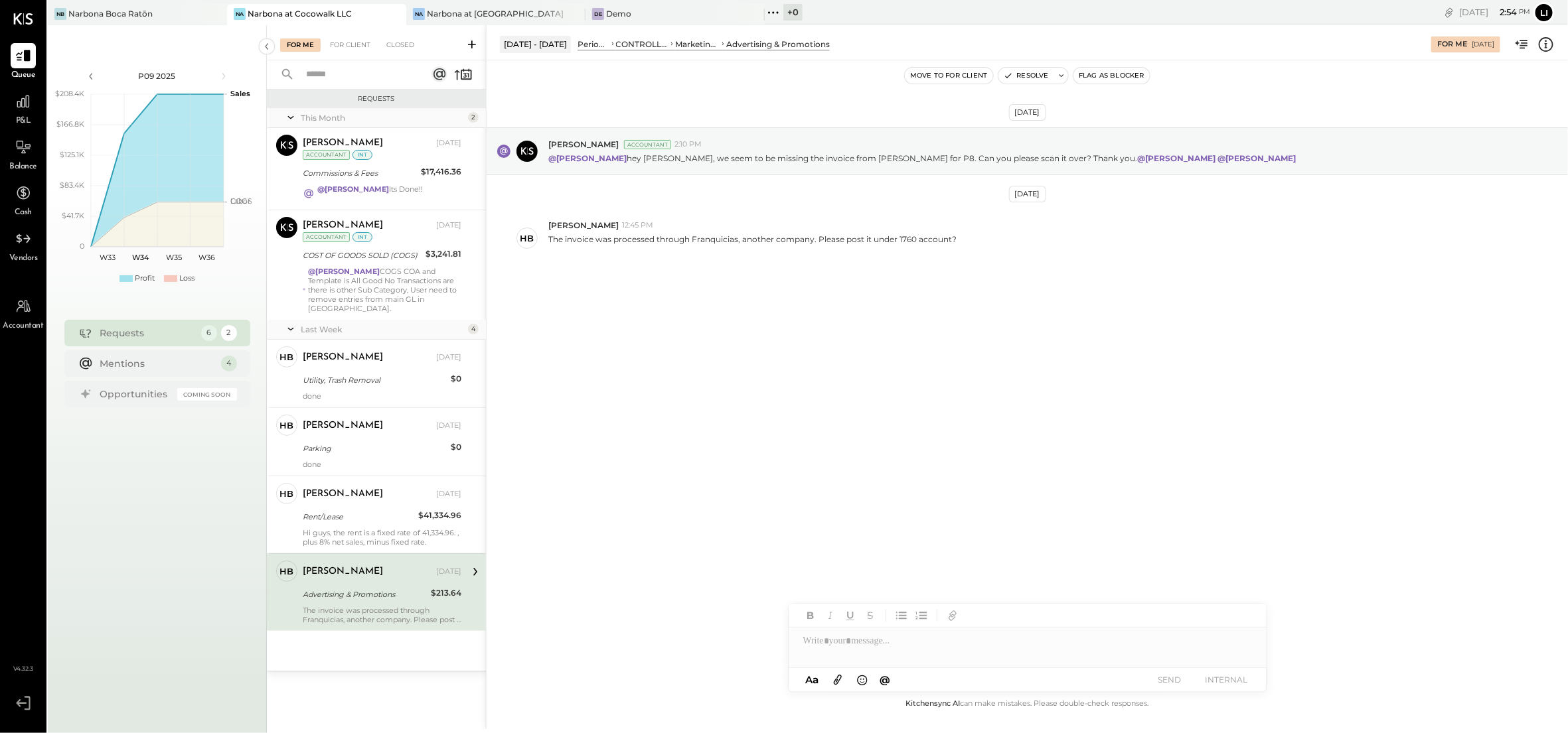
click at [900, 405] on div "[DATE] [PERSON_NAME] Accountant 2:10 PM @[PERSON_NAME] hey [PERSON_NAME], we se…" at bounding box center [1027, 378] width 1081 height 636
click at [693, 442] on div "[DATE] [PERSON_NAME] Accountant 2:10 PM @[PERSON_NAME] hey [PERSON_NAME], we se…" at bounding box center [1027, 378] width 1081 height 636
click at [359, 511] on div "Rent/Lease" at bounding box center [358, 517] width 112 height 13
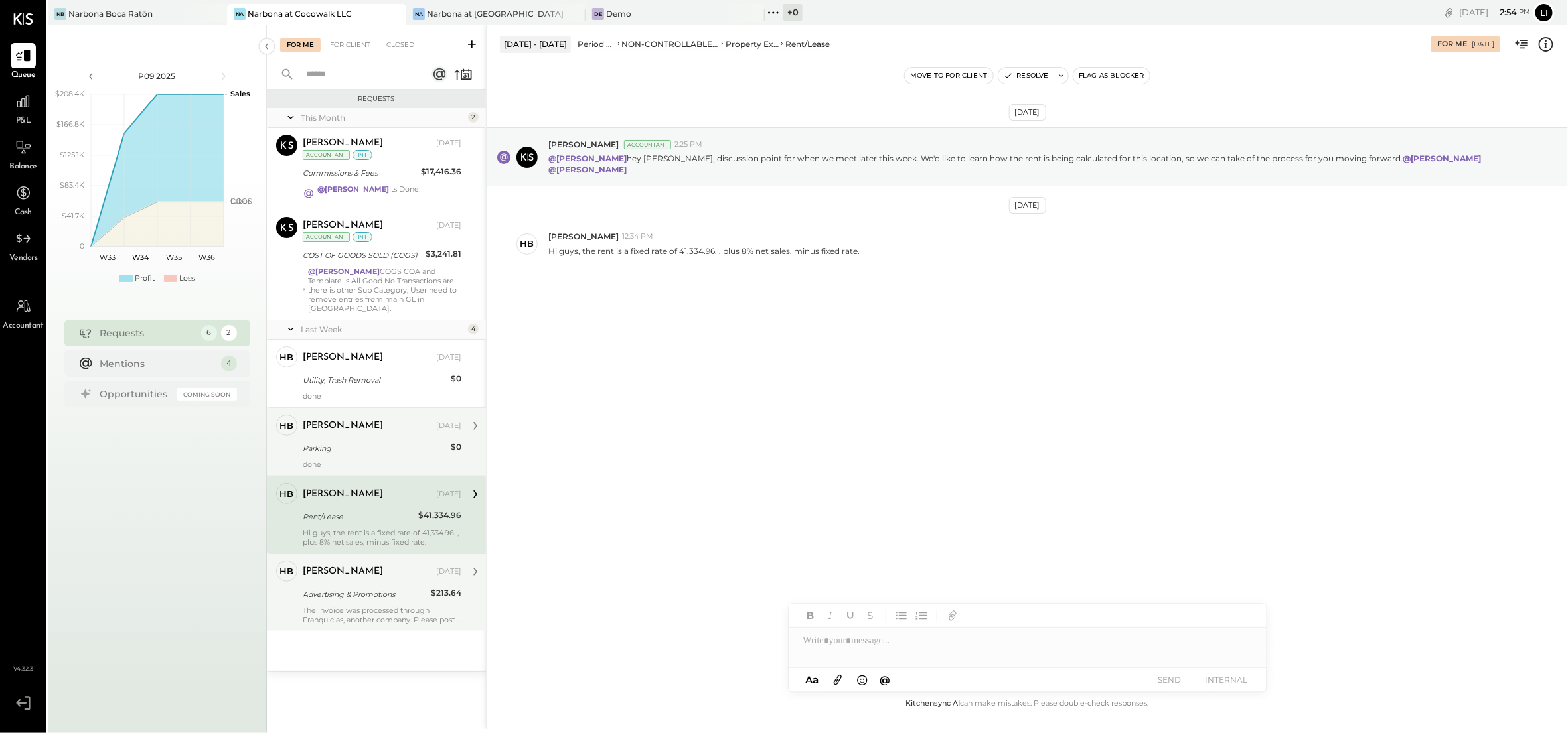
click at [336, 420] on div "[PERSON_NAME]" at bounding box center [342, 426] width 80 height 13
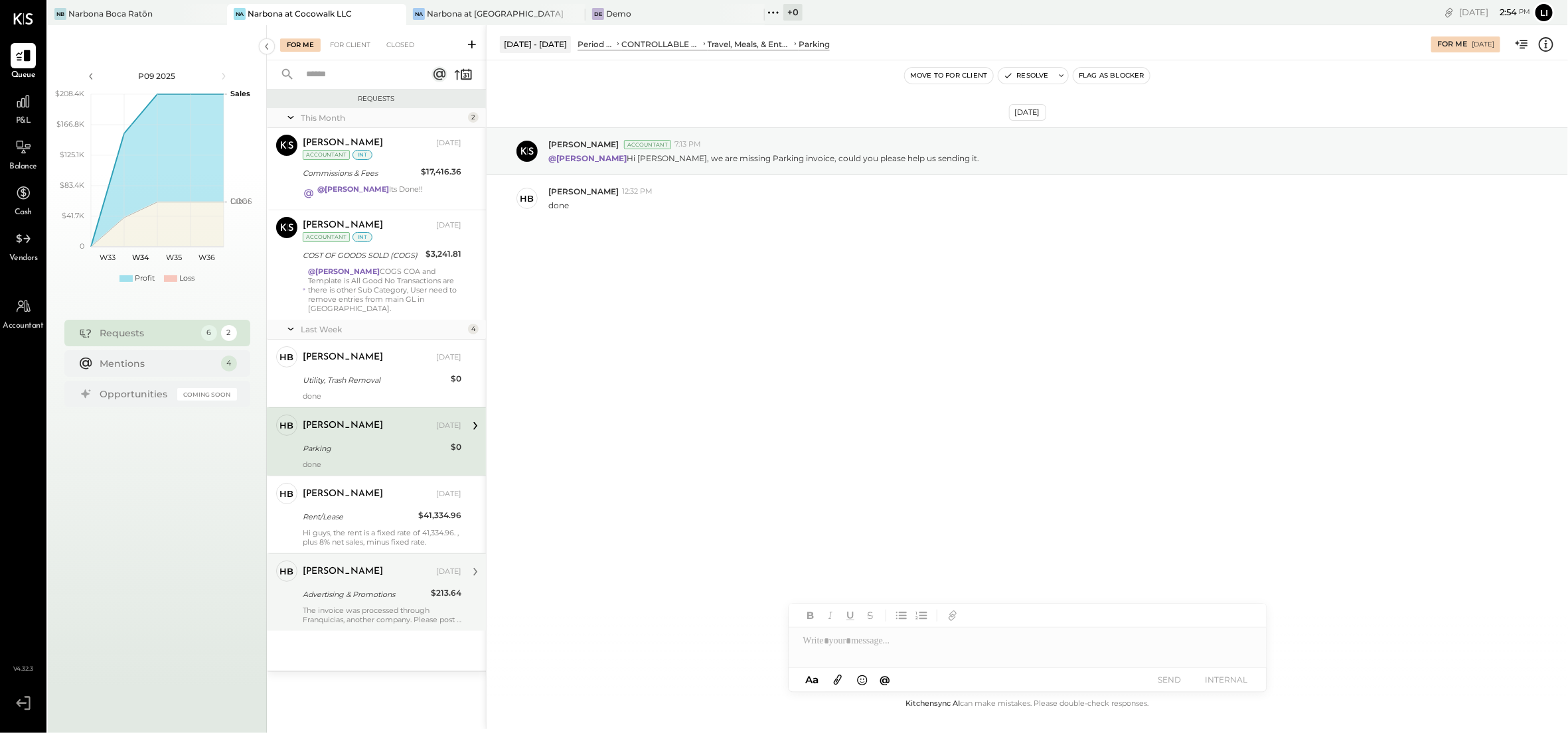
click at [779, 343] on div "[DATE] [PERSON_NAME] Accountant 7:13 PM @[PERSON_NAME] Hi [PERSON_NAME], we are…" at bounding box center [1027, 378] width 1081 height 636
click at [33, 113] on div at bounding box center [24, 102] width 26 height 26
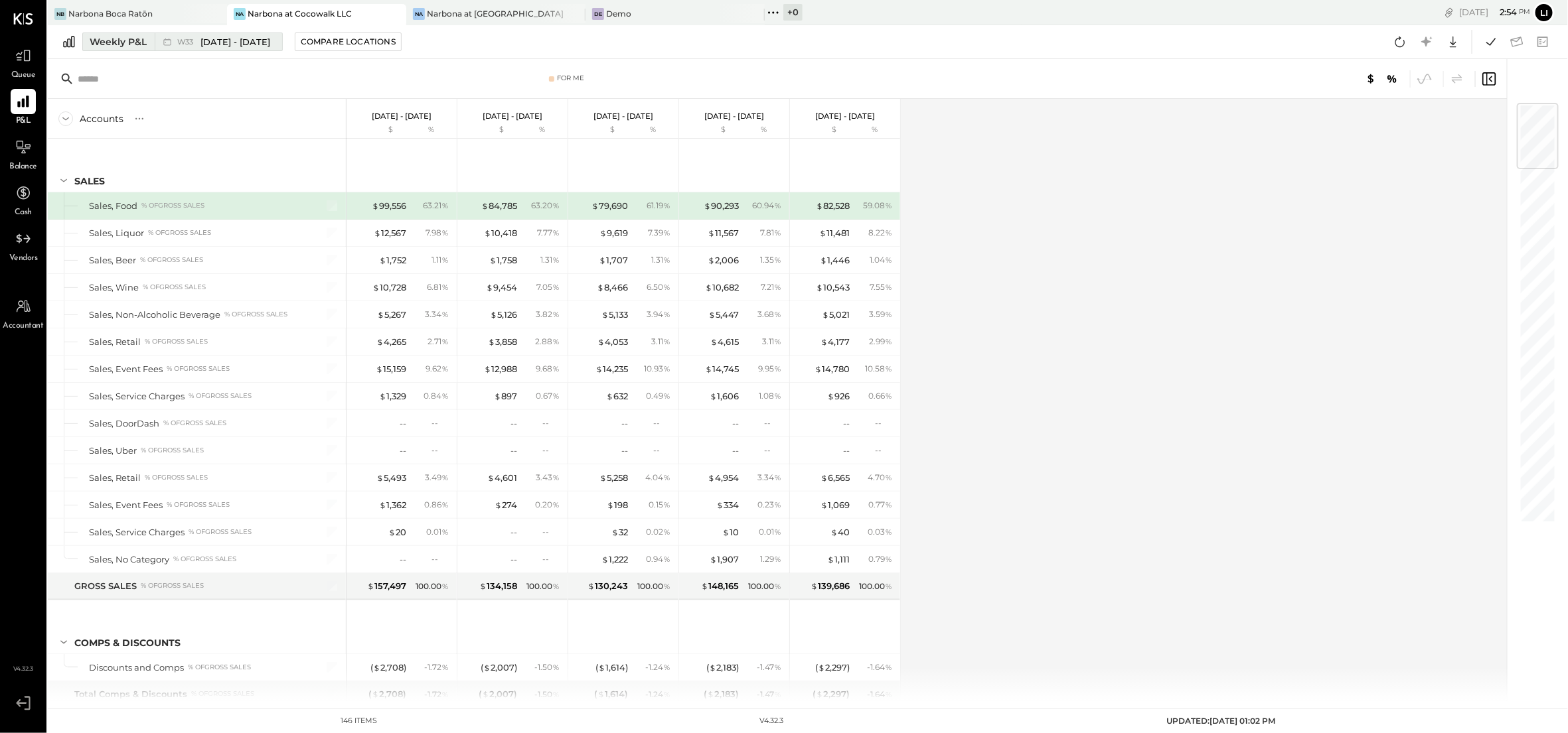
click at [171, 41] on icon at bounding box center [167, 41] width 13 height 13
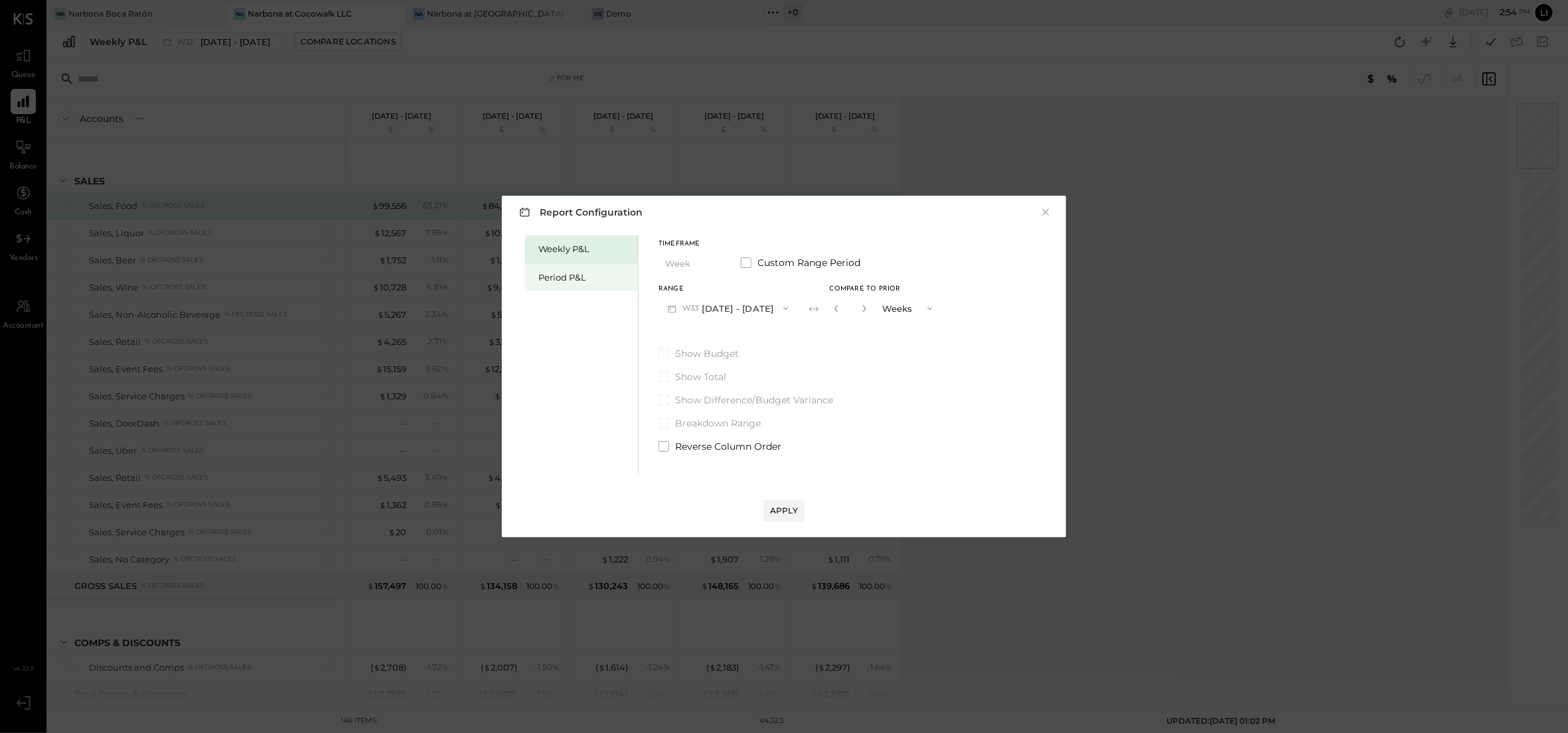
click at [598, 272] on div "Period P&L" at bounding box center [585, 278] width 93 height 13
click at [847, 308] on div "Compare" at bounding box center [834, 307] width 43 height 11
click at [868, 307] on button "button" at bounding box center [863, 308] width 11 height 15
type input "*"
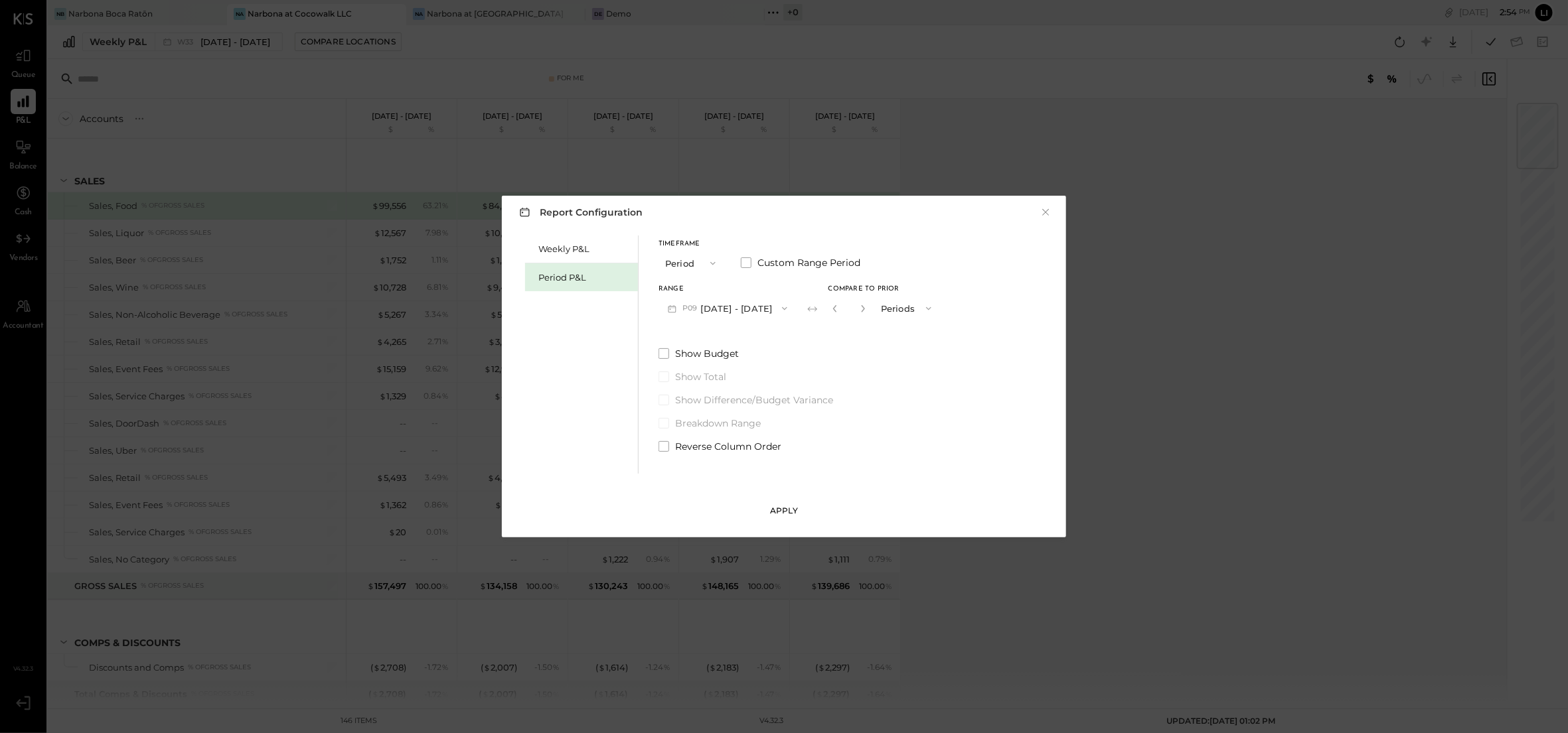
click at [783, 516] on div "Apply" at bounding box center [784, 510] width 28 height 11
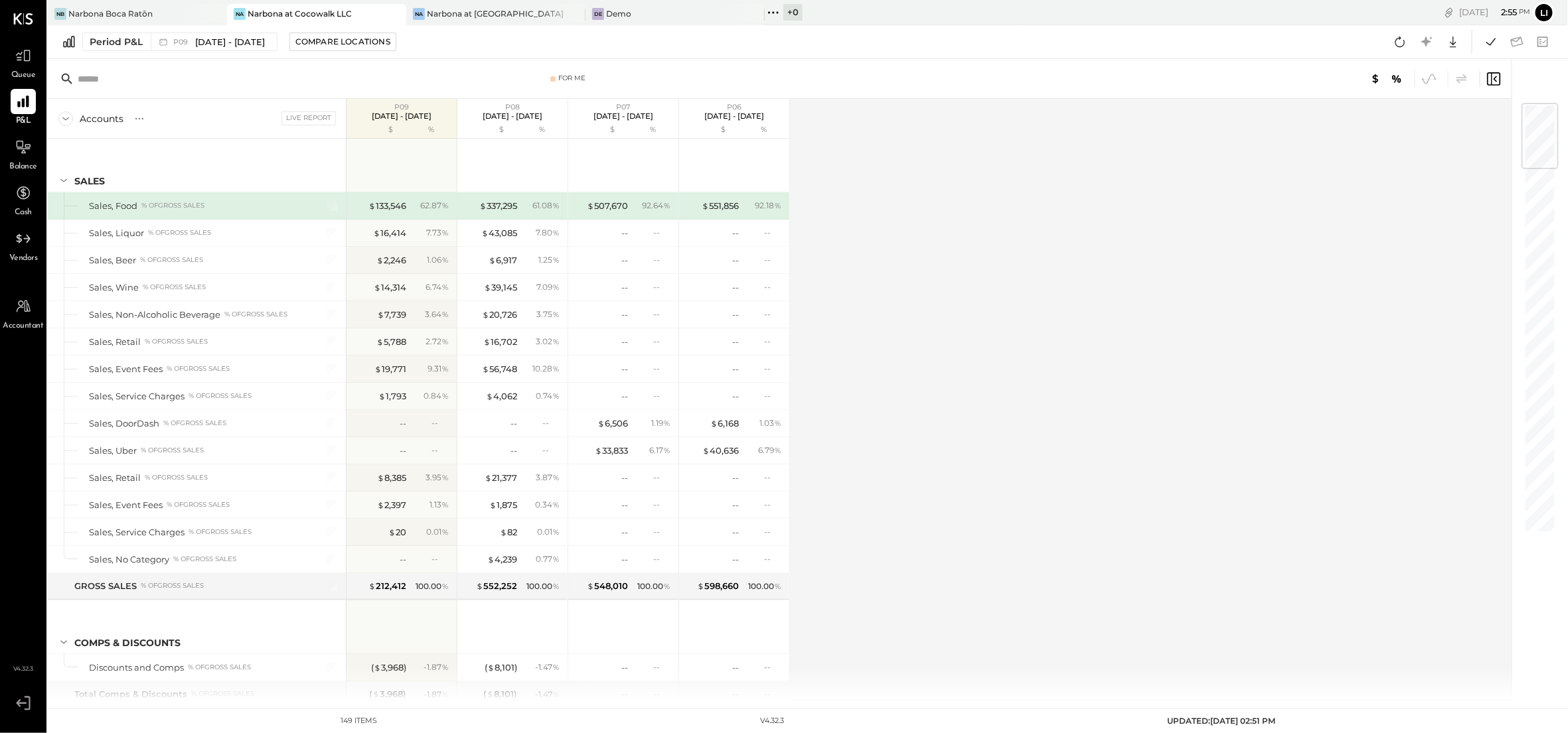
click at [943, 353] on div "Accounts S % GL Live Report P09 [DATE] - [DATE] $ % P08 [DATE] - [DATE] $ % P07…" at bounding box center [780, 399] width 1465 height 602
click at [987, 499] on div "Accounts S % GL Live Report P09 [DATE] - [DATE] $ % P08 [DATE] - [DATE] $ % P07…" at bounding box center [780, 399] width 1465 height 602
click at [911, 470] on div "Accounts S % GL Live Report P09 [DATE] - [DATE] $ % P08 [DATE] - [DATE] $ % P07…" at bounding box center [780, 399] width 1465 height 602
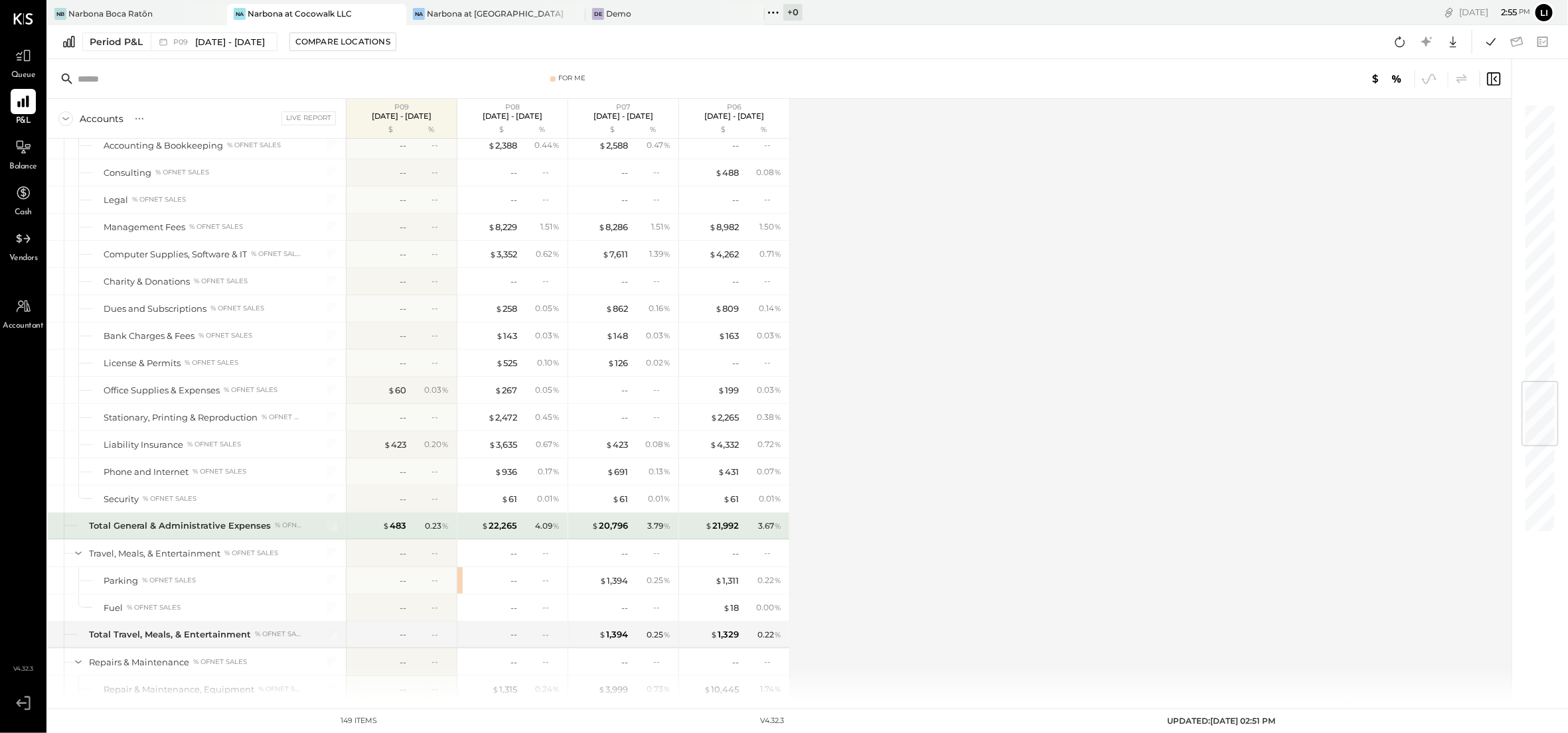
scroll to position [2365, 0]
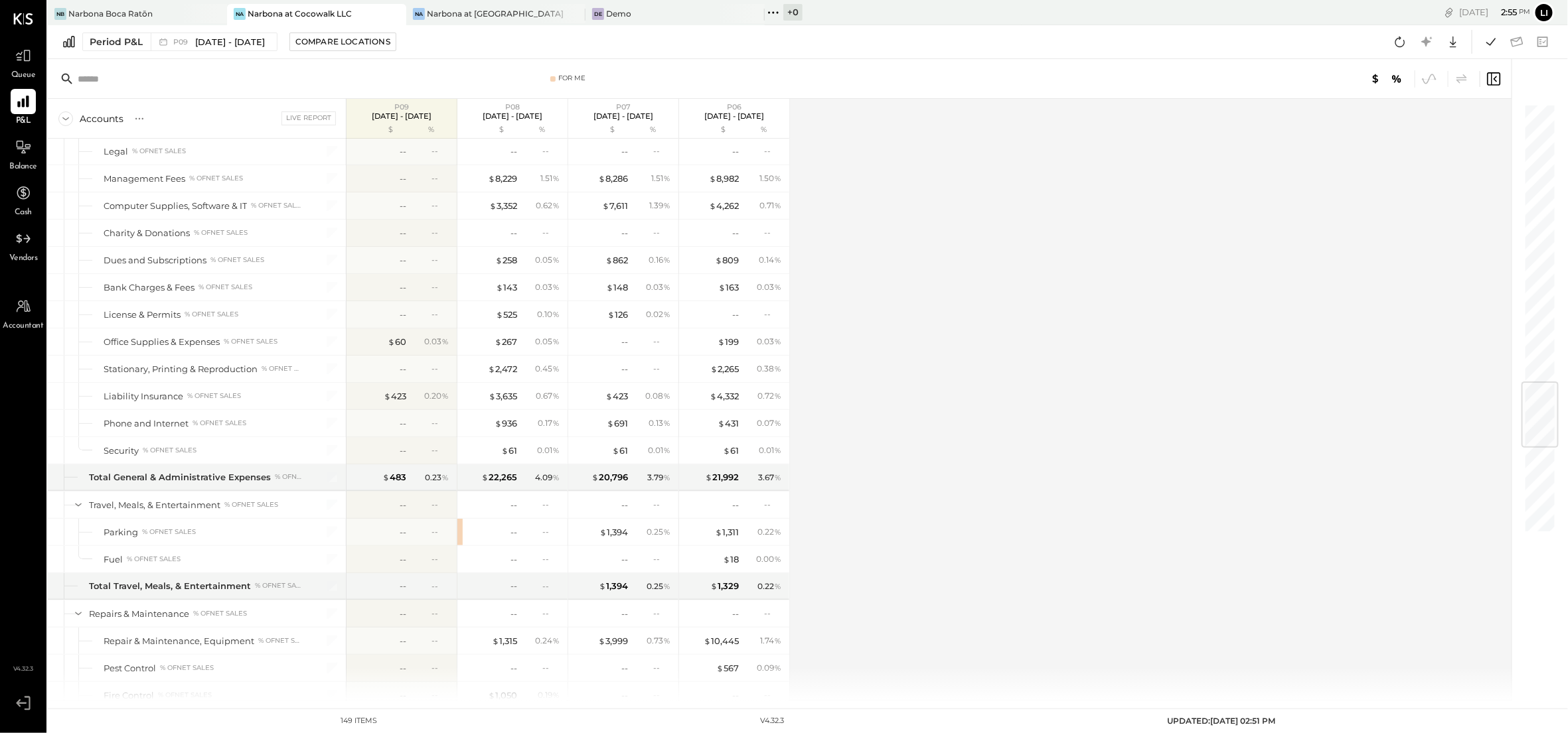
click at [966, 443] on div "Accounts S % GL Live Report P09 [DATE] - [DATE] $ % P08 [DATE] - [DATE] $ % P07…" at bounding box center [780, 399] width 1465 height 602
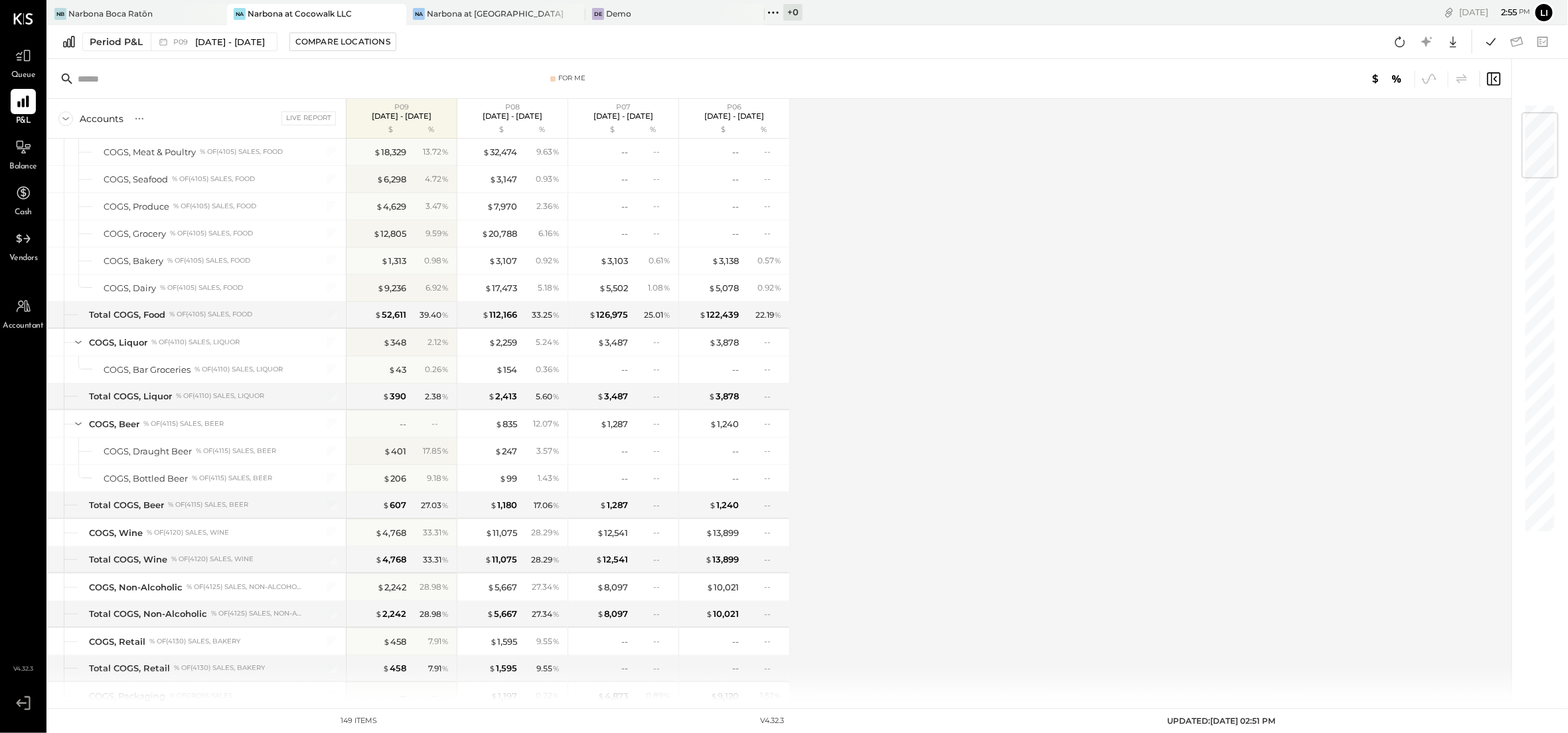
scroll to position [0, 0]
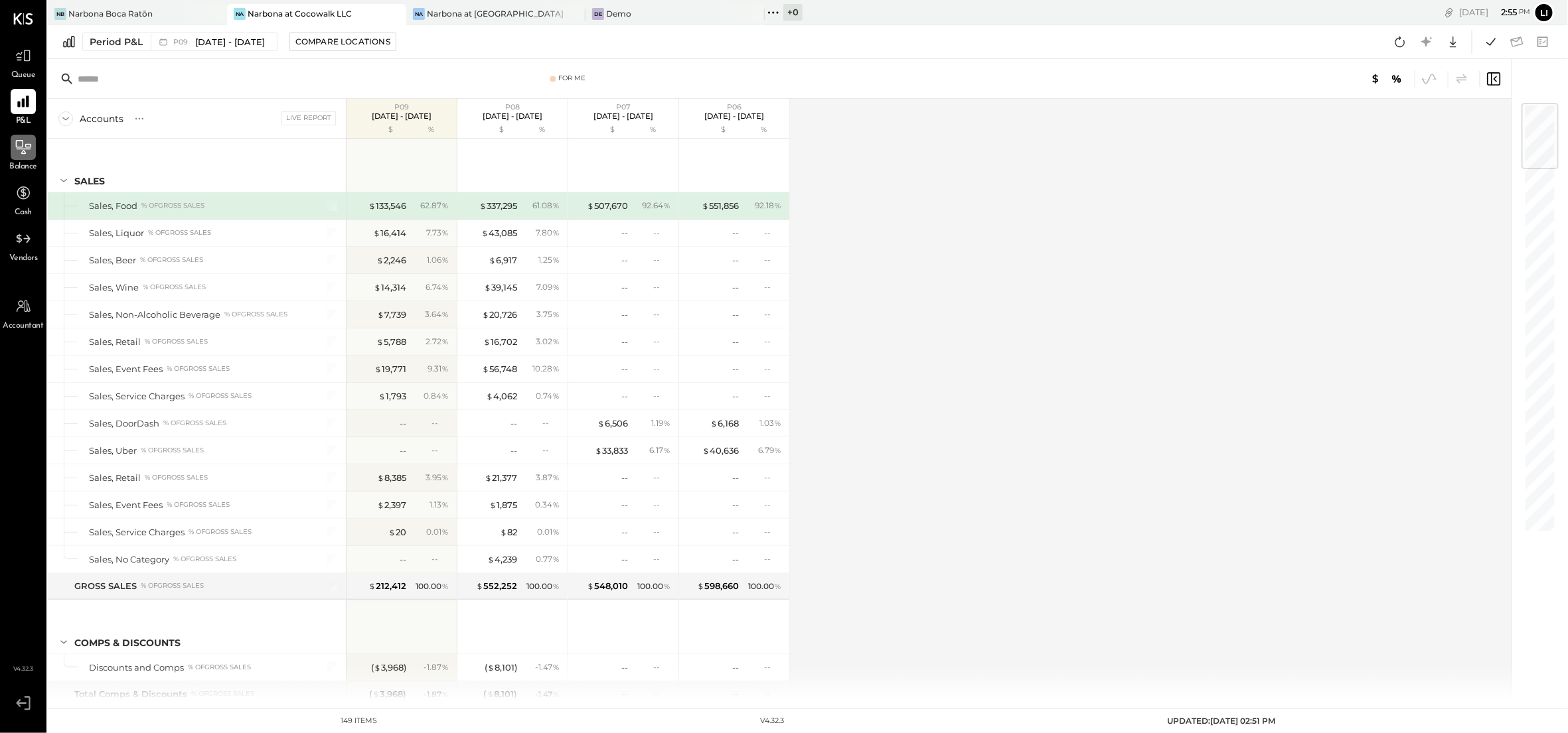
click at [27, 154] on icon at bounding box center [23, 146] width 17 height 17
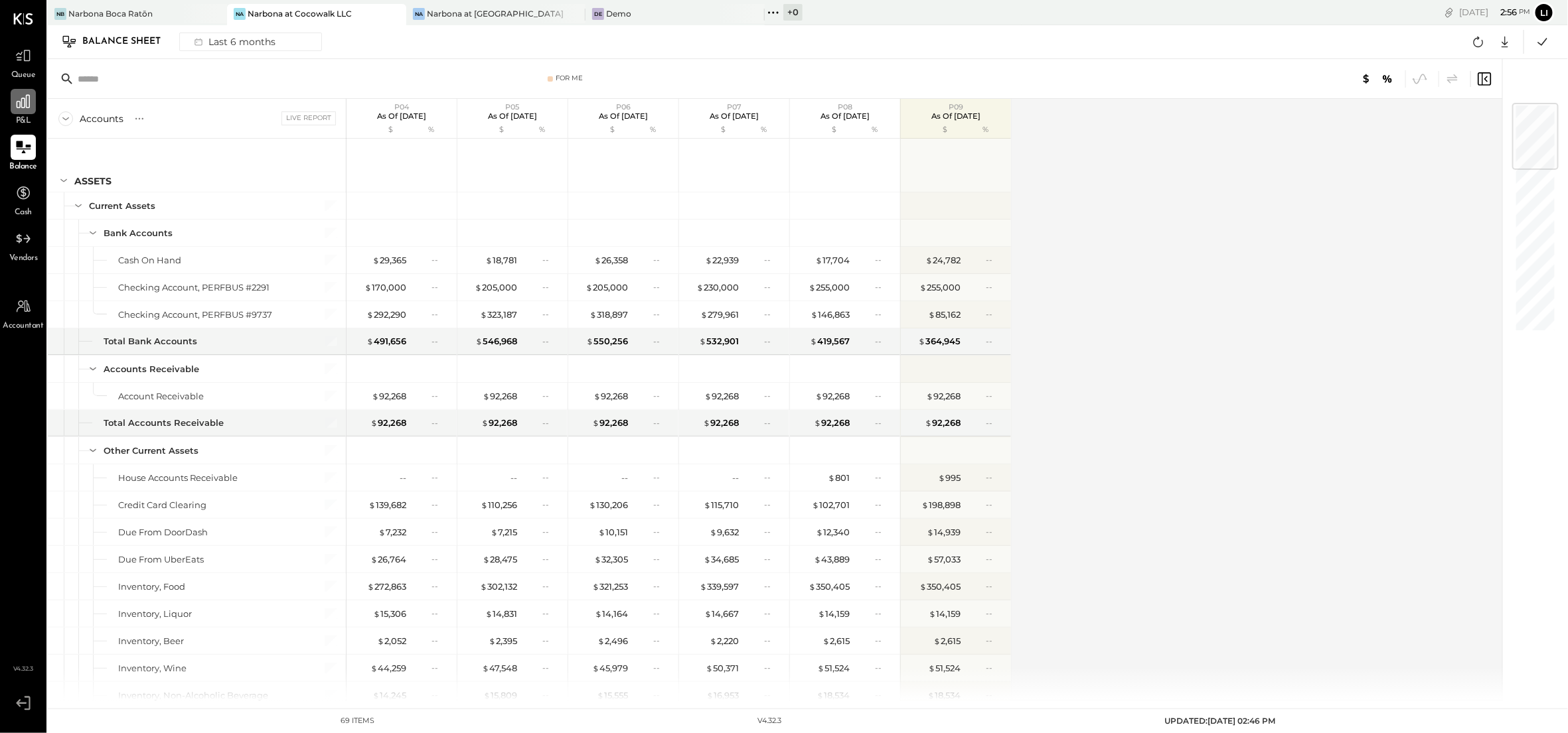
click at [24, 115] on div at bounding box center [24, 102] width 26 height 26
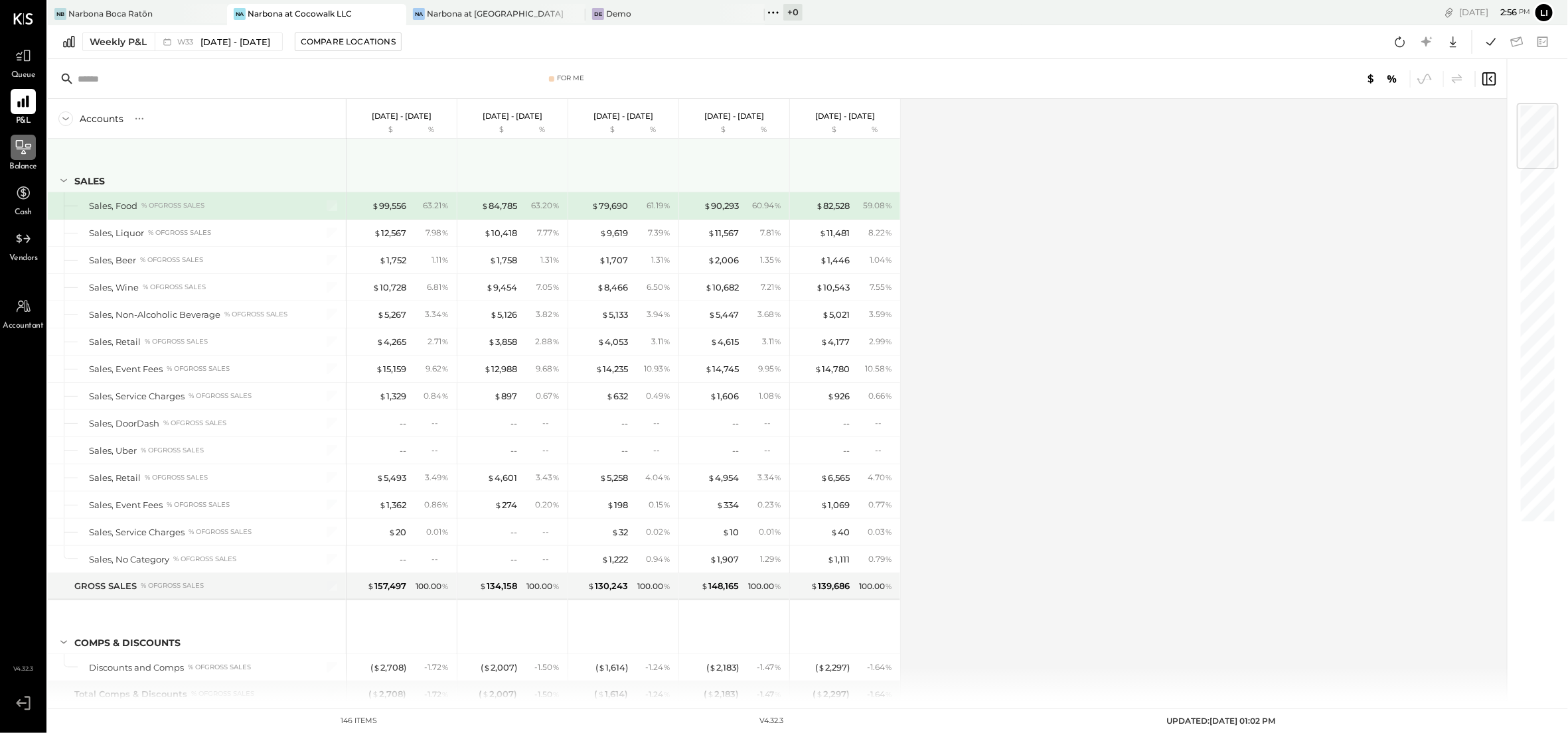
click at [60, 176] on icon at bounding box center [63, 180] width 15 height 15
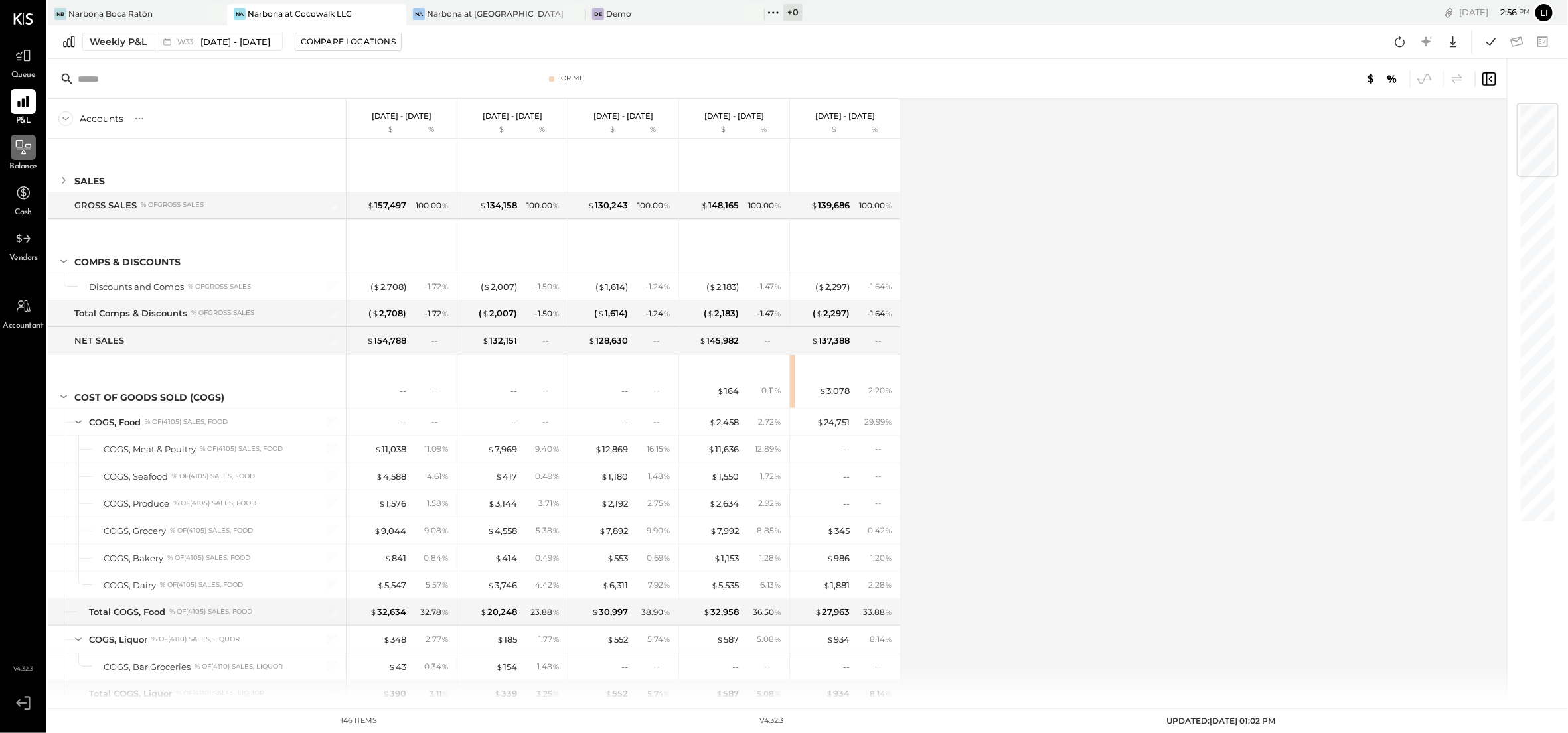
click at [1115, 198] on div "Accounts S % GL [DATE] - [DATE] $ % [DATE] - [DATE] $ % [DATE] - [DATE] $ % [DA…" at bounding box center [778, 399] width 1461 height 602
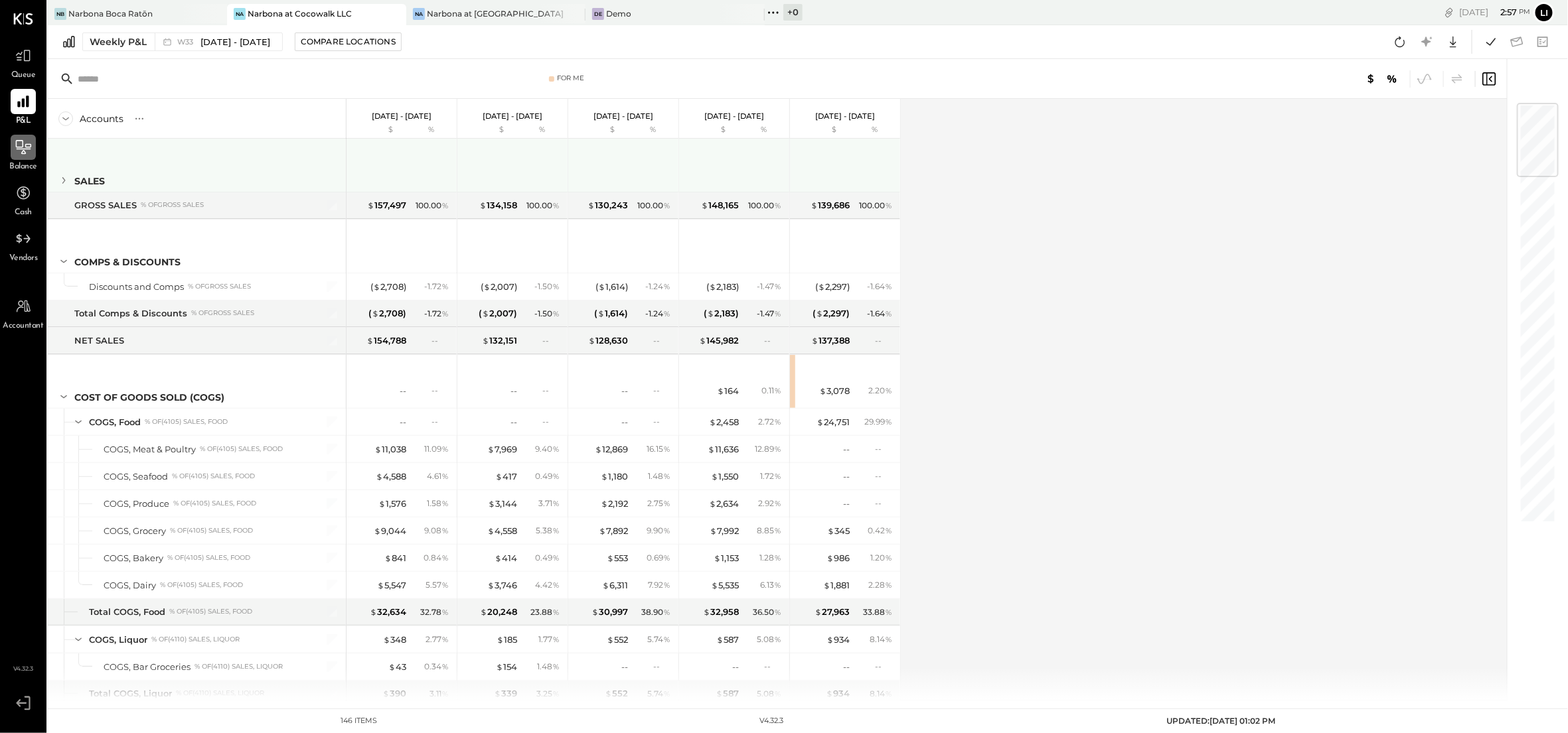
click at [67, 185] on icon at bounding box center [63, 180] width 15 height 15
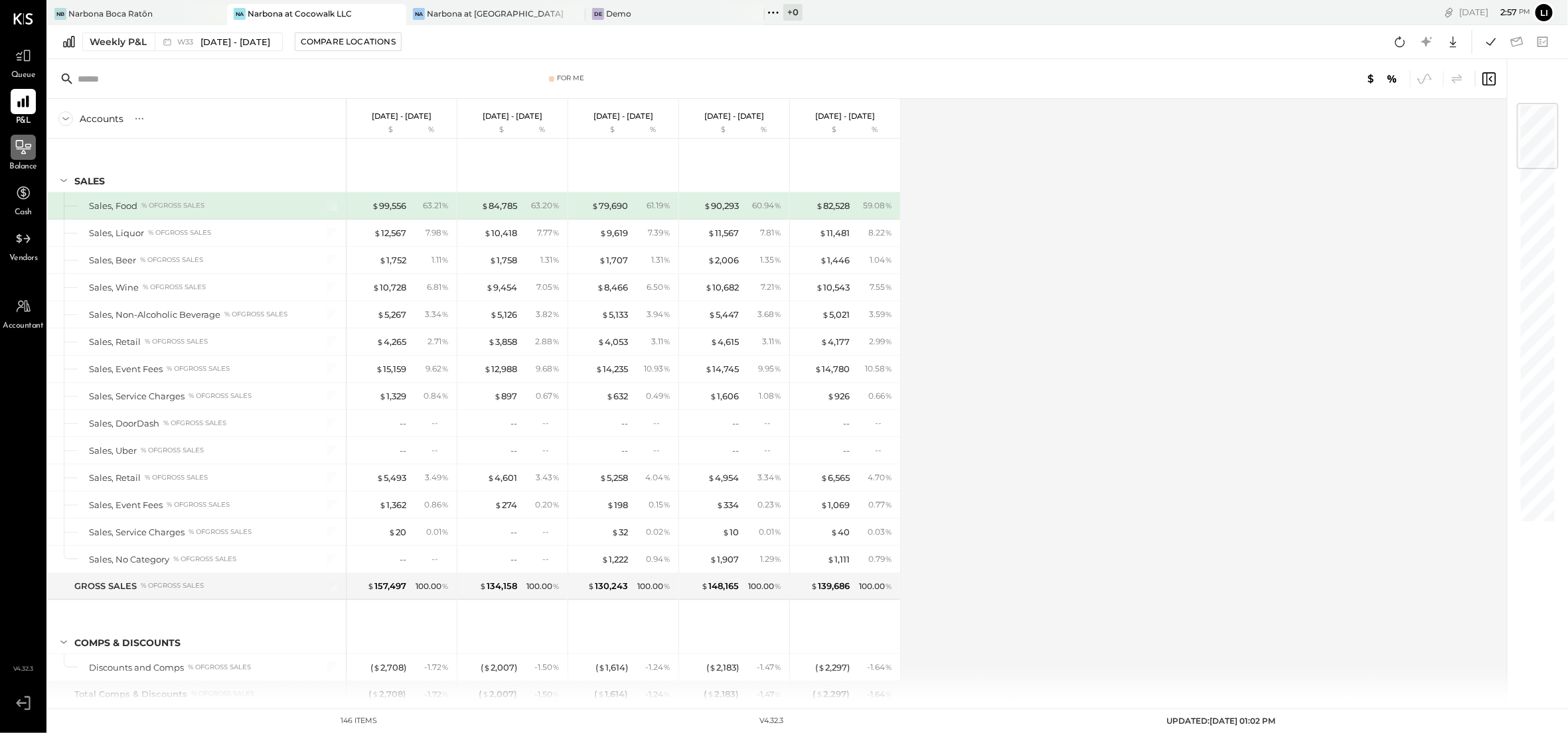
click at [24, 165] on span "Balance" at bounding box center [23, 167] width 28 height 12
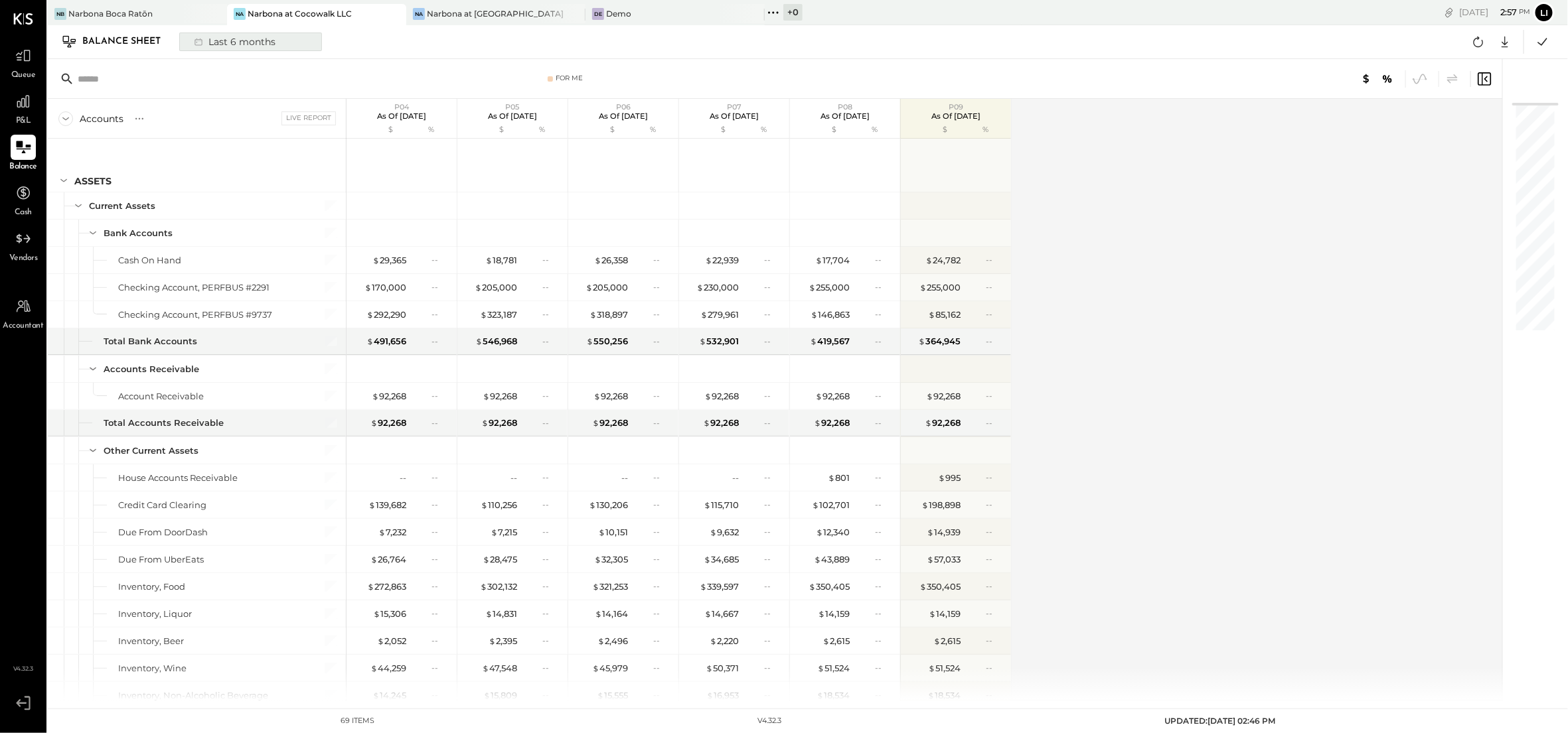
click at [240, 42] on div "Last 6 months" at bounding box center [233, 41] width 94 height 17
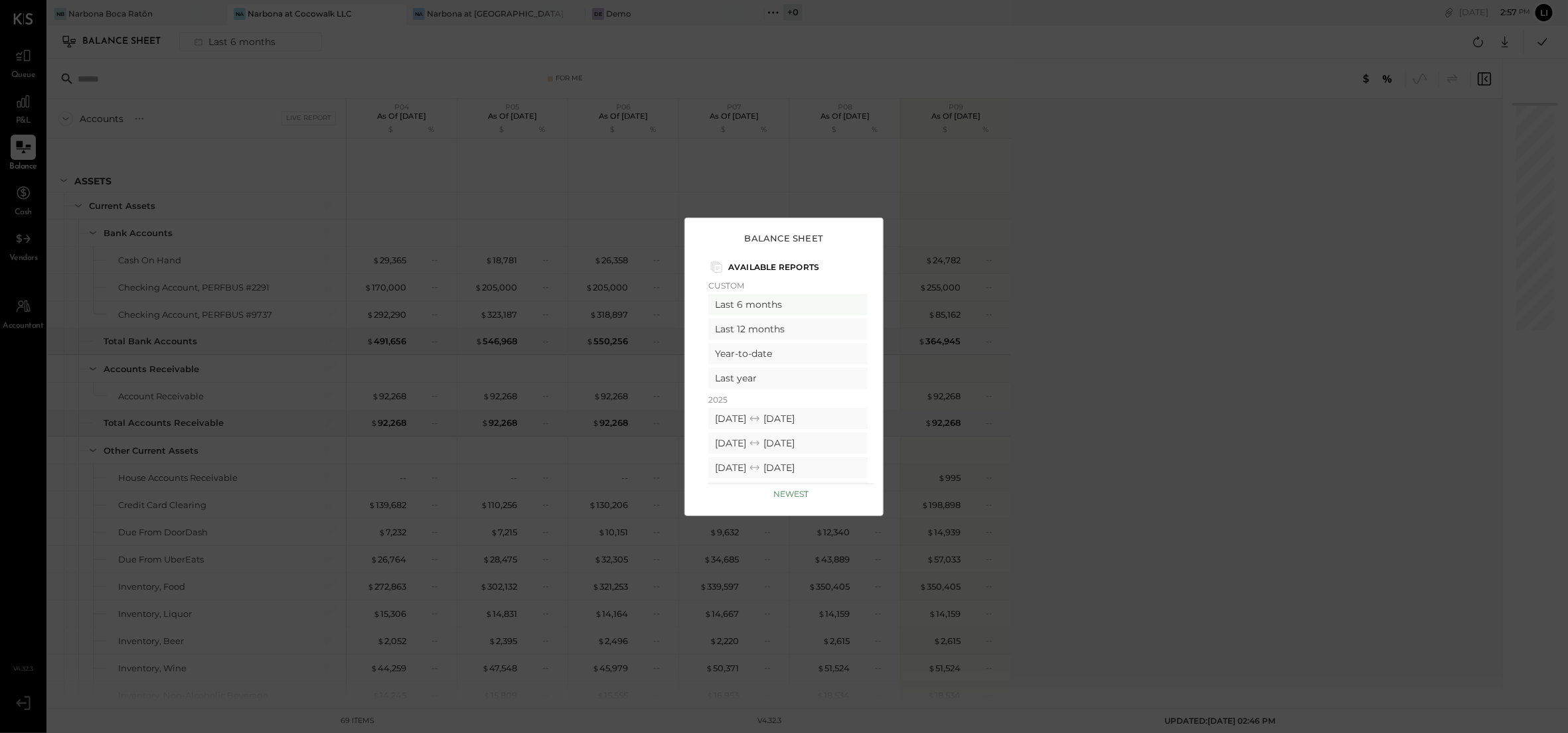
click at [738, 165] on div "Balance Sheet Available Reports Custom Last 6 months Last 12 months Year-to-dat…" at bounding box center [784, 366] width 1568 height 733
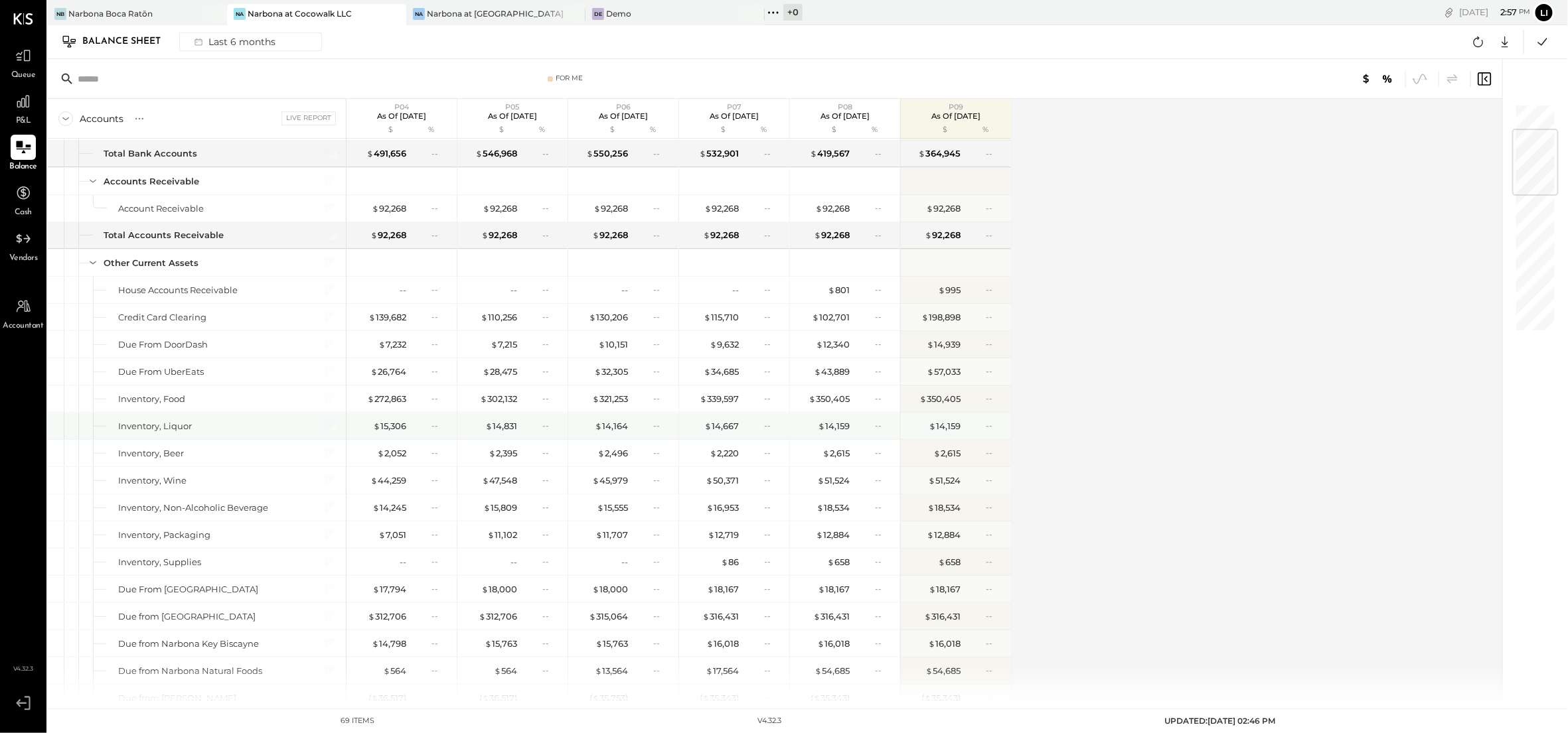
scroll to position [221, 0]
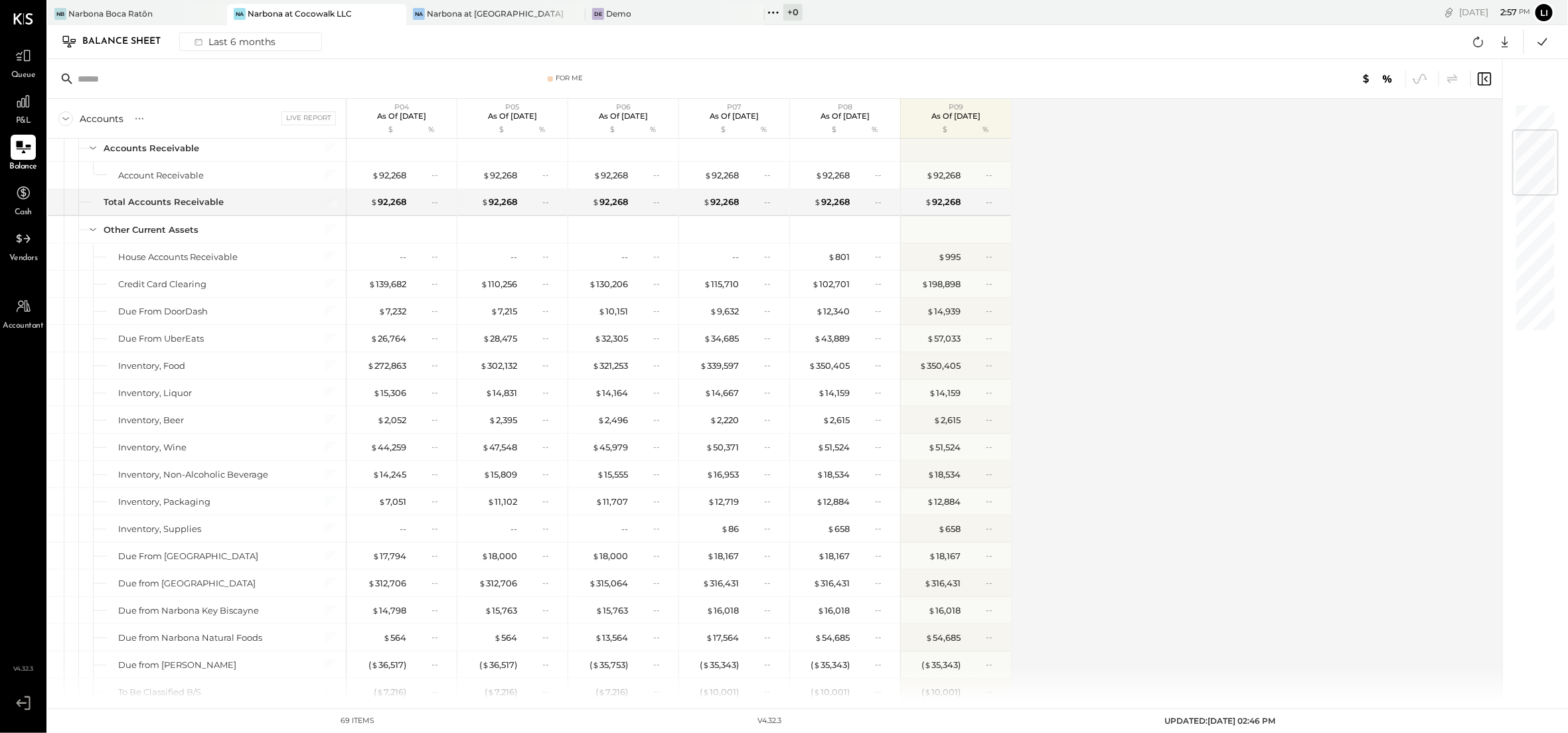
click at [1142, 396] on div "Accounts S GL Live Report P04 As of [DATE] $ % P05 As of [DATE] $ % P06 As of […" at bounding box center [776, 399] width 1456 height 602
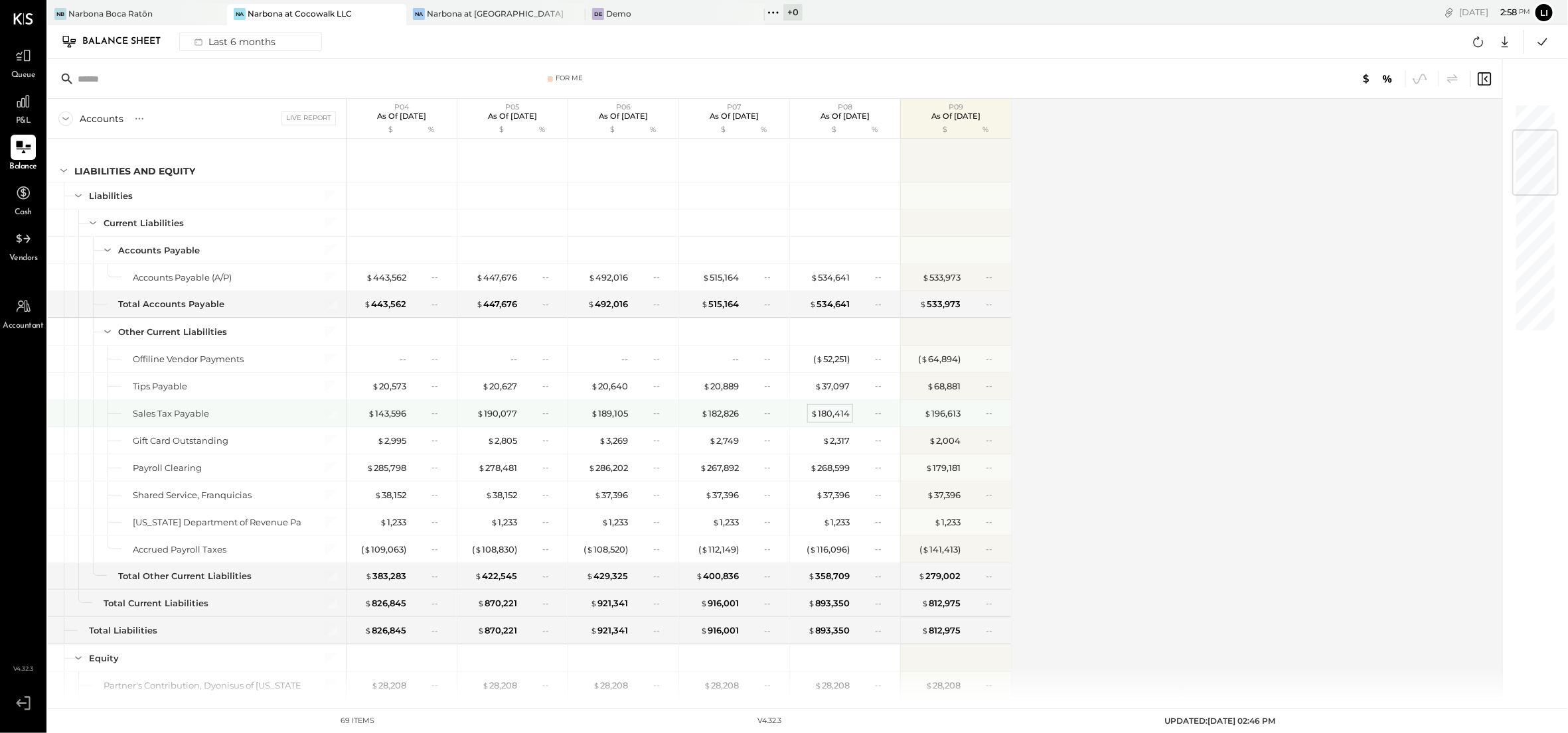
click at [828, 420] on div "$ 180,414" at bounding box center [830, 414] width 40 height 13
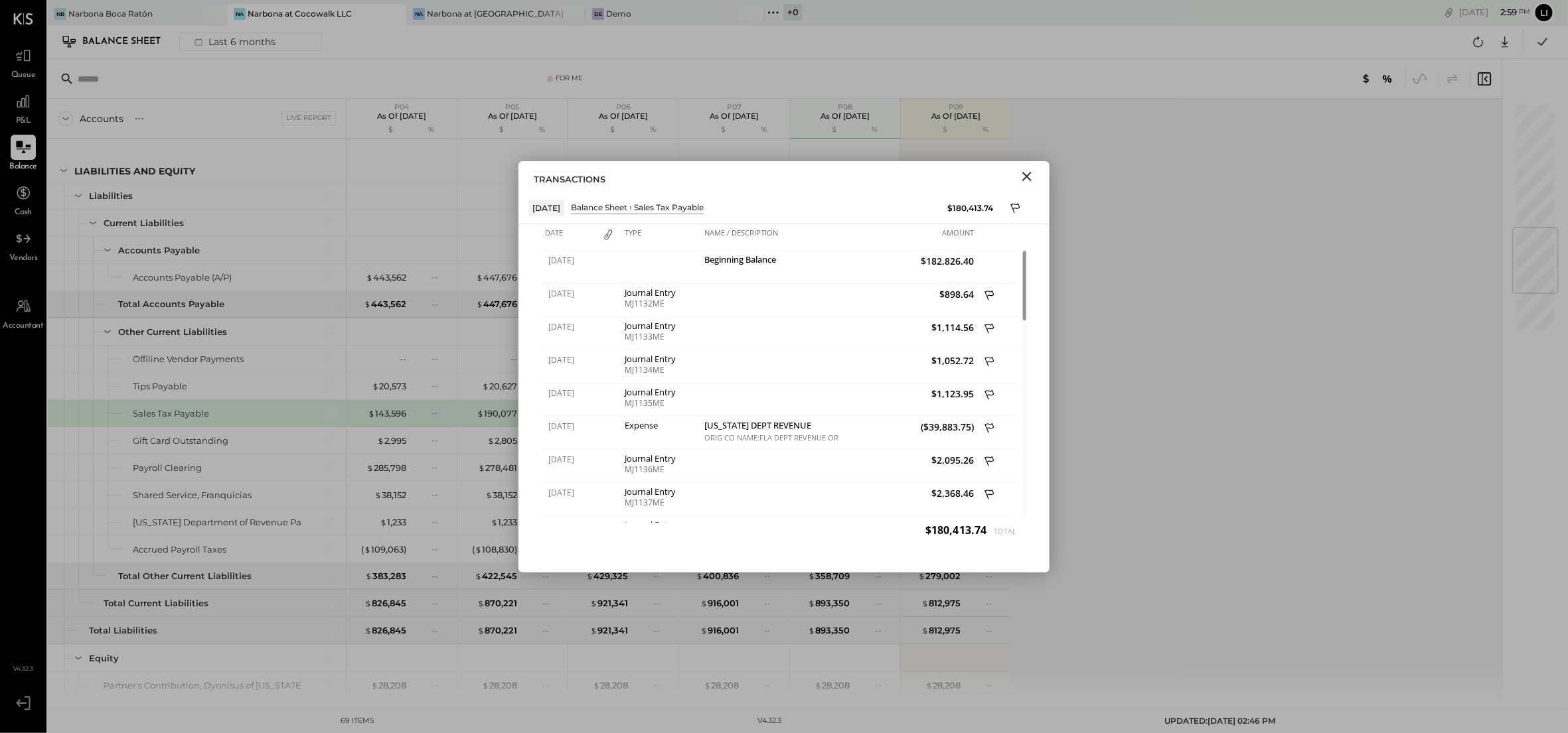
click at [1032, 173] on icon "Close" at bounding box center [1027, 177] width 16 height 16
